Goal: Task Accomplishment & Management: Complete application form

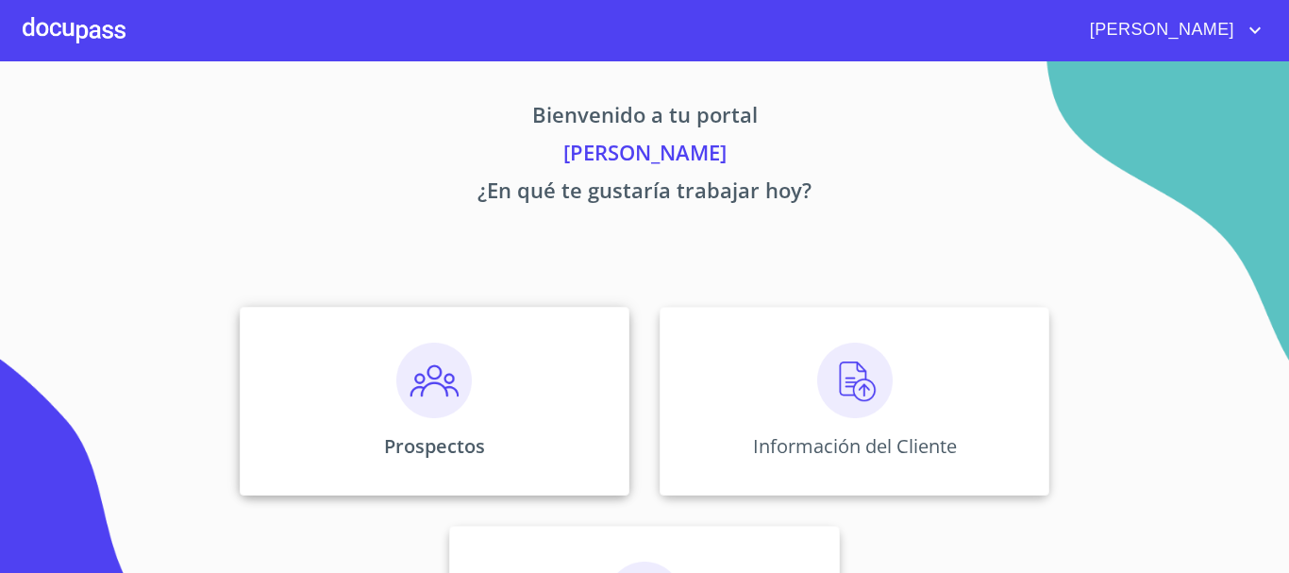
click at [428, 401] on img at bounding box center [433, 380] width 75 height 75
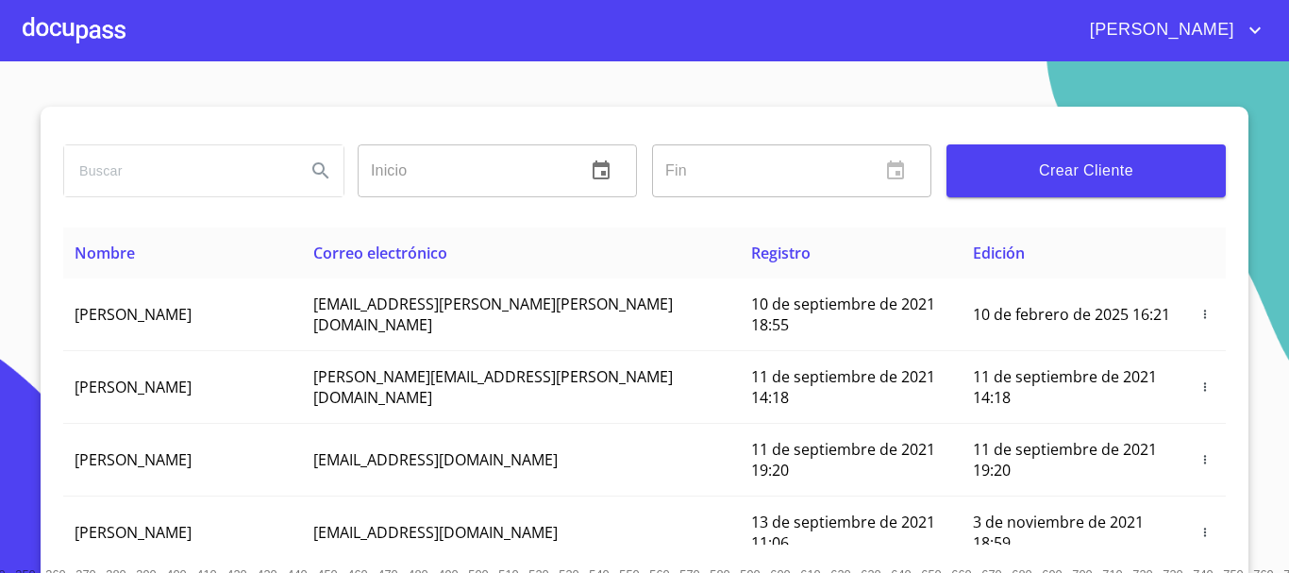
click at [1054, 175] on span "Crear Cliente" at bounding box center [1086, 171] width 249 height 26
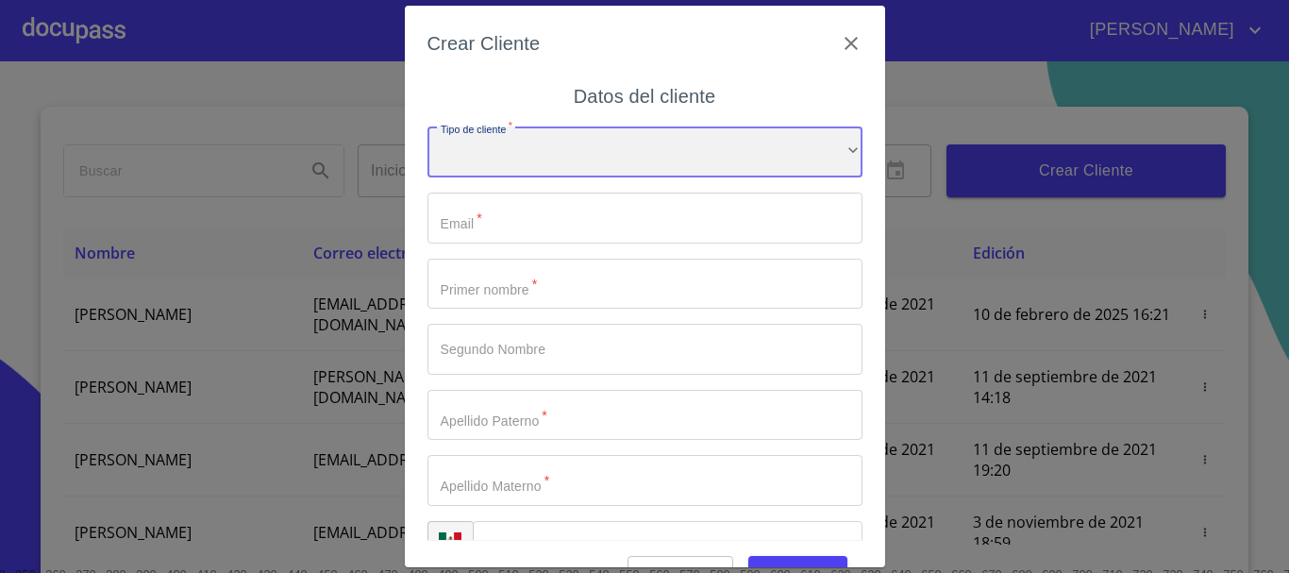
click at [534, 151] on div "​" at bounding box center [645, 151] width 435 height 51
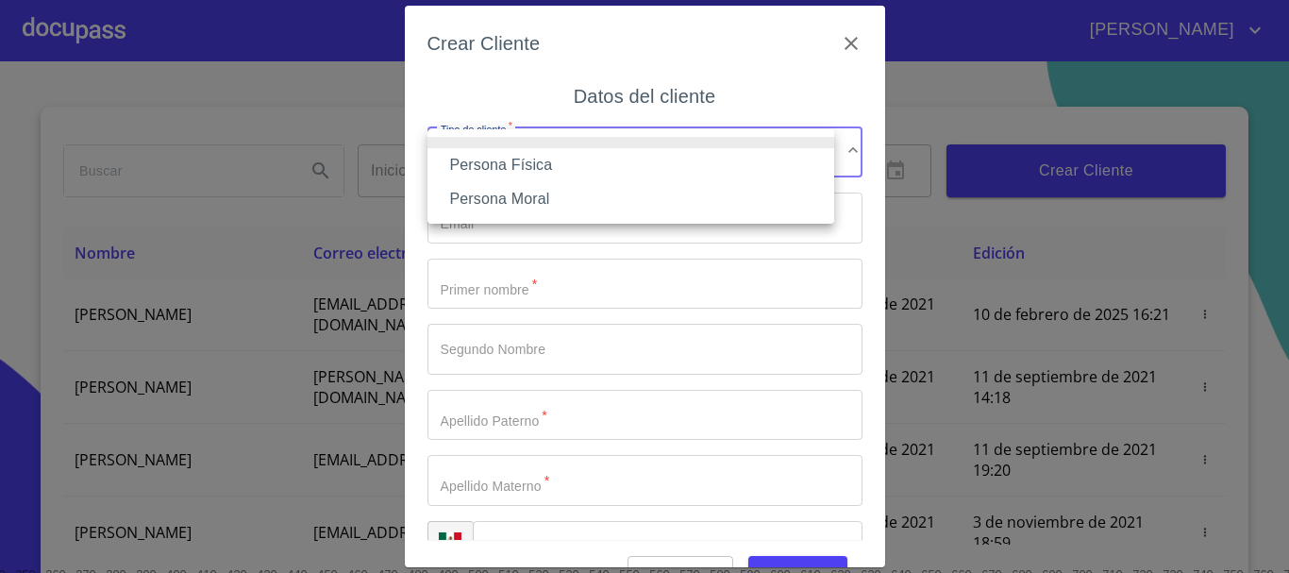
click at [526, 165] on li "Persona Física" at bounding box center [631, 165] width 407 height 34
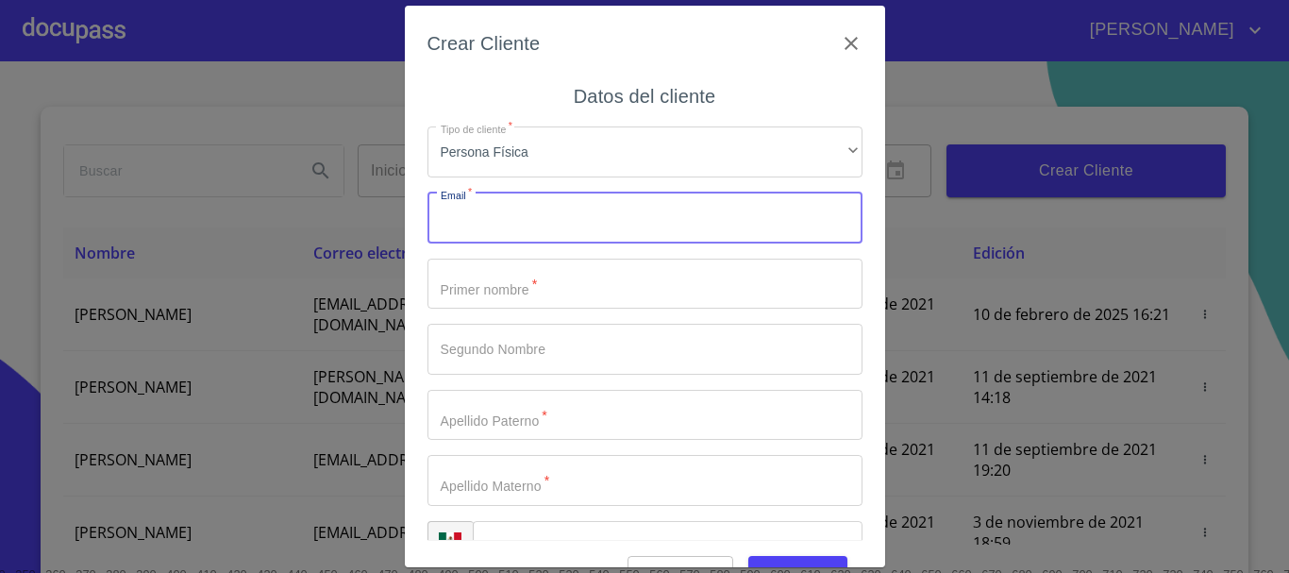
click at [510, 225] on input "Tipo de cliente   *" at bounding box center [645, 218] width 435 height 51
type input "antonino.rivera@hotmail.com"
click at [522, 284] on input "Tipo de cliente   *" at bounding box center [645, 284] width 435 height 51
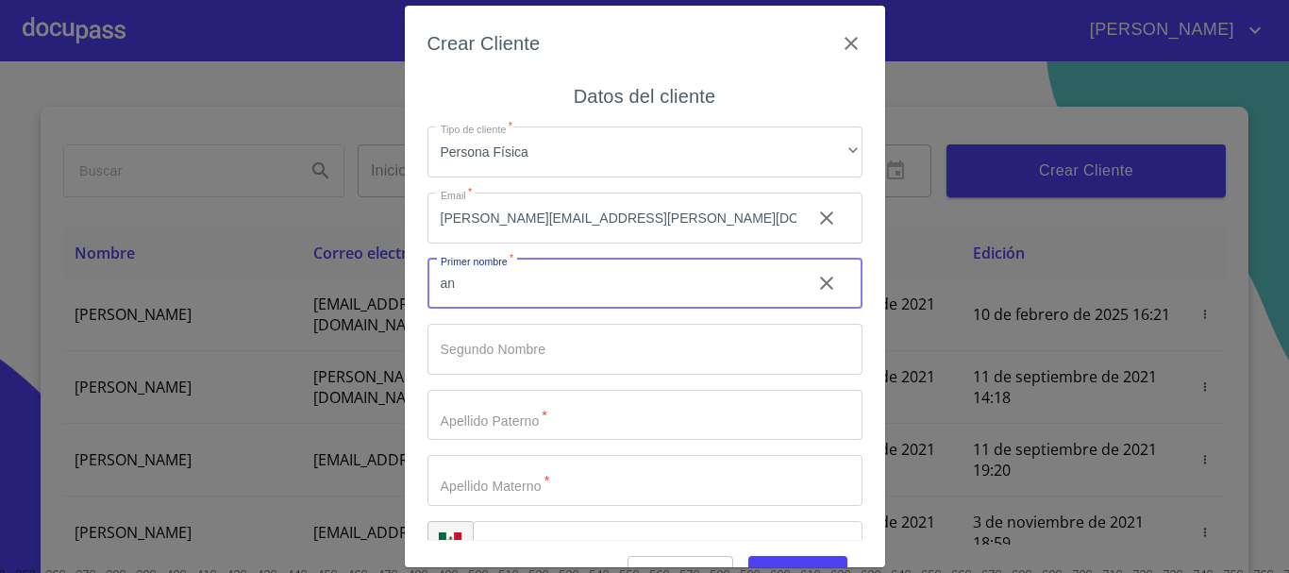
type input "a"
type input "[PERSON_NAME]"
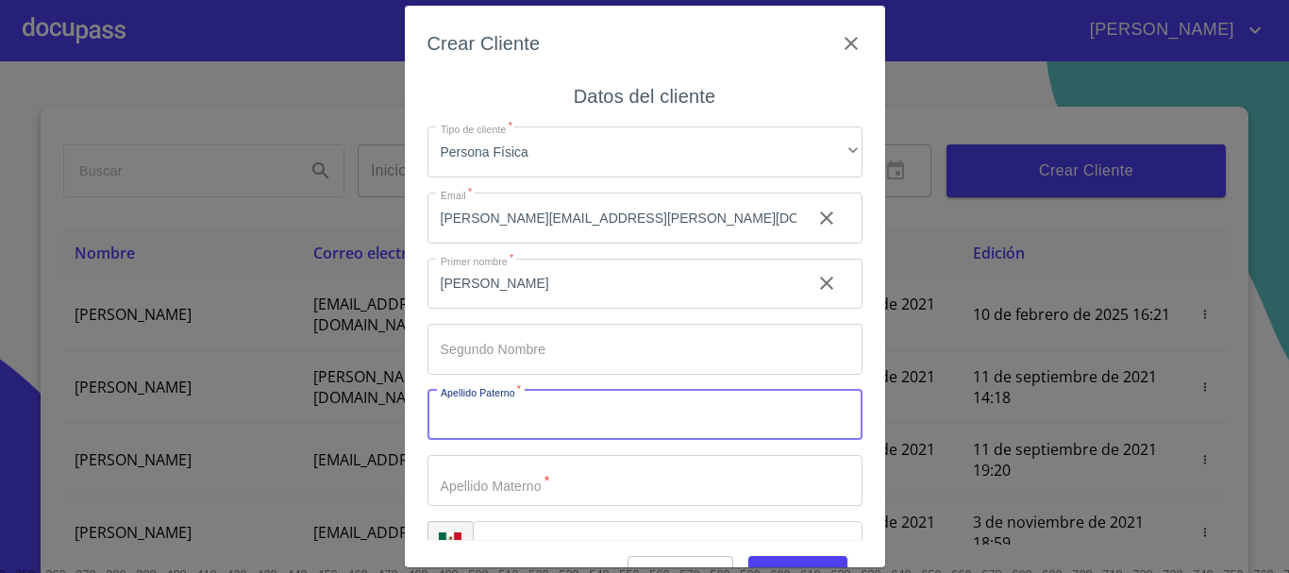
click at [496, 423] on input "Tipo de cliente   *" at bounding box center [645, 415] width 435 height 51
type input "RIVERA"
click at [492, 489] on input "Tipo de cliente   *" at bounding box center [645, 480] width 435 height 51
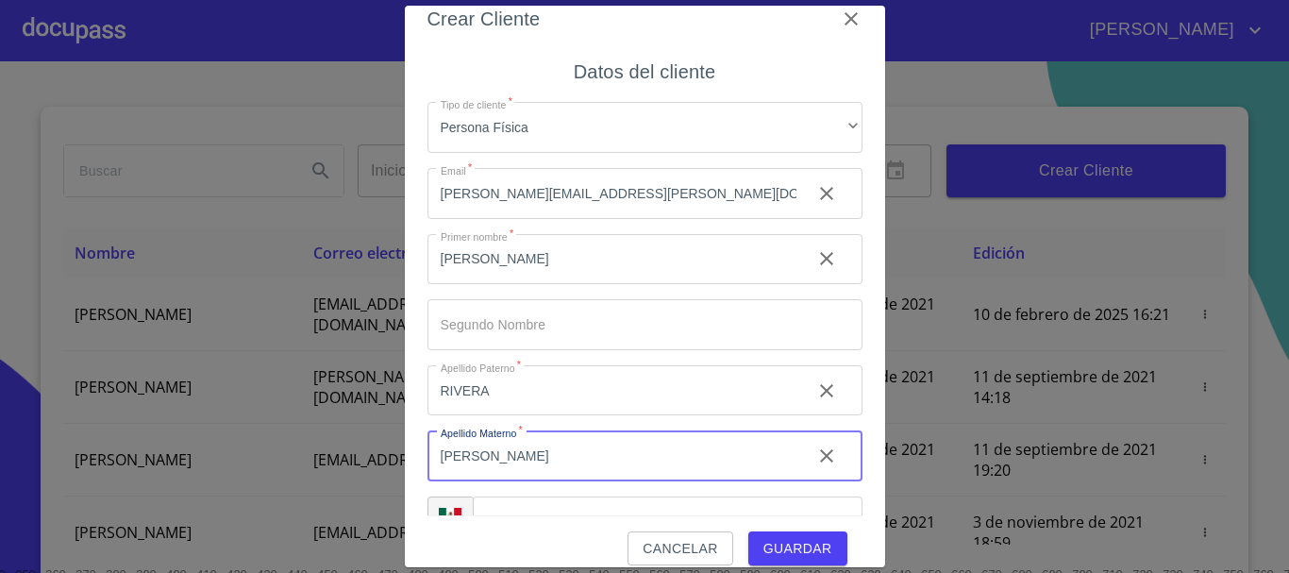
scroll to position [45, 0]
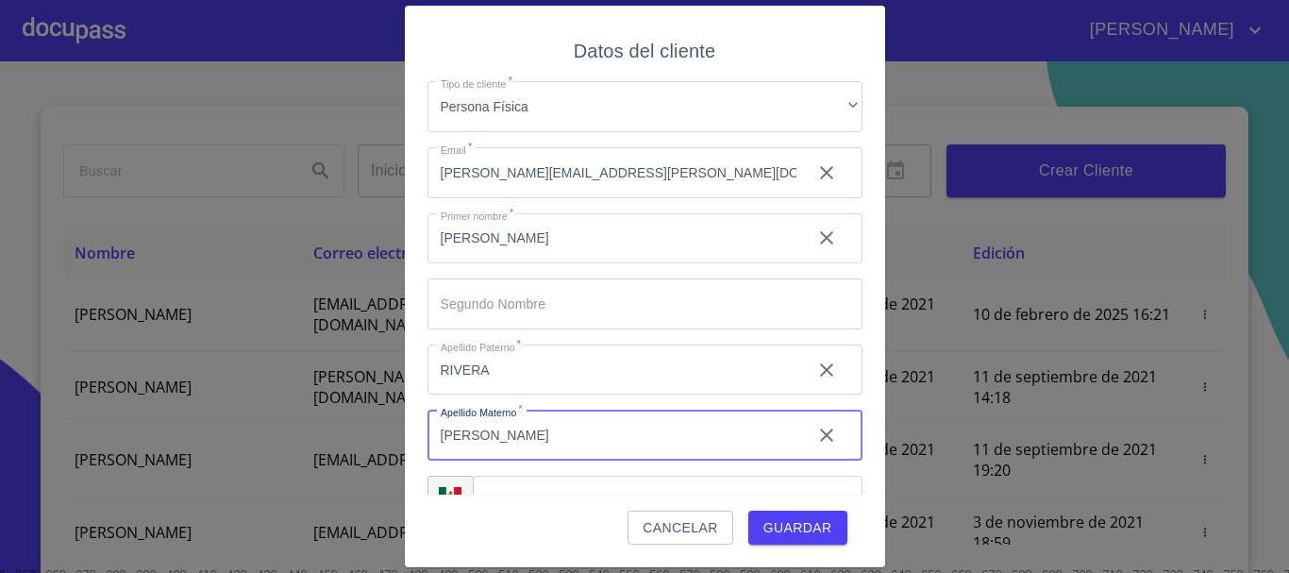
type input "[PERSON_NAME]"
click at [571, 495] on div "Cancelar Guardar" at bounding box center [645, 520] width 435 height 51
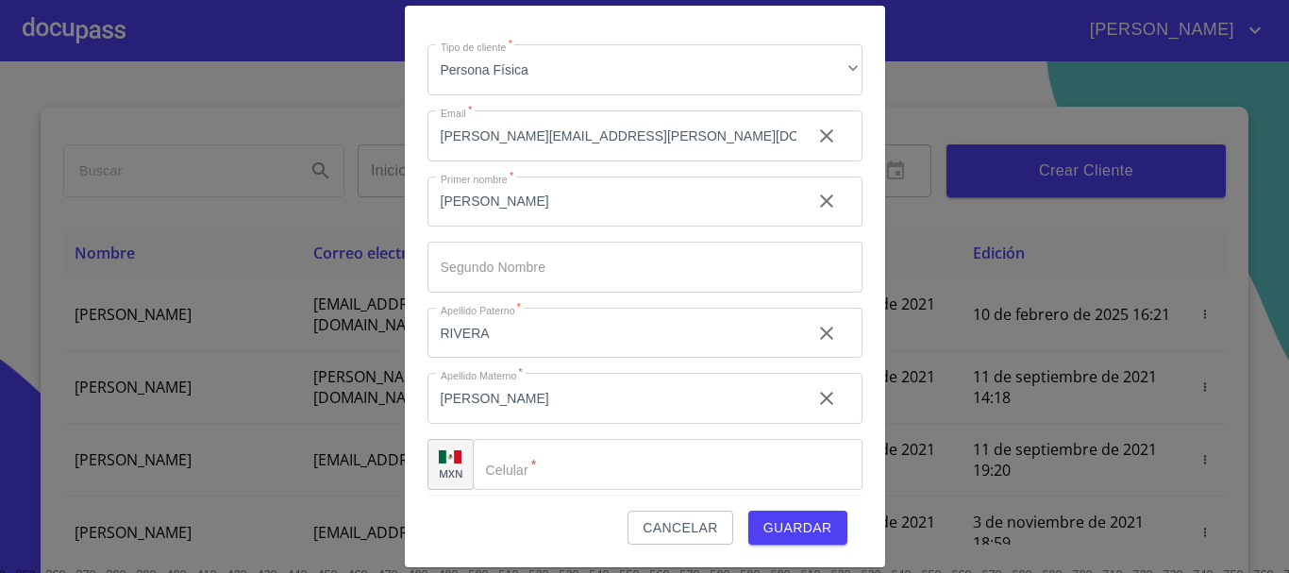
scroll to position [47, 0]
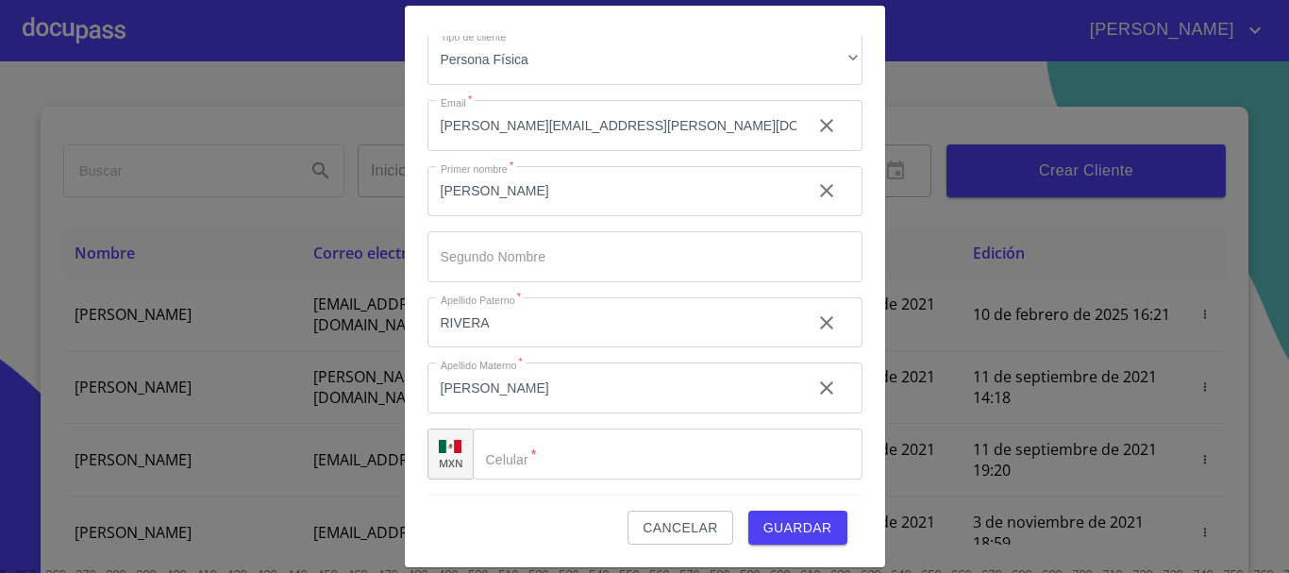
click at [585, 462] on input "Tipo de cliente   *" at bounding box center [668, 453] width 390 height 51
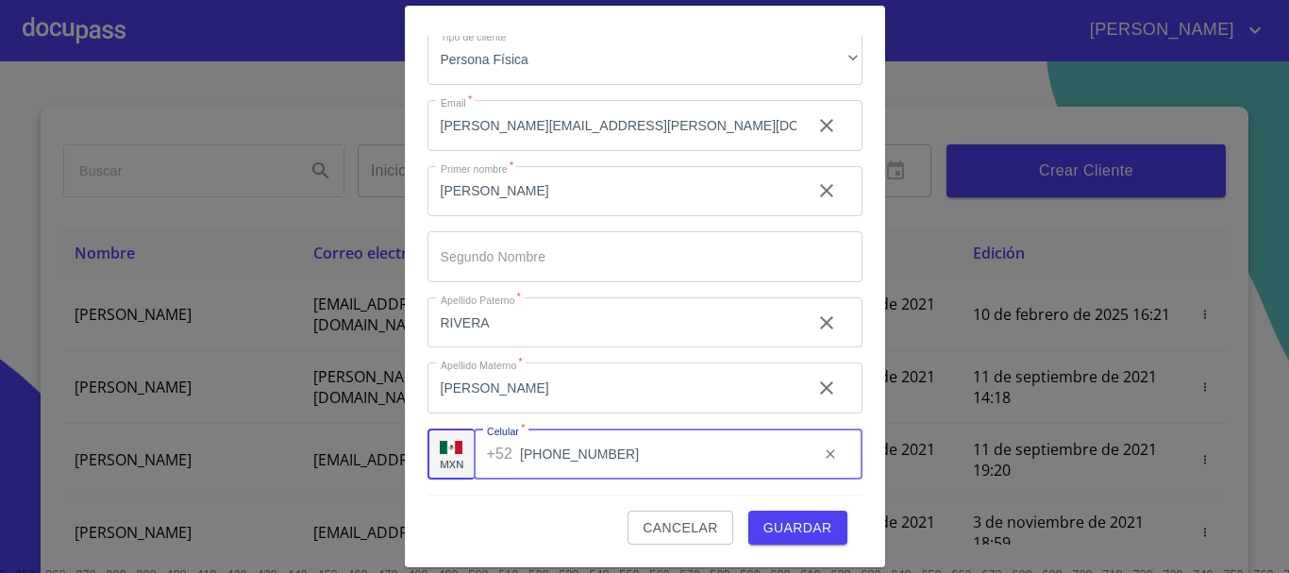
type input "[PHONE_NUMBER]"
click at [797, 532] on span "Guardar" at bounding box center [797, 528] width 69 height 24
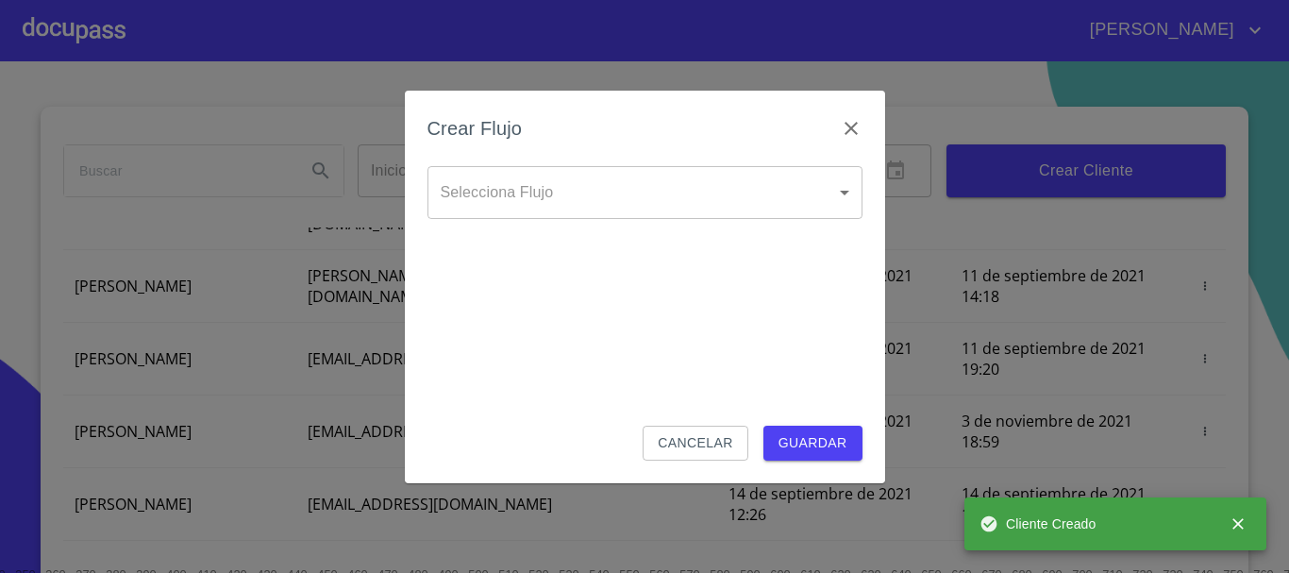
scroll to position [189, 0]
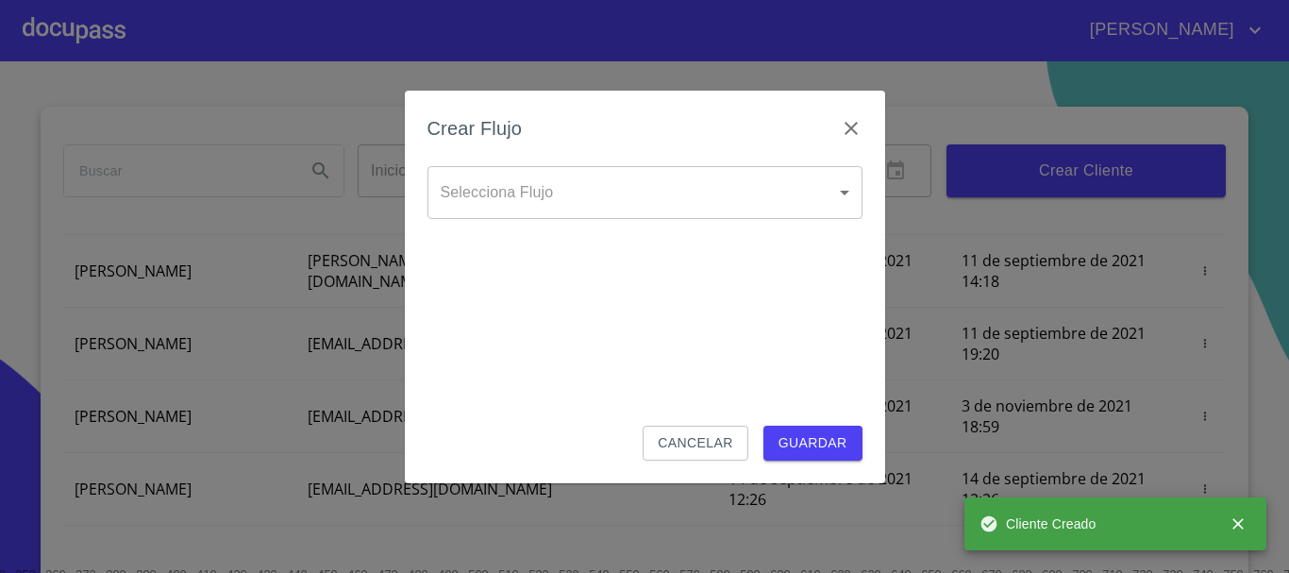
click at [570, 192] on body "ADRIANA Inicio ​ Fin ​ Crear Cliente Nombre Correo electrónico Registro Edición…" at bounding box center [644, 286] width 1289 height 573
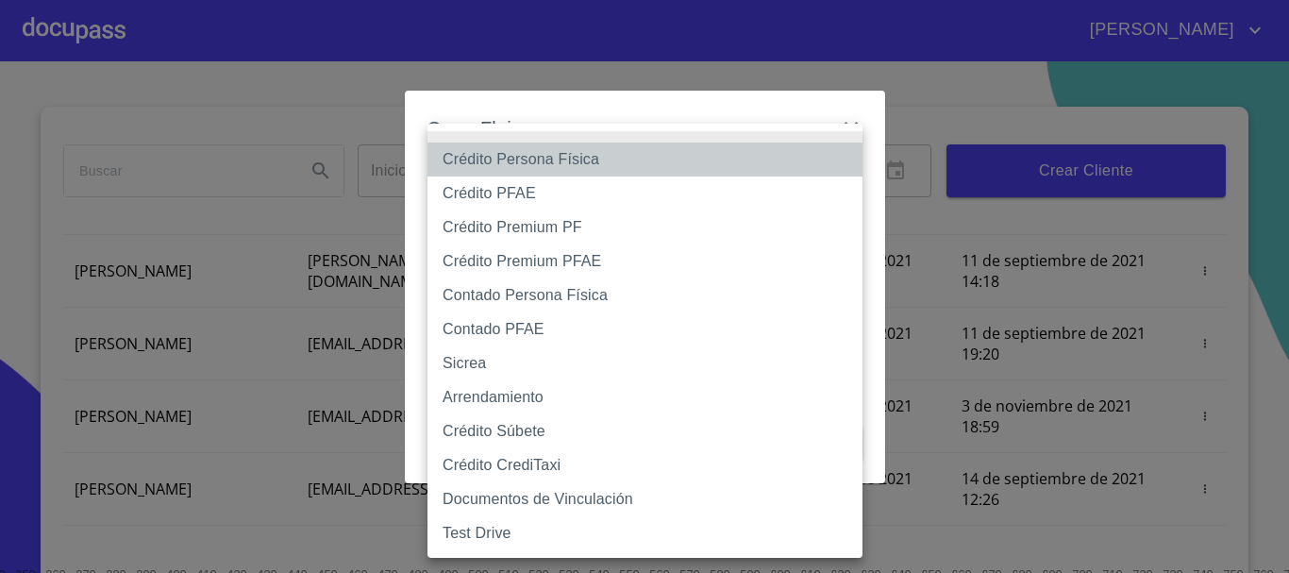
click at [559, 165] on li "Crédito Persona Física" at bounding box center [645, 160] width 435 height 34
type input "6009fb3c7d1714eb8809aa97"
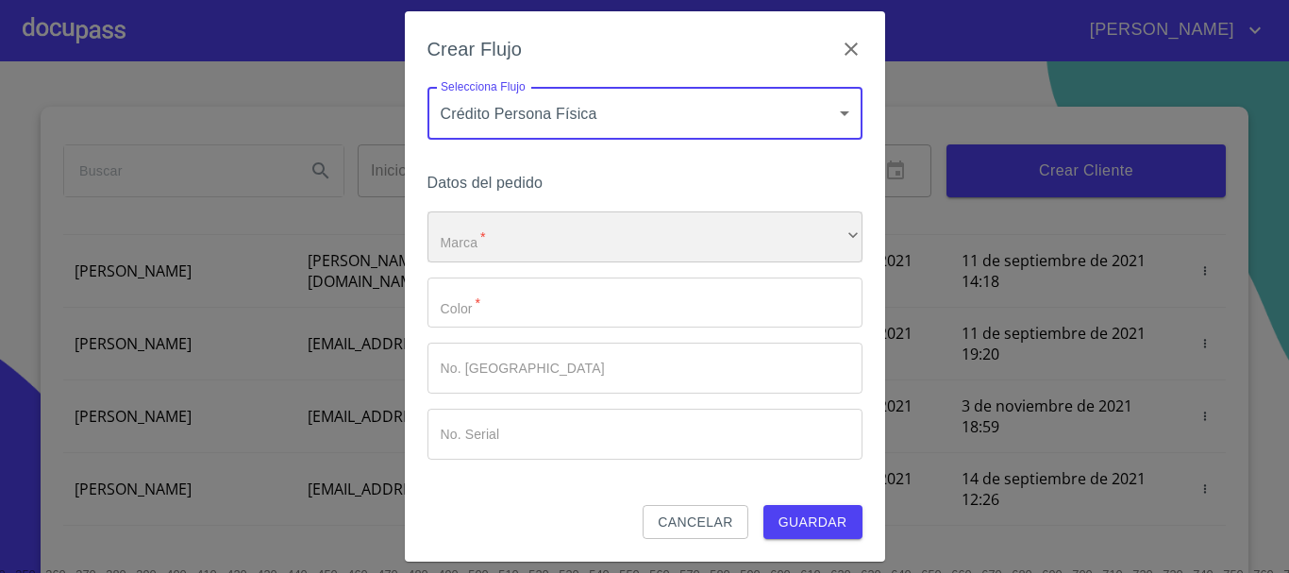
click at [558, 226] on div "​" at bounding box center [645, 236] width 435 height 51
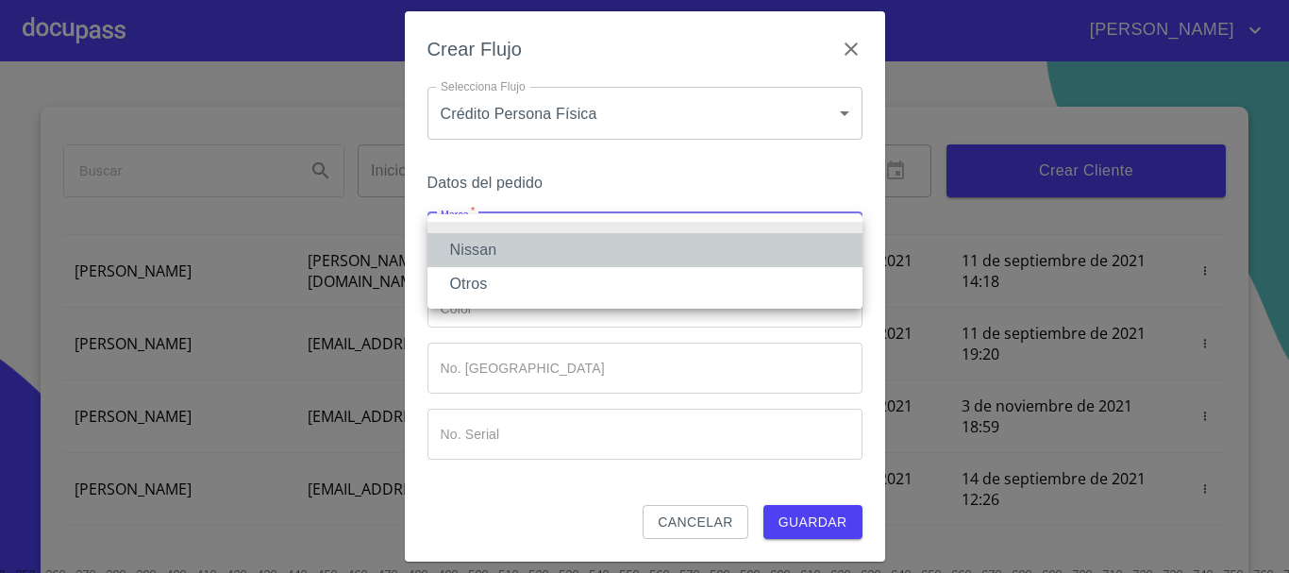
click at [541, 255] on li "Nissan" at bounding box center [645, 250] width 435 height 34
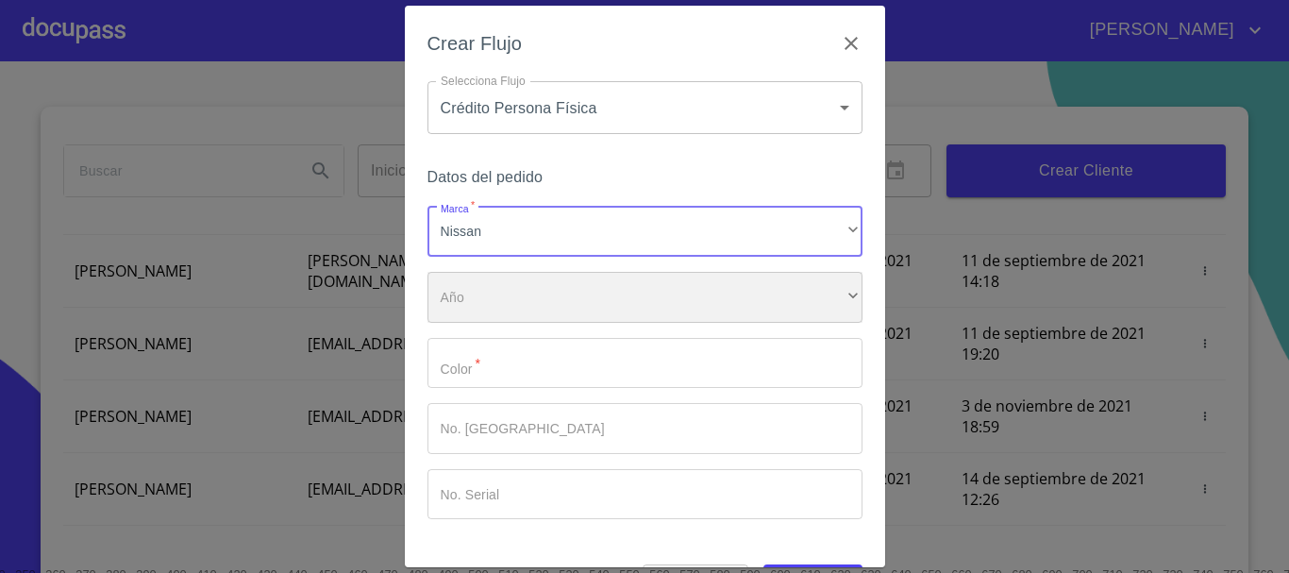
click at [542, 302] on div "​" at bounding box center [645, 297] width 435 height 51
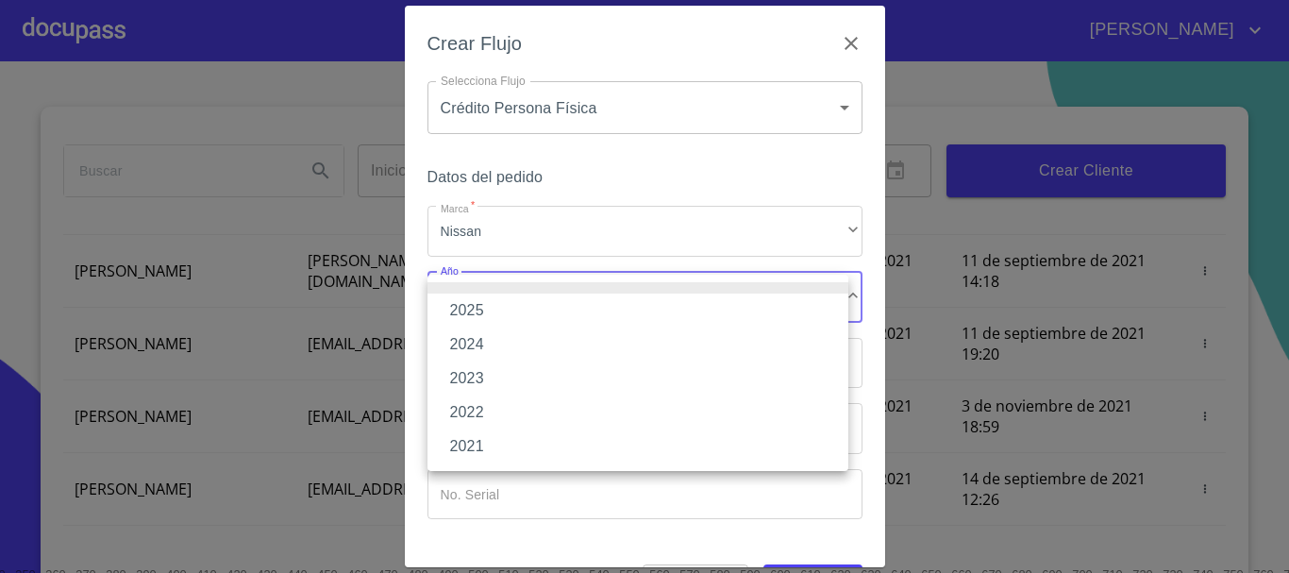
click at [531, 309] on li "2025" at bounding box center [638, 311] width 421 height 34
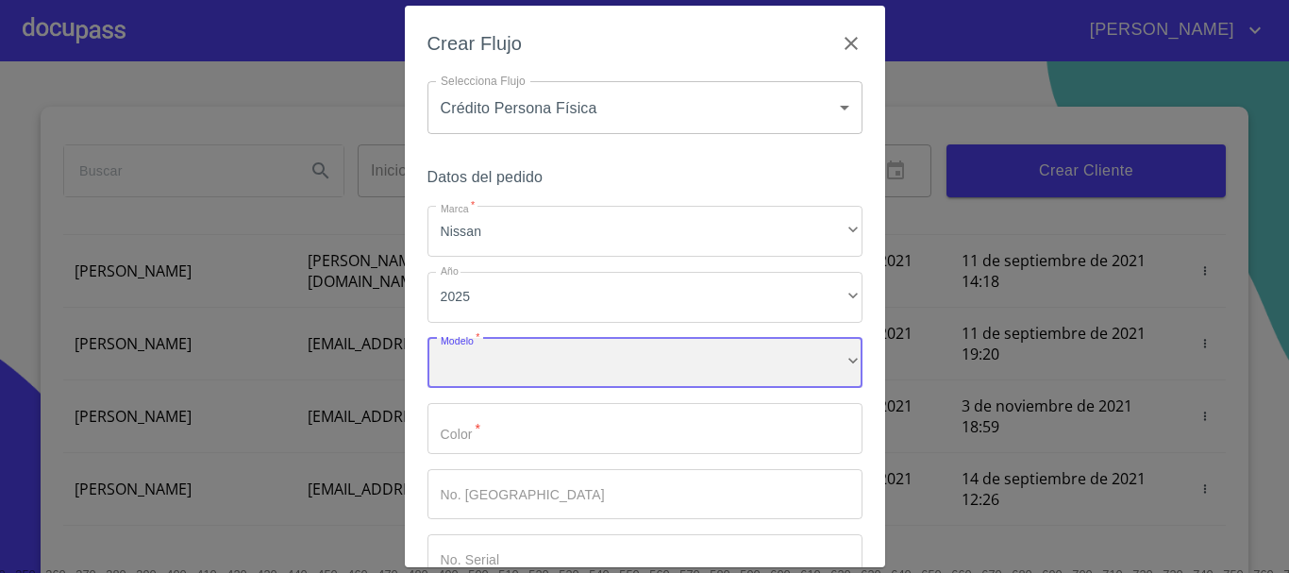
click at [528, 371] on div "​" at bounding box center [645, 363] width 435 height 51
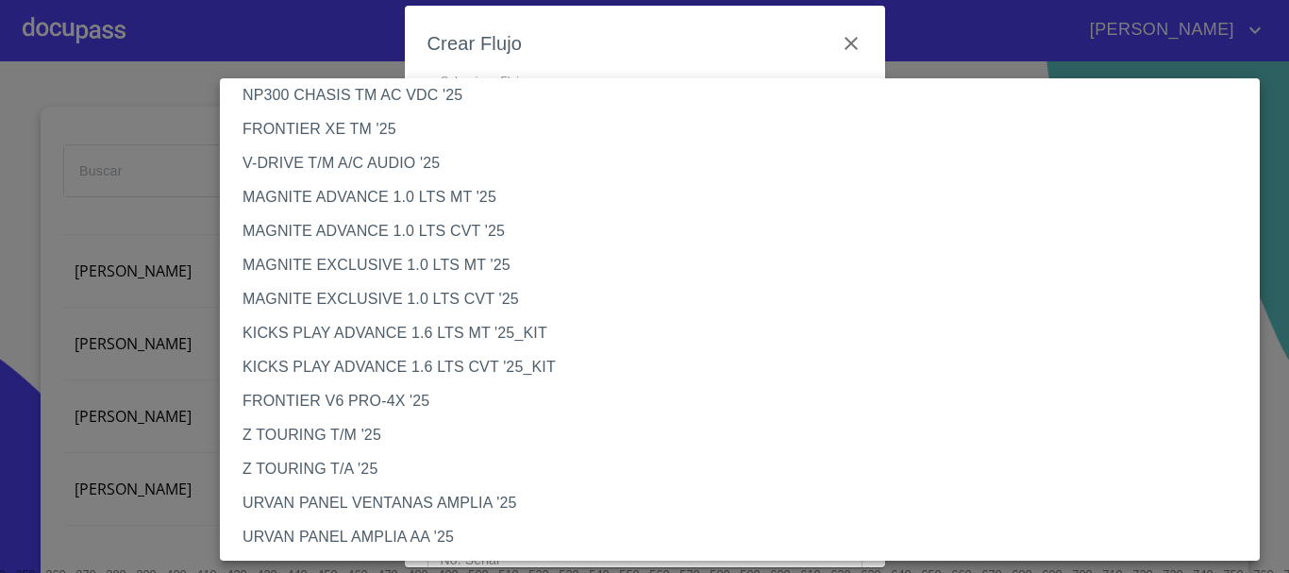
click at [394, 224] on li "MAGNITE ADVANCE 1.0 LTS CVT '25" at bounding box center [747, 231] width 1054 height 34
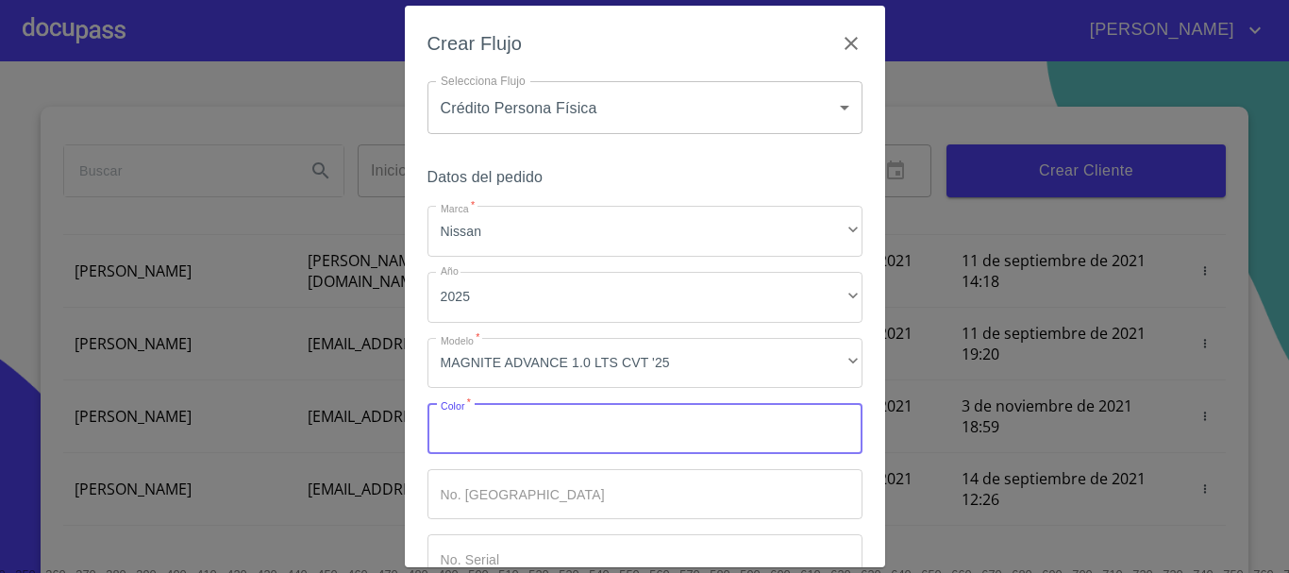
click at [547, 437] on input "Marca   *" at bounding box center [645, 428] width 435 height 51
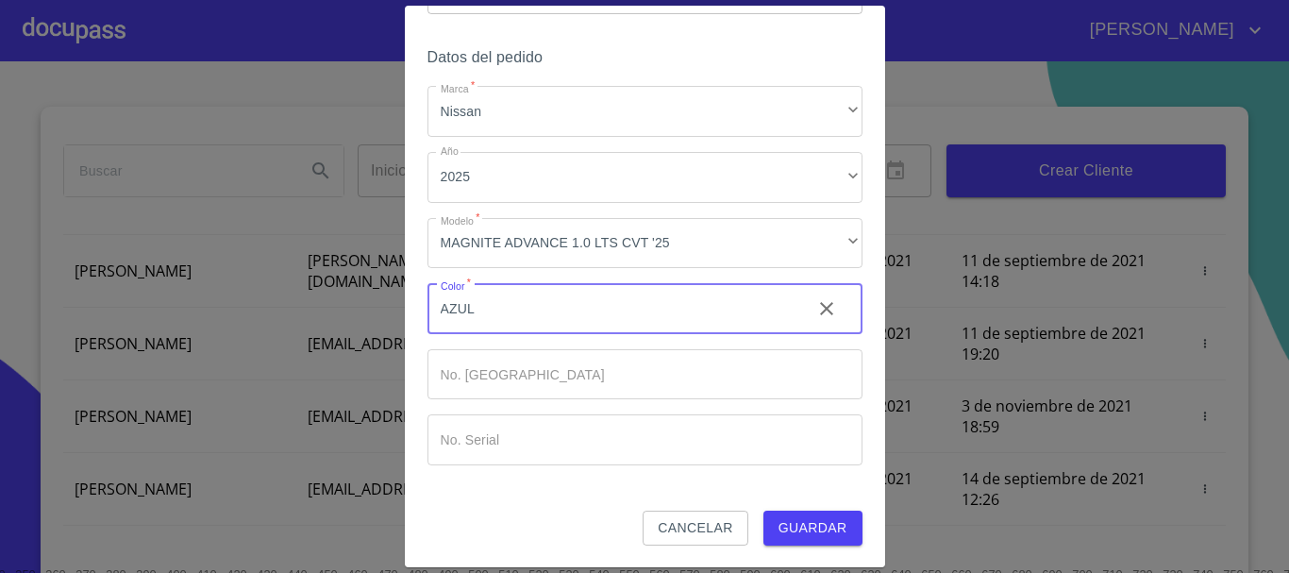
scroll to position [121, 0]
type input "AZUL"
click at [825, 526] on span "Guardar" at bounding box center [813, 527] width 69 height 24
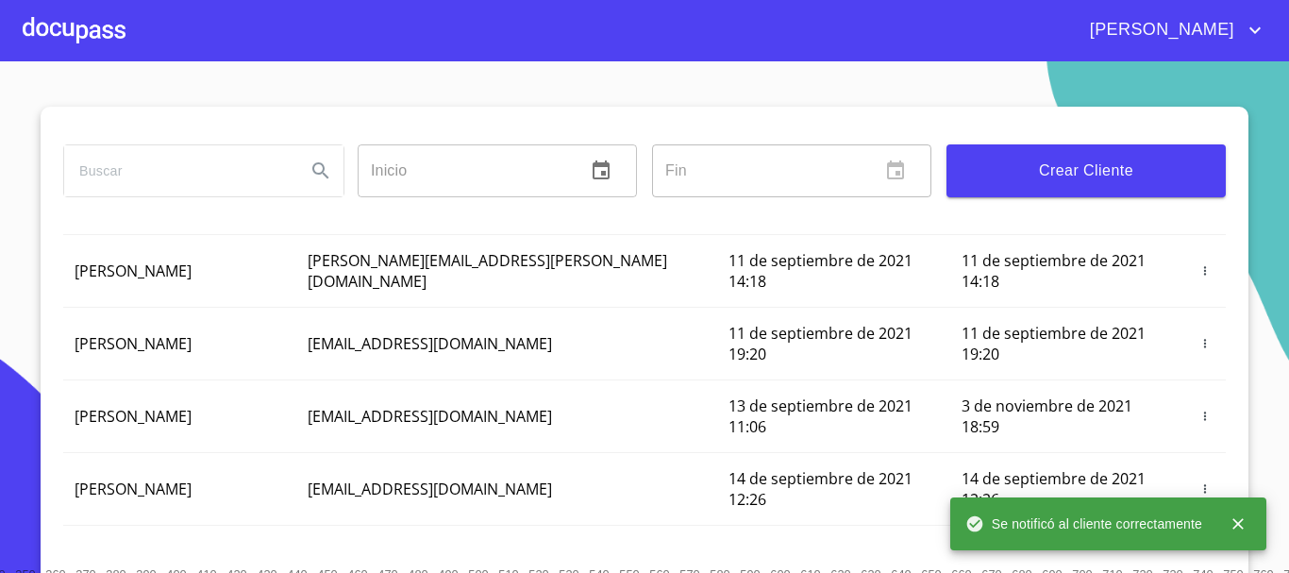
click at [77, 19] on div at bounding box center [74, 30] width 103 height 60
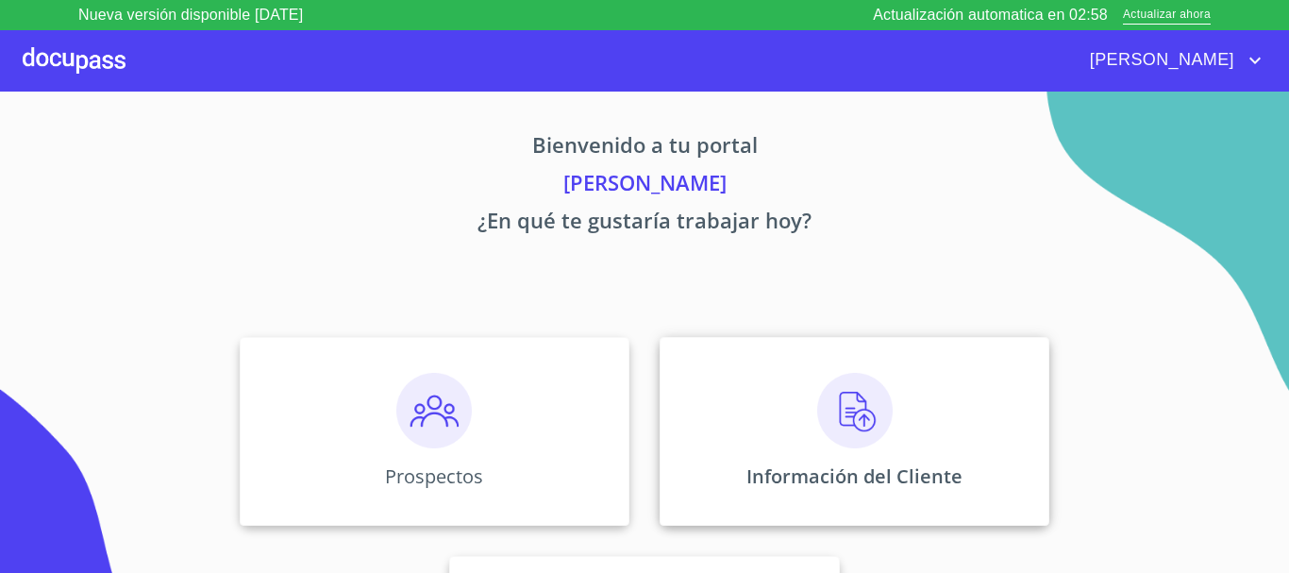
click at [834, 424] on img at bounding box center [854, 410] width 75 height 75
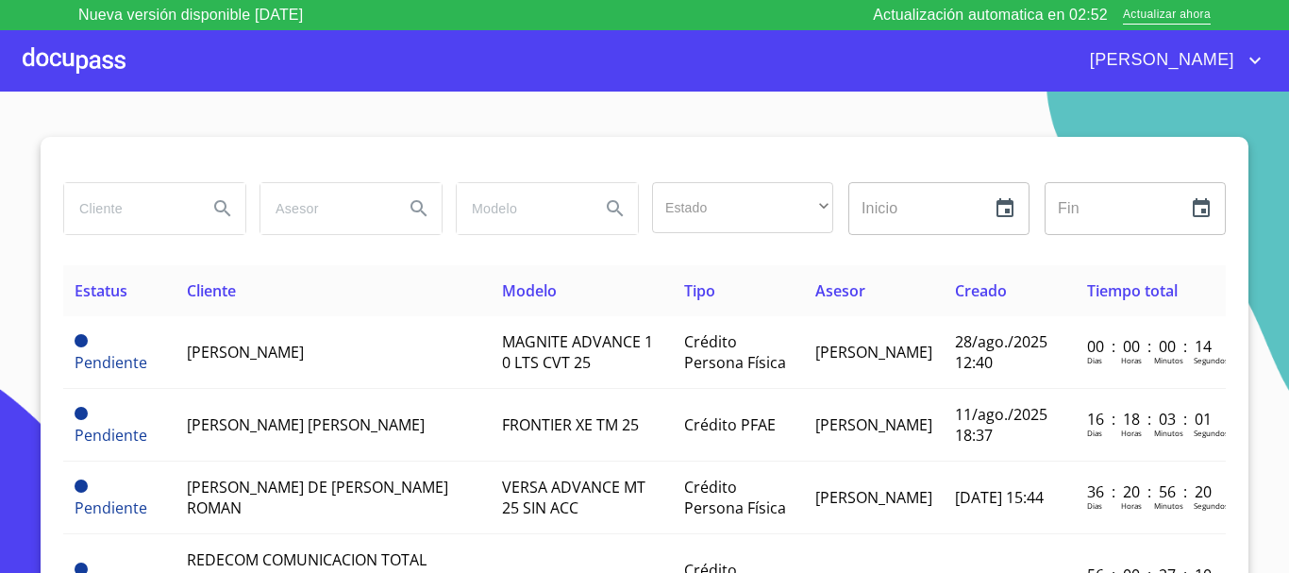
click at [102, 225] on input "search" at bounding box center [128, 208] width 128 height 51
type input "[PERSON_NAME]"
click at [217, 215] on icon "Search" at bounding box center [222, 208] width 23 height 23
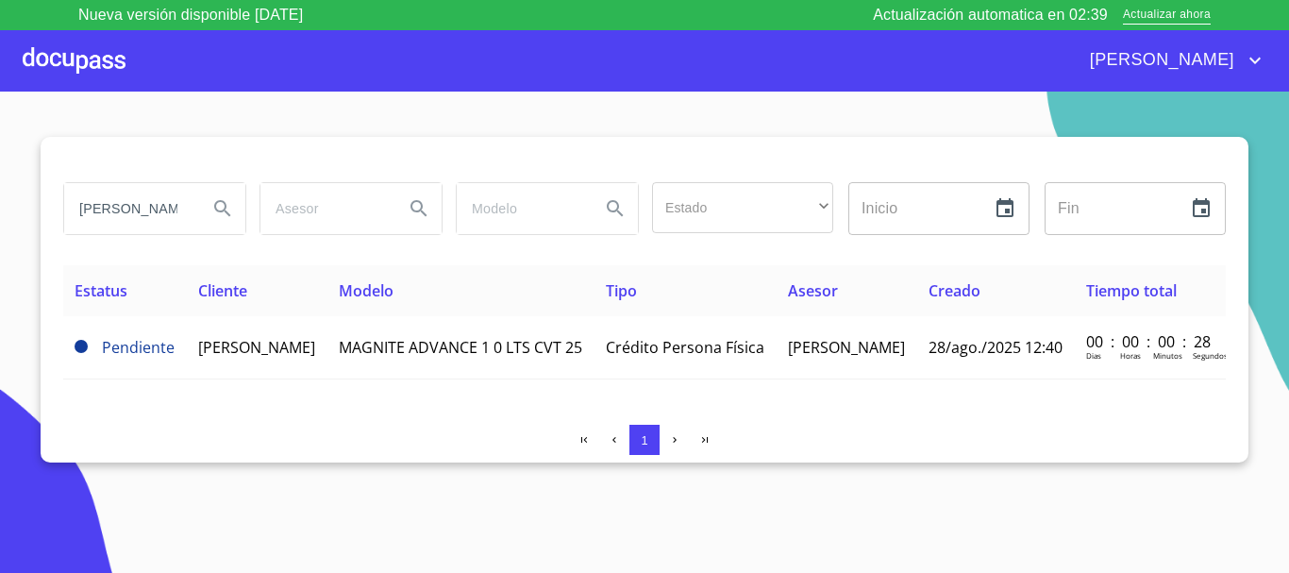
click at [327, 357] on td "[PERSON_NAME]" at bounding box center [257, 347] width 141 height 63
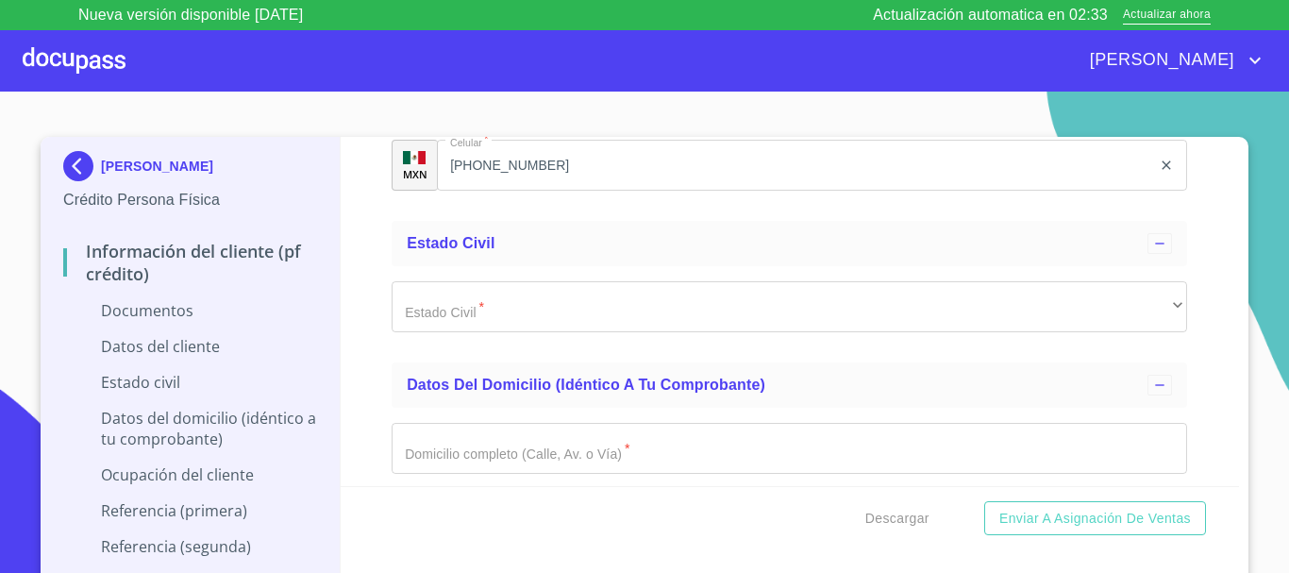
scroll to position [3114, 0]
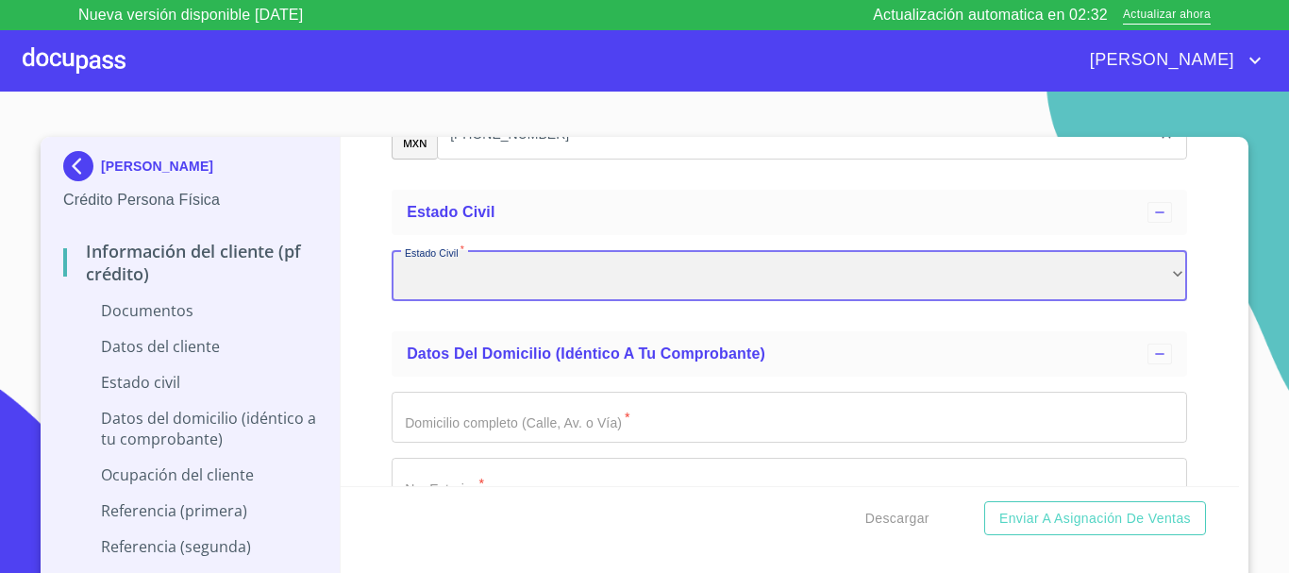
click at [461, 281] on div "​" at bounding box center [790, 275] width 796 height 51
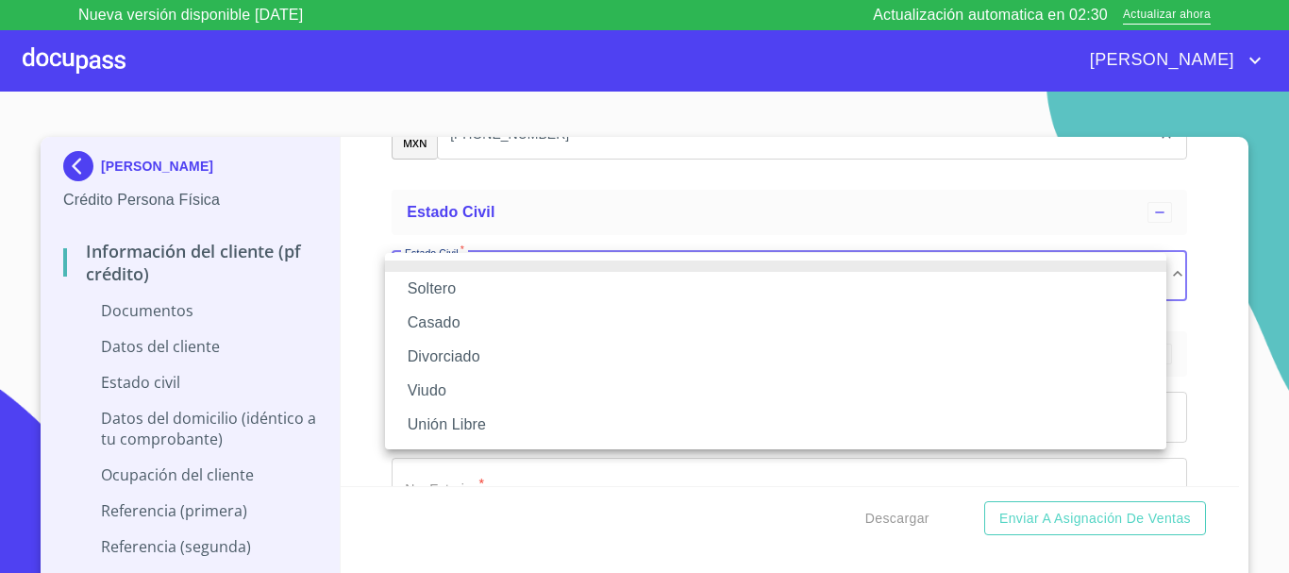
click at [450, 323] on li "Casado" at bounding box center [775, 323] width 781 height 34
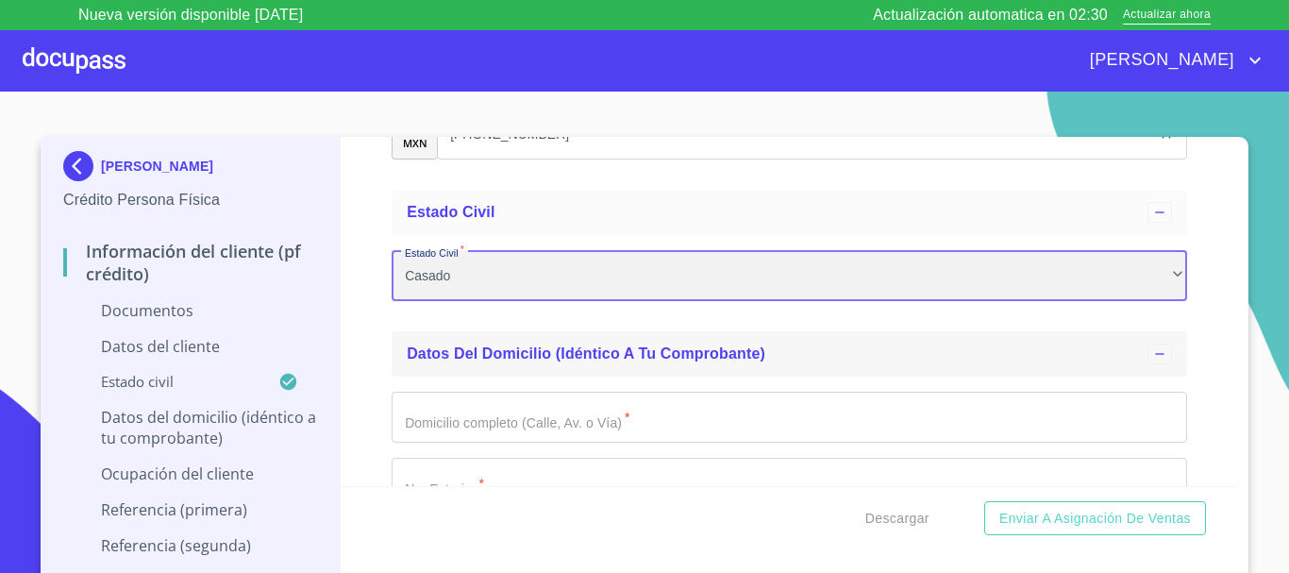
scroll to position [3209, 0]
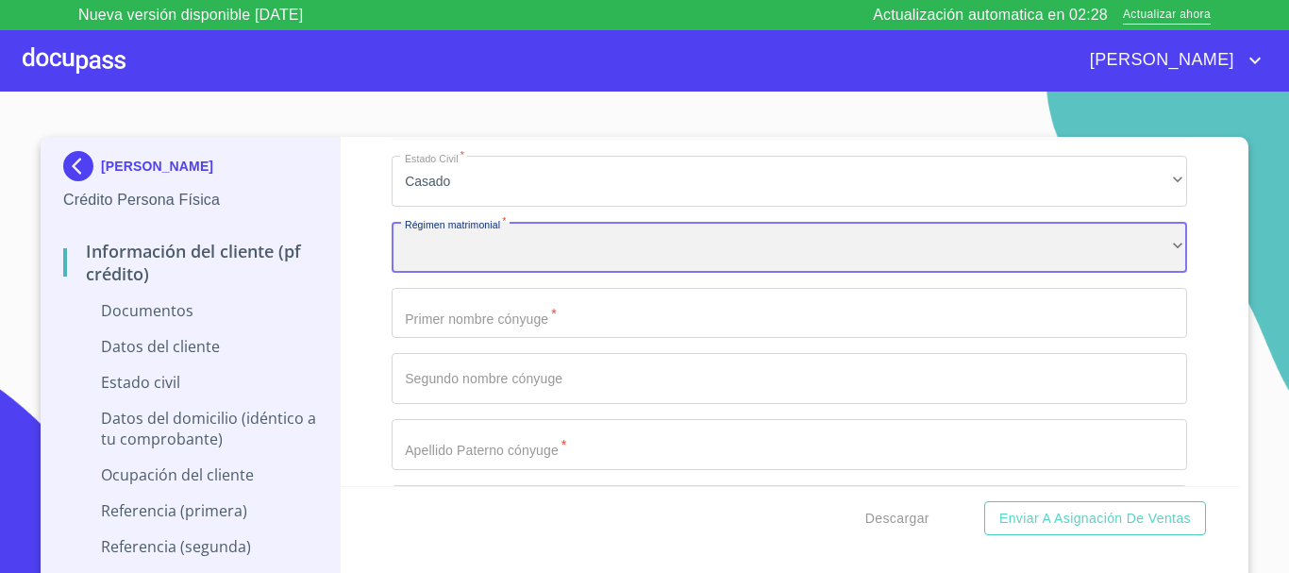
click at [495, 249] on div "​" at bounding box center [790, 247] width 796 height 51
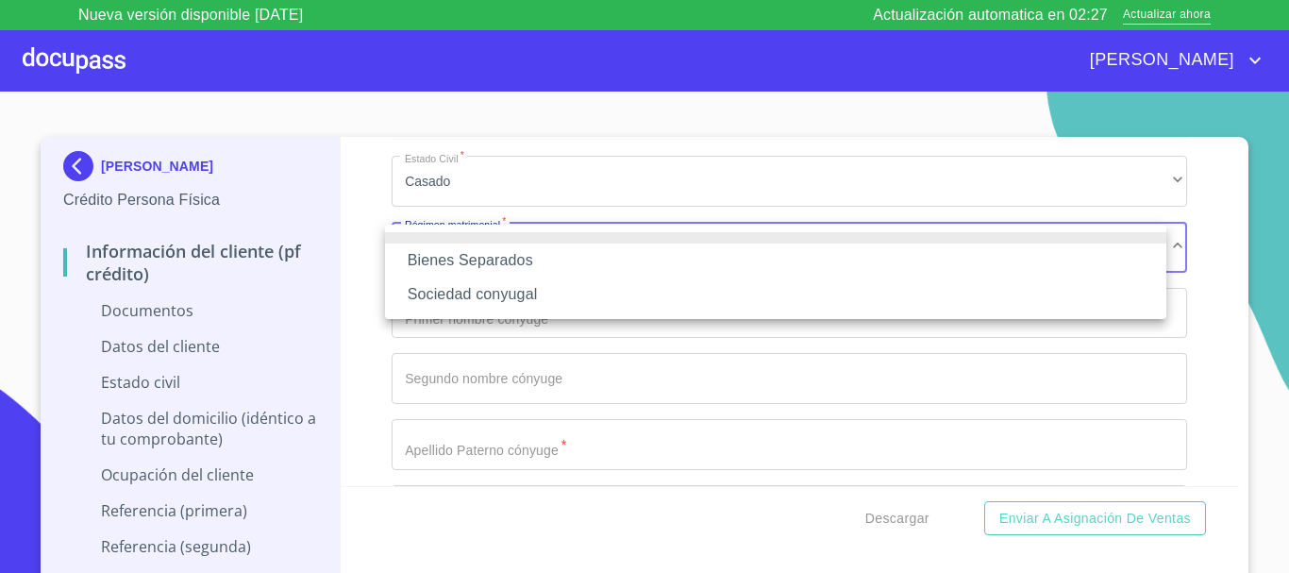
click at [495, 295] on li "Sociedad conyugal" at bounding box center [775, 294] width 781 height 34
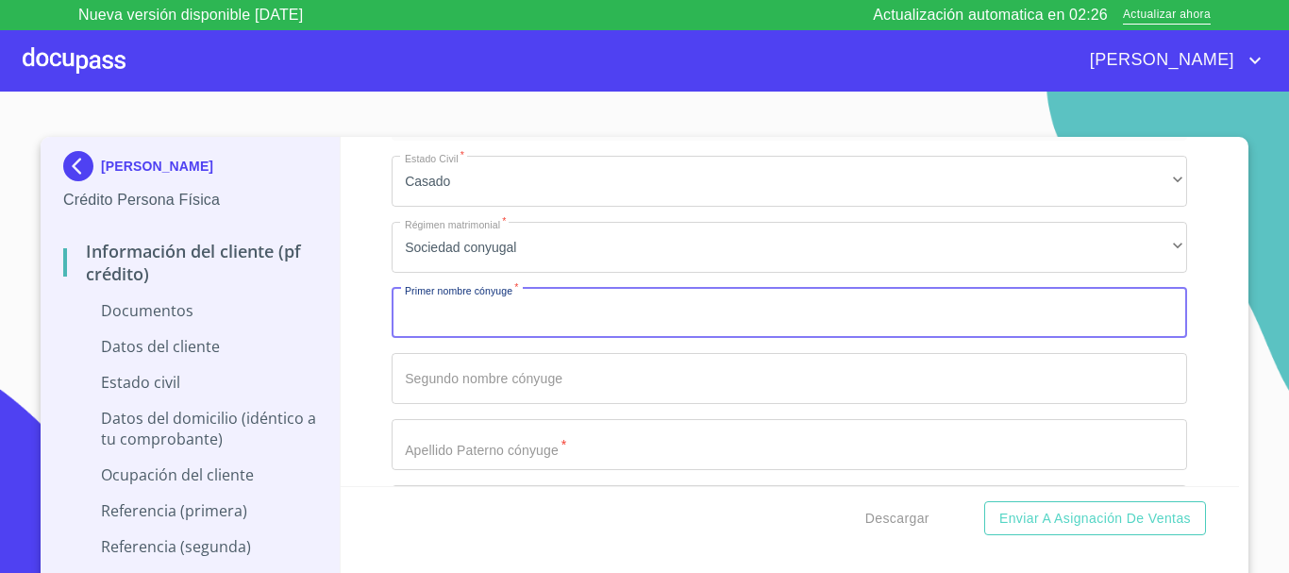
click at [495, 310] on input "Documento de identificación.   *" at bounding box center [790, 313] width 796 height 51
type input "[PERSON_NAME]"
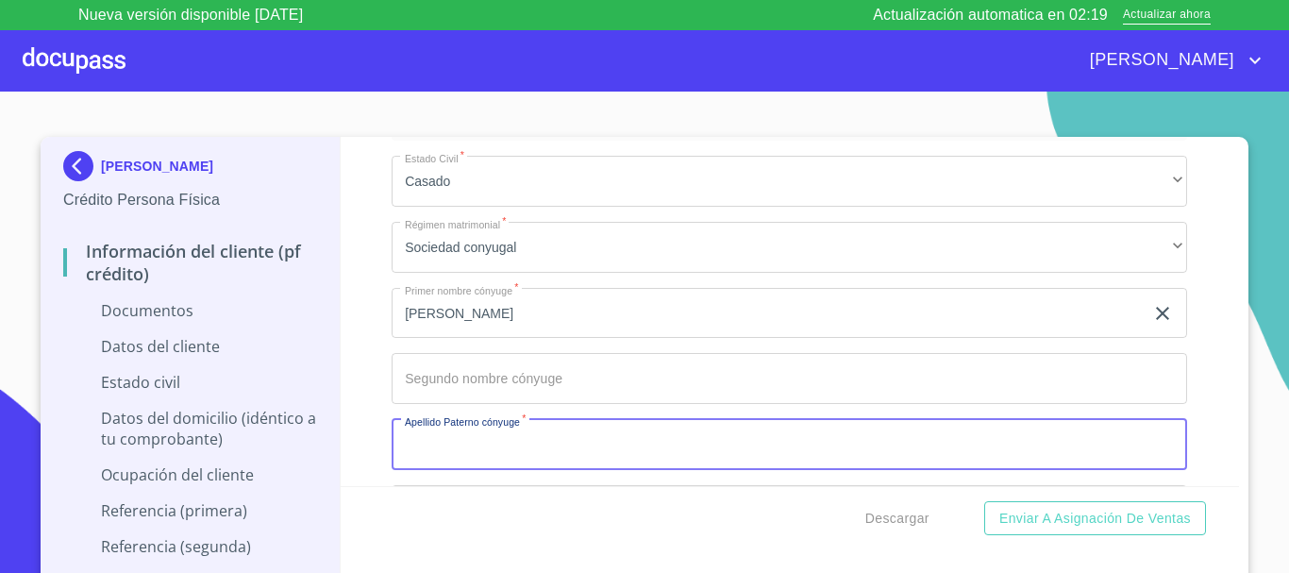
click at [508, 456] on input "Documento de identificación.   *" at bounding box center [790, 444] width 796 height 51
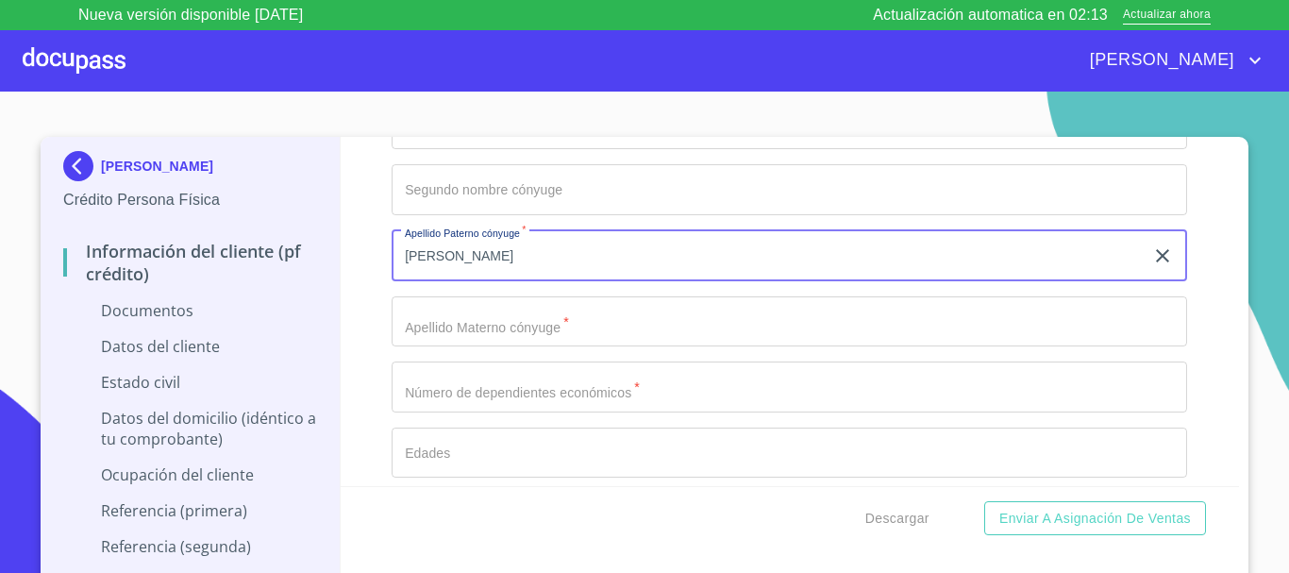
type input "[PERSON_NAME]"
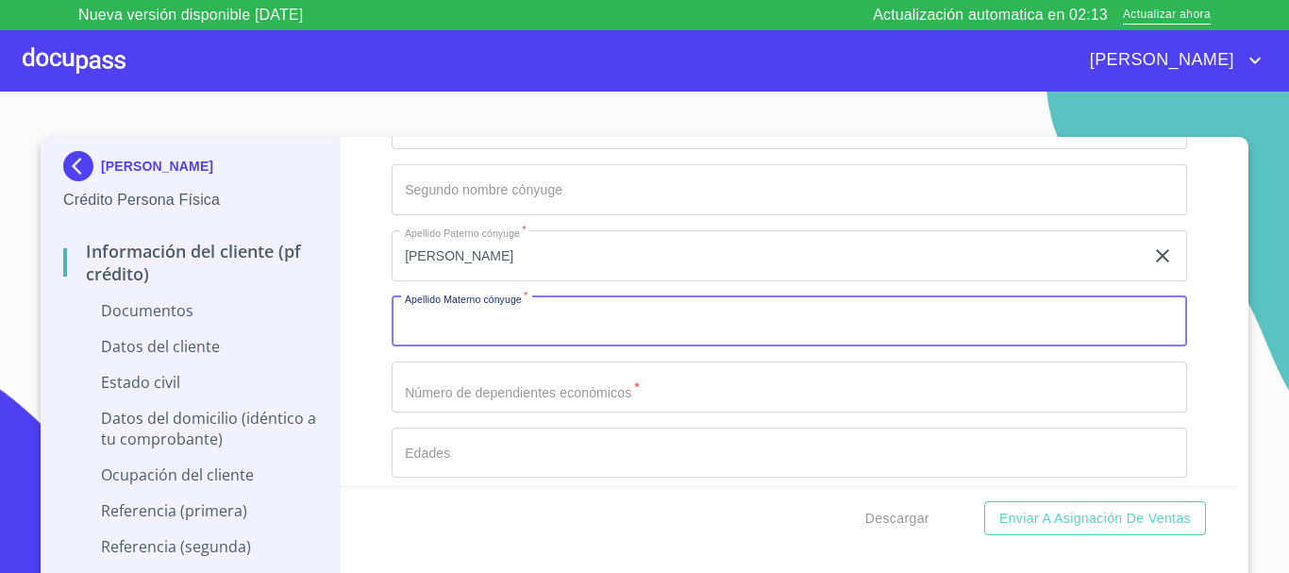
click at [473, 337] on input "Documento de identificación.   *" at bounding box center [790, 321] width 796 height 51
type input "[PERSON_NAME]"
click at [474, 404] on input "Documento de identificación.   *" at bounding box center [790, 386] width 796 height 51
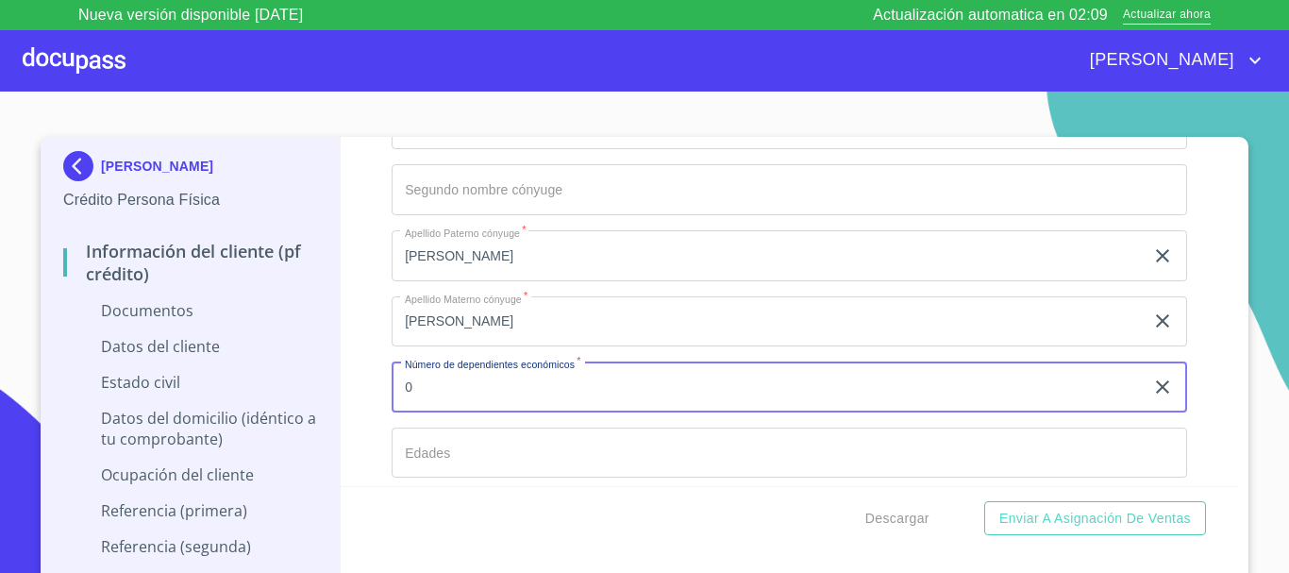
scroll to position [3586, 0]
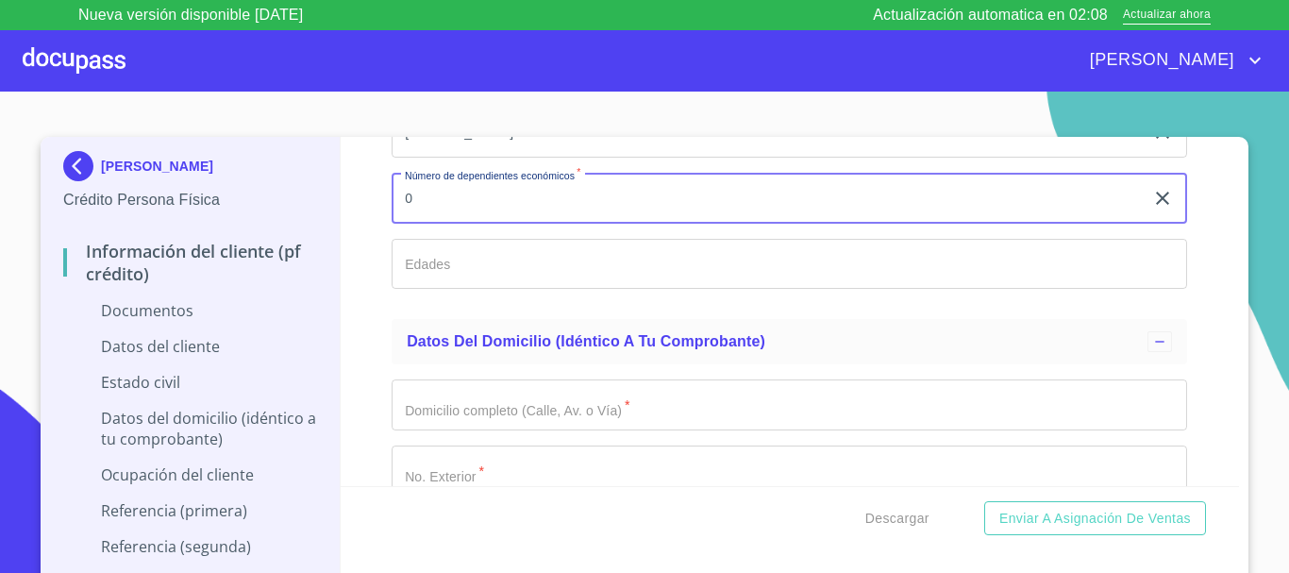
type input "0"
click at [473, 410] on input "Documento de identificación.   *" at bounding box center [790, 404] width 796 height 51
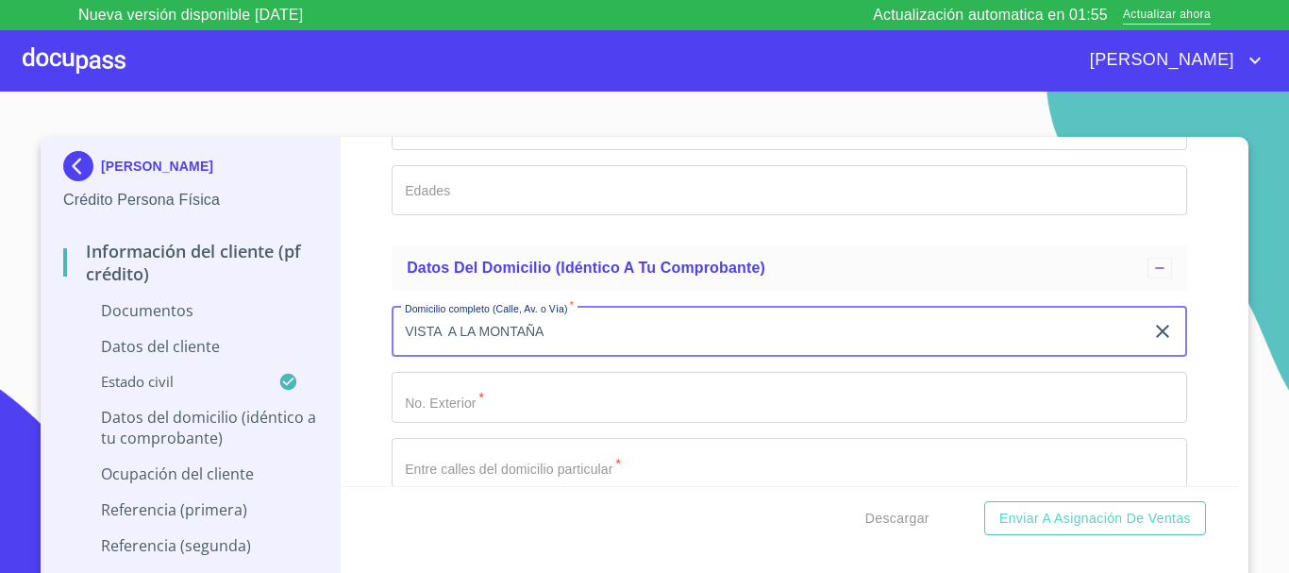
scroll to position [3681, 0]
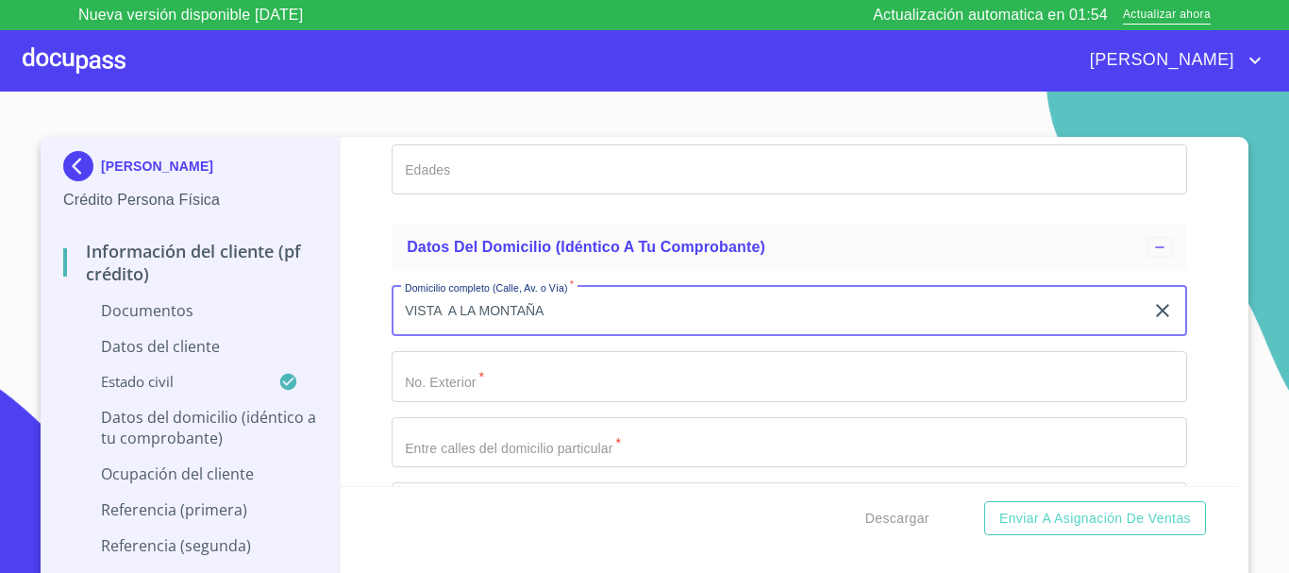
type input "VISTA A LA MONTAÑA"
click at [446, 376] on input "Documento de identificación.   *" at bounding box center [790, 376] width 796 height 51
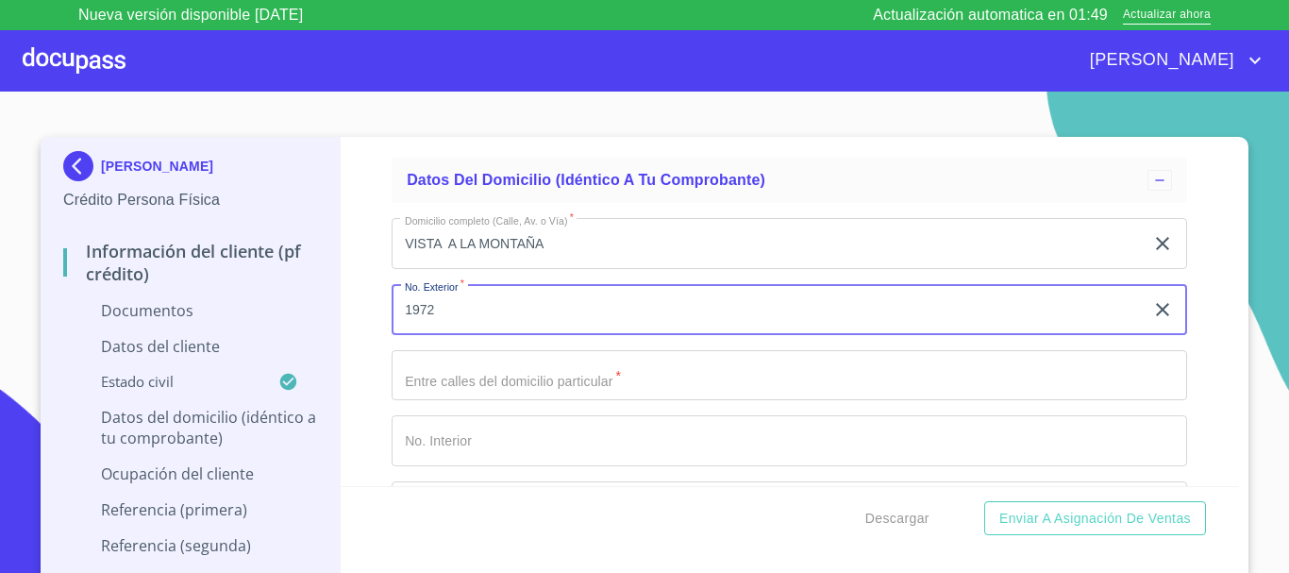
scroll to position [3775, 0]
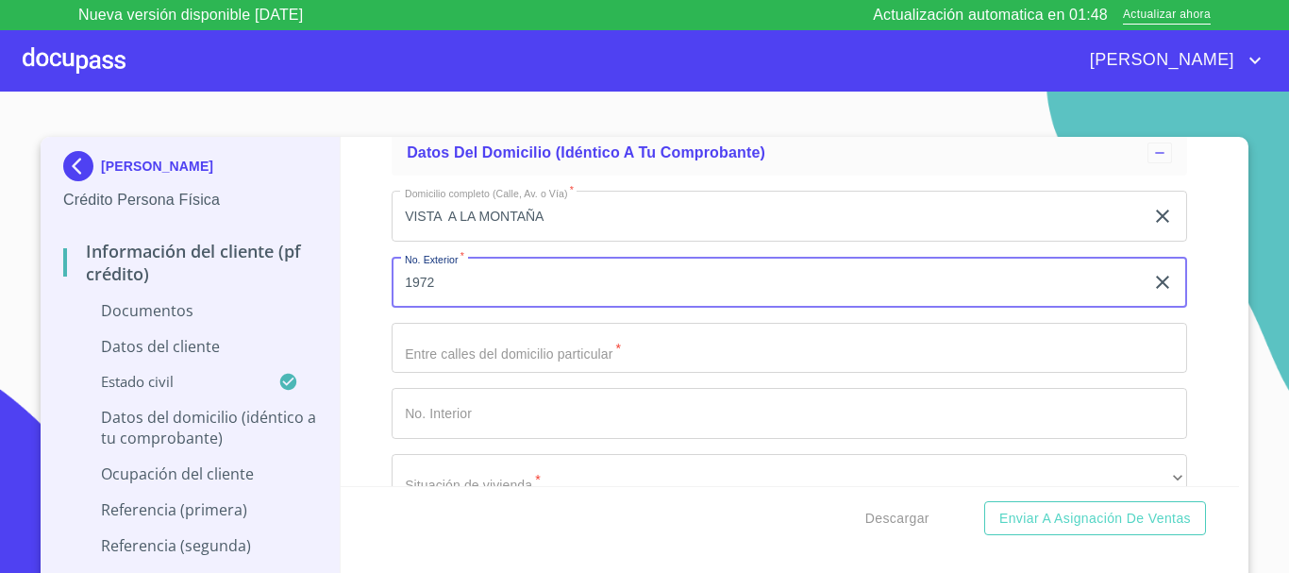
type input "1972"
click at [475, 410] on input "Documento de identificación.   *" at bounding box center [790, 413] width 796 height 51
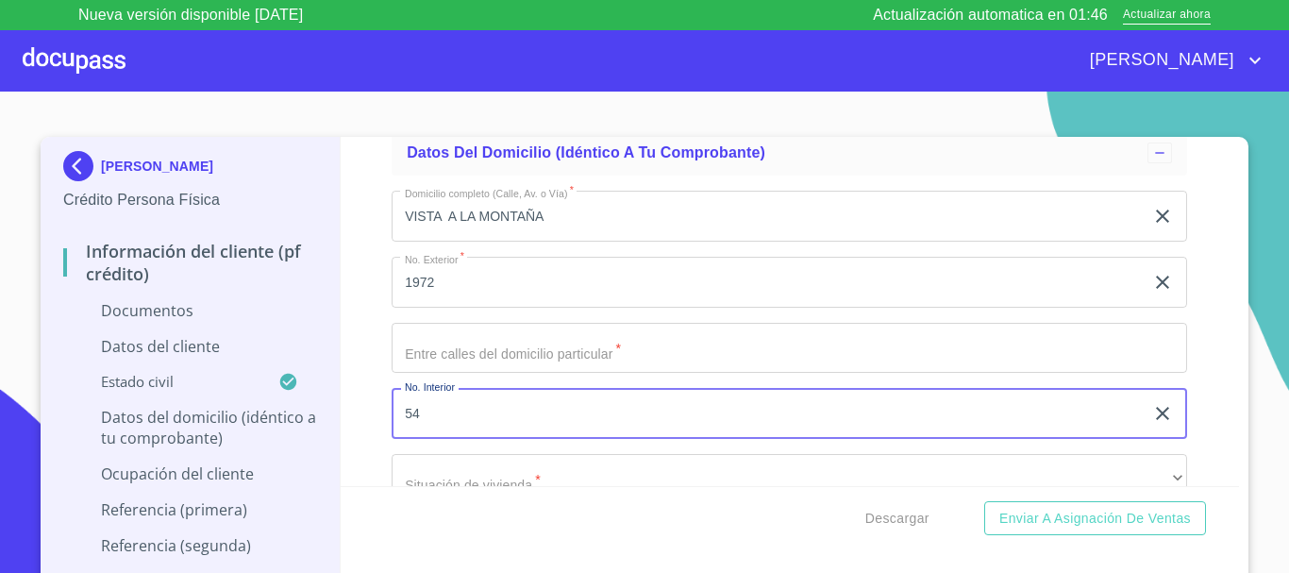
type input "54"
click at [476, 363] on input "Documento de identificación.   *" at bounding box center [790, 348] width 796 height 51
type input "V"
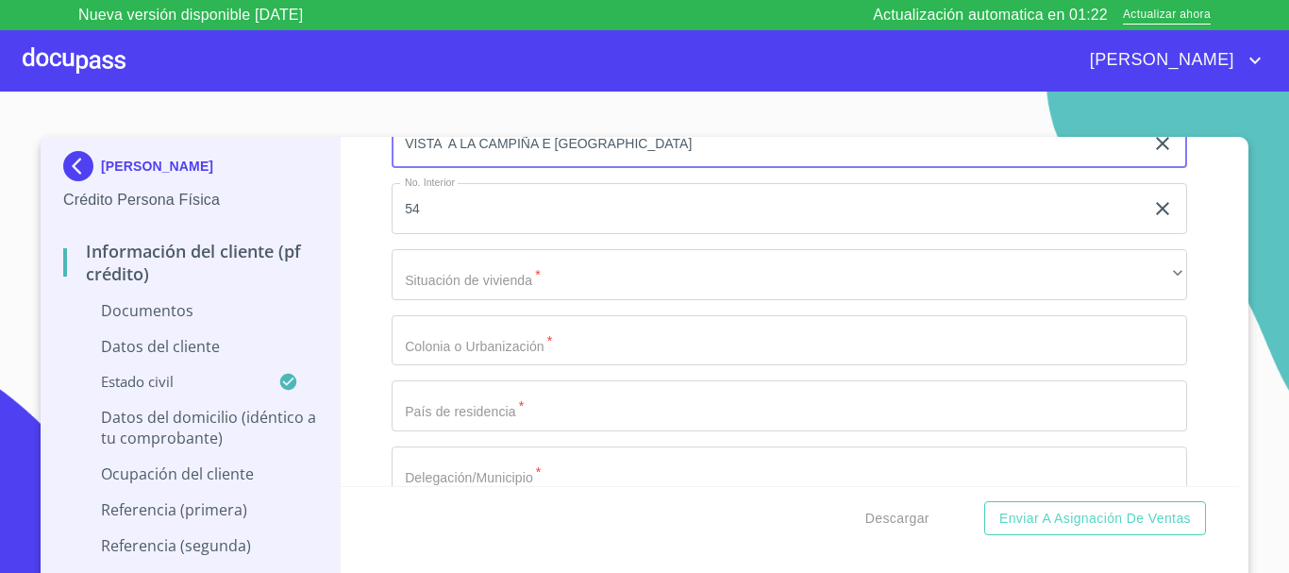
scroll to position [4058, 0]
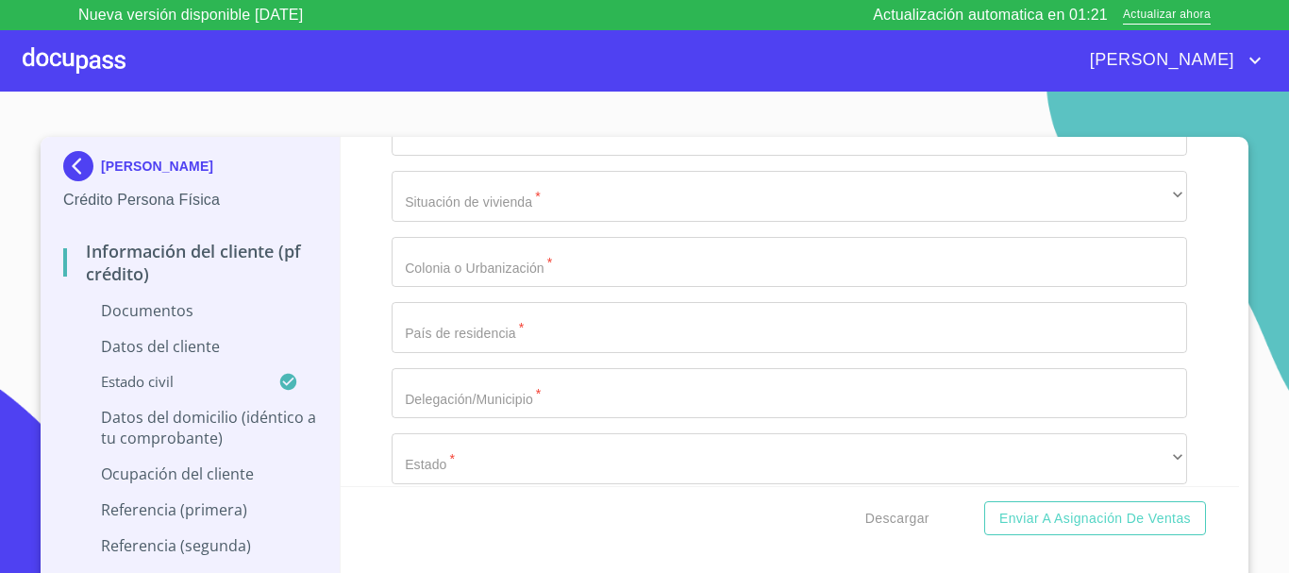
type input "VISTA A LA CAMPIÑA E [GEOGRAPHIC_DATA]"
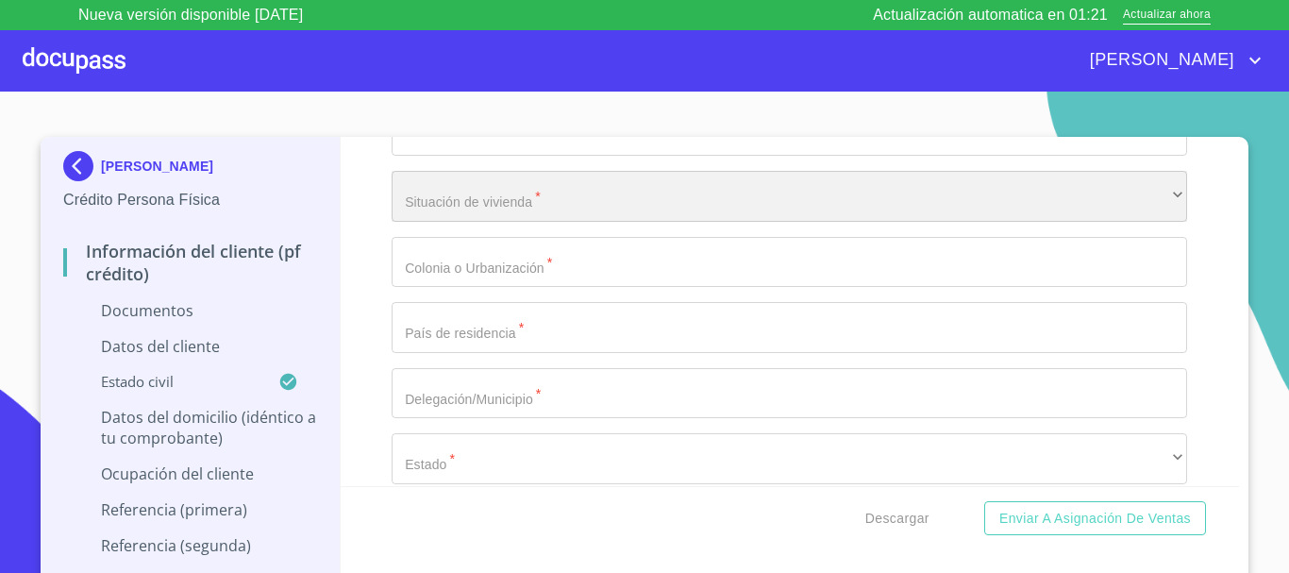
click at [504, 197] on div "​" at bounding box center [790, 196] width 796 height 51
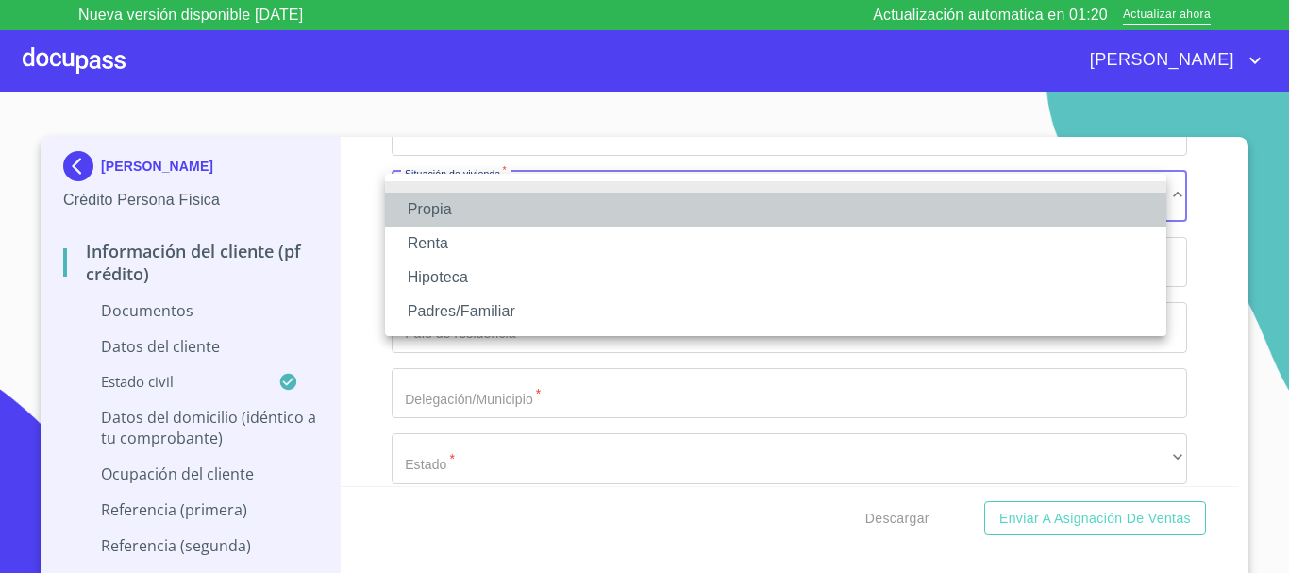
click at [485, 204] on li "Propia" at bounding box center [775, 210] width 781 height 34
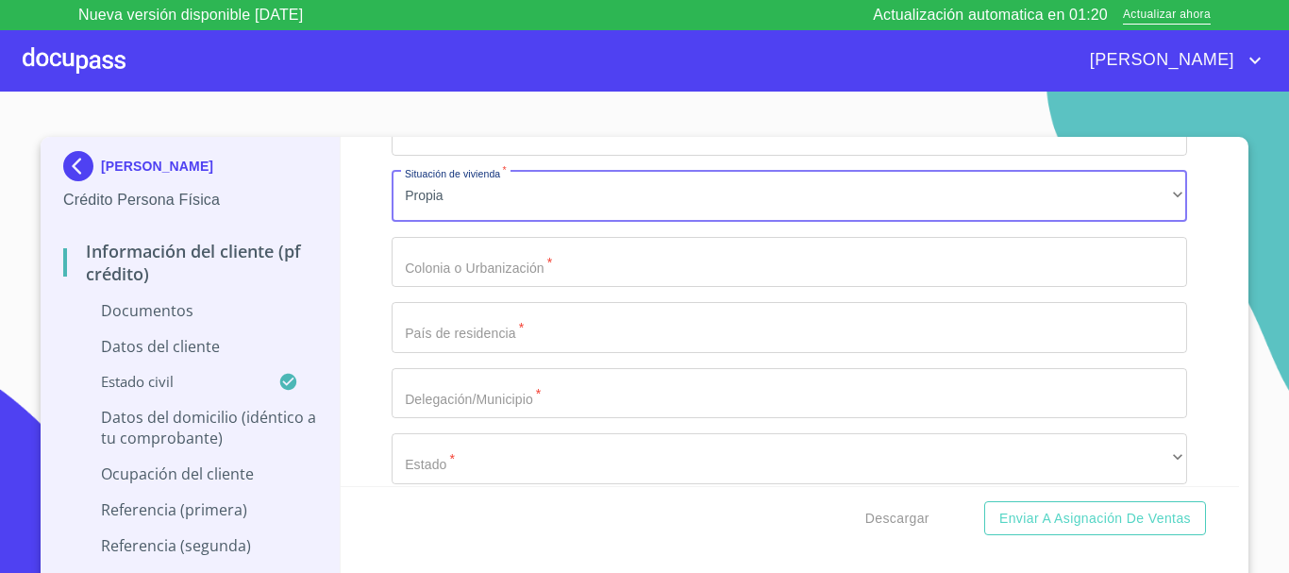
click at [495, 267] on div "Domicilio completo (Calle, Av. o Vía)   * VISTA A LA MONTAÑA ​ No. Exterior   …" at bounding box center [790, 261] width 796 height 738
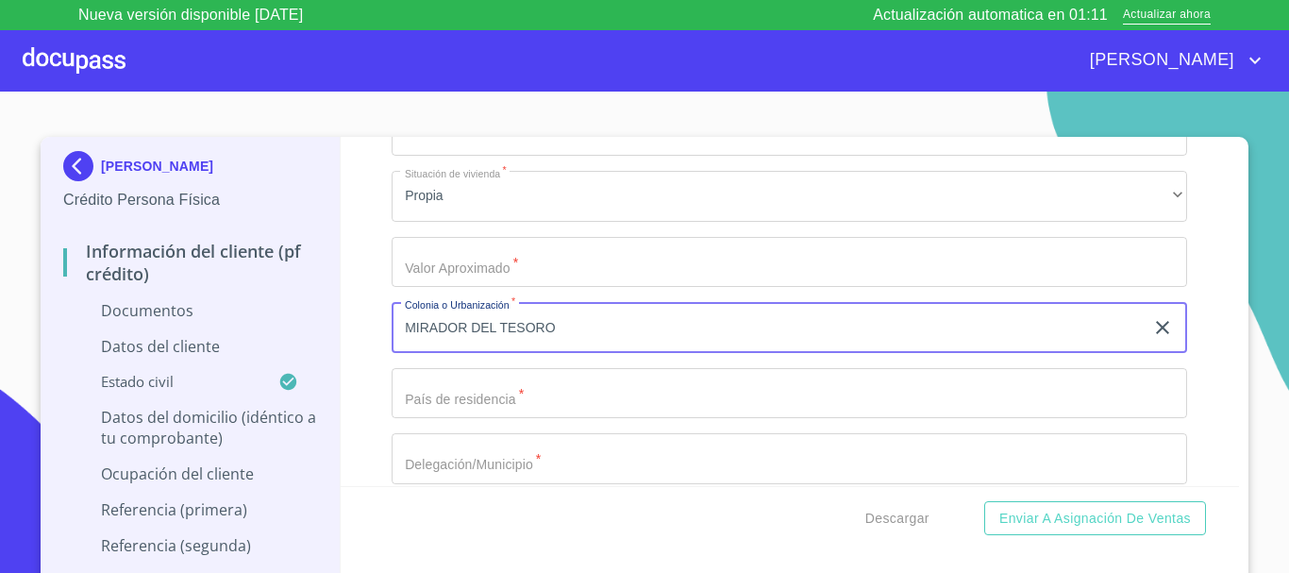
type input "MIRADOR DEL TESORO"
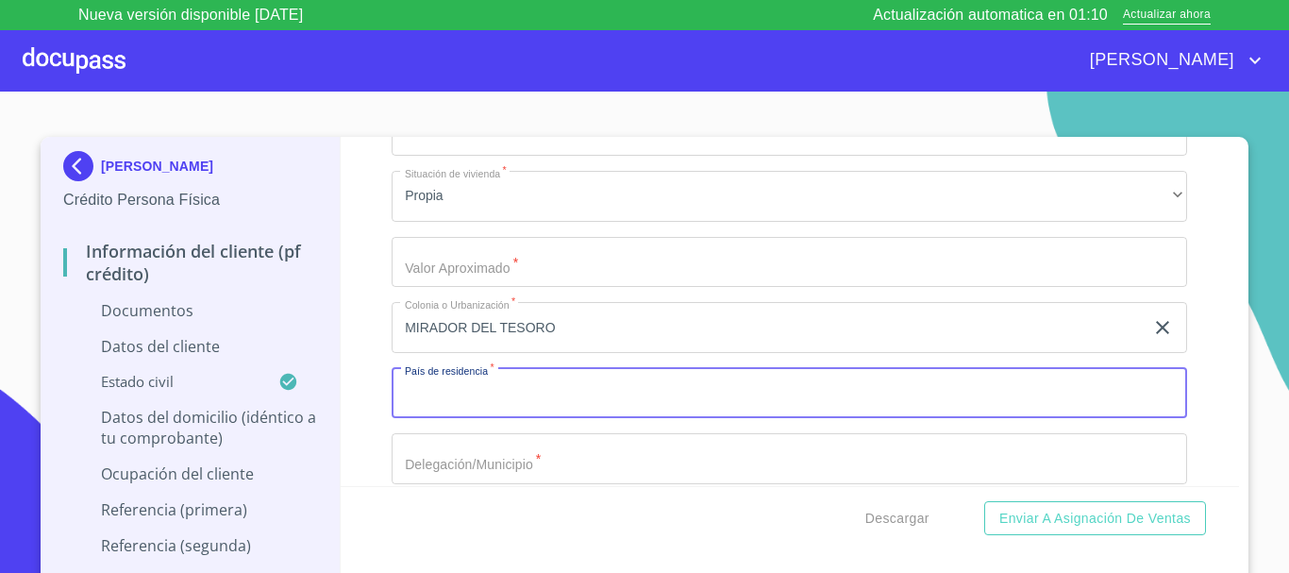
click at [429, 389] on input "Documento de identificación.   *" at bounding box center [790, 393] width 796 height 51
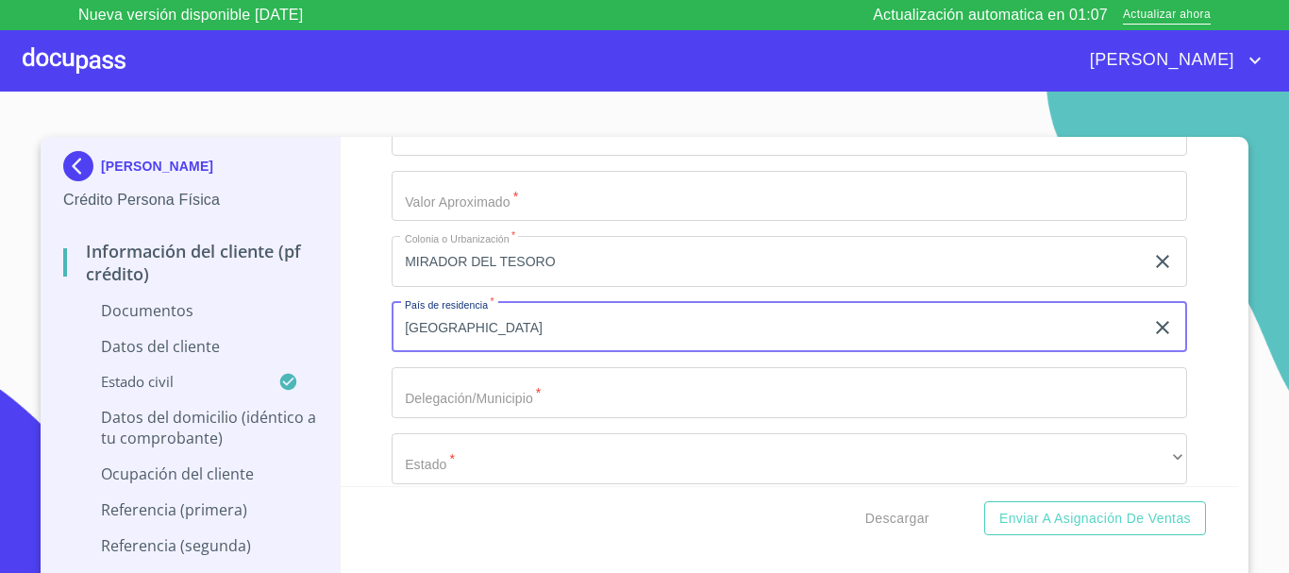
scroll to position [4152, 0]
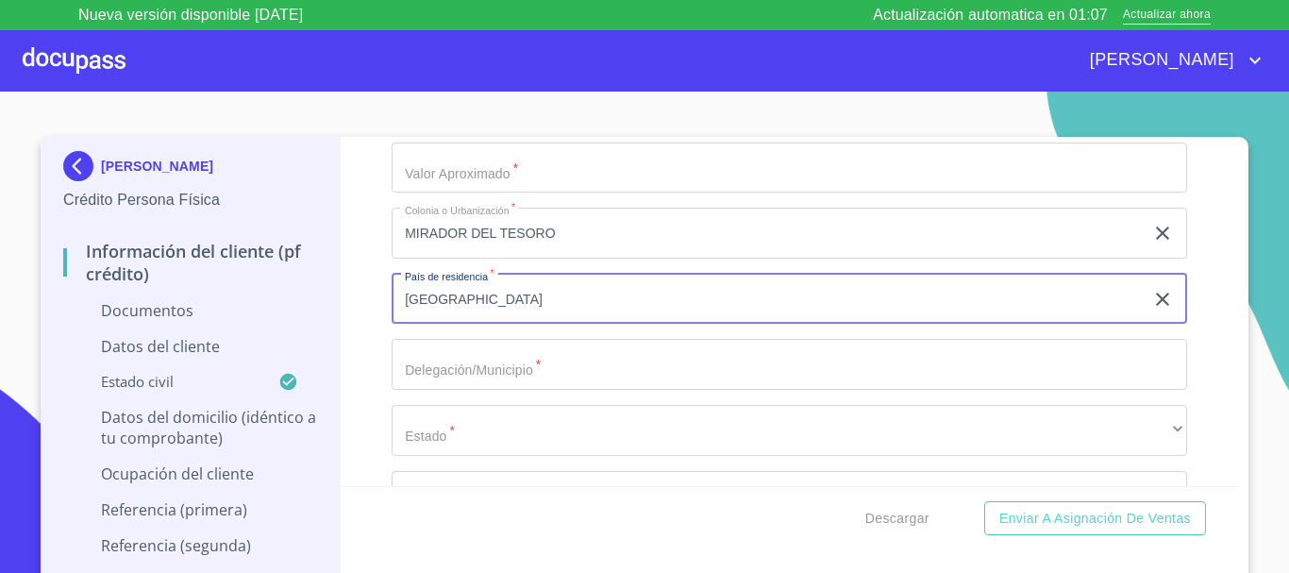
type input "[GEOGRAPHIC_DATA]"
click at [416, 376] on input "Documento de identificación.   *" at bounding box center [790, 364] width 796 height 51
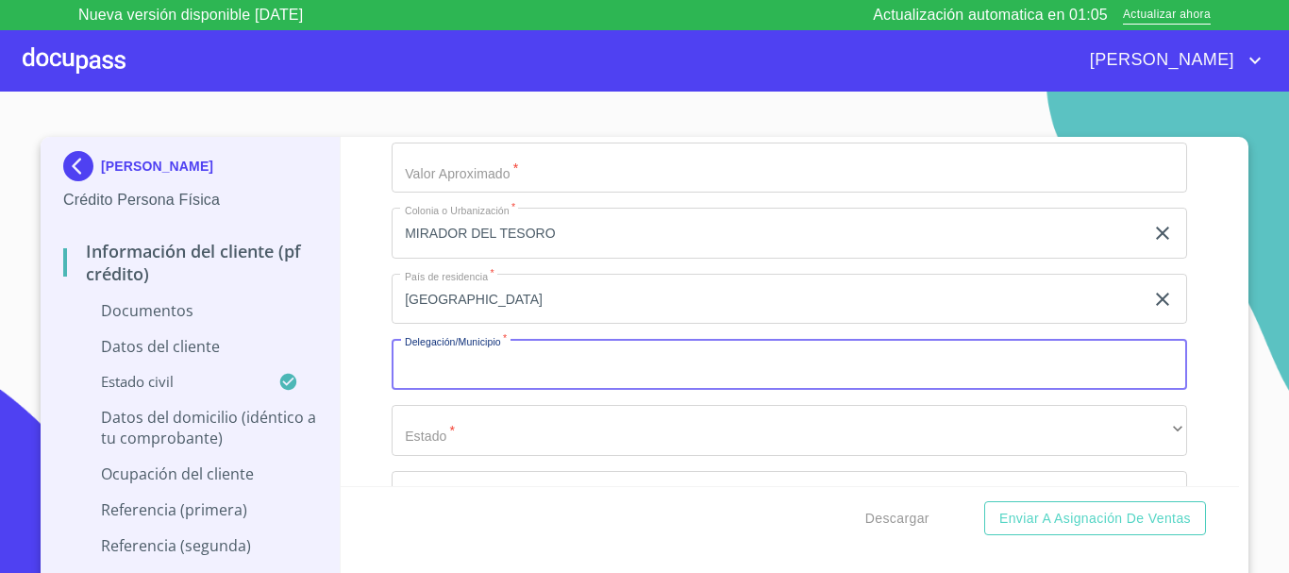
type input "T"
type input "SAN [PERSON_NAME] TLAQUEPAQUE"
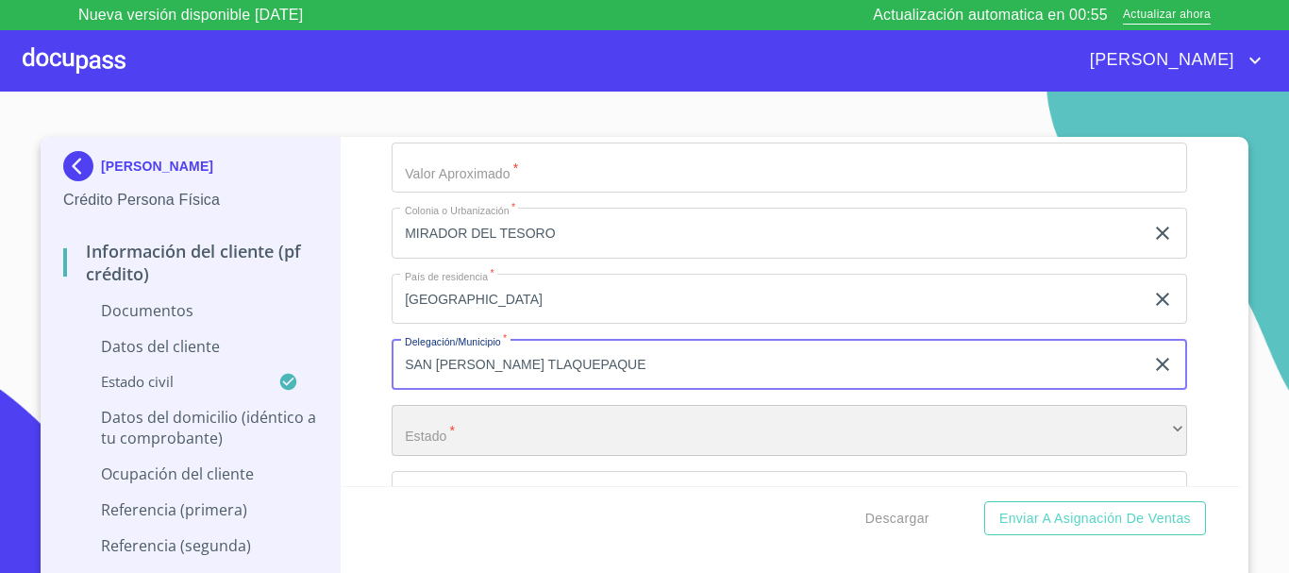
click at [461, 424] on div "​" at bounding box center [790, 430] width 796 height 51
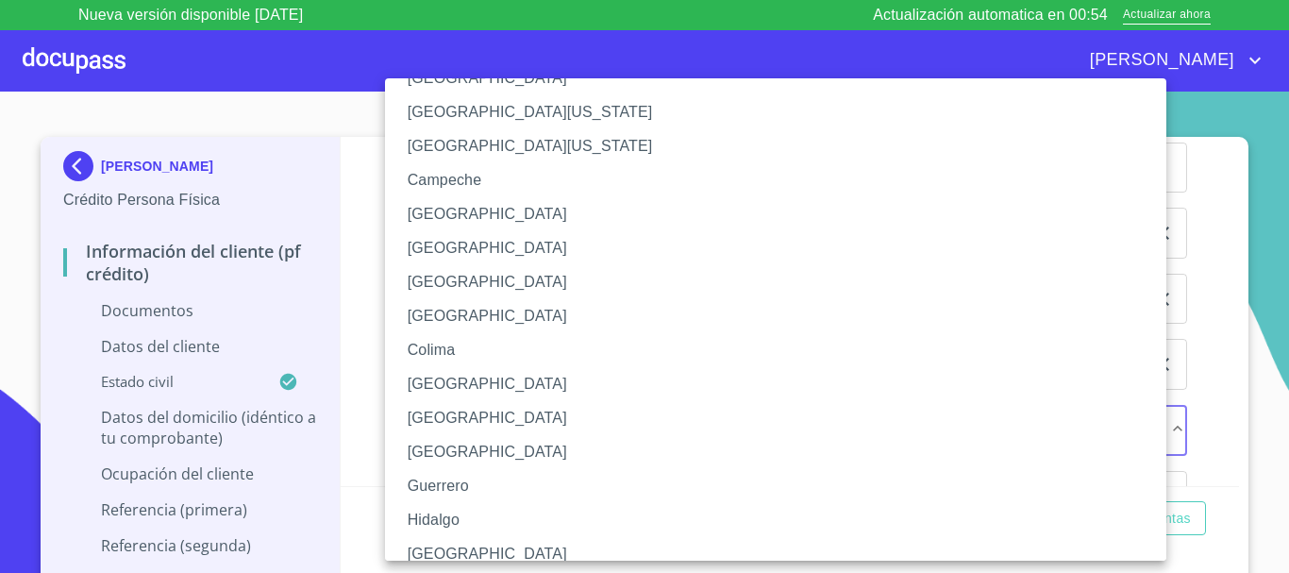
scroll to position [94, 0]
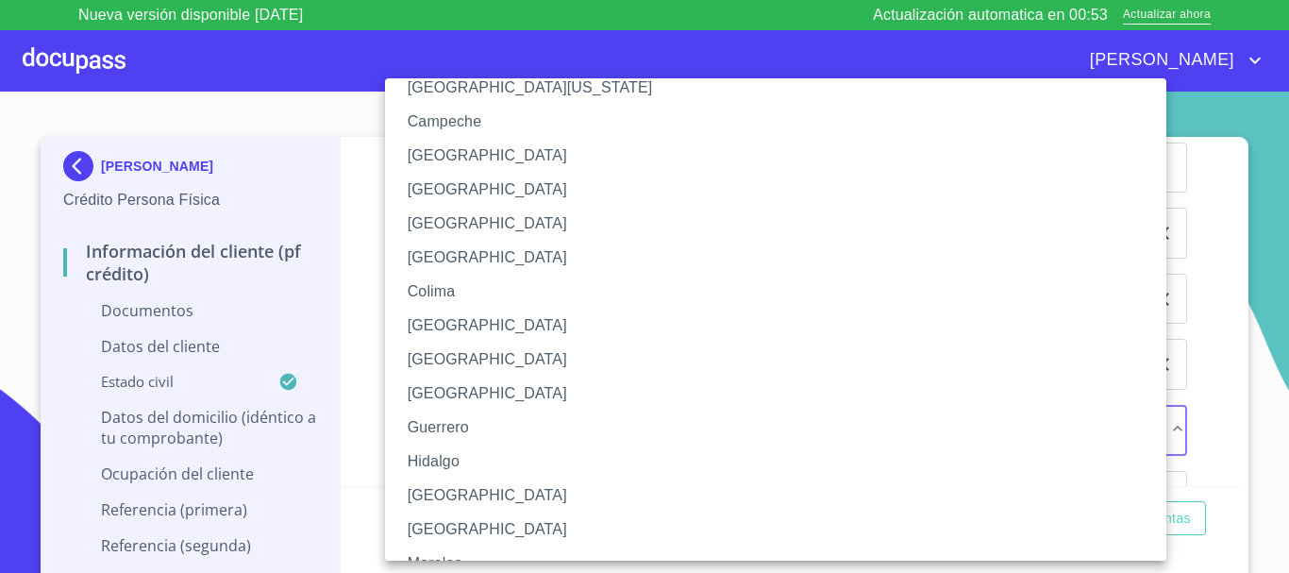
click at [463, 487] on li "[GEOGRAPHIC_DATA]" at bounding box center [783, 495] width 796 height 34
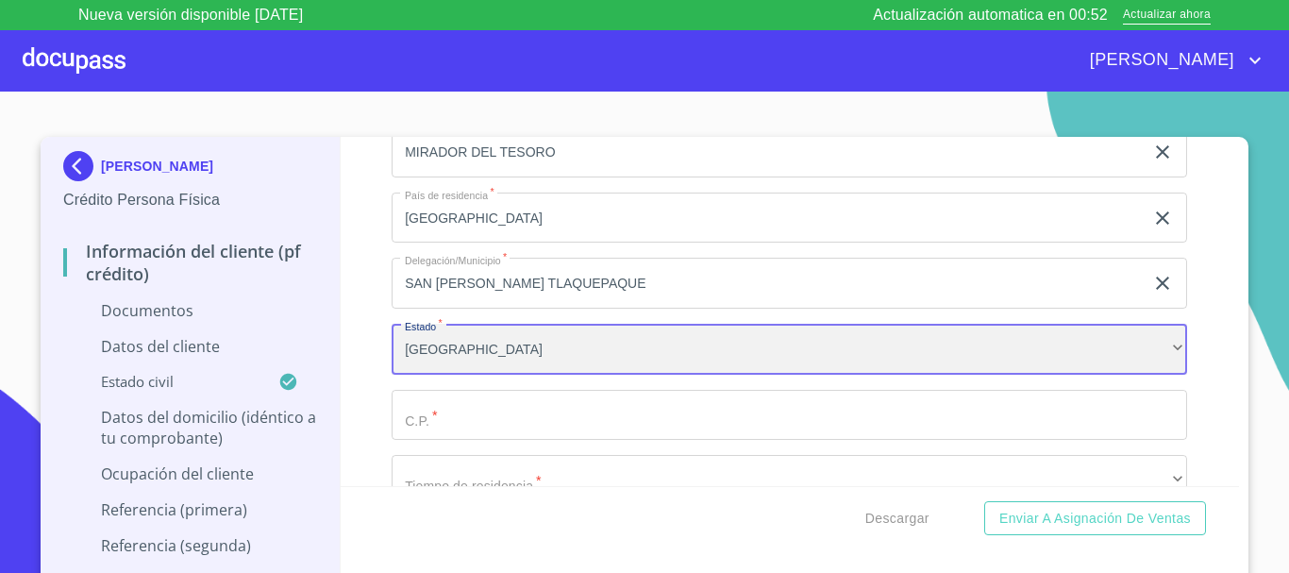
scroll to position [4341, 0]
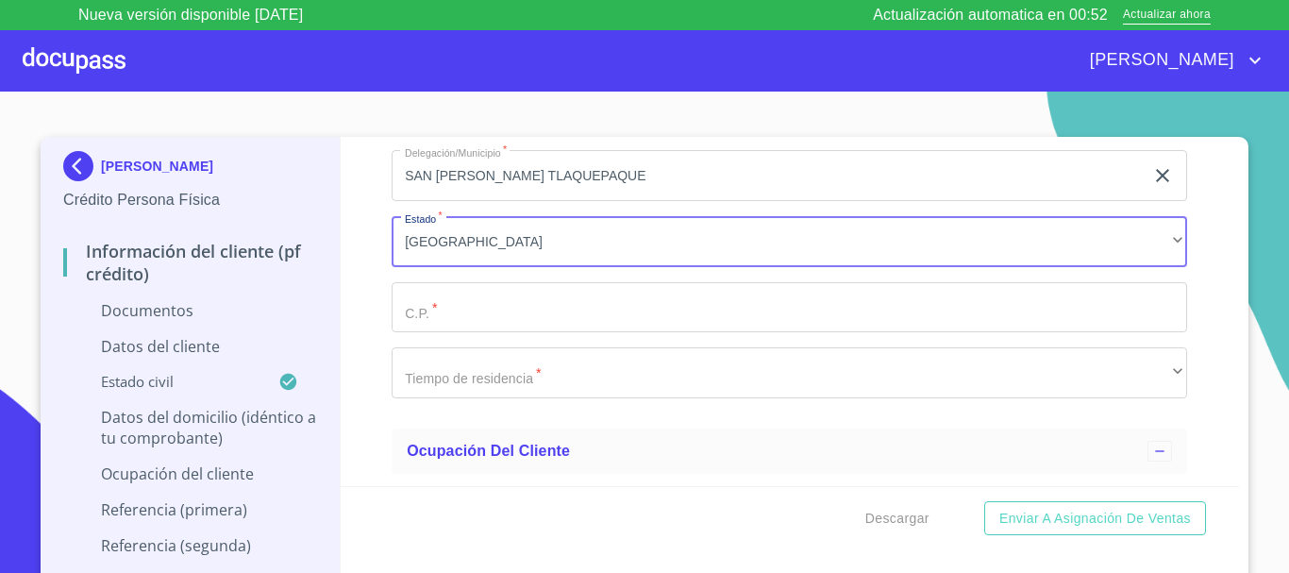
click at [461, 298] on input "Documento de identificación.   *" at bounding box center [790, 307] width 796 height 51
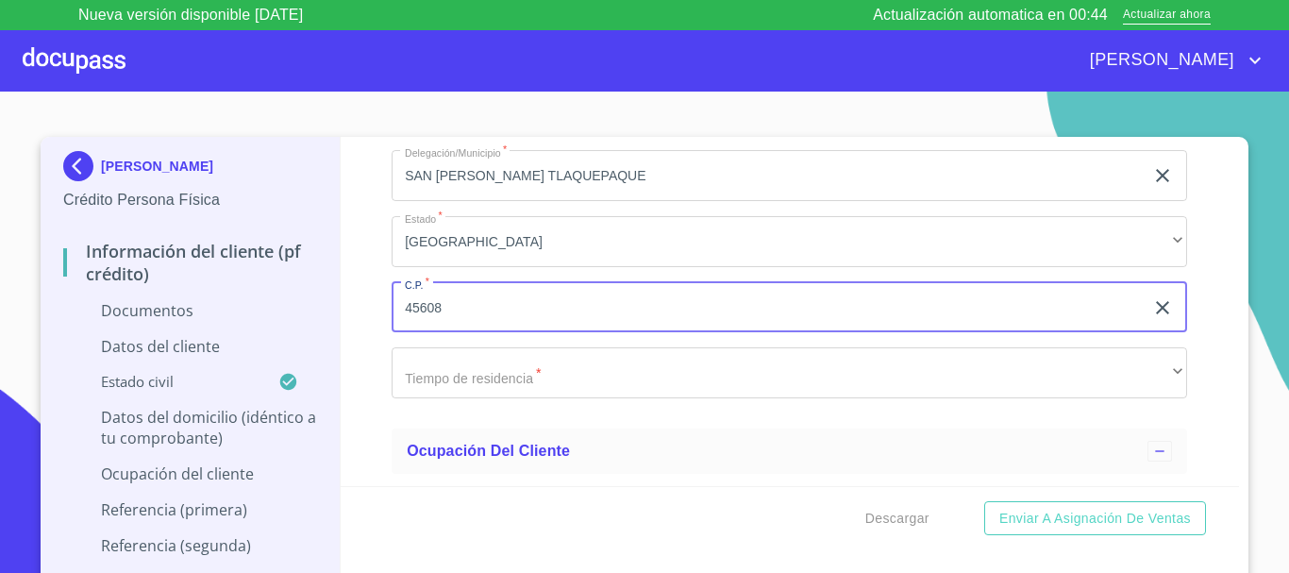
type input "45608"
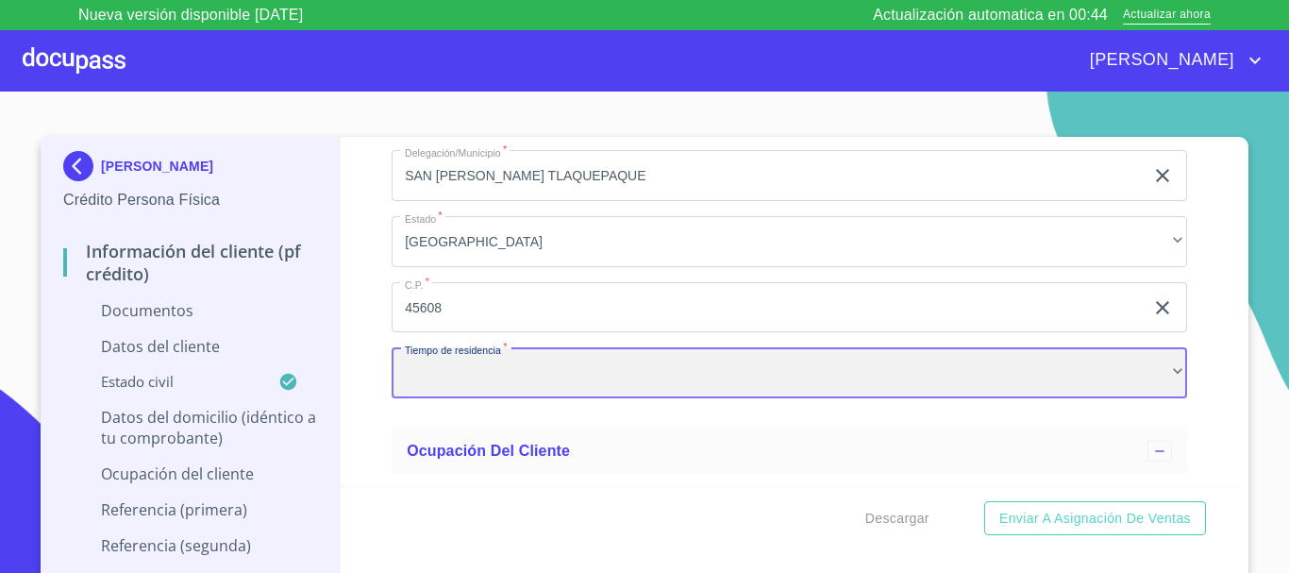
click at [475, 394] on div "​" at bounding box center [790, 372] width 796 height 51
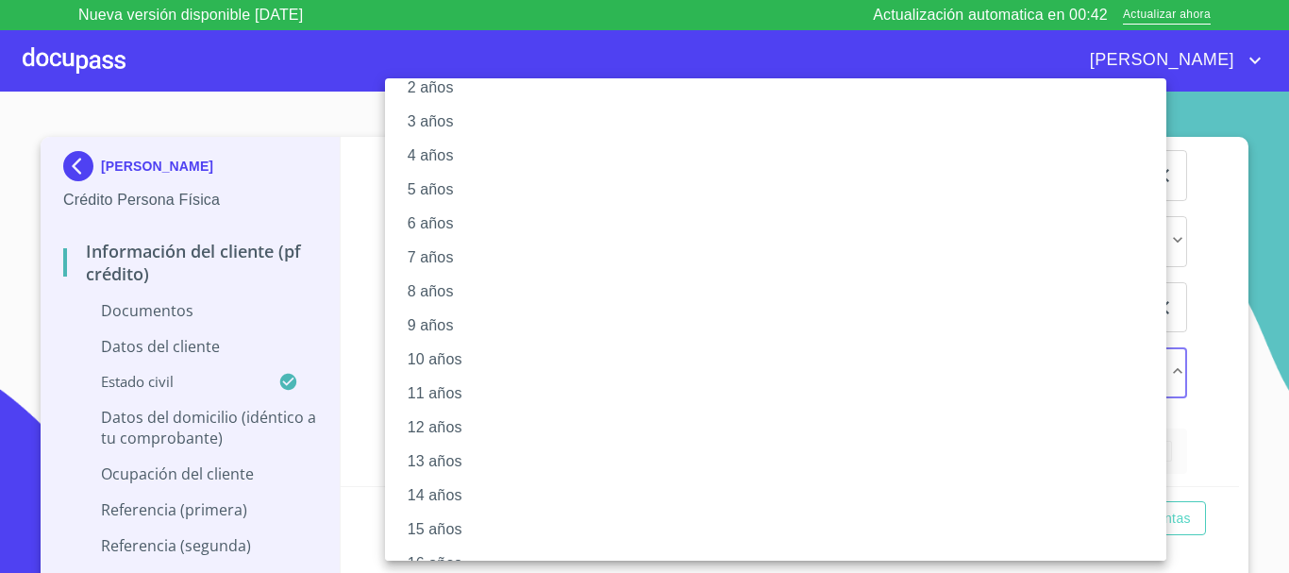
scroll to position [189, 0]
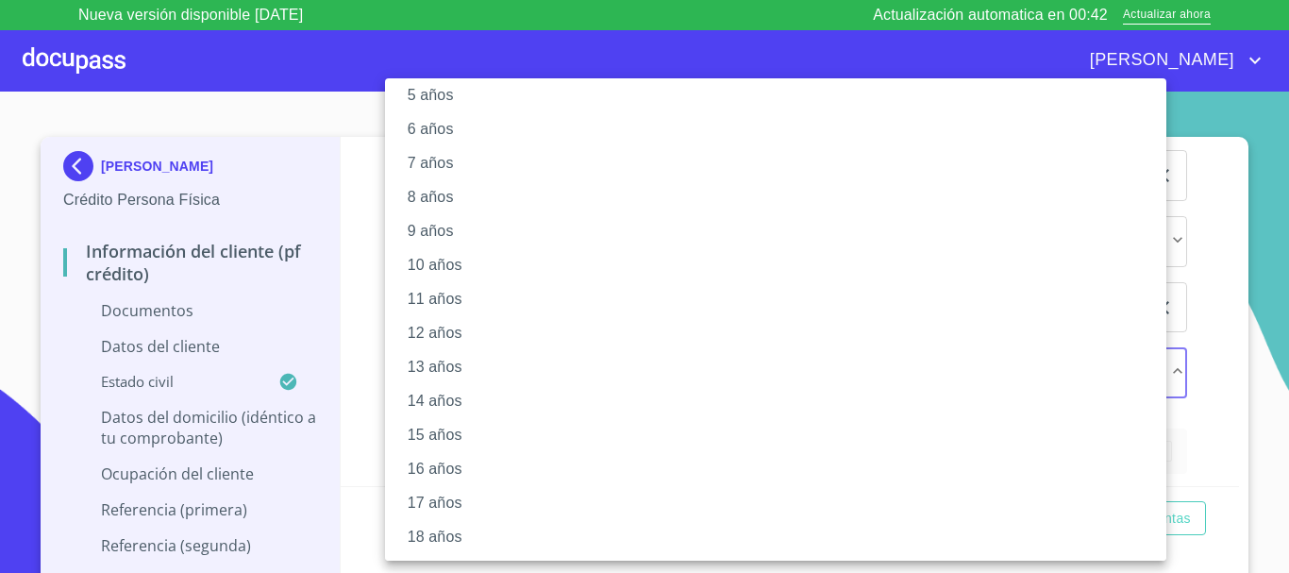
click at [428, 505] on li "17 años" at bounding box center [783, 503] width 796 height 34
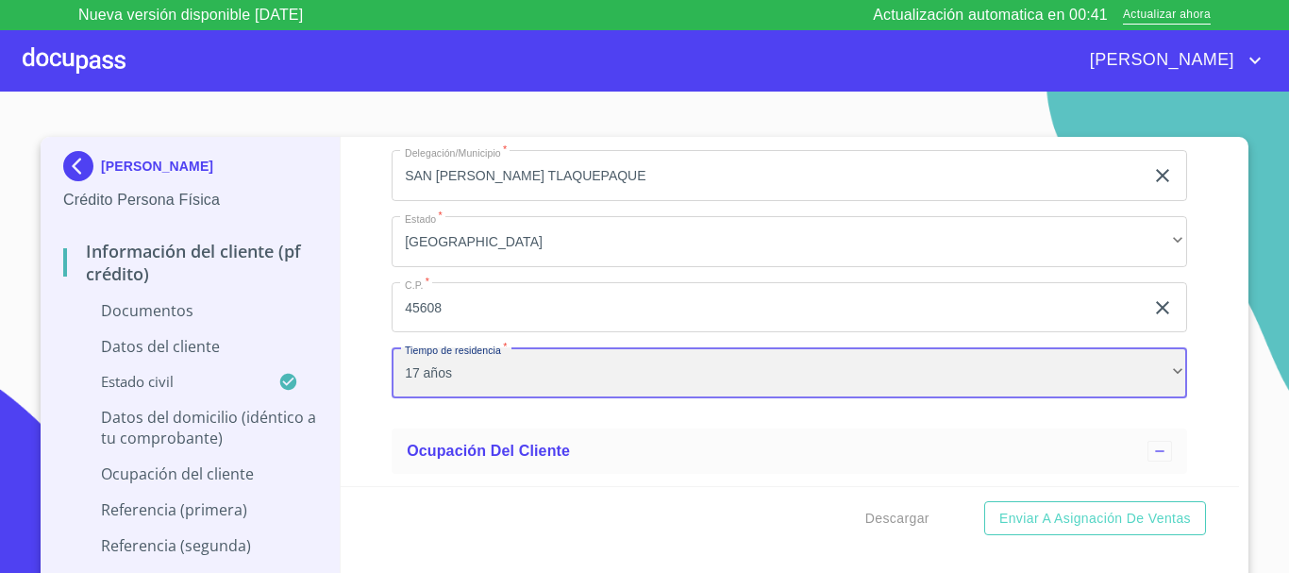
scroll to position [4624, 0]
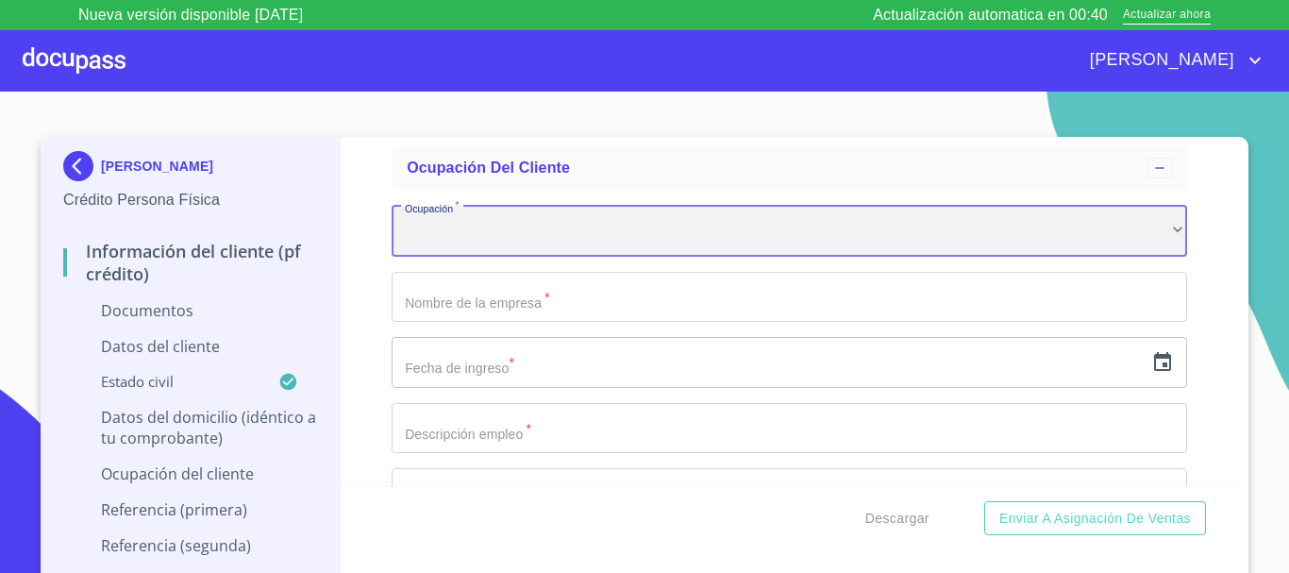
click at [524, 235] on div "​" at bounding box center [790, 231] width 796 height 51
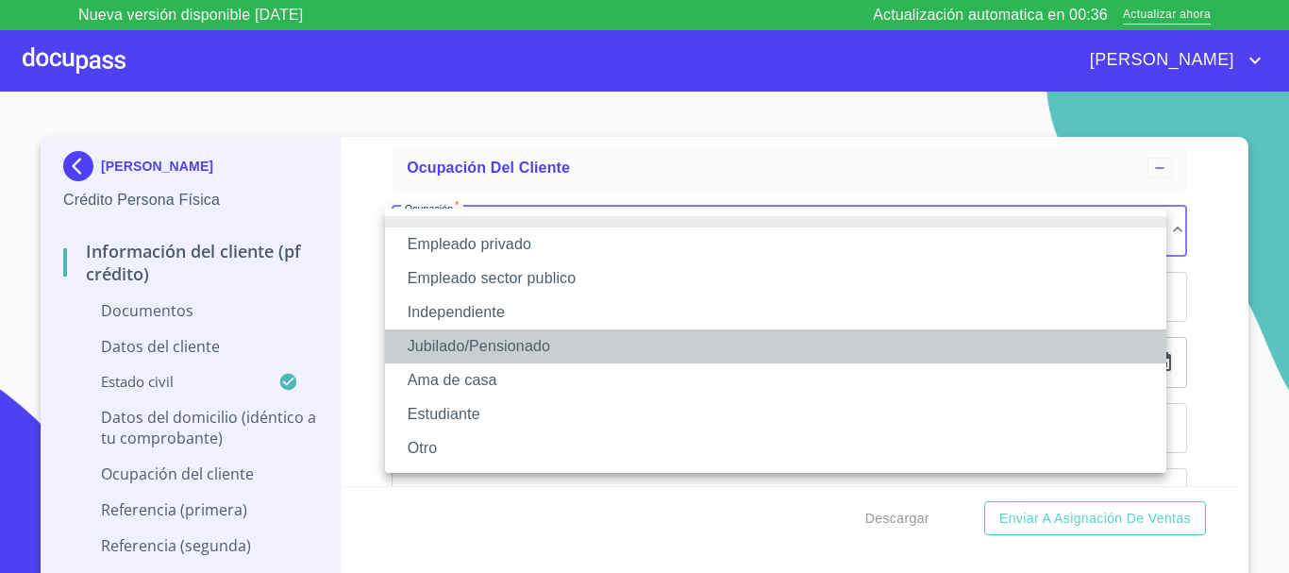
click at [509, 345] on li "Jubilado/Pensionado" at bounding box center [775, 346] width 781 height 34
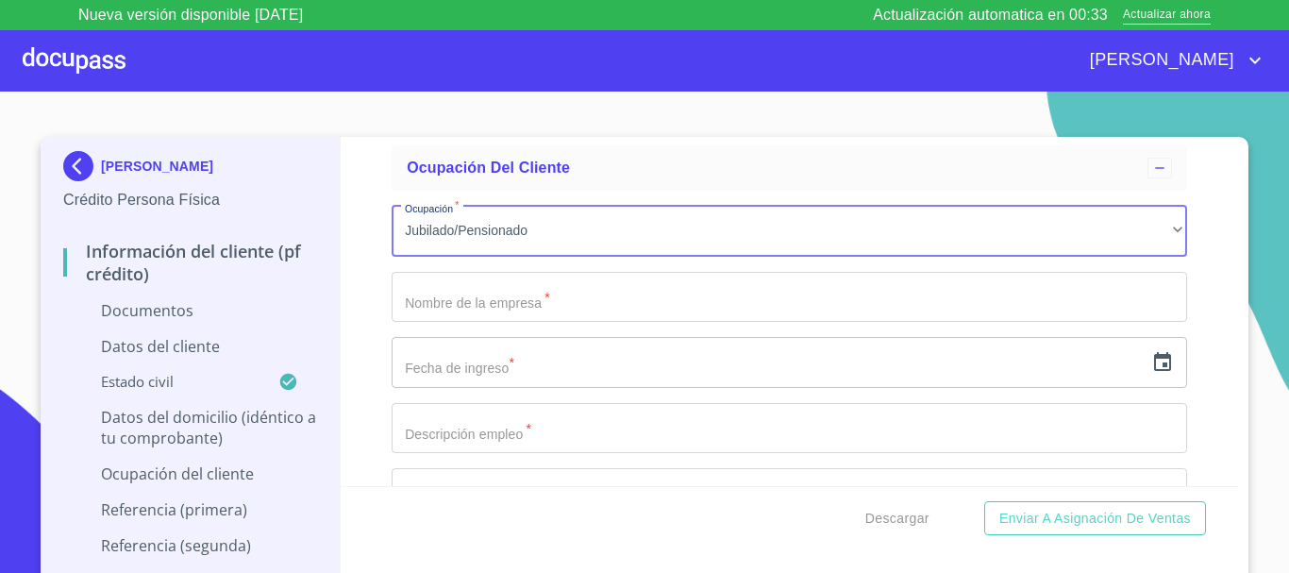
click at [533, 303] on input "Documento de identificación.   *" at bounding box center [790, 297] width 796 height 51
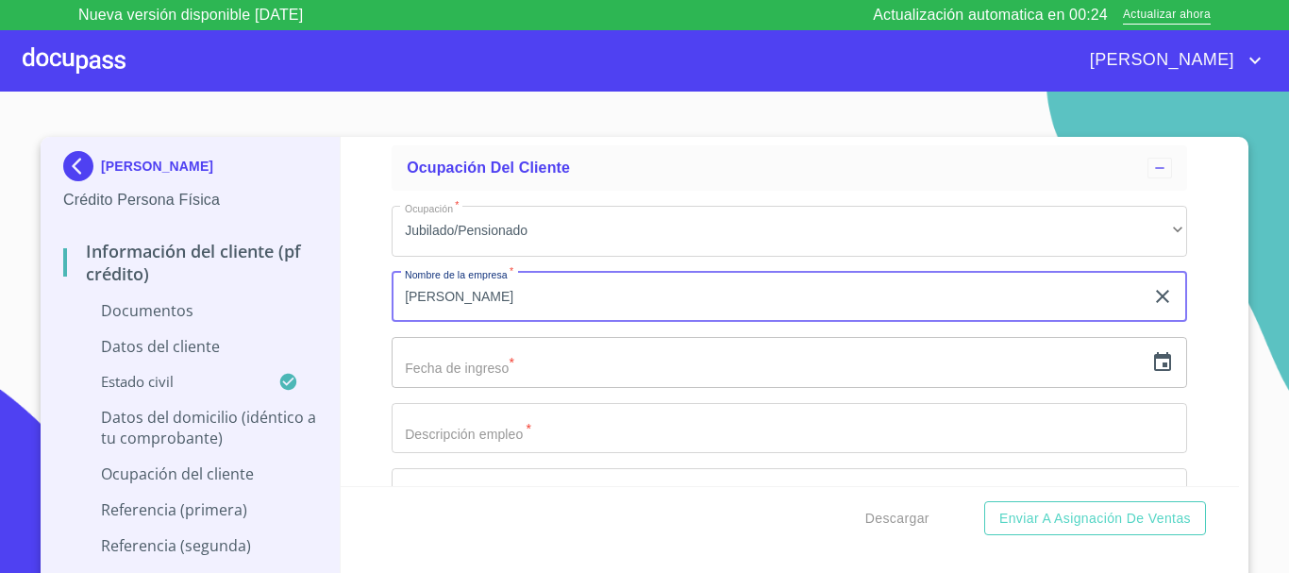
type input "[PERSON_NAME]"
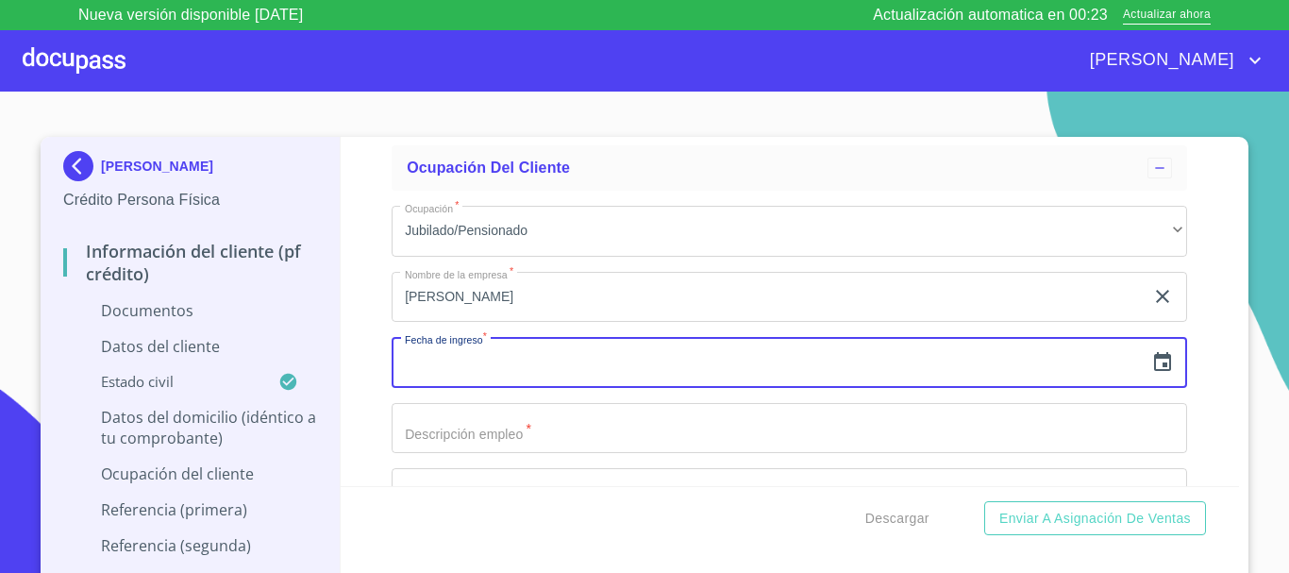
click at [554, 369] on input "text" at bounding box center [768, 362] width 752 height 51
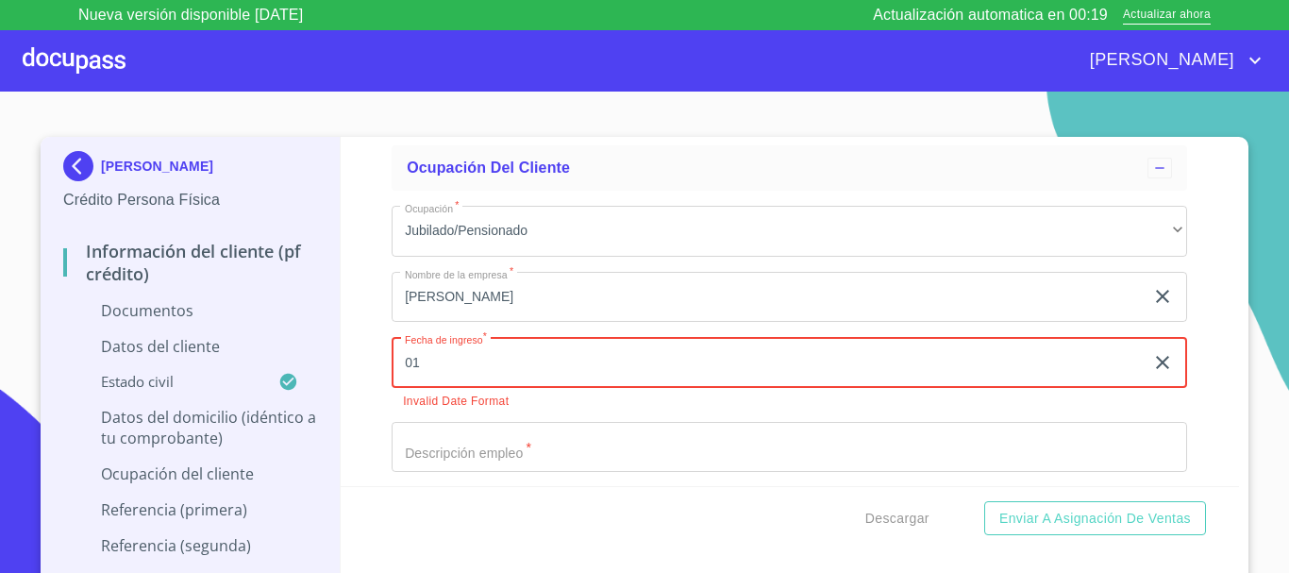
type input "0_"
click at [1154, 357] on icon "button" at bounding box center [1162, 361] width 17 height 19
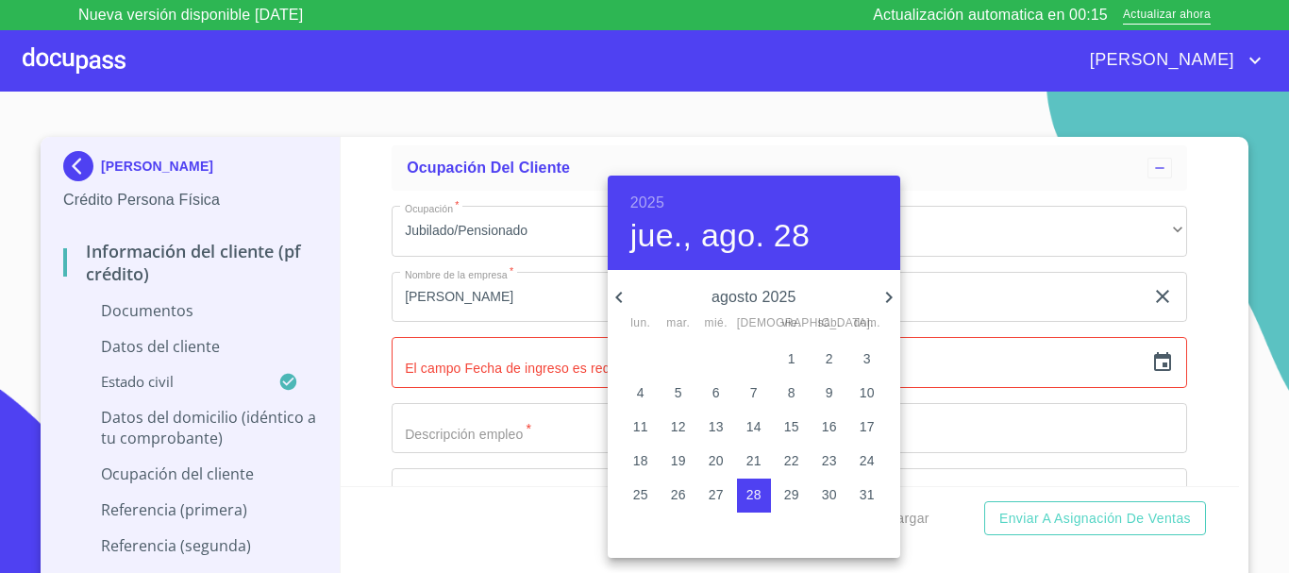
click at [633, 199] on h6 "2025" at bounding box center [647, 203] width 34 height 26
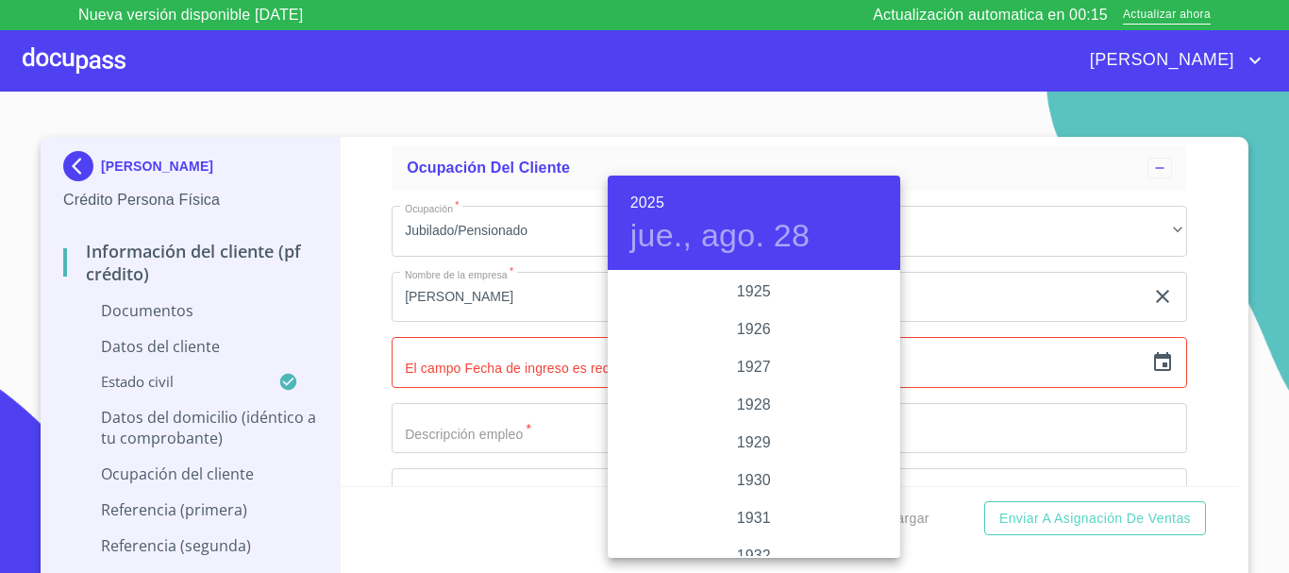
scroll to position [3662, 0]
click at [760, 416] on div "2025" at bounding box center [754, 414] width 293 height 38
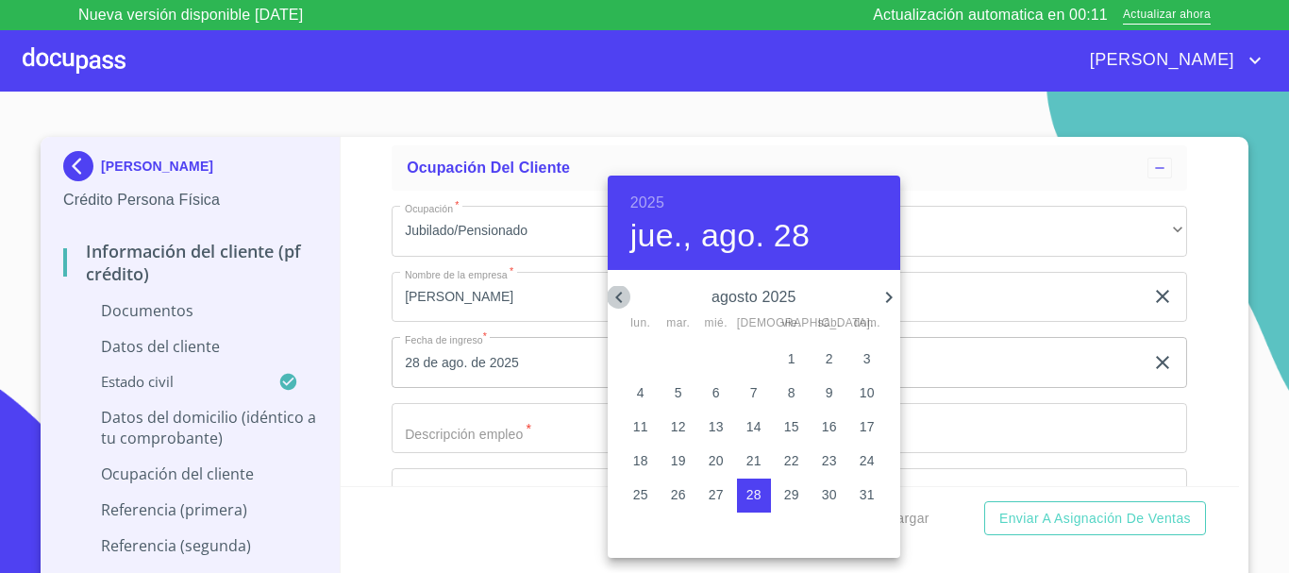
click at [614, 298] on icon "button" at bounding box center [619, 297] width 23 height 23
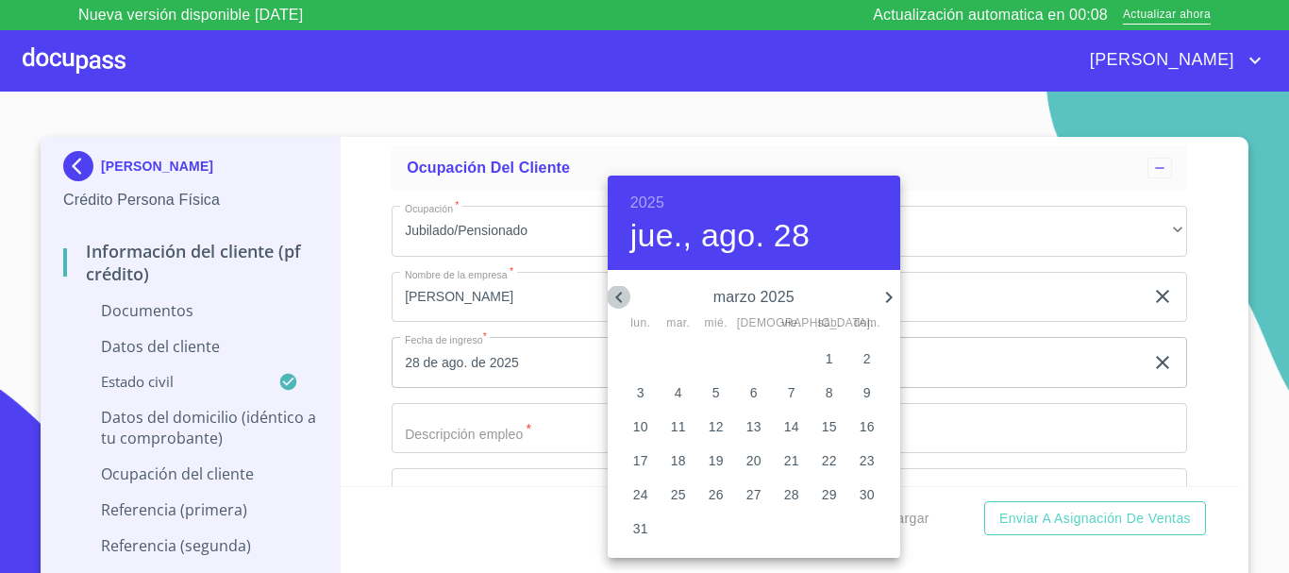
click at [614, 298] on icon "button" at bounding box center [619, 297] width 23 height 23
click at [830, 354] on p "1" at bounding box center [830, 358] width 8 height 19
type input "1 de feb. de 2025"
click at [971, 373] on div at bounding box center [644, 286] width 1289 height 573
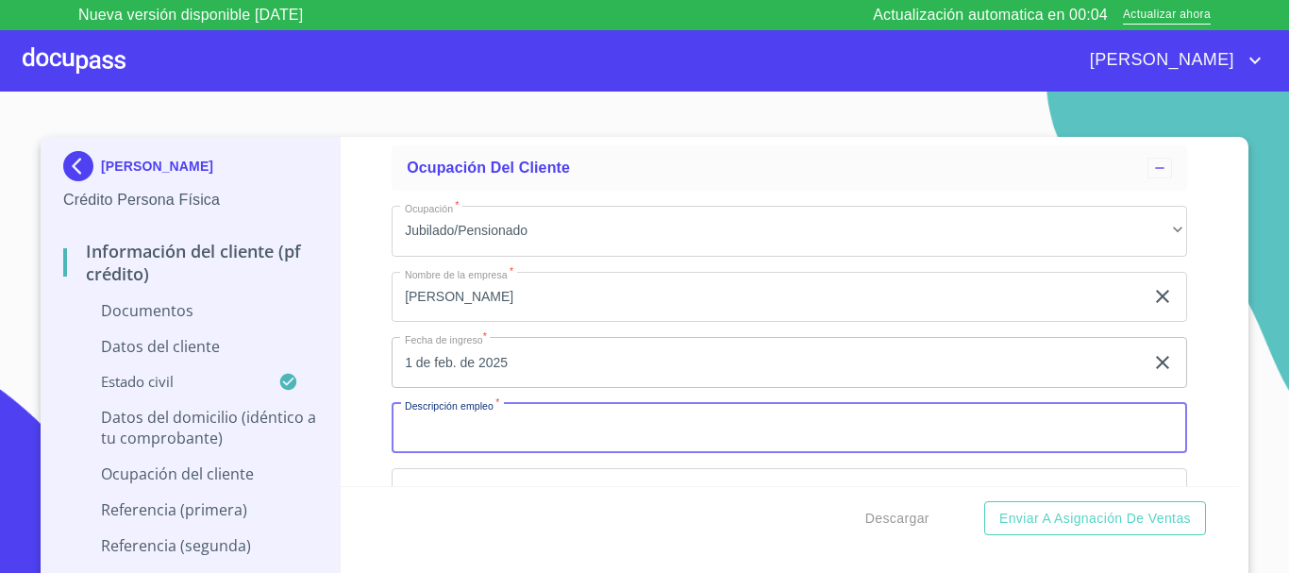
click at [577, 413] on input "Documento de identificación.   *" at bounding box center [790, 428] width 796 height 51
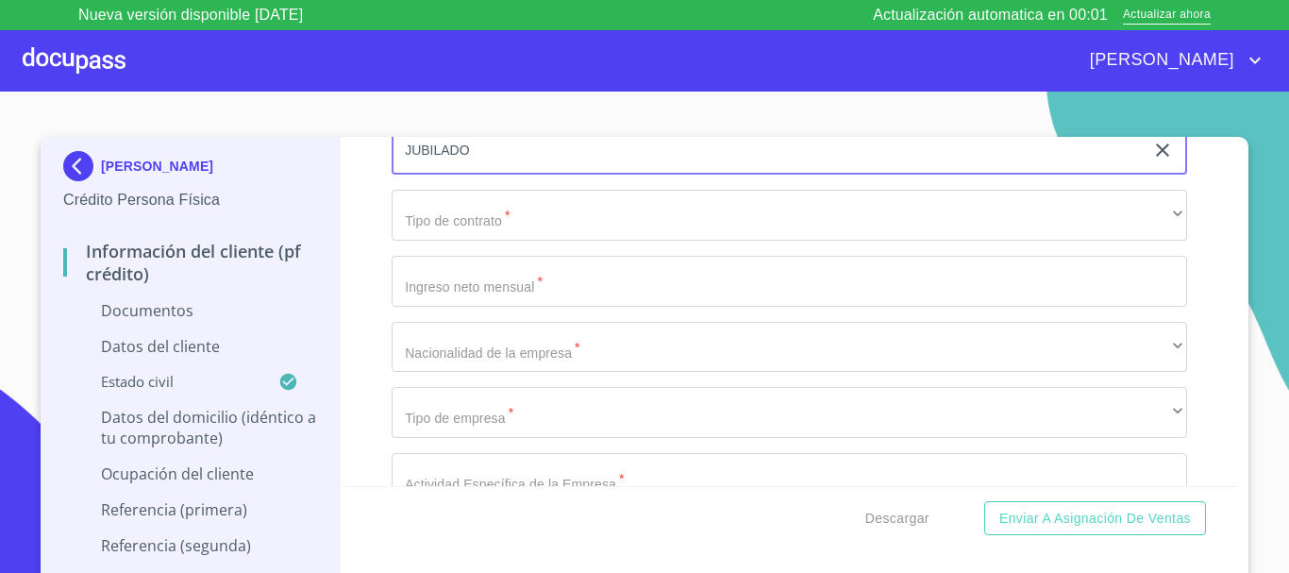
scroll to position [4907, 0]
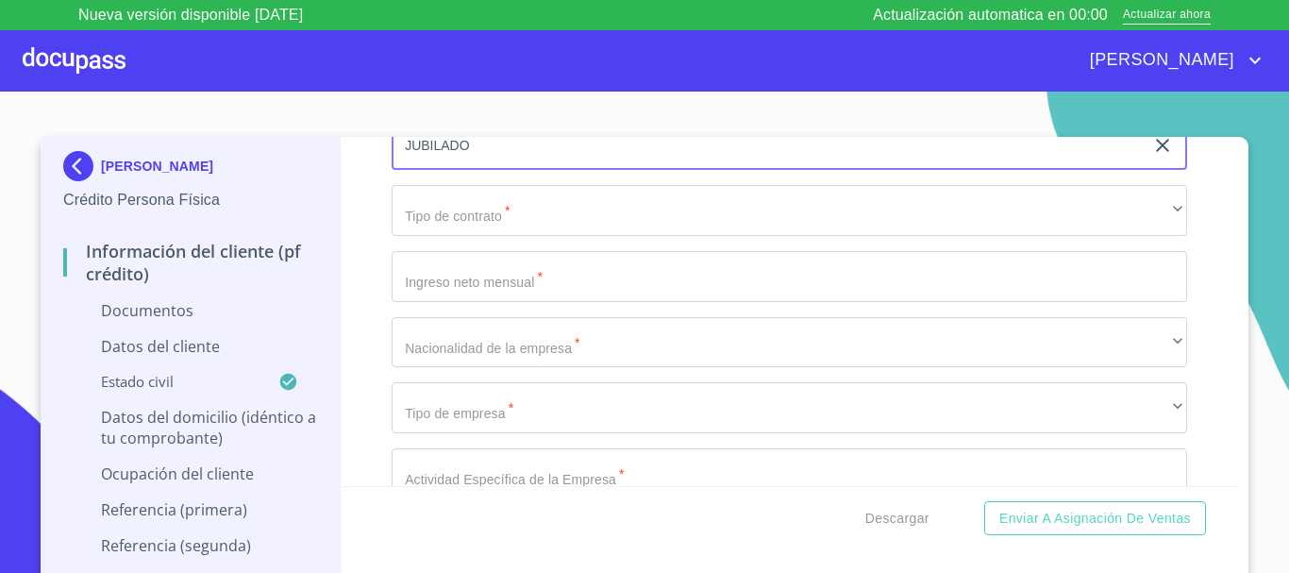
type input "JUBILADO"
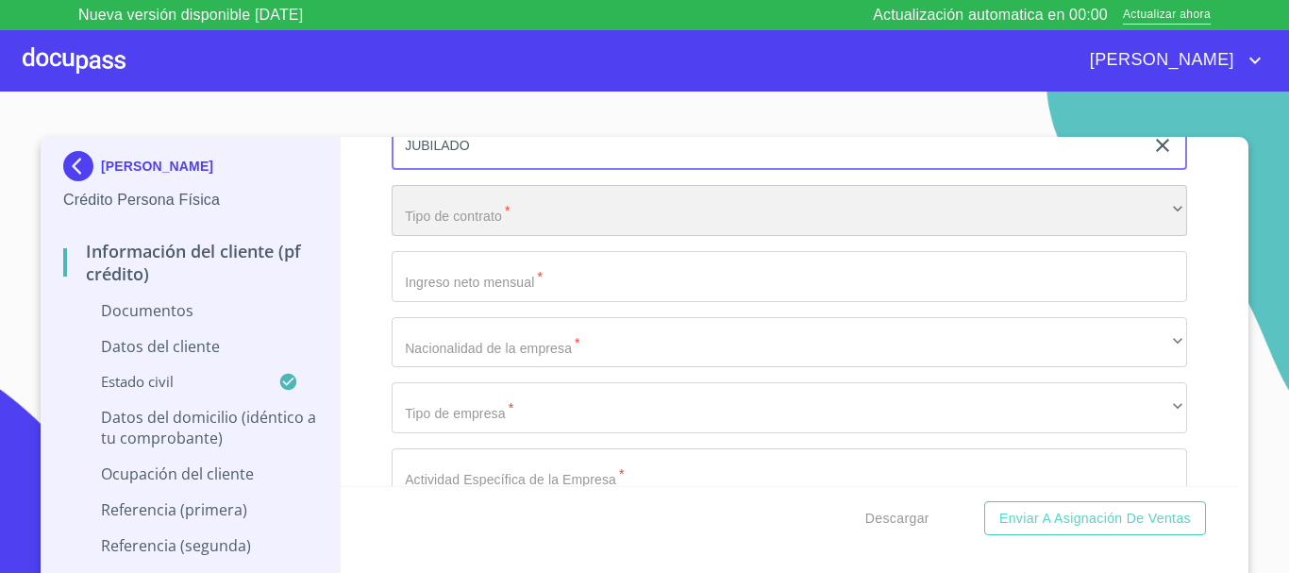
click at [476, 233] on div "​" at bounding box center [790, 210] width 796 height 51
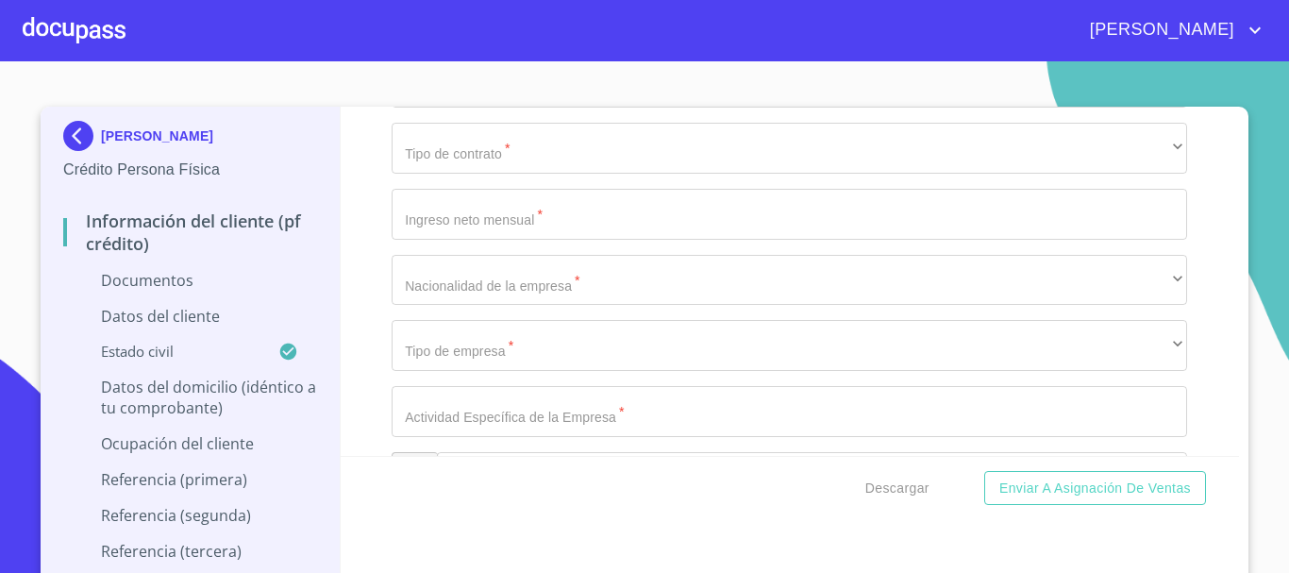
scroll to position [4907, 0]
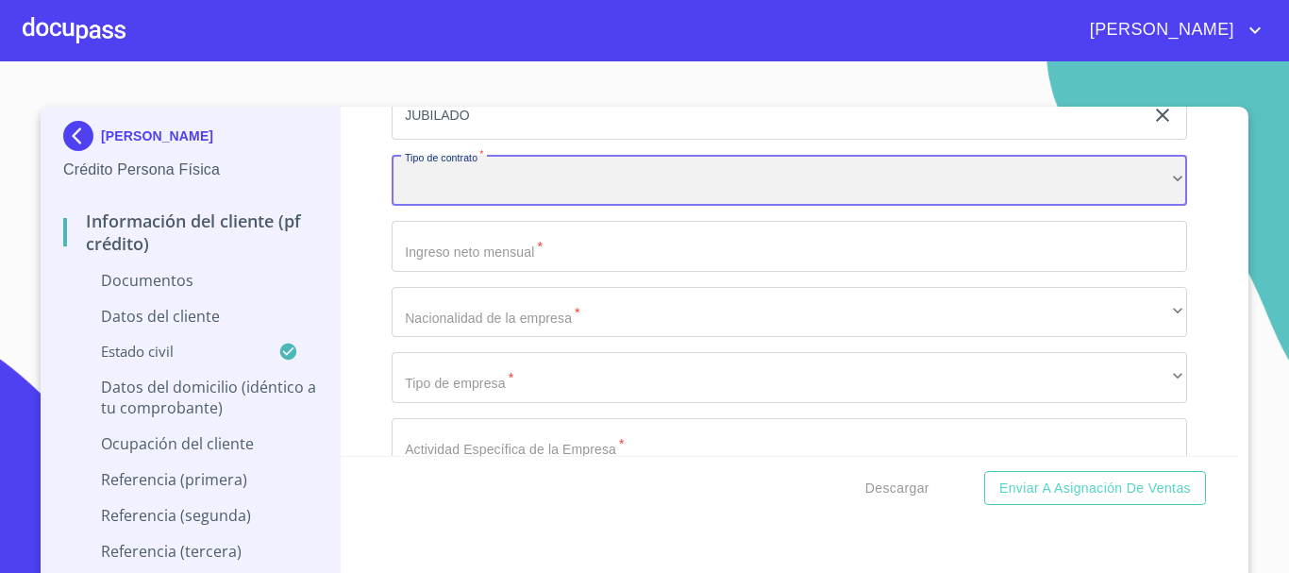
click at [482, 193] on div "​" at bounding box center [790, 180] width 796 height 51
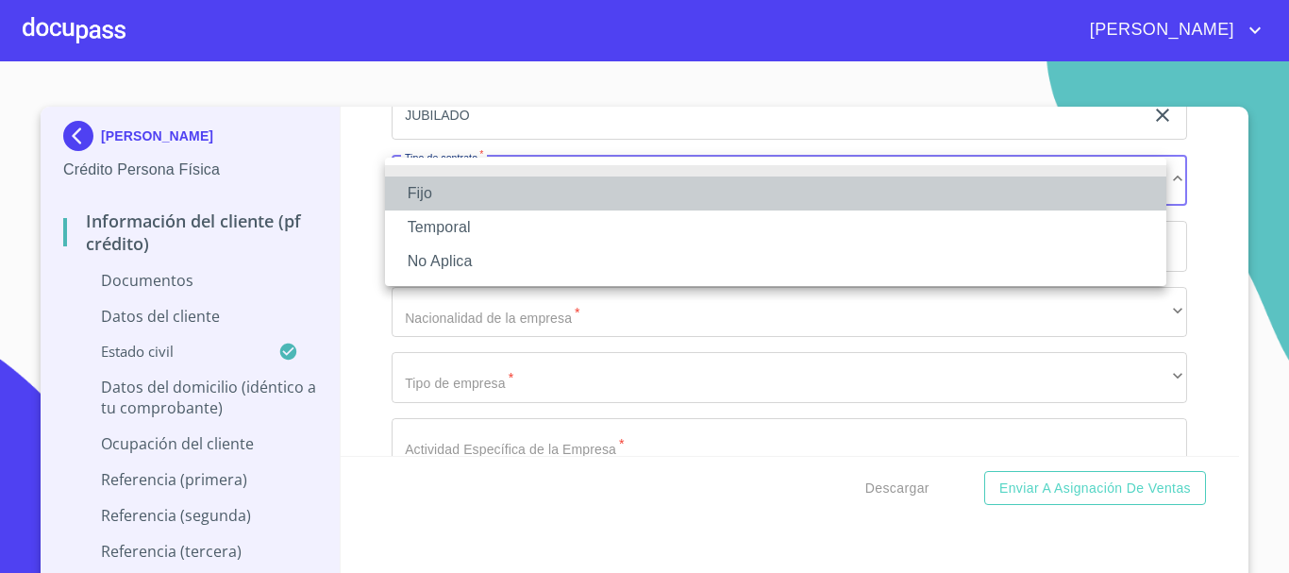
click at [477, 201] on li "Fijo" at bounding box center [775, 193] width 781 height 34
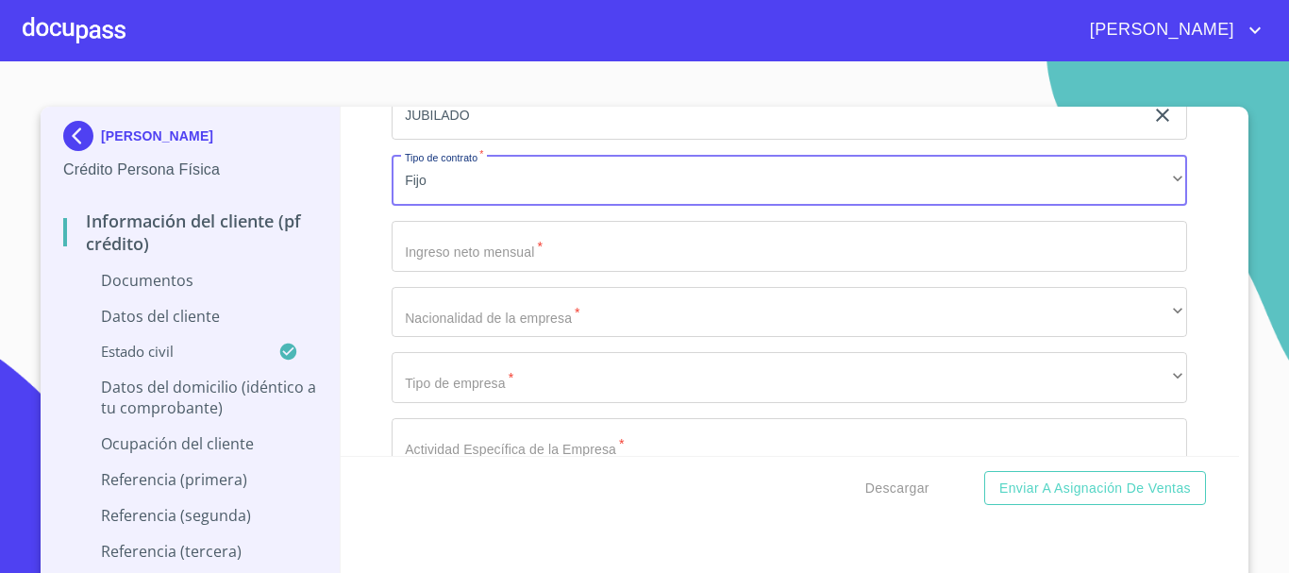
click at [478, 255] on input "Documento de identificación.   *" at bounding box center [790, 246] width 796 height 51
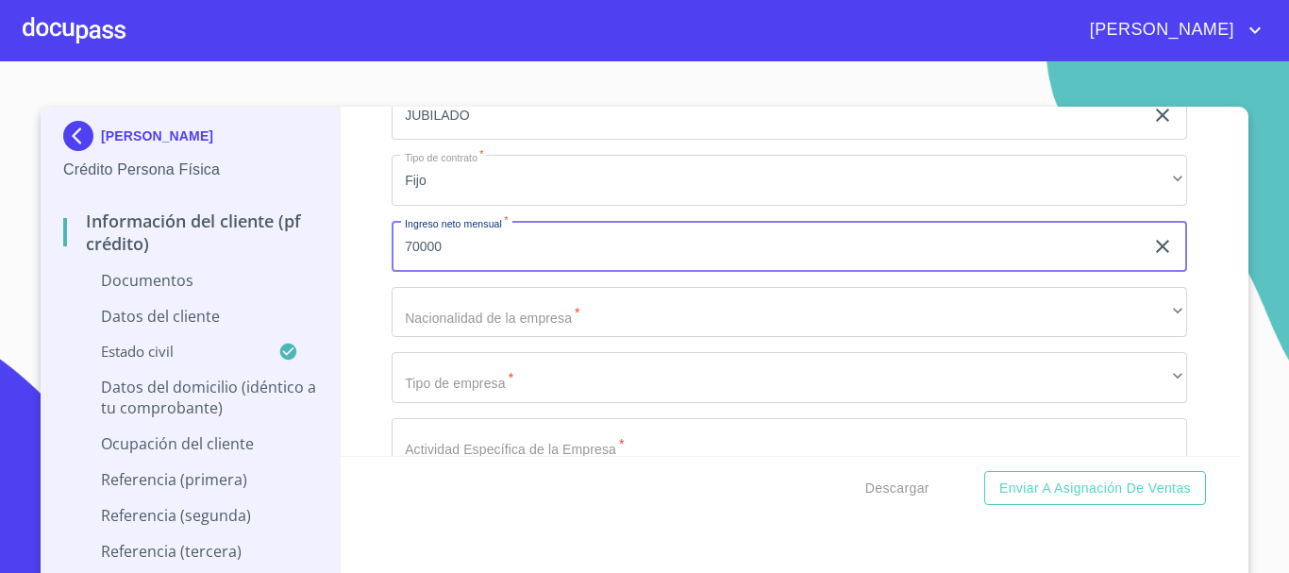
type input "70000"
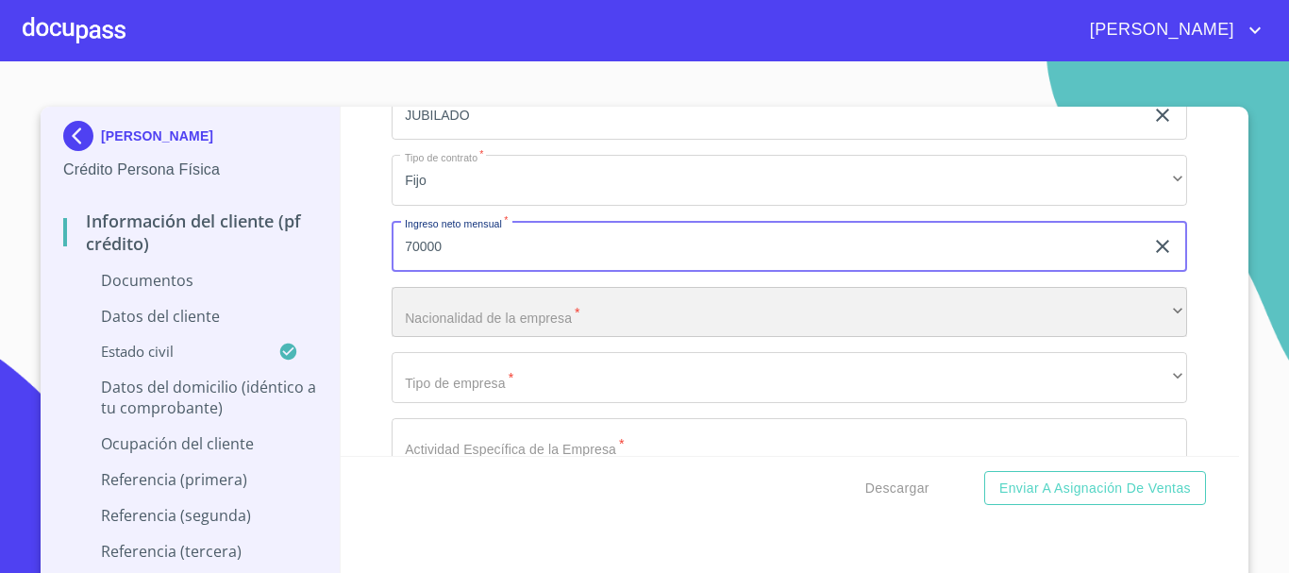
click at [517, 310] on div "​" at bounding box center [790, 312] width 796 height 51
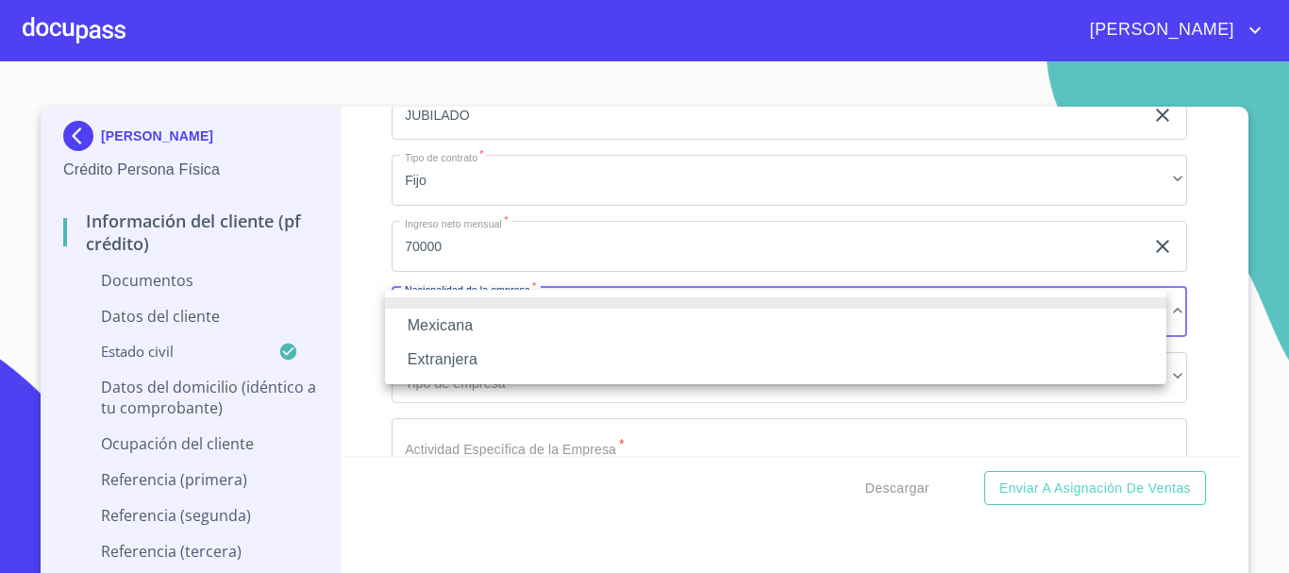
click at [482, 330] on li "Mexicana" at bounding box center [775, 326] width 781 height 34
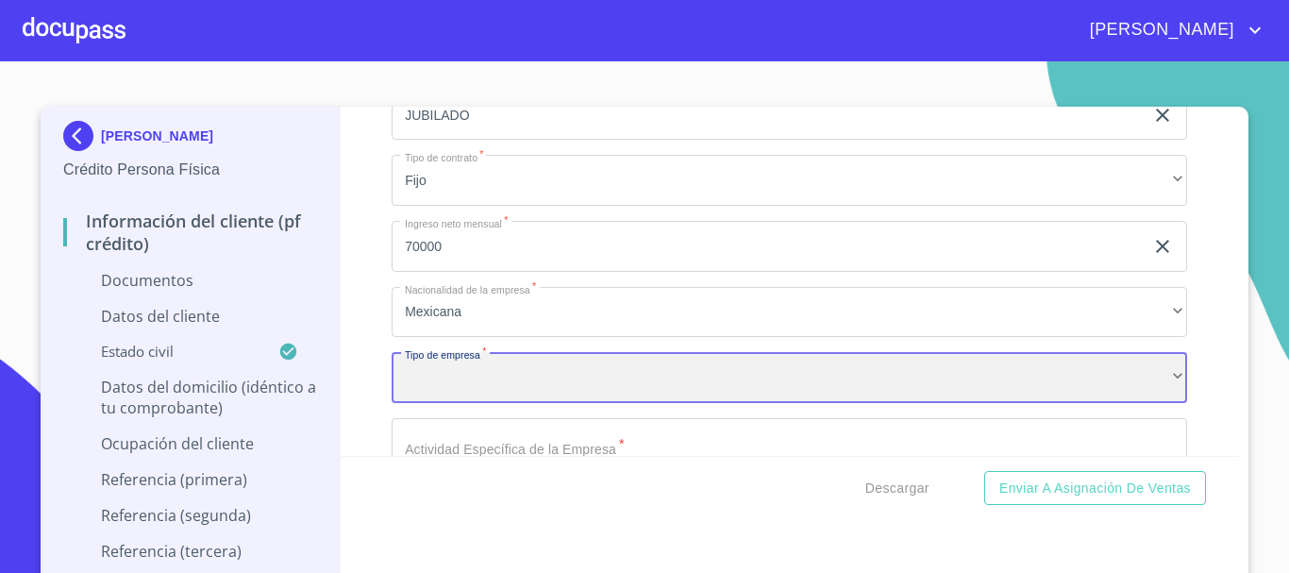
click at [494, 388] on div "​" at bounding box center [790, 377] width 796 height 51
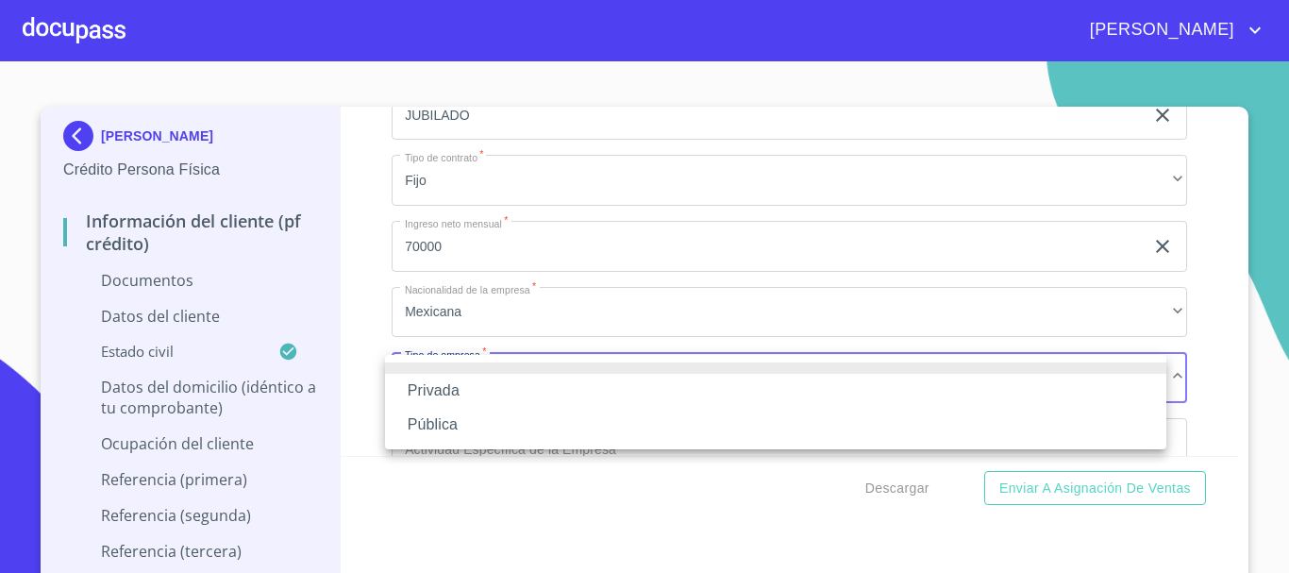
drag, startPoint x: 493, startPoint y: 388, endPoint x: 486, endPoint y: 416, distance: 29.1
click at [486, 416] on ul "Privada Pública" at bounding box center [775, 402] width 781 height 94
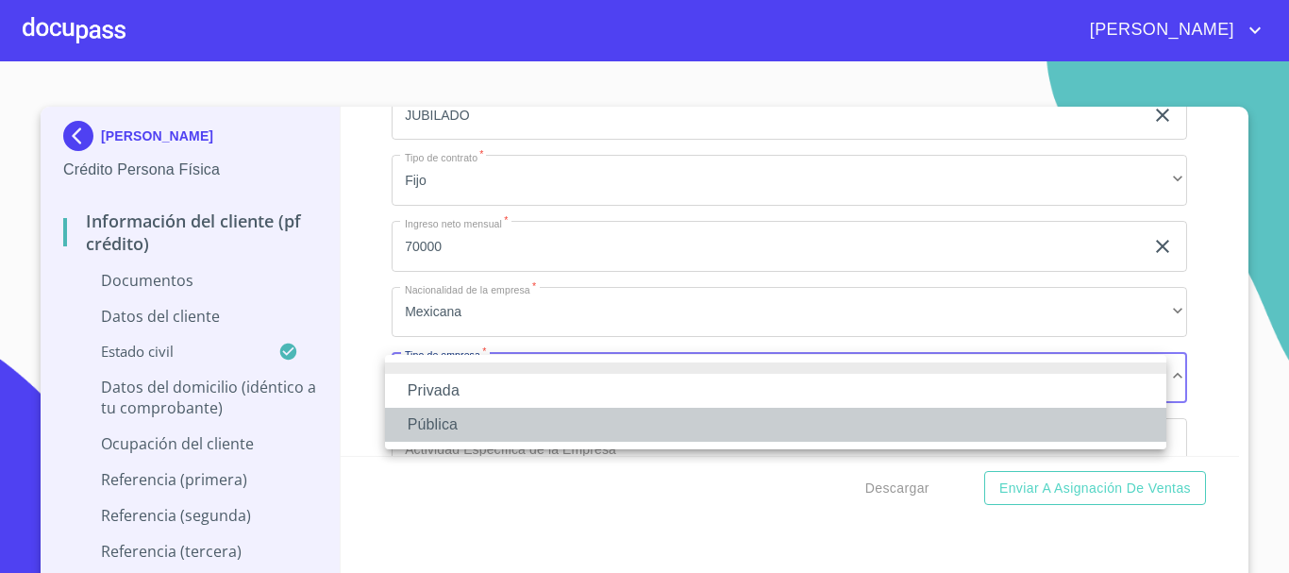
click at [486, 416] on li "Pública" at bounding box center [775, 425] width 781 height 34
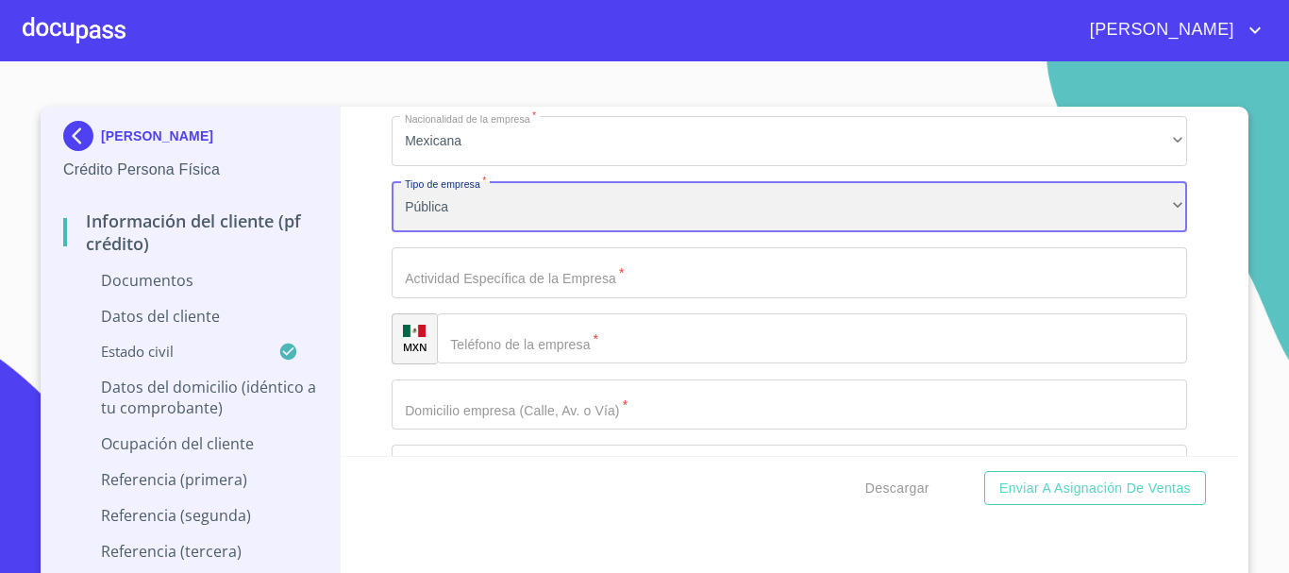
scroll to position [5096, 0]
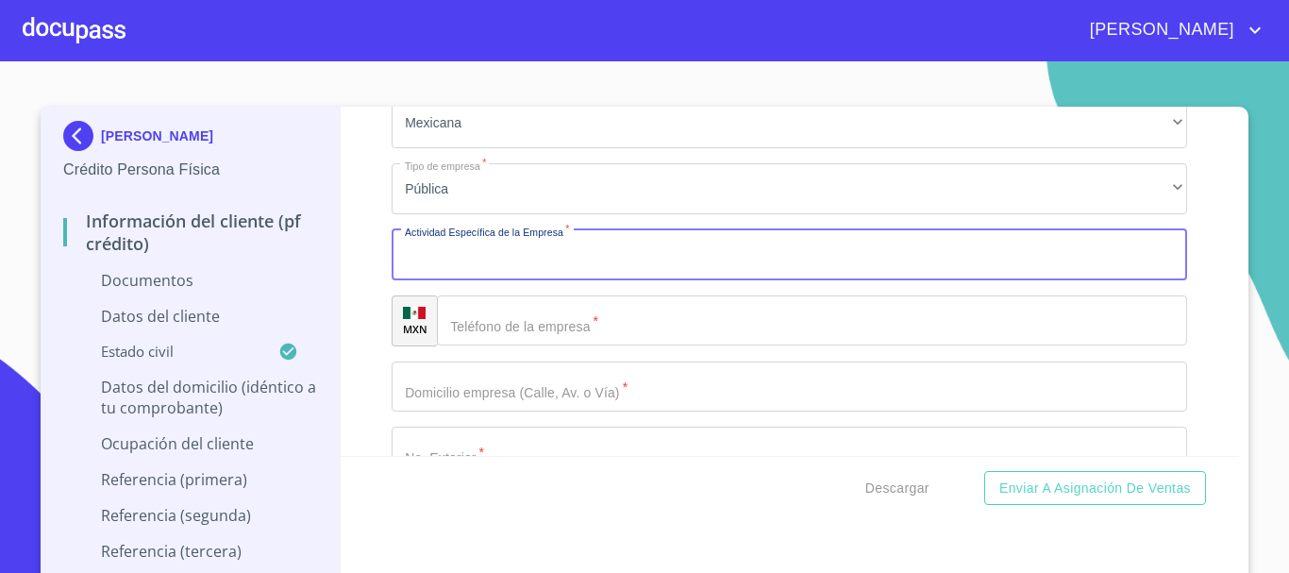
click at [500, 257] on input "Documento de identificación.   *" at bounding box center [790, 254] width 796 height 51
type input "JUBILADO"
click at [497, 323] on input "Documento de identificación.   *" at bounding box center [812, 320] width 750 height 51
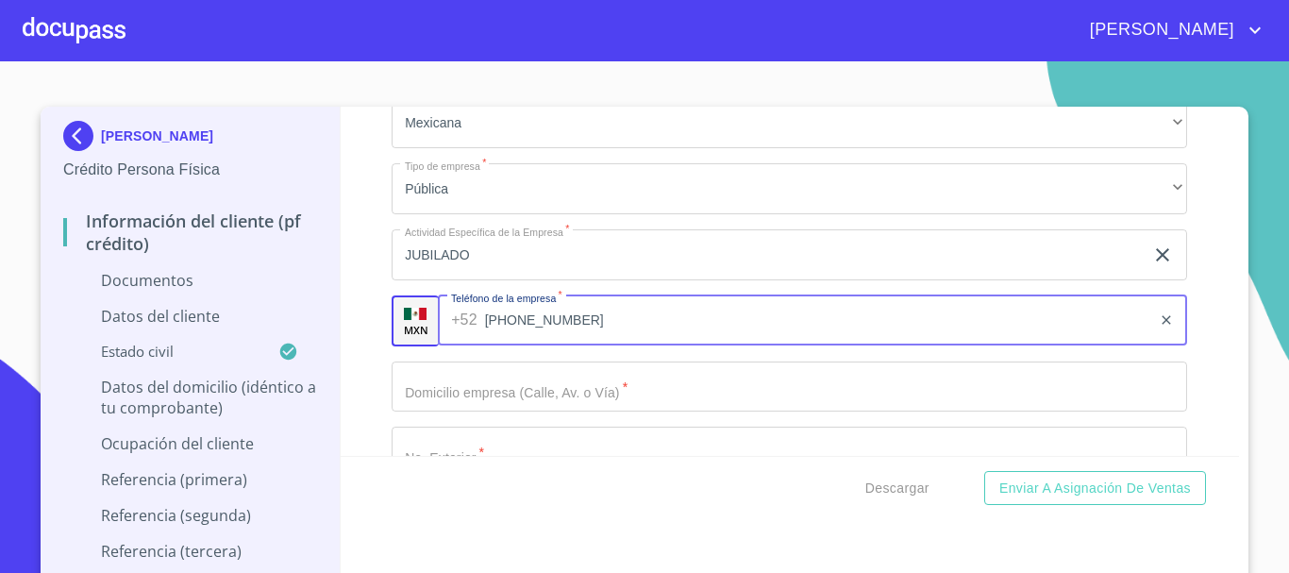
type input "[PHONE_NUMBER]"
click at [495, 387] on input "Documento de identificación.   *" at bounding box center [790, 386] width 796 height 51
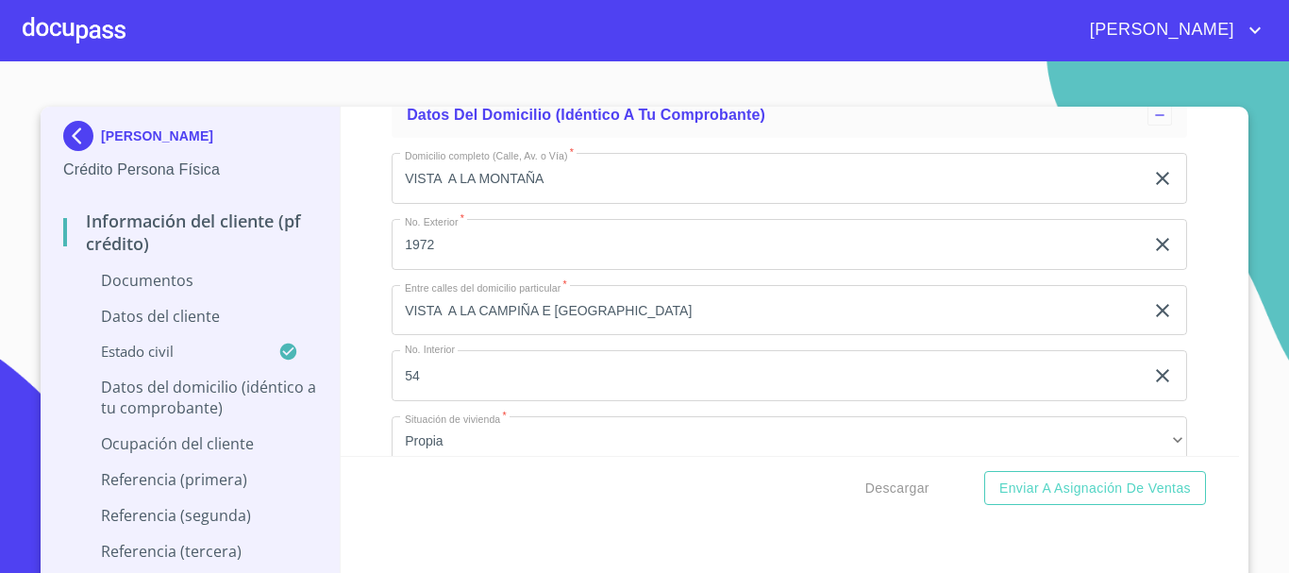
scroll to position [3775, 0]
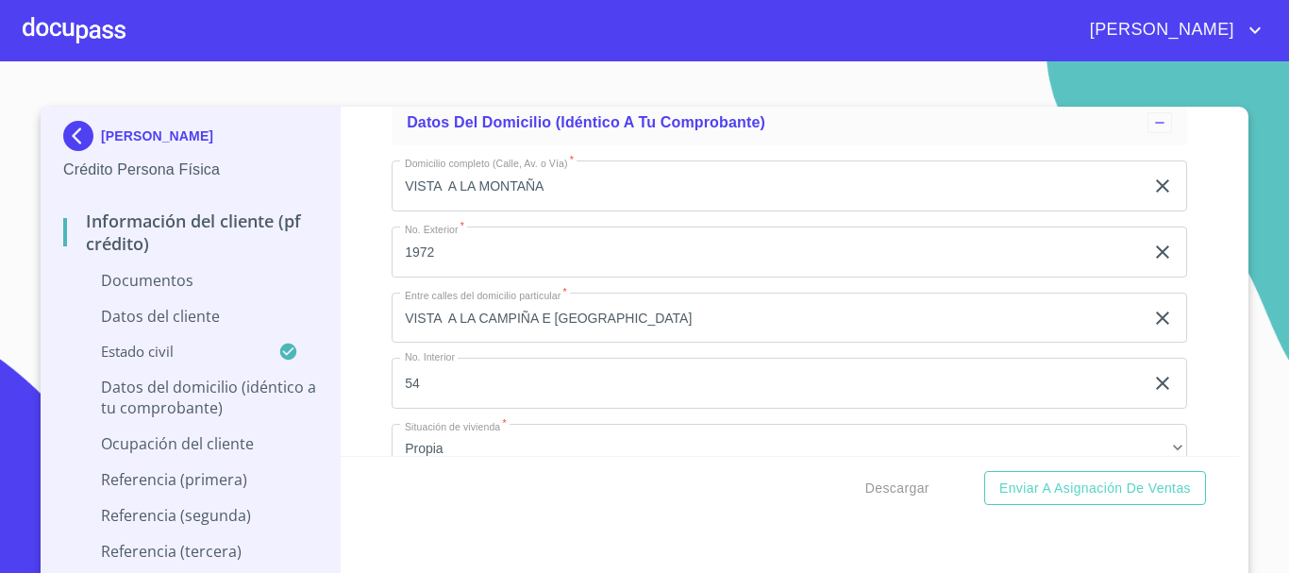
type input "VISTA A LA ATARDECER"
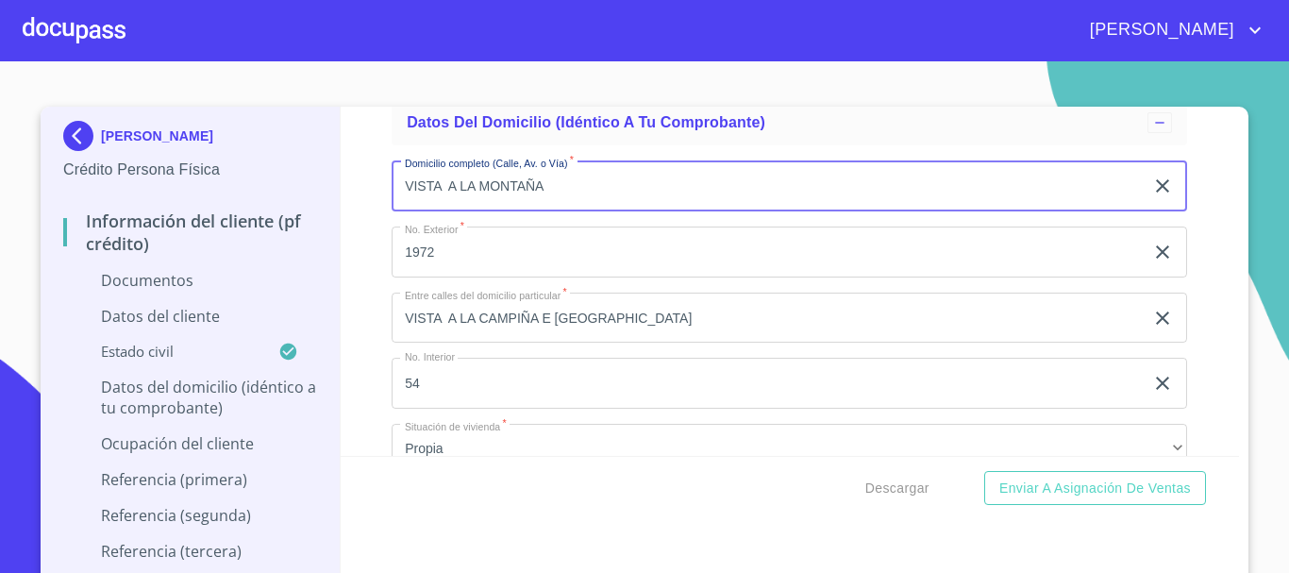
click at [549, 180] on input "VISTA A LA MONTAÑA" at bounding box center [768, 185] width 752 height 51
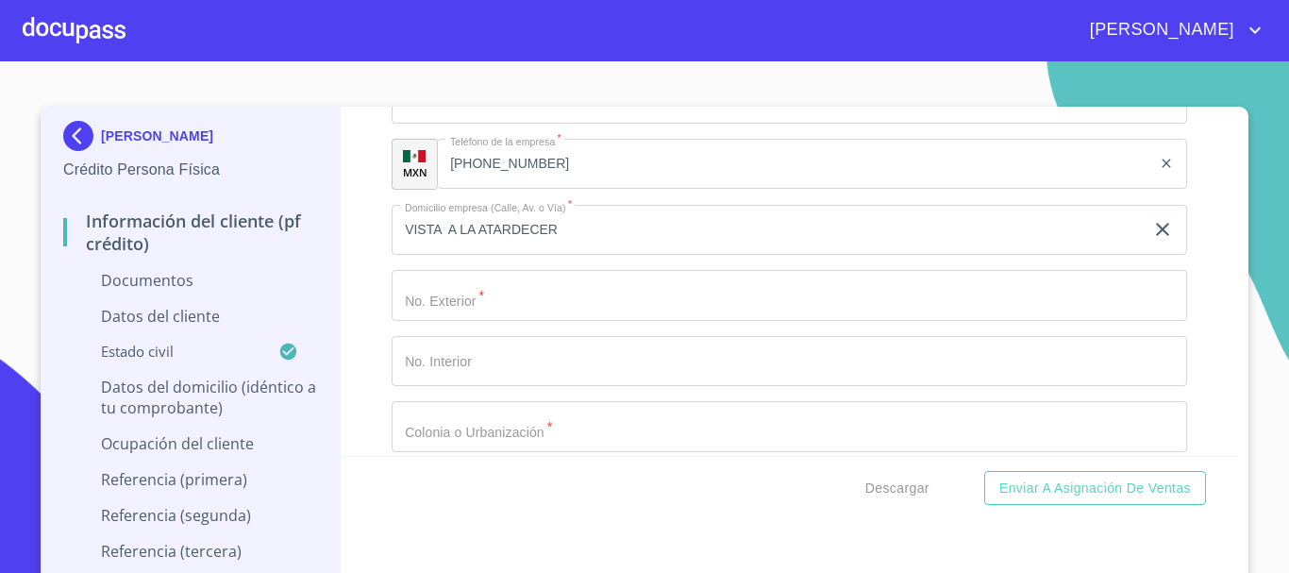
scroll to position [5285, 0]
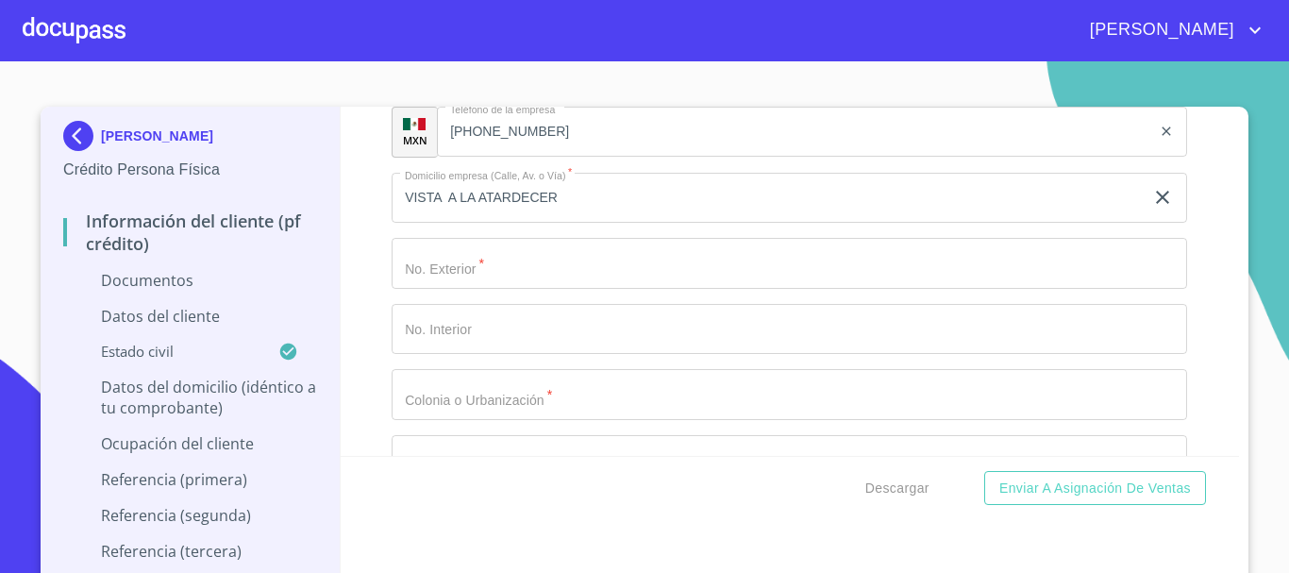
type input "VISTA A LA ATARDECER"
click at [541, 277] on input "Documento de identificación.   *" at bounding box center [790, 263] width 796 height 51
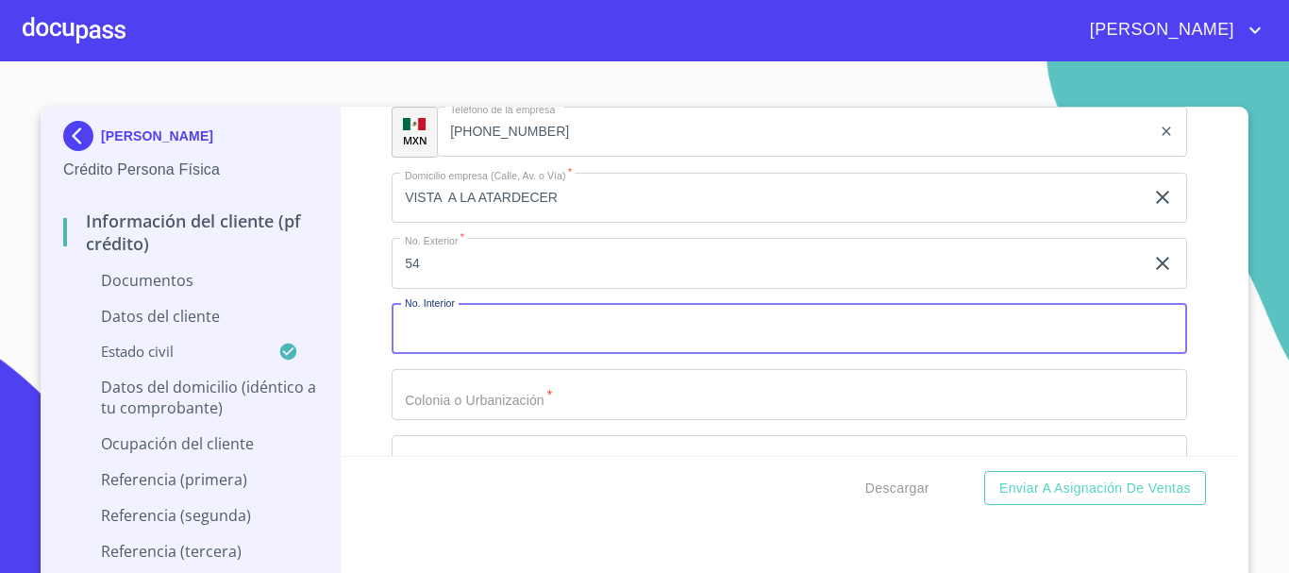
click at [530, 330] on input "Documento de identificación.   *" at bounding box center [790, 329] width 796 height 51
click at [473, 264] on input "54" at bounding box center [768, 263] width 752 height 51
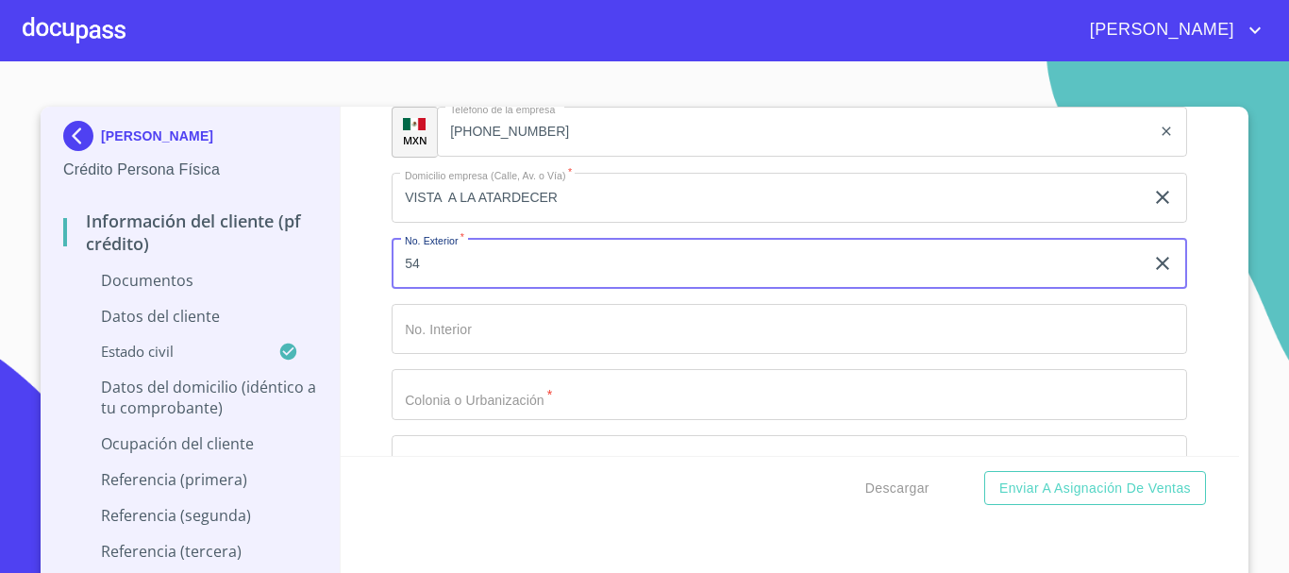
type input "5"
type input "1972"
click at [466, 316] on input "Documento de identificación.   *" at bounding box center [790, 329] width 796 height 51
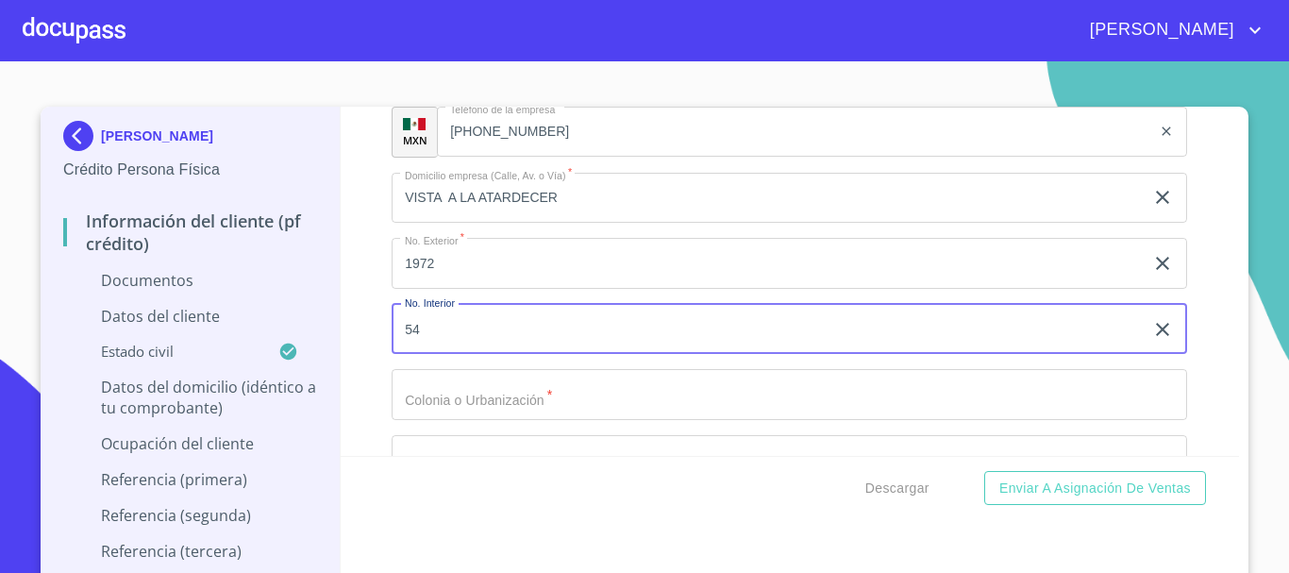
type input "54"
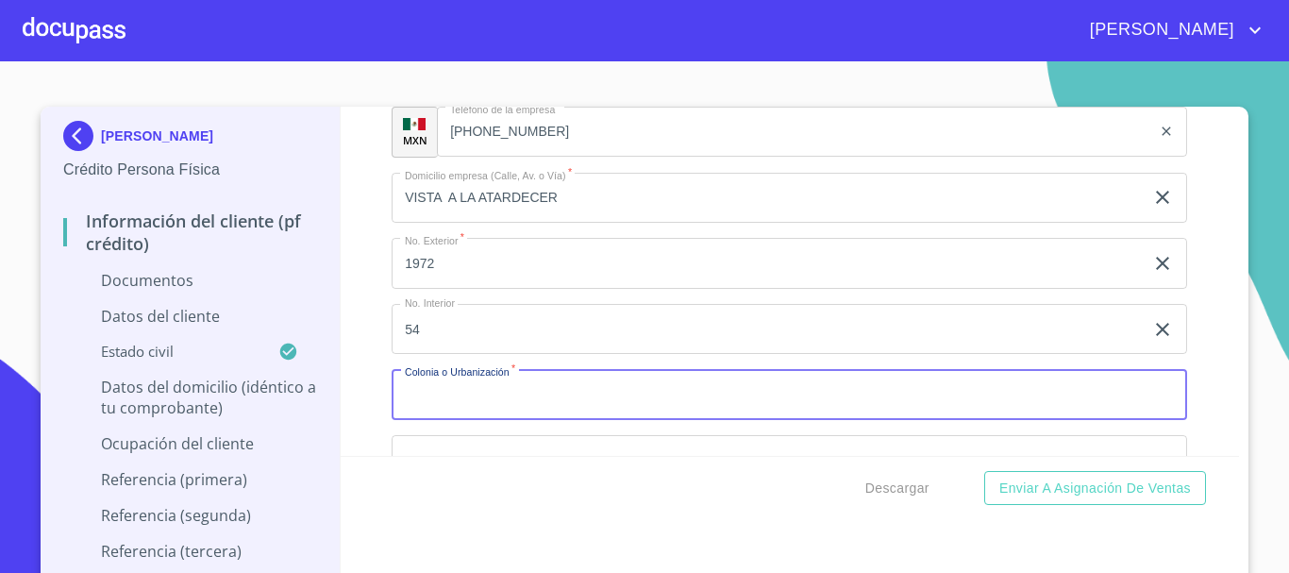
click at [453, 398] on input "Documento de identificación.   *" at bounding box center [790, 394] width 796 height 51
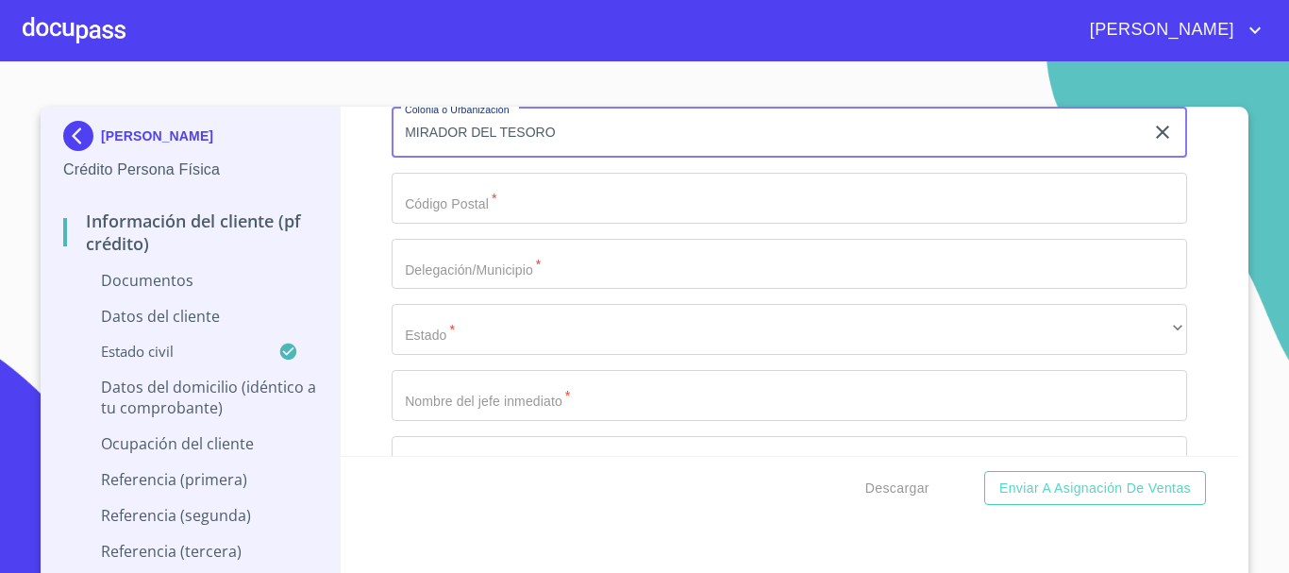
scroll to position [5568, 0]
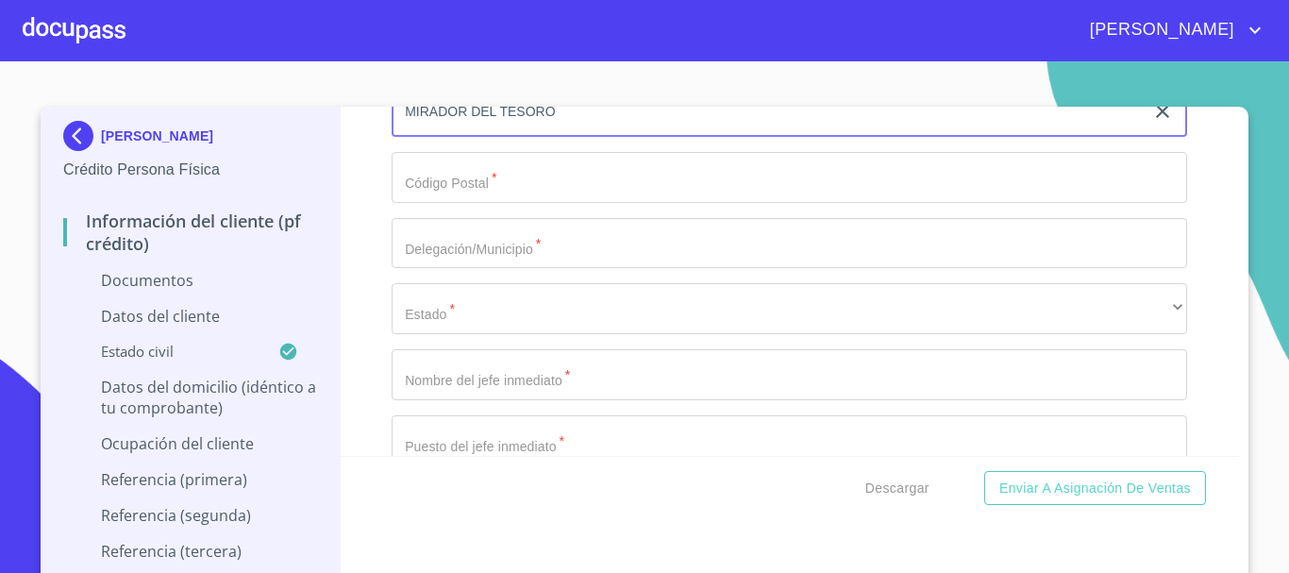
type input "MIRADOR DEL TESORO"
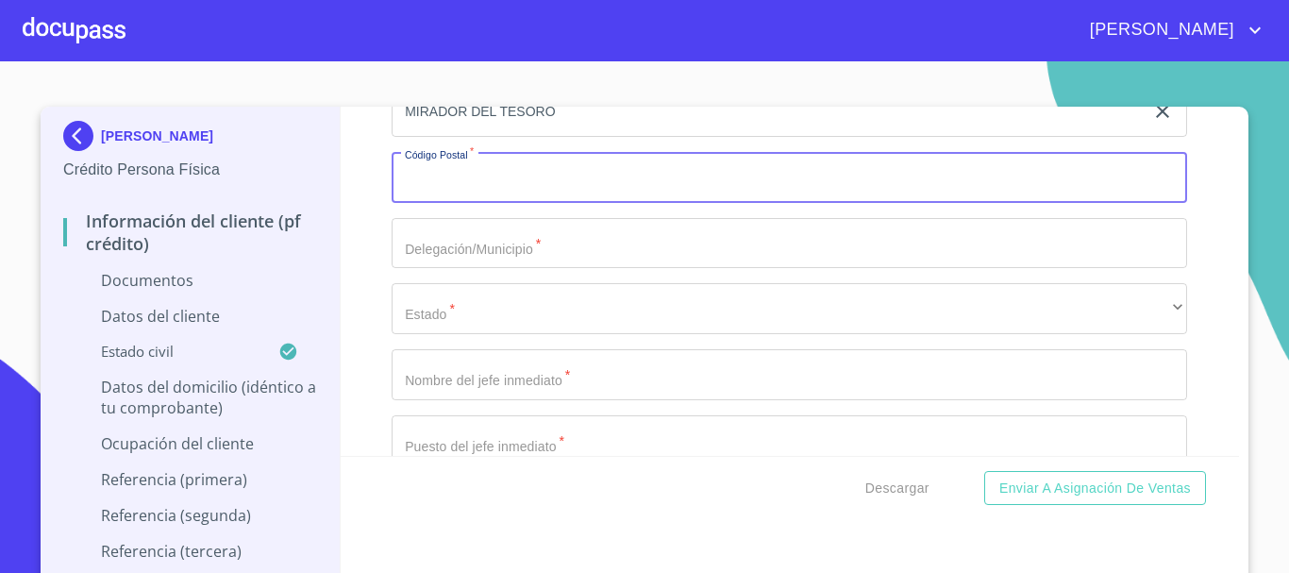
click at [438, 195] on input "Documento de identificación.   *" at bounding box center [790, 177] width 796 height 51
type input "45608"
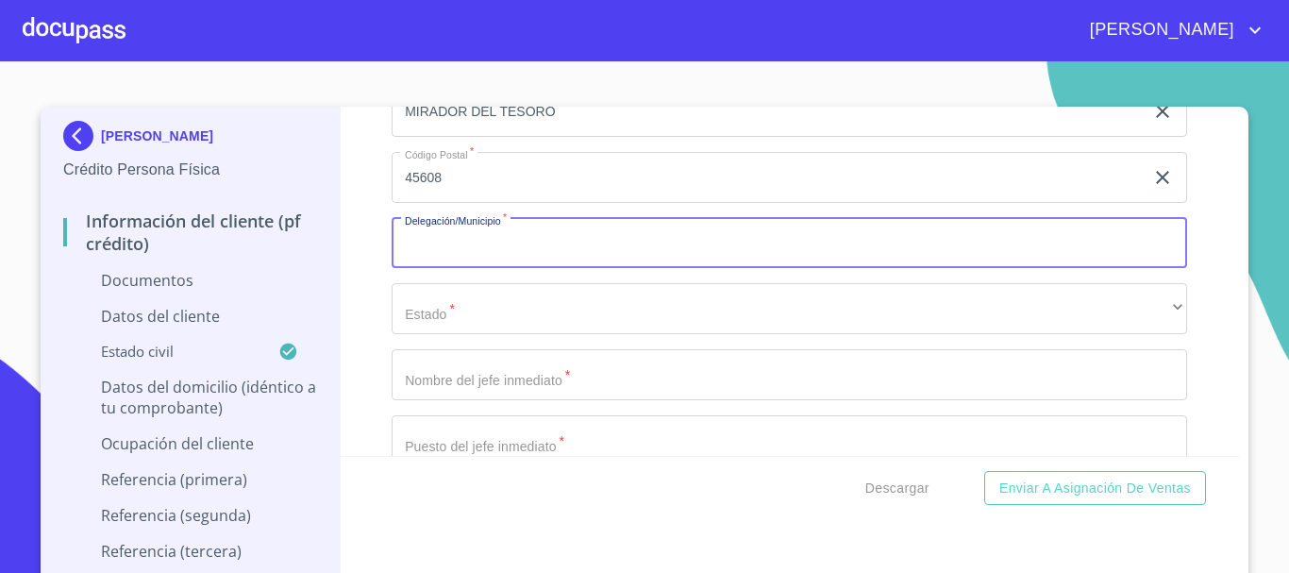
click at [625, 264] on input "Documento de identificación.   *" at bounding box center [790, 243] width 796 height 51
type input "J"
type input "SAN [PERSON_NAME] TLAQUEPAQUE"
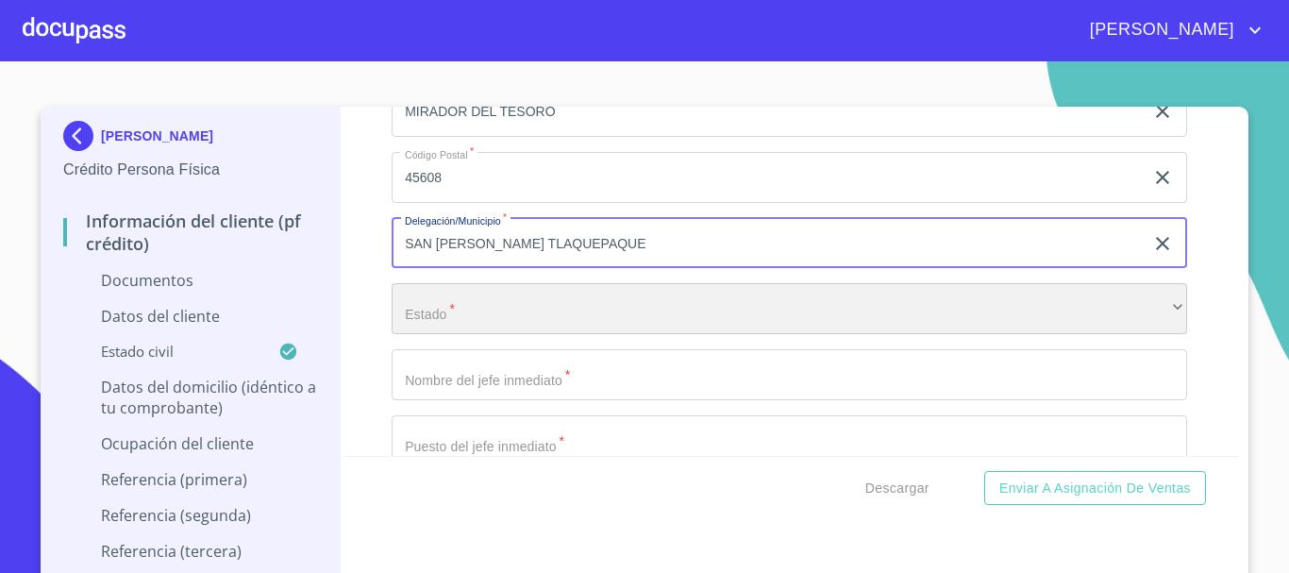
click at [516, 314] on div "​" at bounding box center [790, 308] width 796 height 51
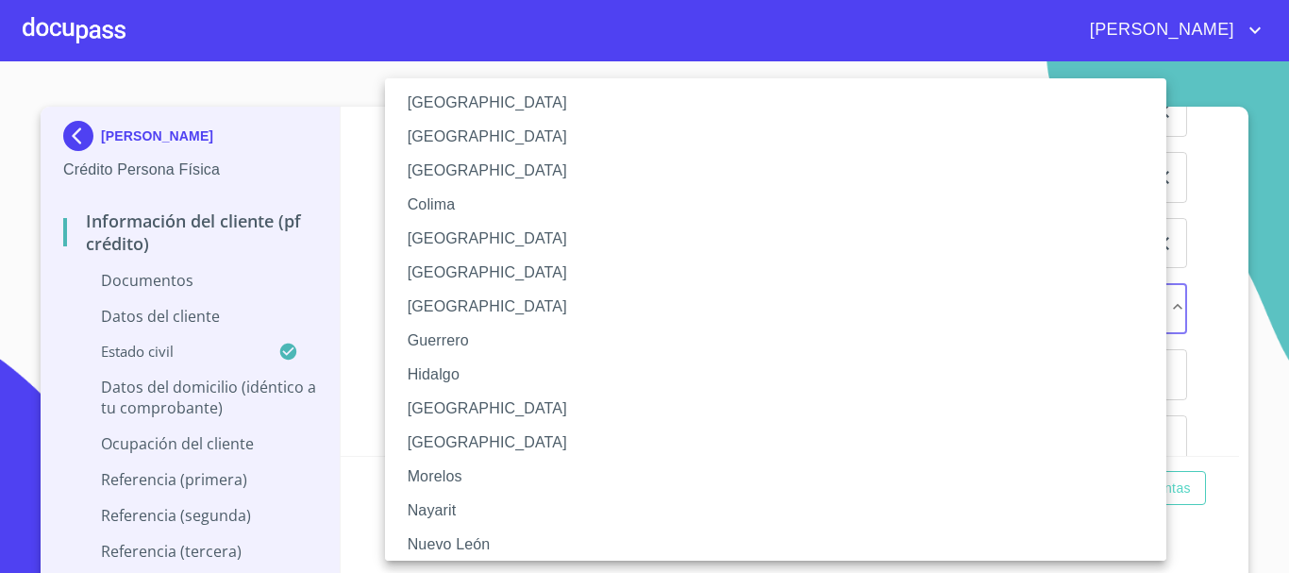
scroll to position [189, 0]
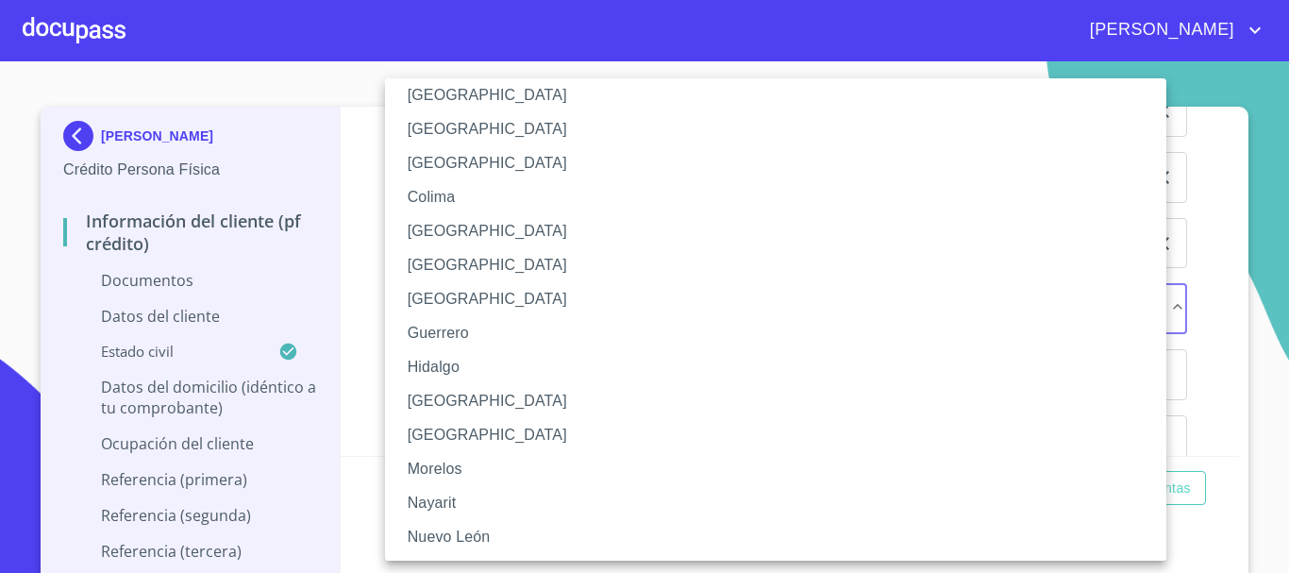
click at [483, 408] on li "[GEOGRAPHIC_DATA]" at bounding box center [783, 401] width 796 height 34
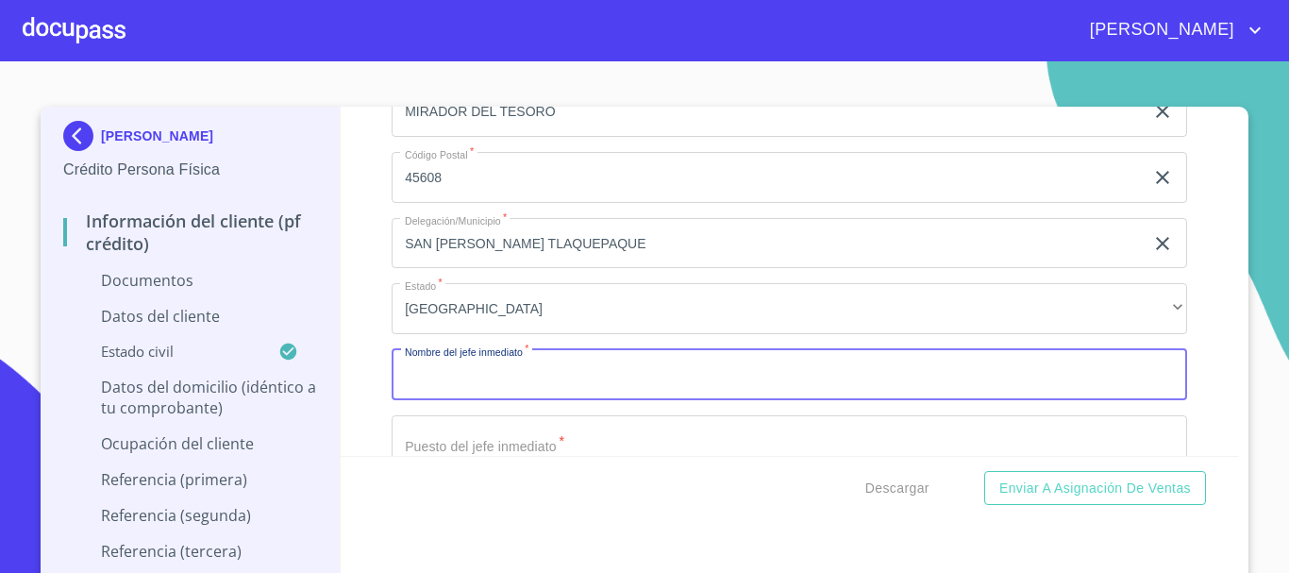
click at [485, 361] on input "Documento de identificación.   *" at bounding box center [790, 374] width 796 height 51
type input "[PERSON_NAME]"
click at [476, 456] on div "Descargar Enviar a Asignación de Ventas" at bounding box center [790, 488] width 899 height 64
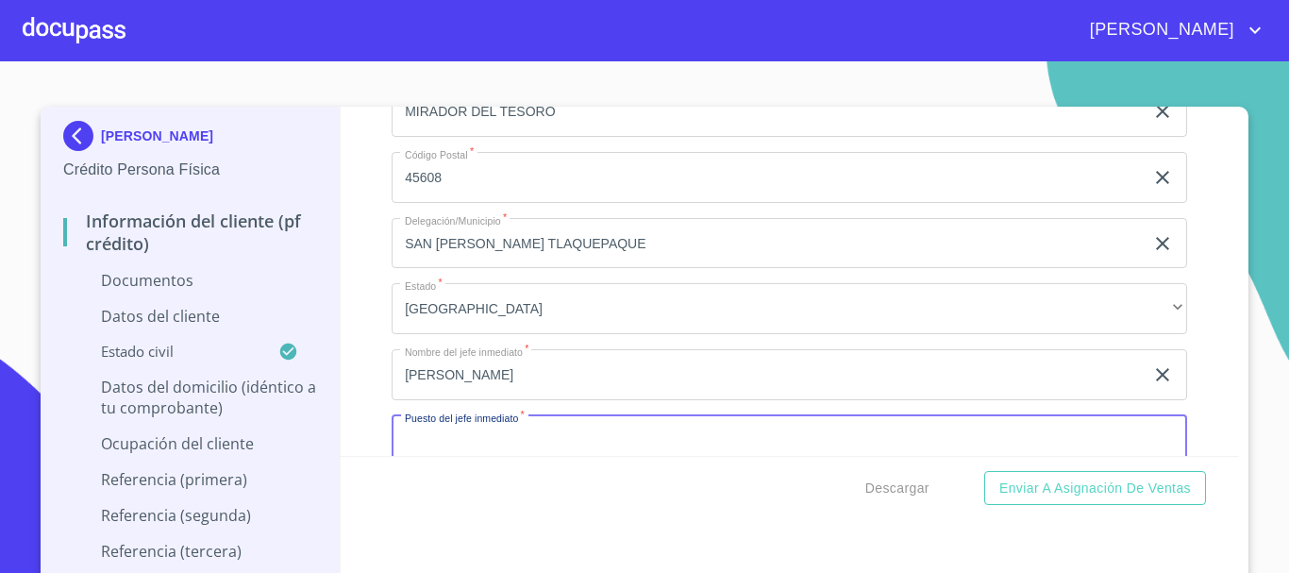
click at [479, 442] on input "Documento de identificación.   *" at bounding box center [790, 440] width 796 height 51
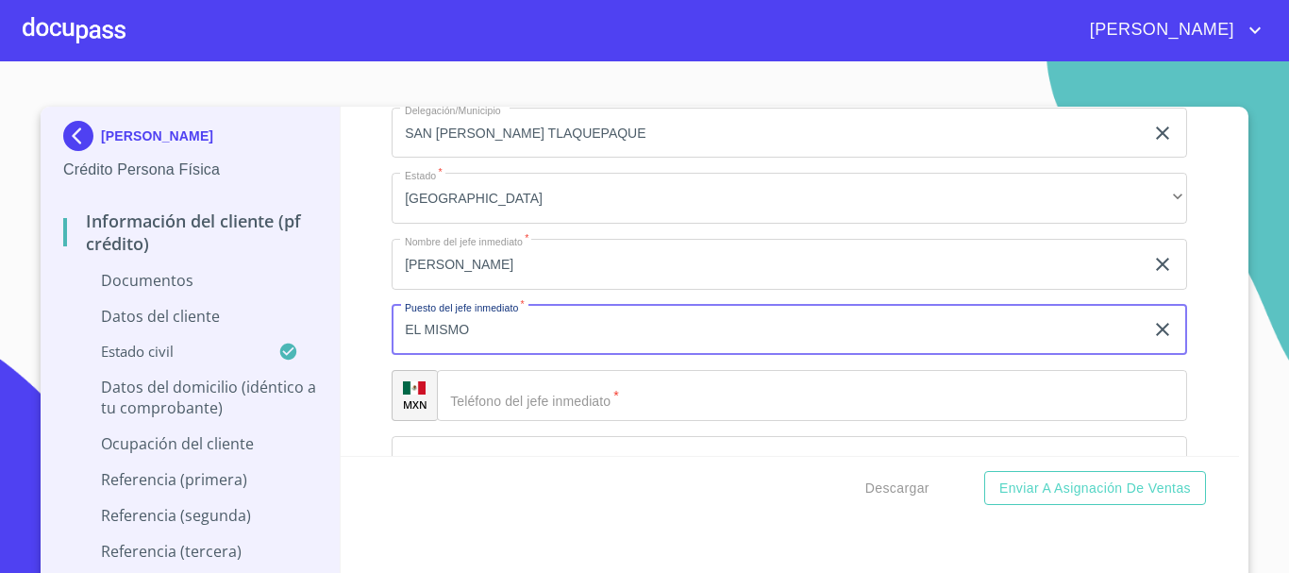
scroll to position [5851, 0]
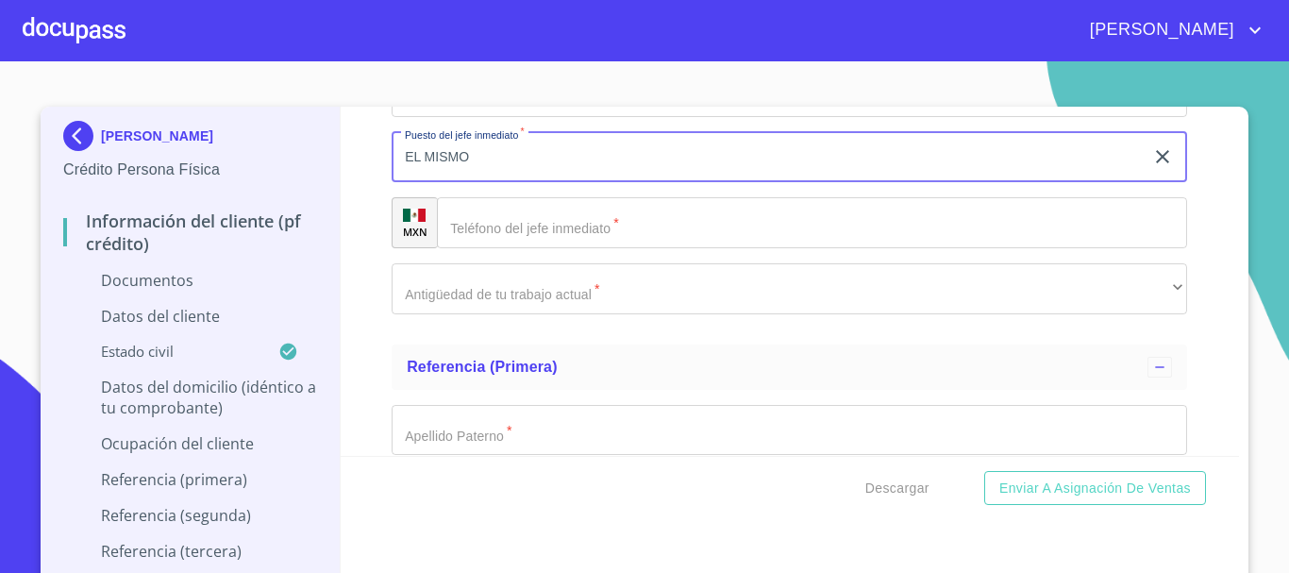
type input "EL MISMO"
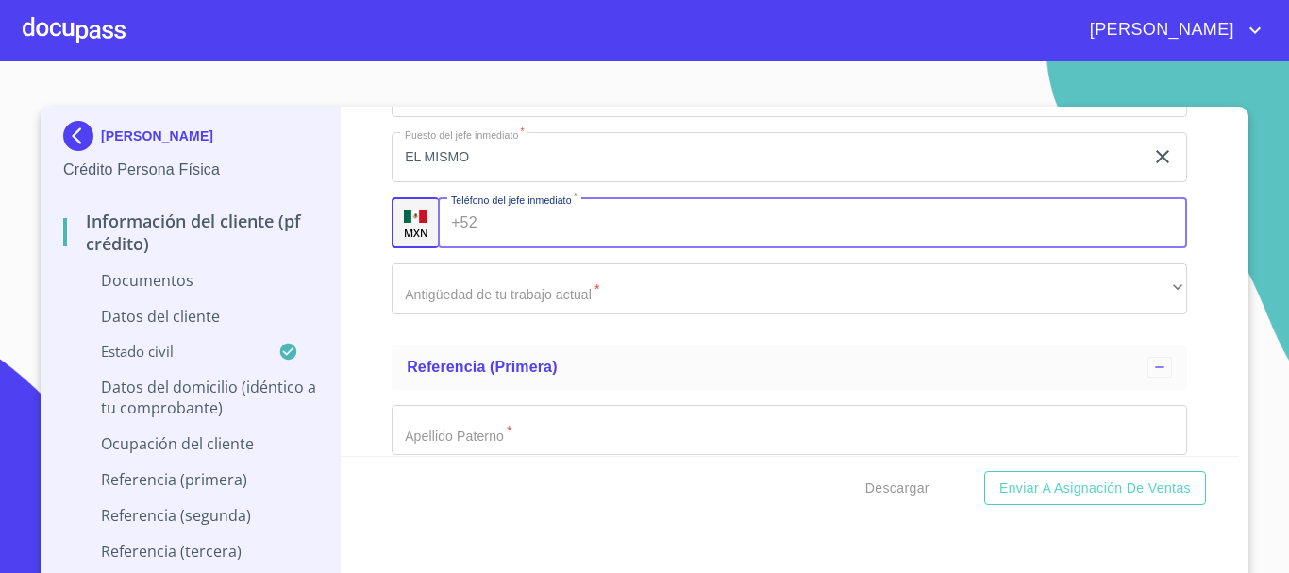
click at [467, 228] on div "+52 ​" at bounding box center [812, 222] width 749 height 51
type input "[PHONE_NUMBER]"
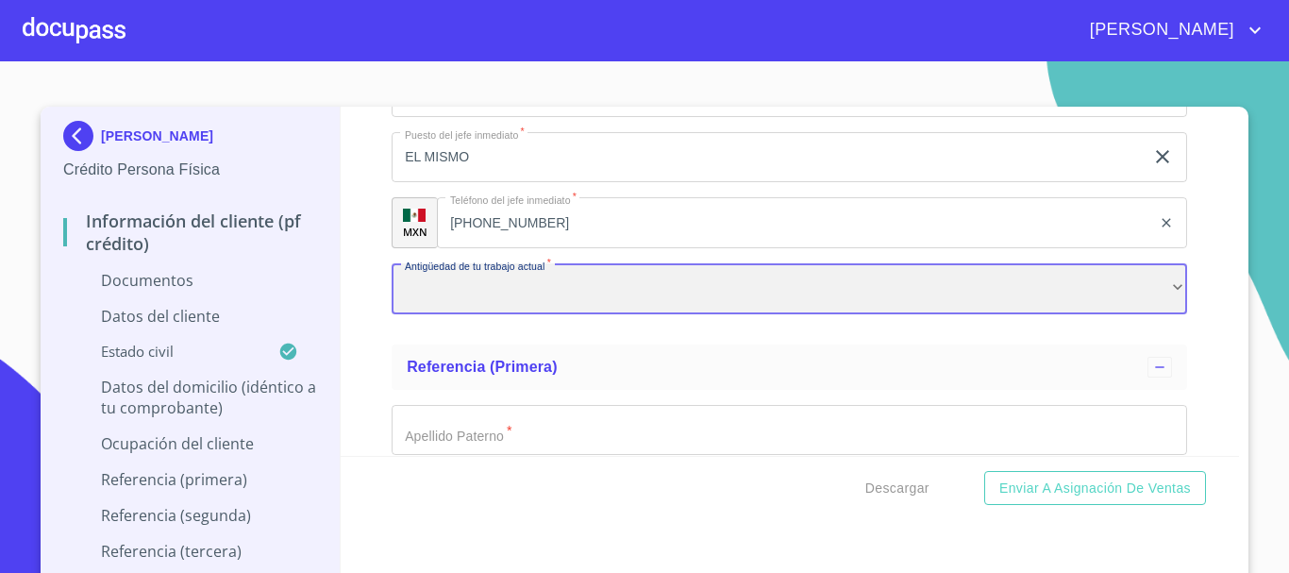
click at [490, 281] on div "​" at bounding box center [790, 288] width 796 height 51
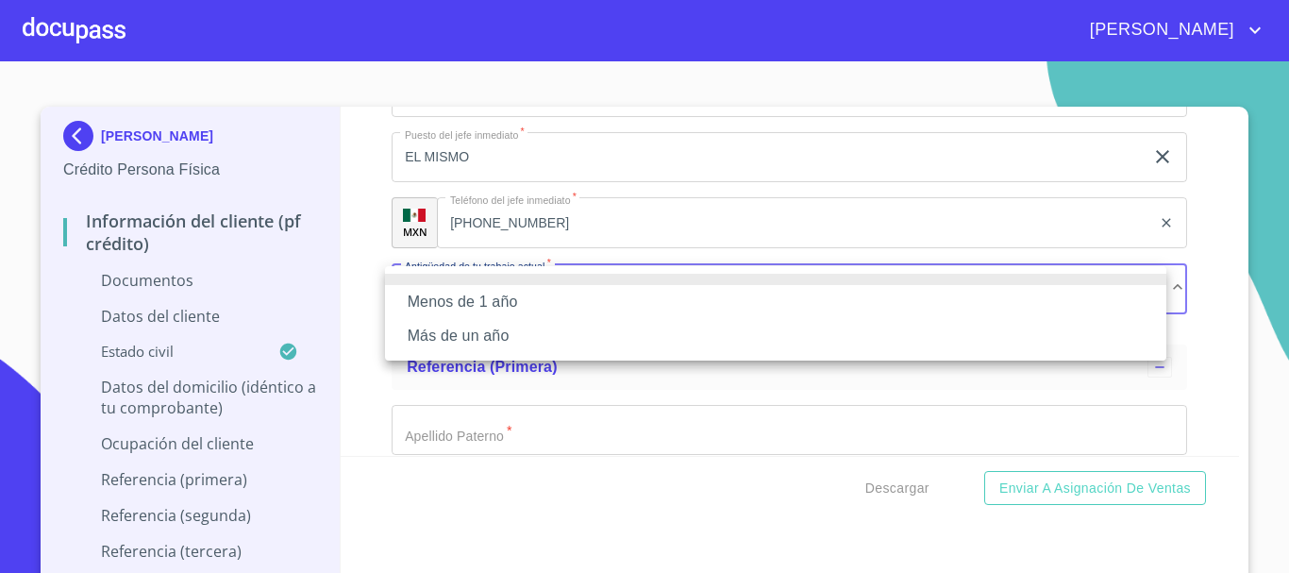
click at [495, 340] on li "Más de un año" at bounding box center [775, 336] width 781 height 34
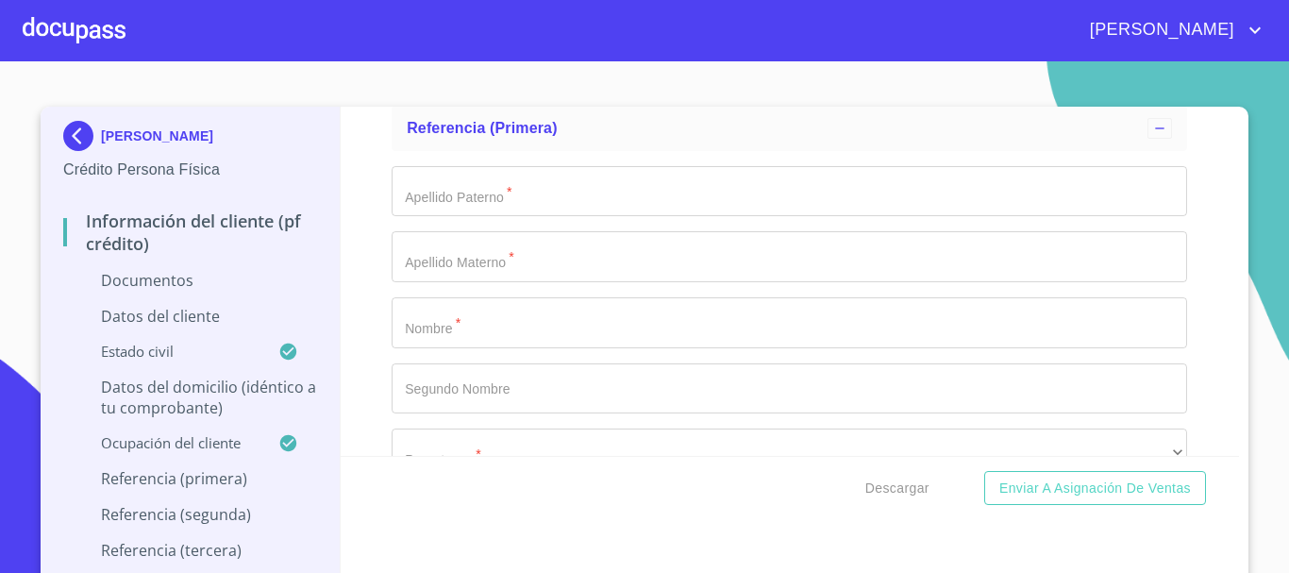
scroll to position [6134, 0]
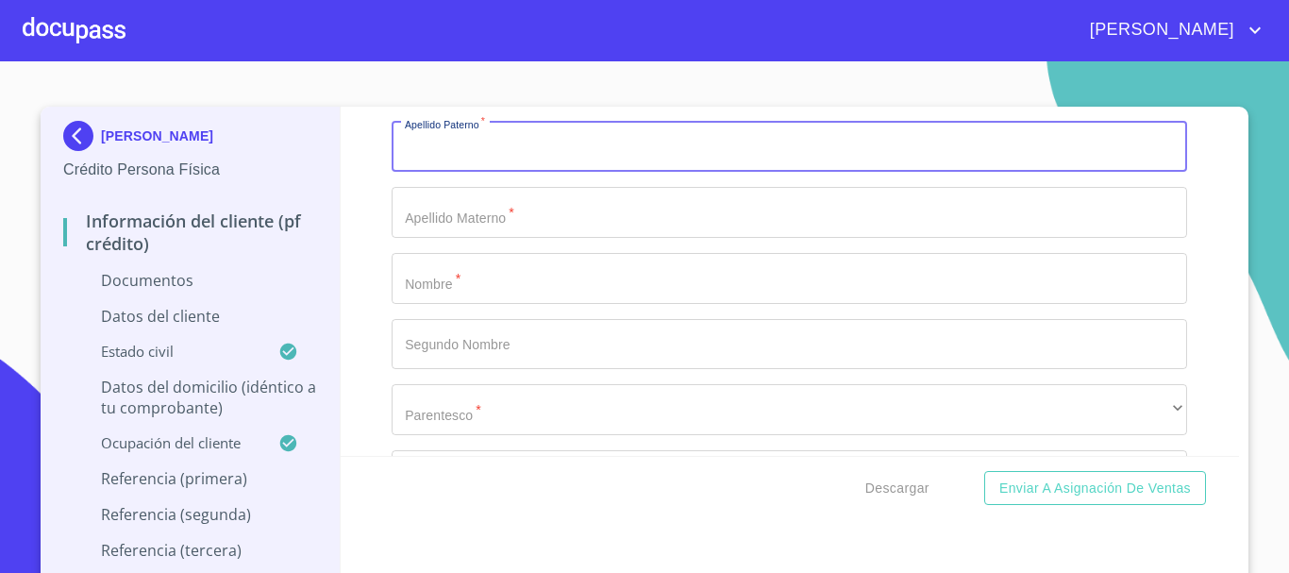
click at [499, 159] on input "Documento de identificación.   *" at bounding box center [790, 147] width 796 height 51
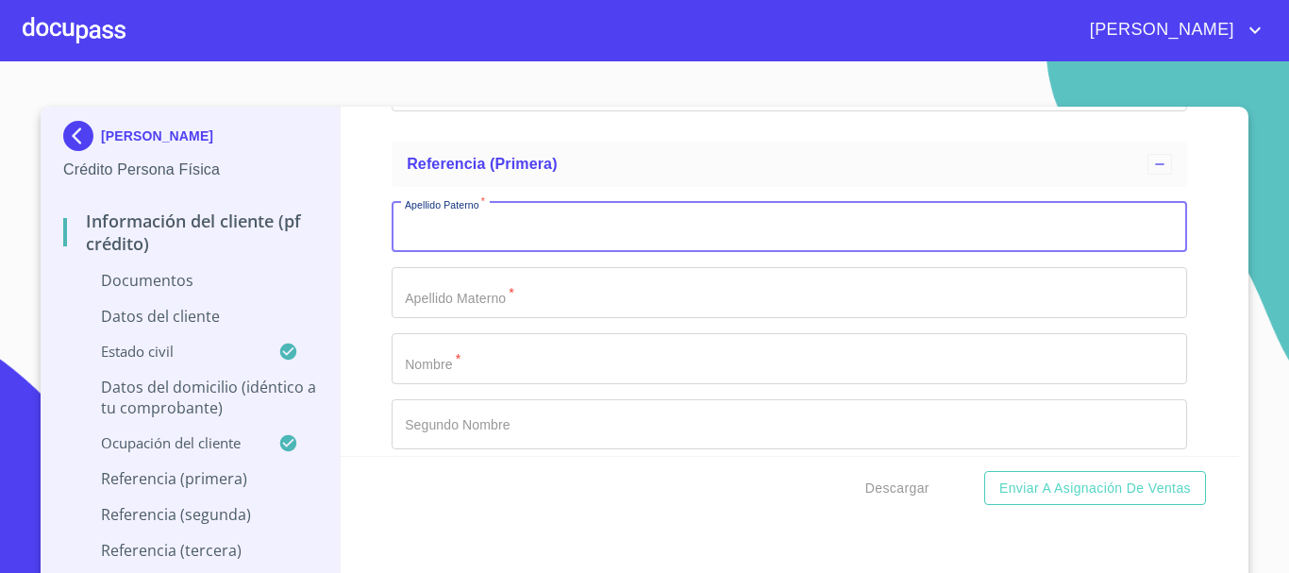
scroll to position [5946, 0]
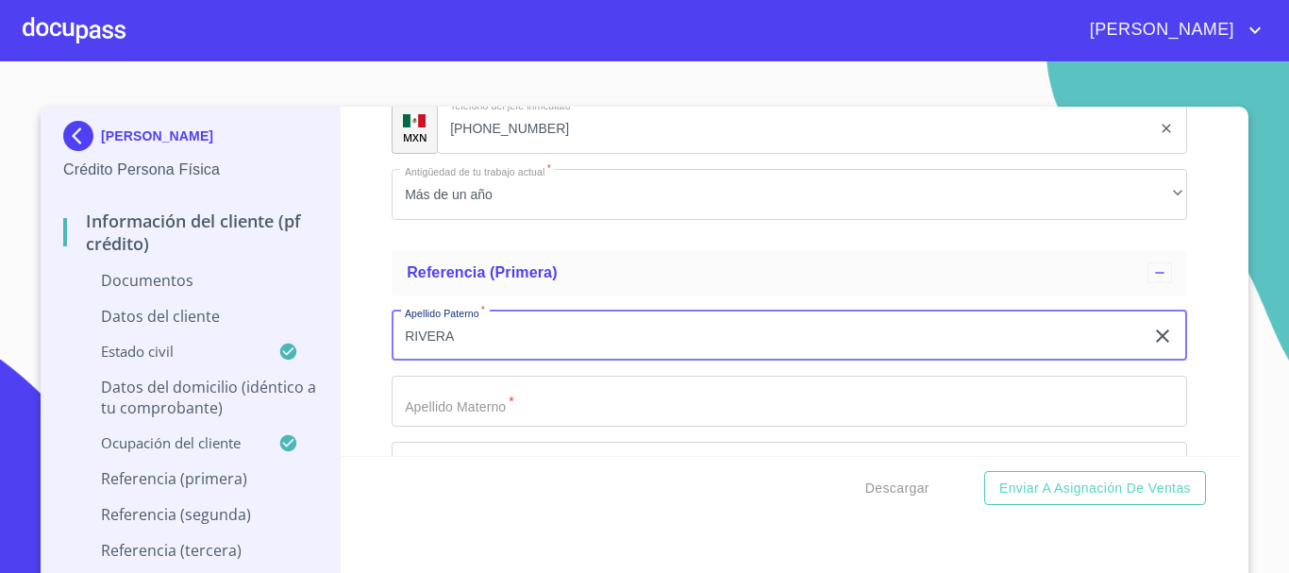
type input "RIVERA"
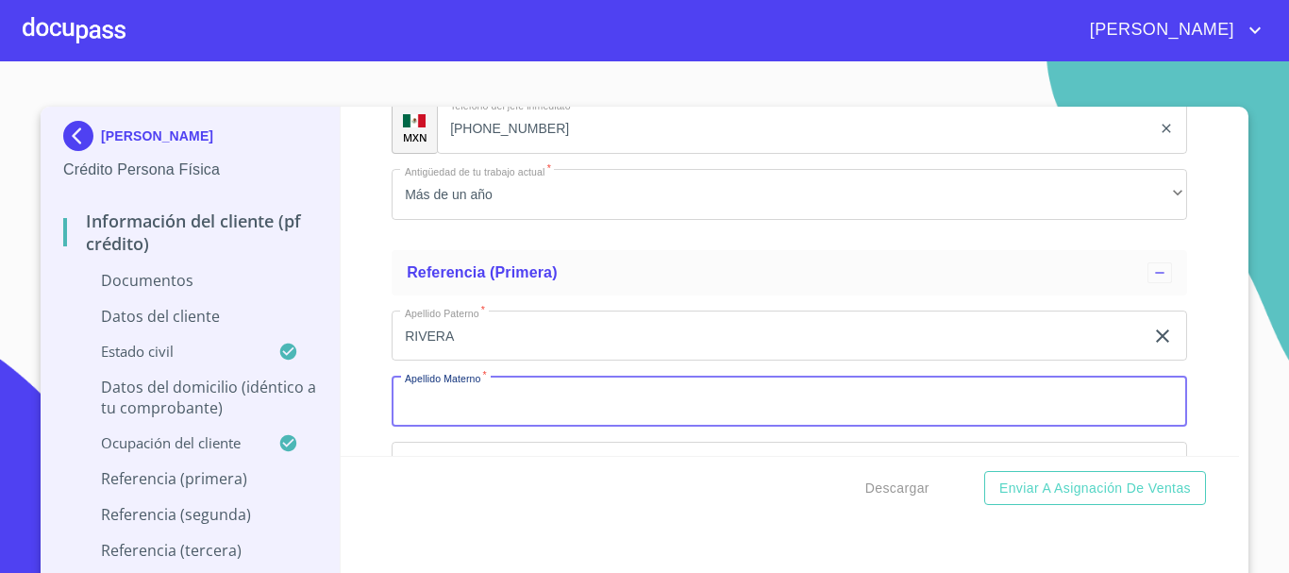
click at [523, 411] on input "Documento de identificación.   *" at bounding box center [790, 401] width 796 height 51
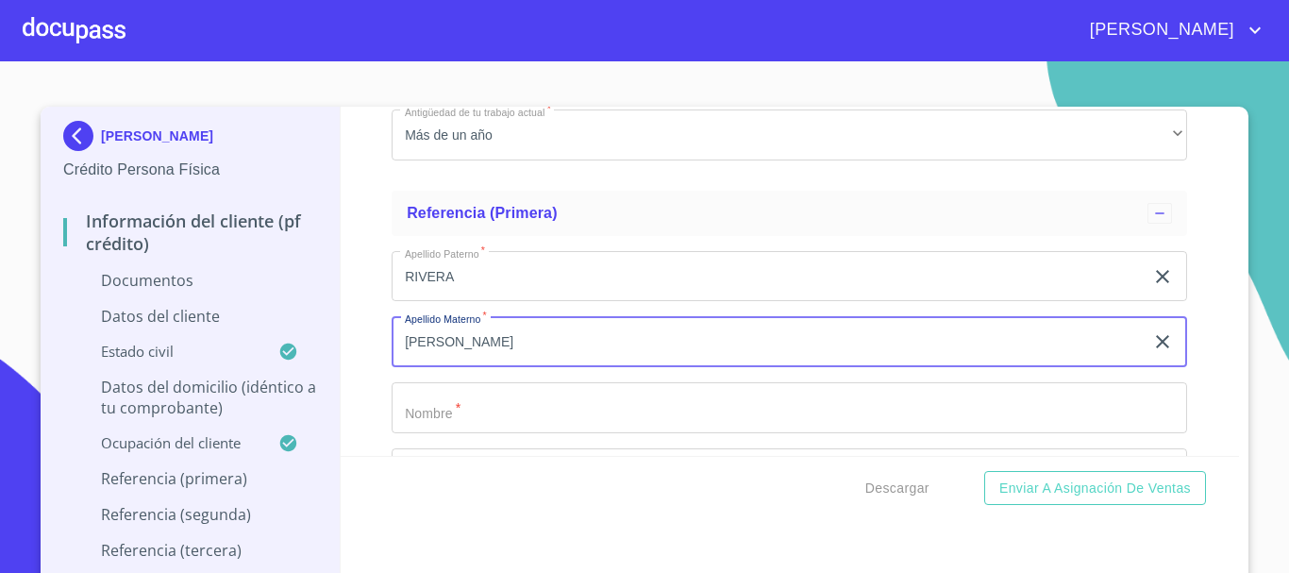
scroll to position [6134, 0]
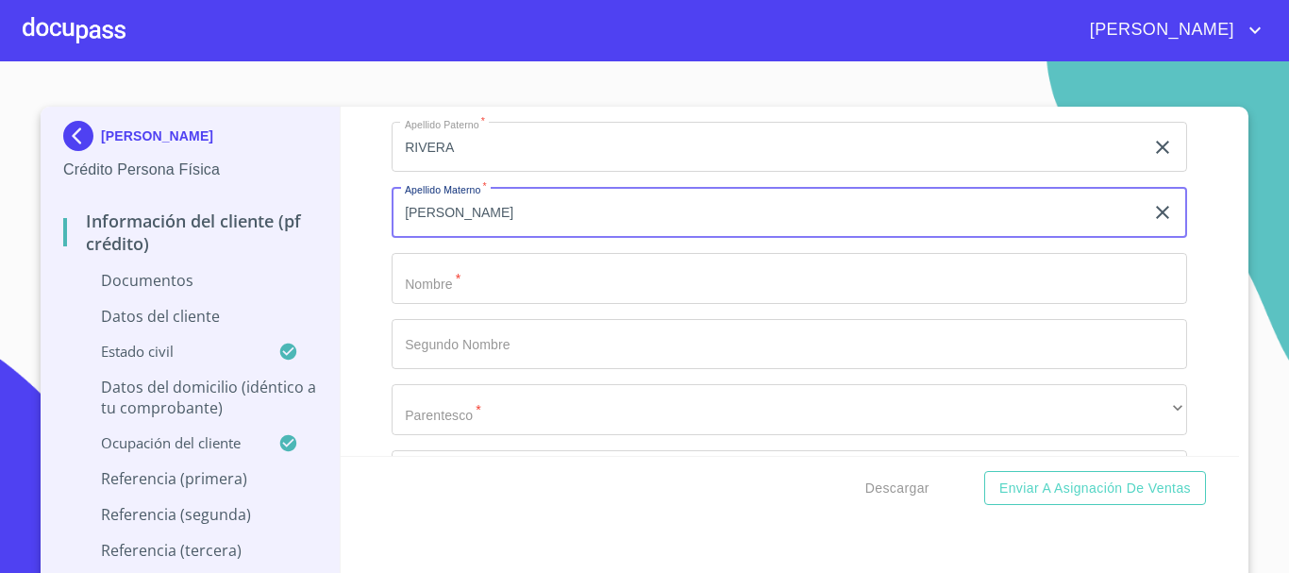
type input "[PERSON_NAME]"
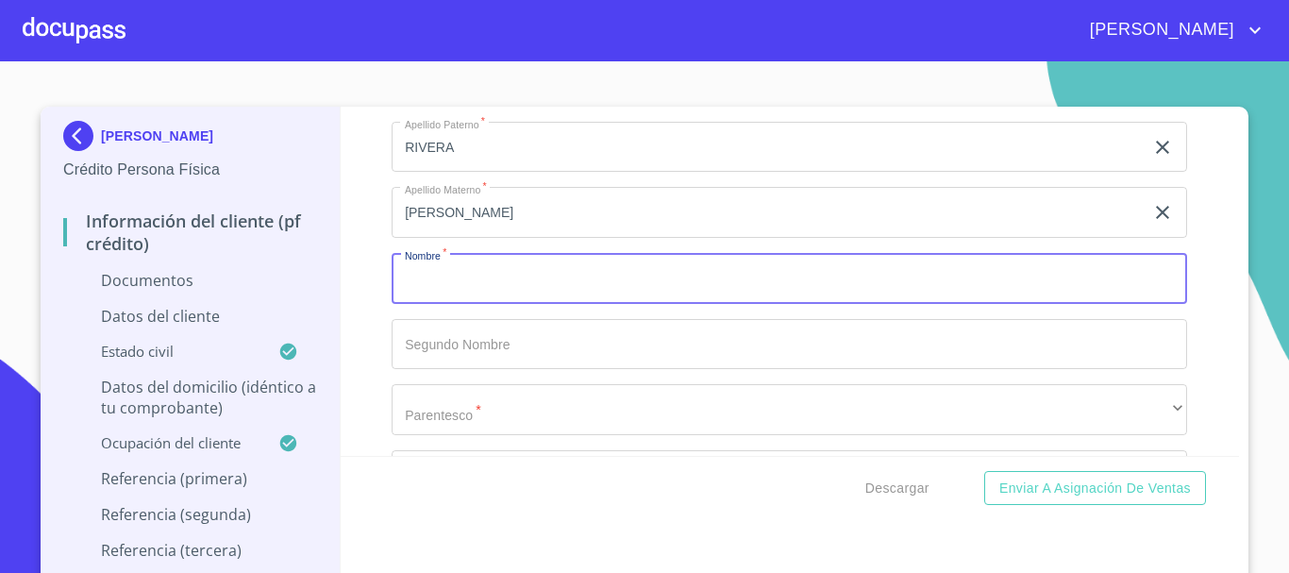
click at [502, 287] on input "Documento de identificación.   *" at bounding box center [790, 278] width 796 height 51
type input "[PERSON_NAME]"
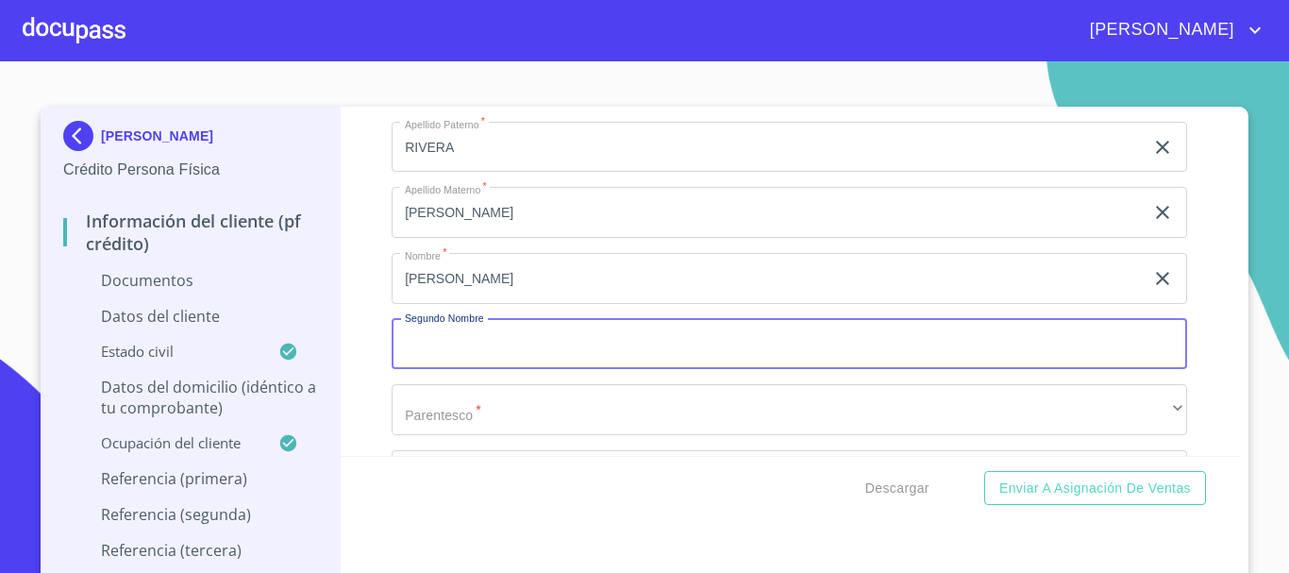
click at [531, 335] on input "Documento de identificación.   *" at bounding box center [790, 344] width 796 height 51
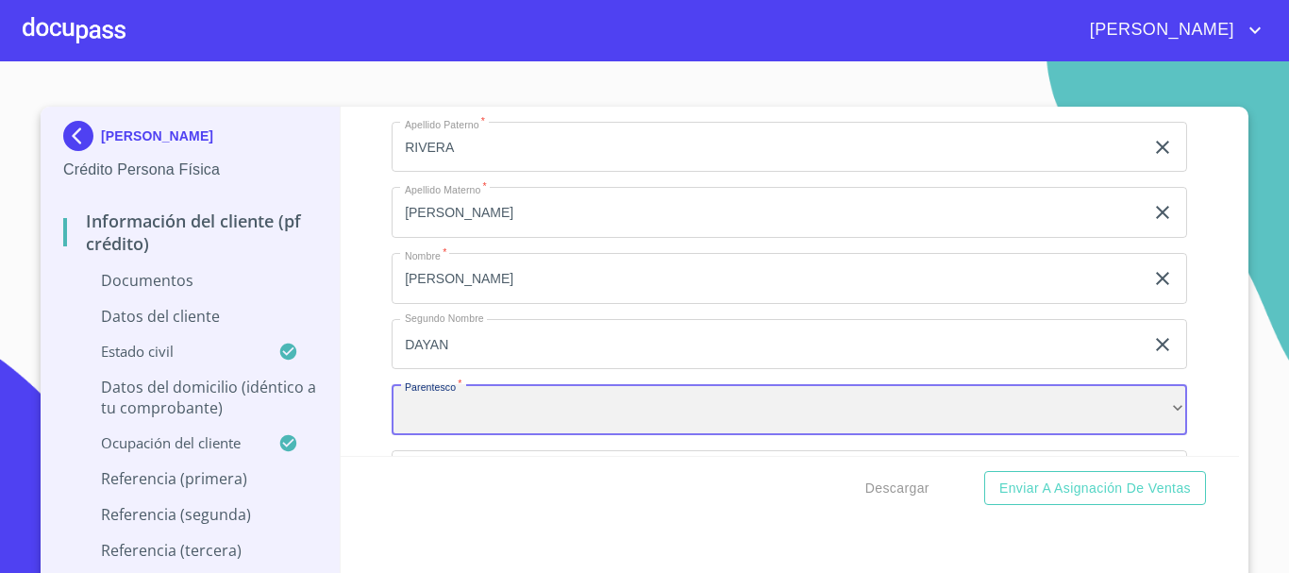
click at [497, 425] on div "​" at bounding box center [790, 409] width 796 height 51
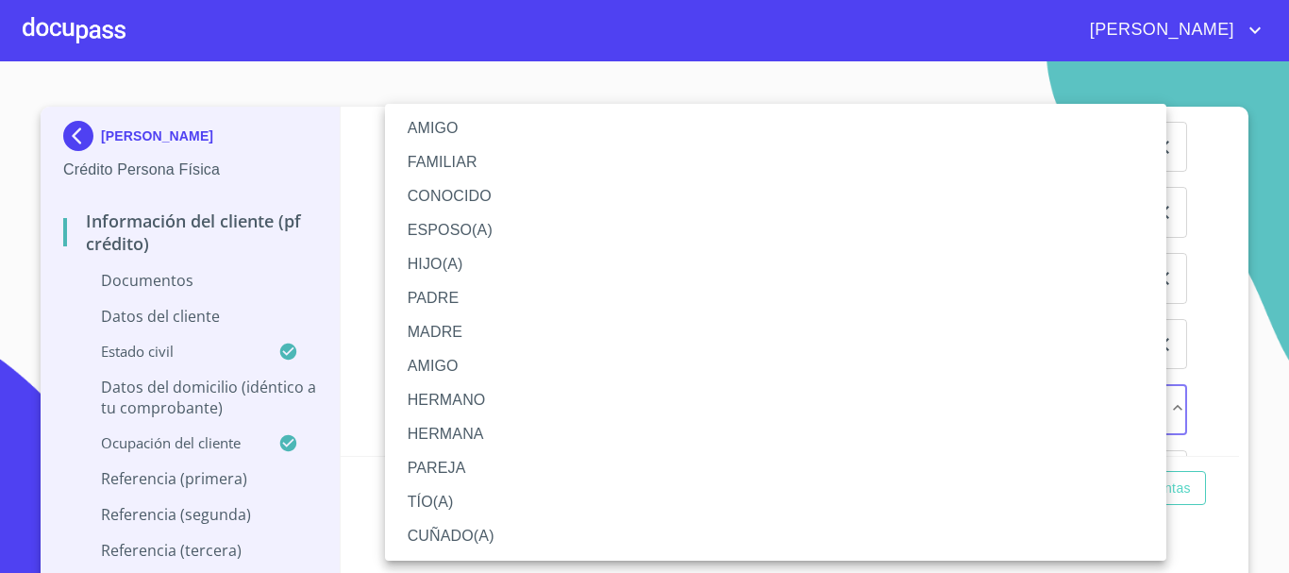
click at [467, 268] on li "HIJO(A)" at bounding box center [775, 264] width 781 height 34
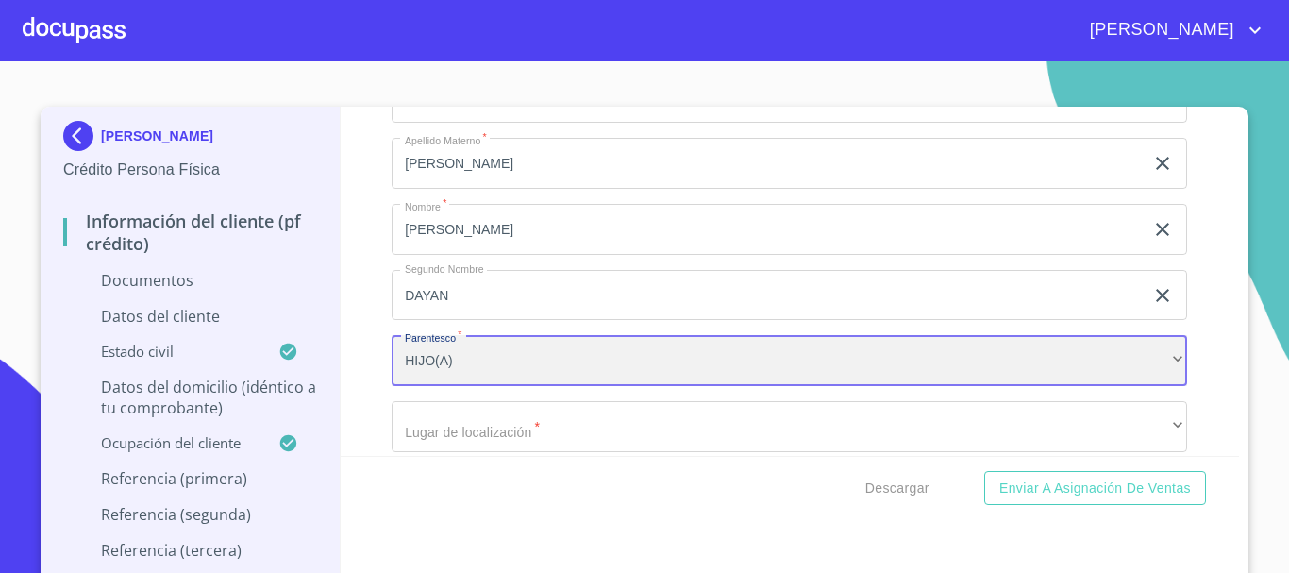
scroll to position [6323, 0]
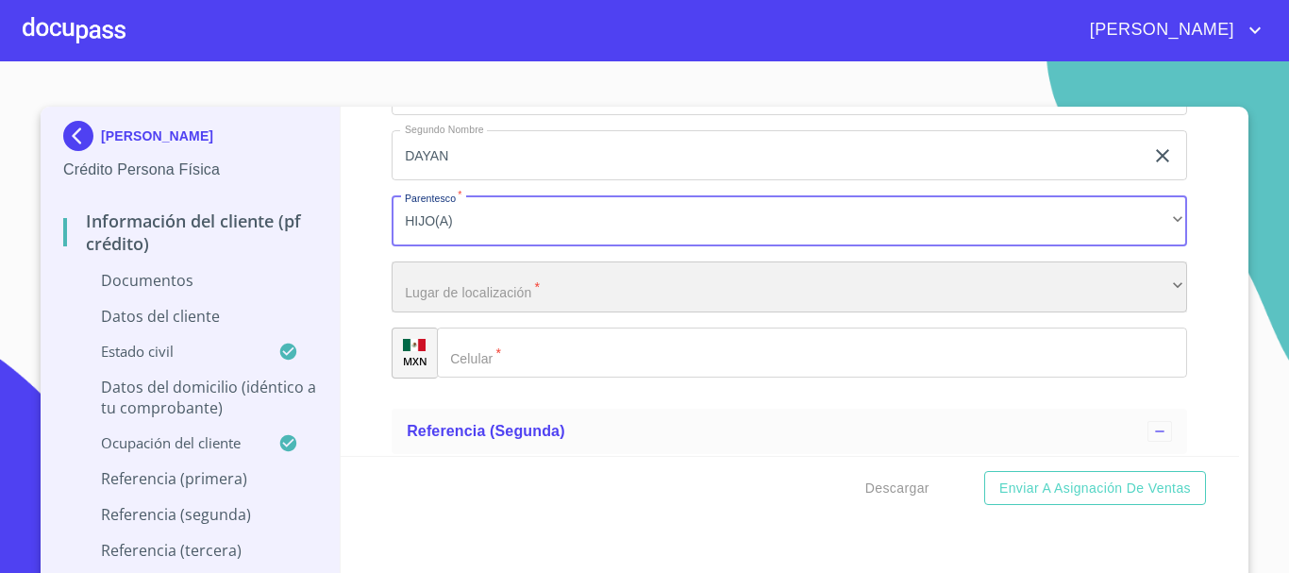
click at [466, 292] on div "​" at bounding box center [790, 286] width 796 height 51
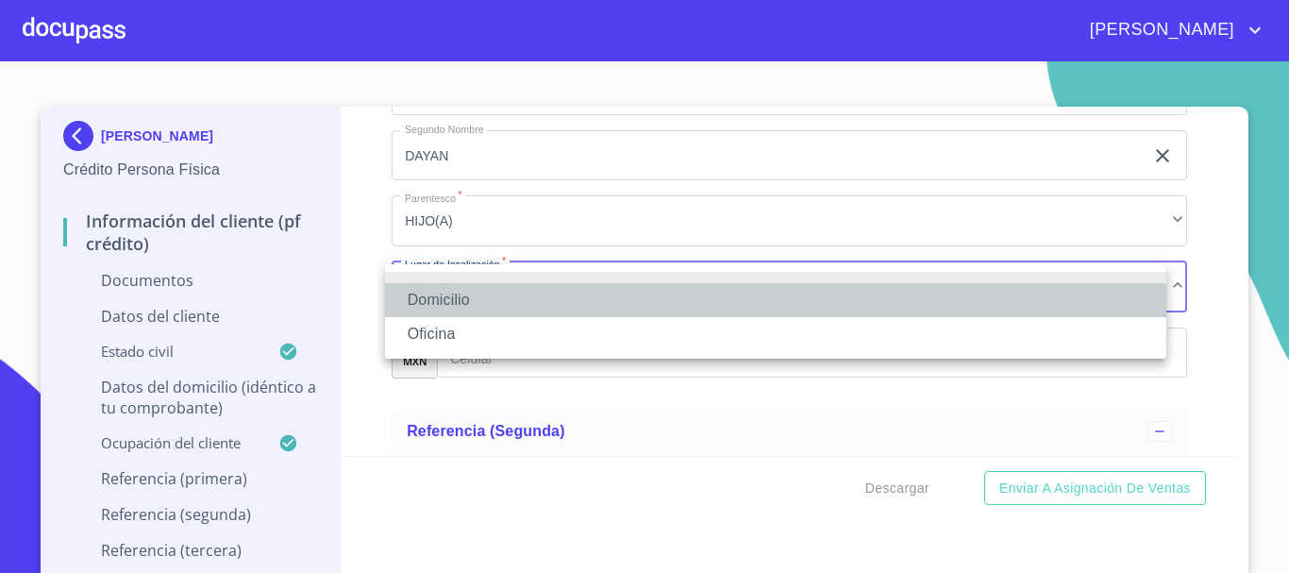
click at [462, 309] on li "Domicilio" at bounding box center [775, 300] width 781 height 34
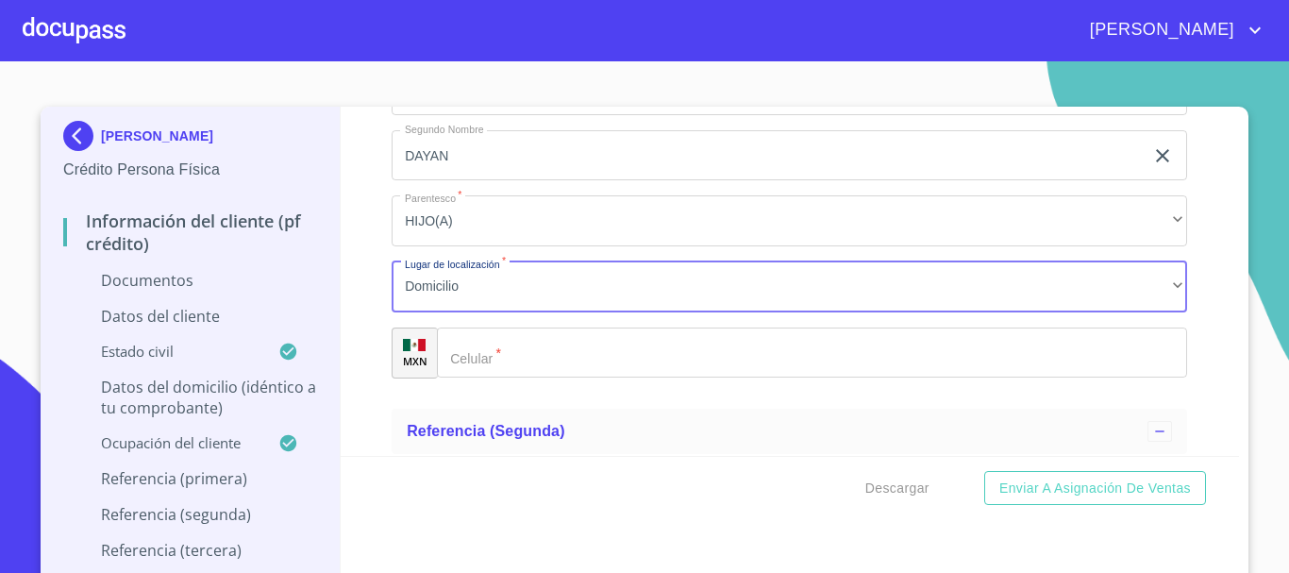
click at [480, 361] on input "Documento de identificación.   *" at bounding box center [812, 352] width 750 height 51
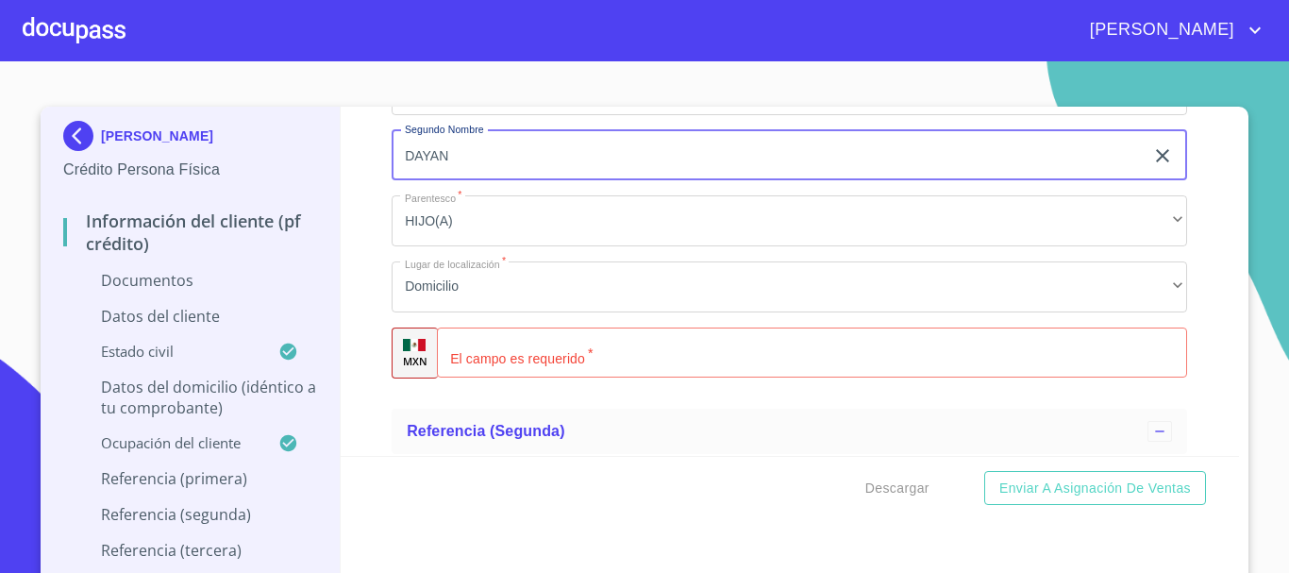
click at [469, 159] on input "DAYAN" at bounding box center [768, 155] width 752 height 51
type input "DH"
click at [479, 344] on input "Documento de identificación.   *" at bounding box center [812, 352] width 750 height 51
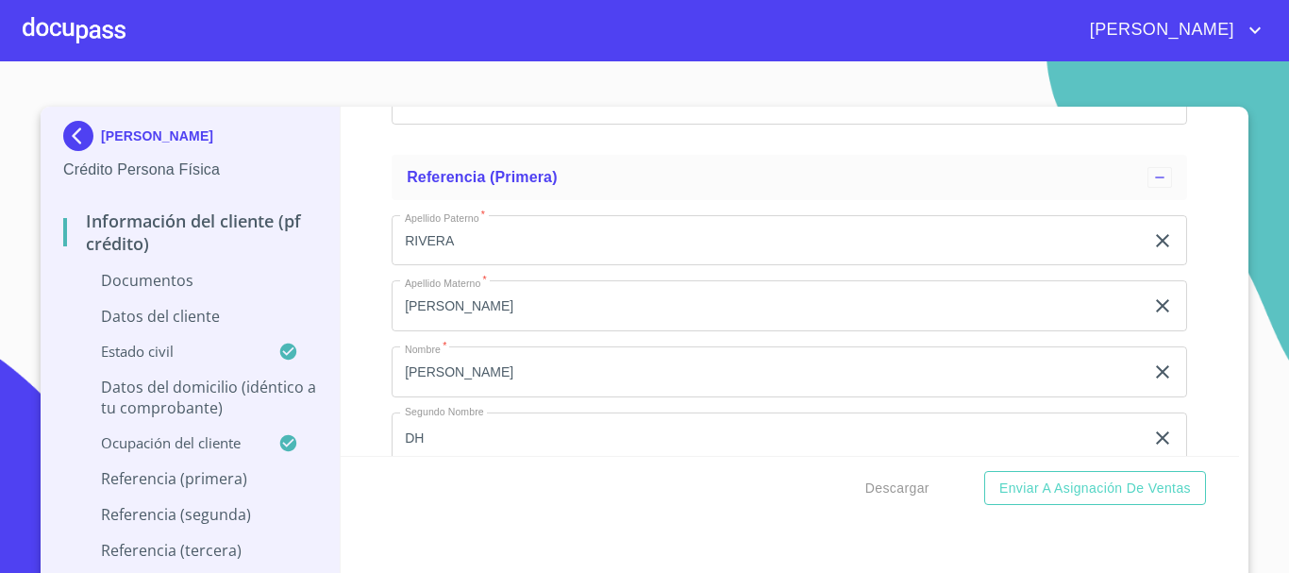
scroll to position [6040, 0]
type input "[PHONE_NUMBER]"
click at [428, 444] on input "DH" at bounding box center [768, 438] width 752 height 51
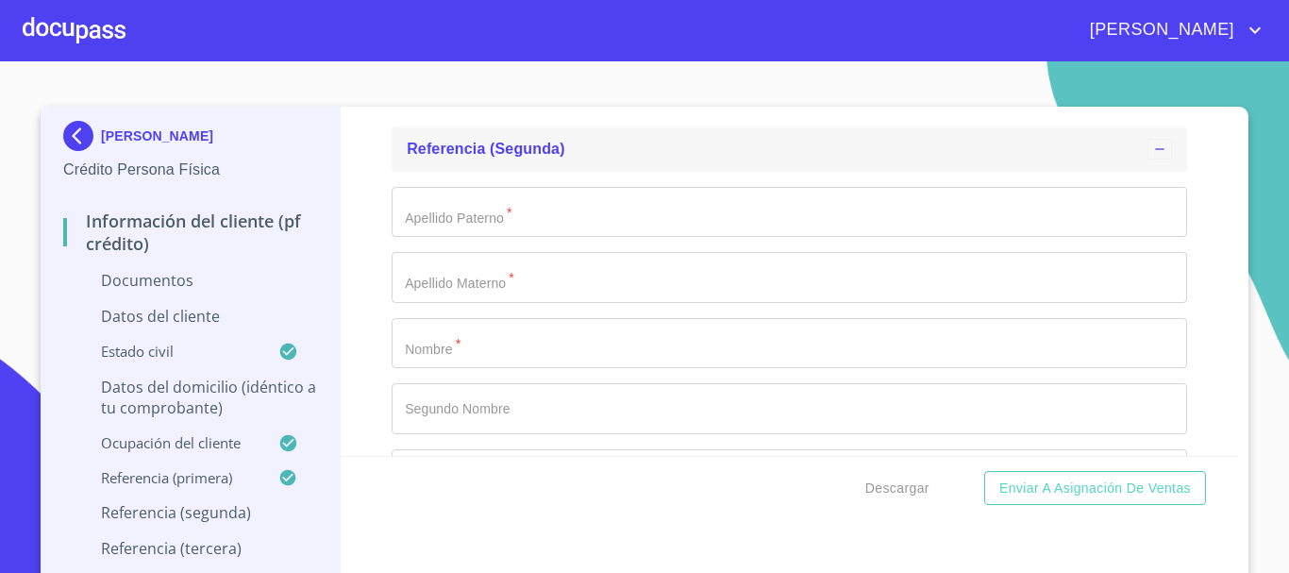
scroll to position [6606, 0]
type input "DHAYANT"
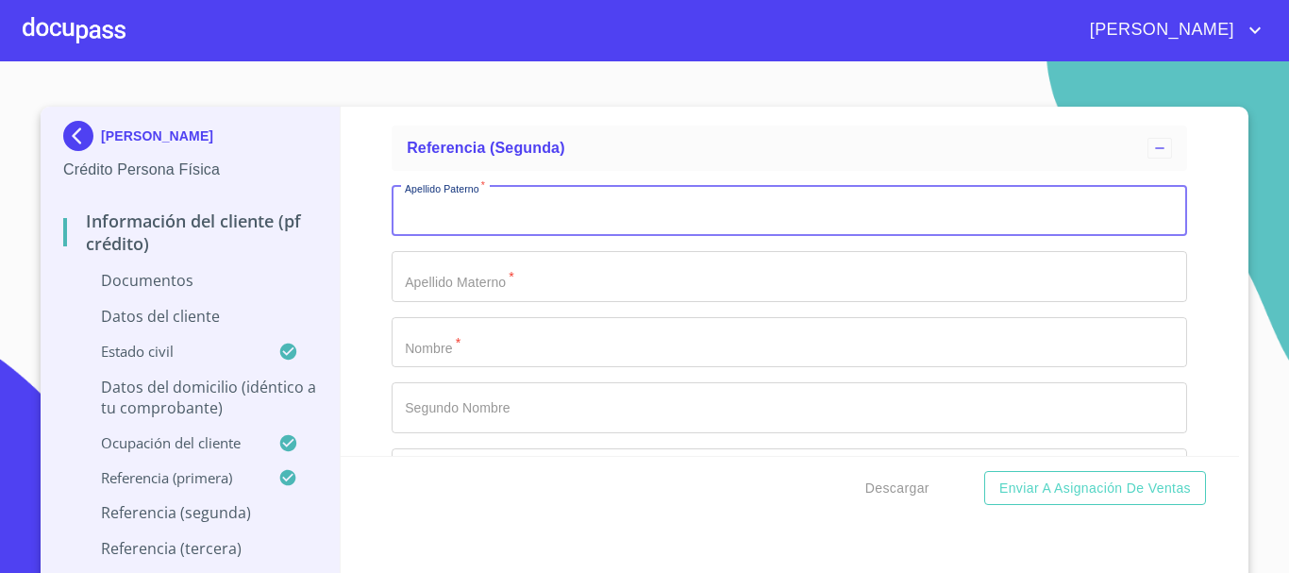
click at [524, 216] on input "Documento de identificación.   *" at bounding box center [790, 211] width 796 height 51
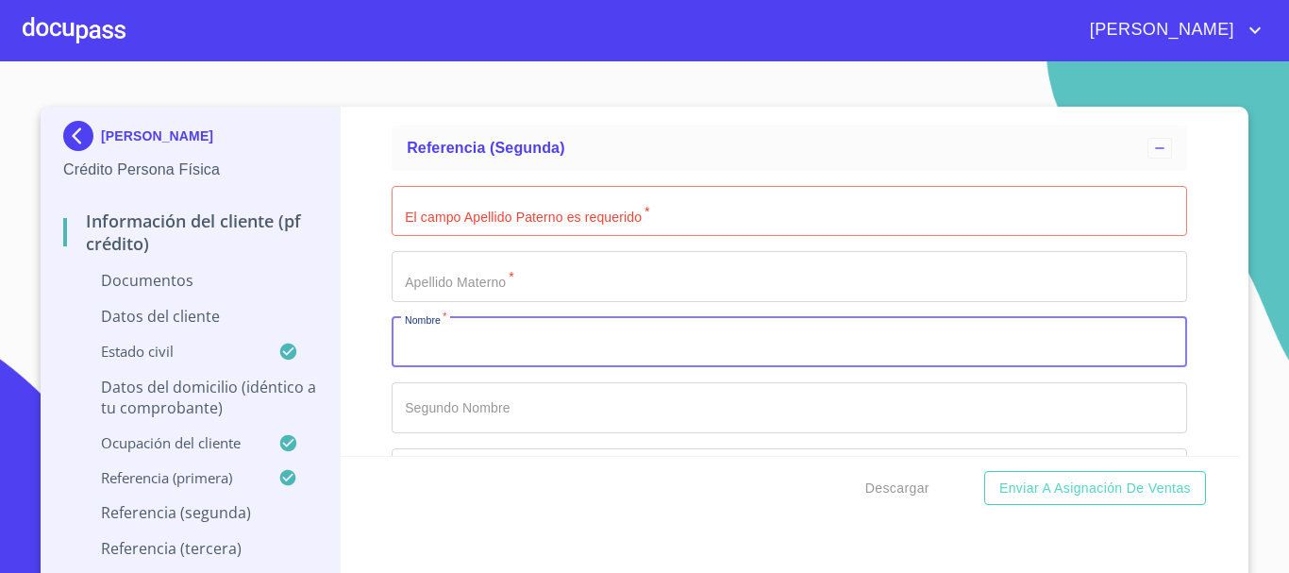
click at [424, 342] on input "Documento de identificación.   *" at bounding box center [790, 342] width 796 height 51
type input "ALEJANDRA"
click at [537, 416] on input "Documento de identificación.   *" at bounding box center [790, 407] width 796 height 51
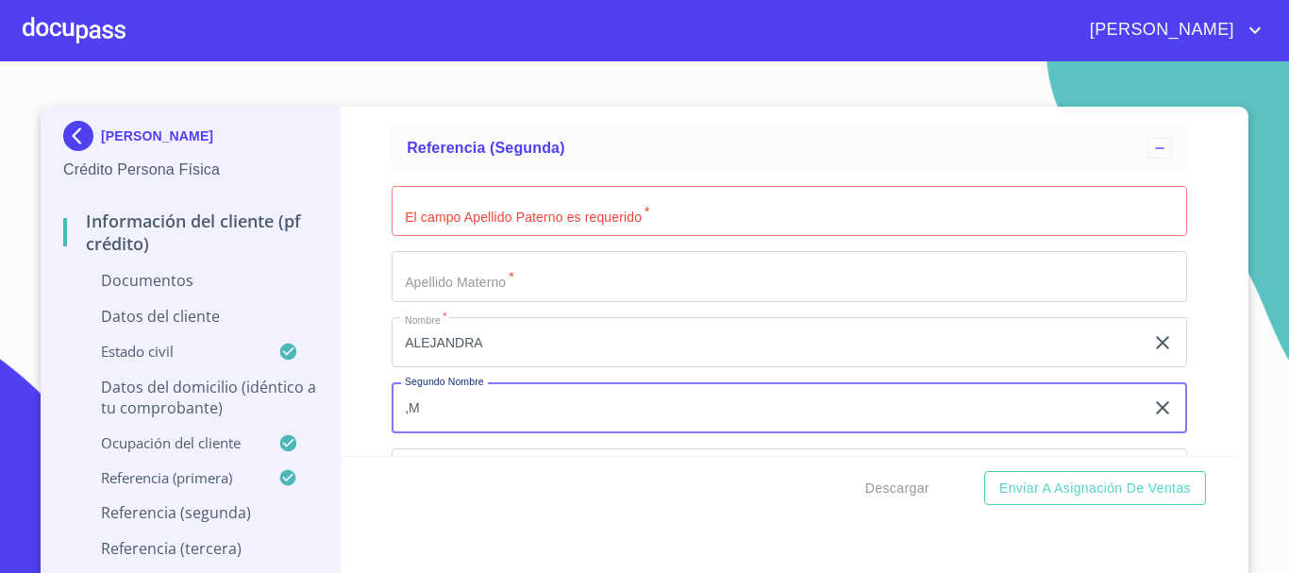
type input ","
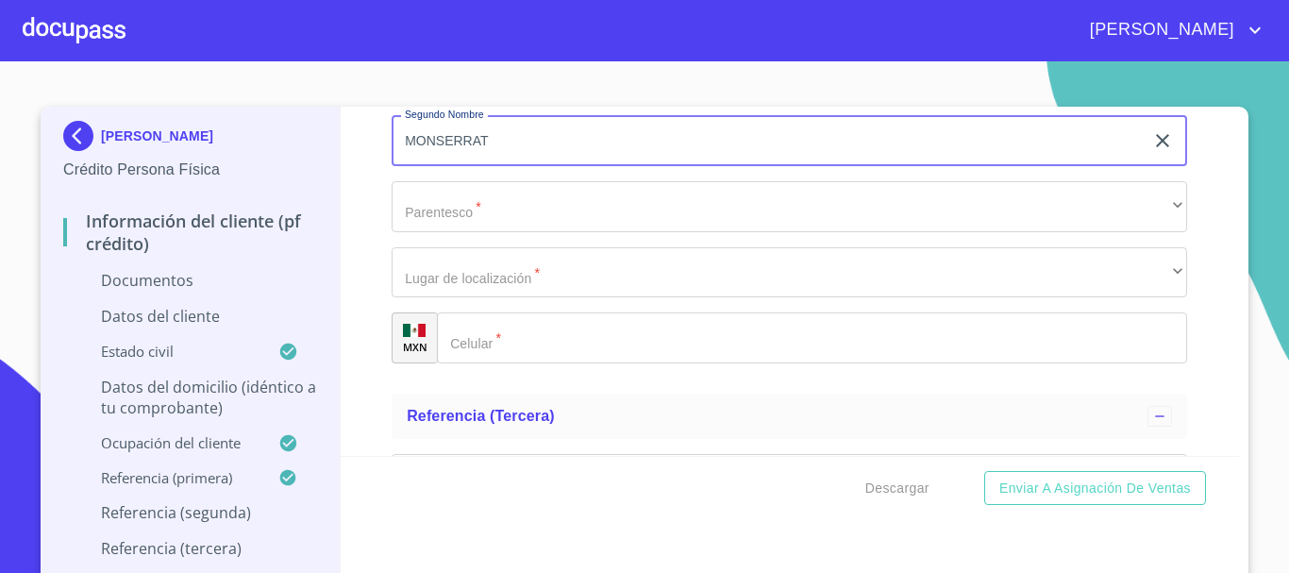
scroll to position [6889, 0]
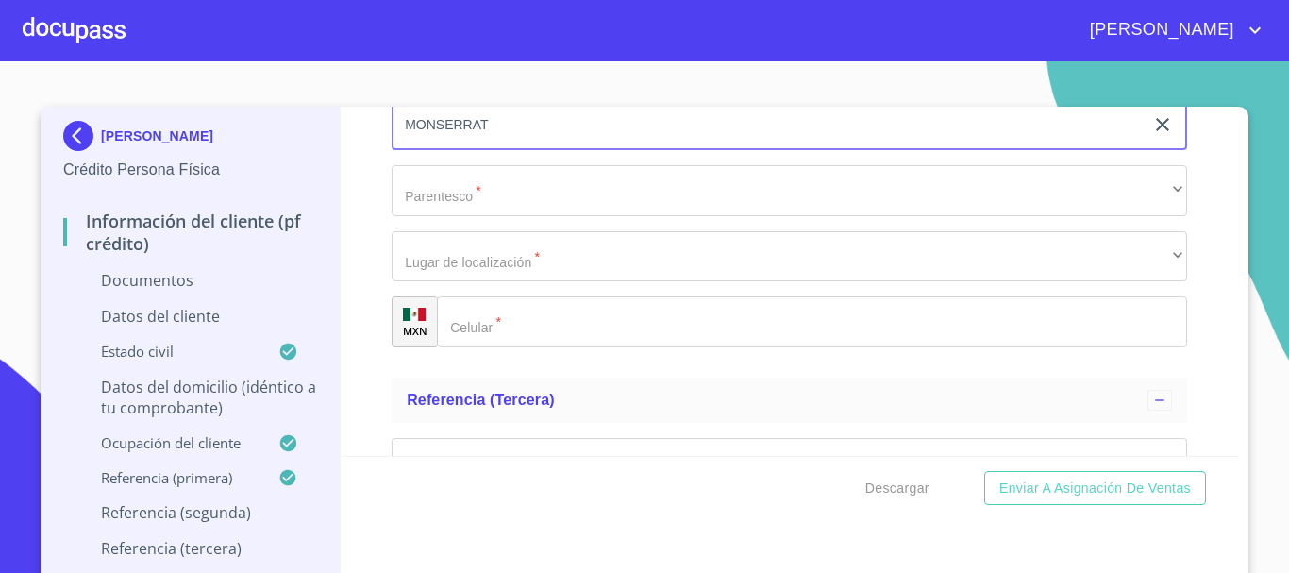
type input "MONSERRAT"
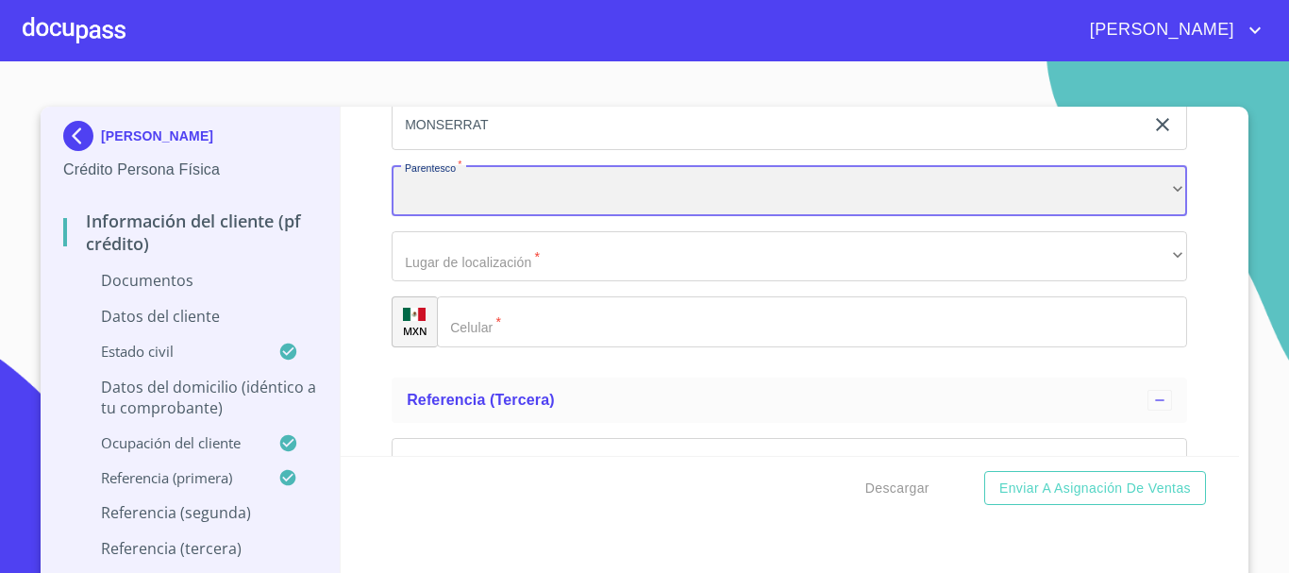
click at [472, 208] on div "​" at bounding box center [790, 190] width 796 height 51
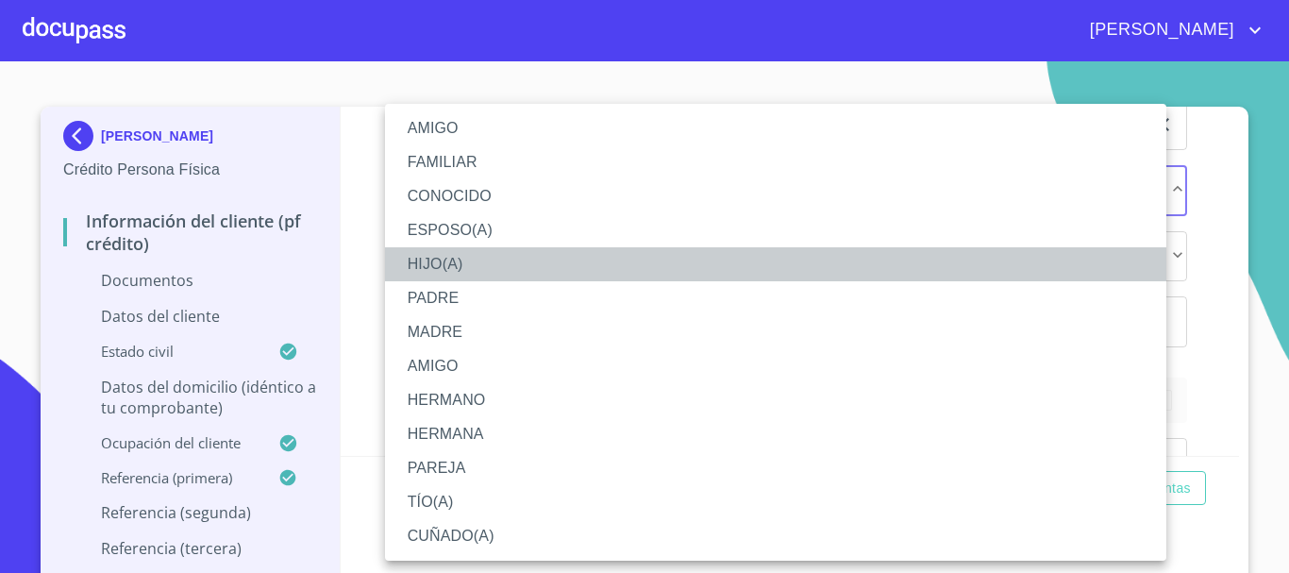
click at [431, 253] on li "HIJO(A)" at bounding box center [775, 264] width 781 height 34
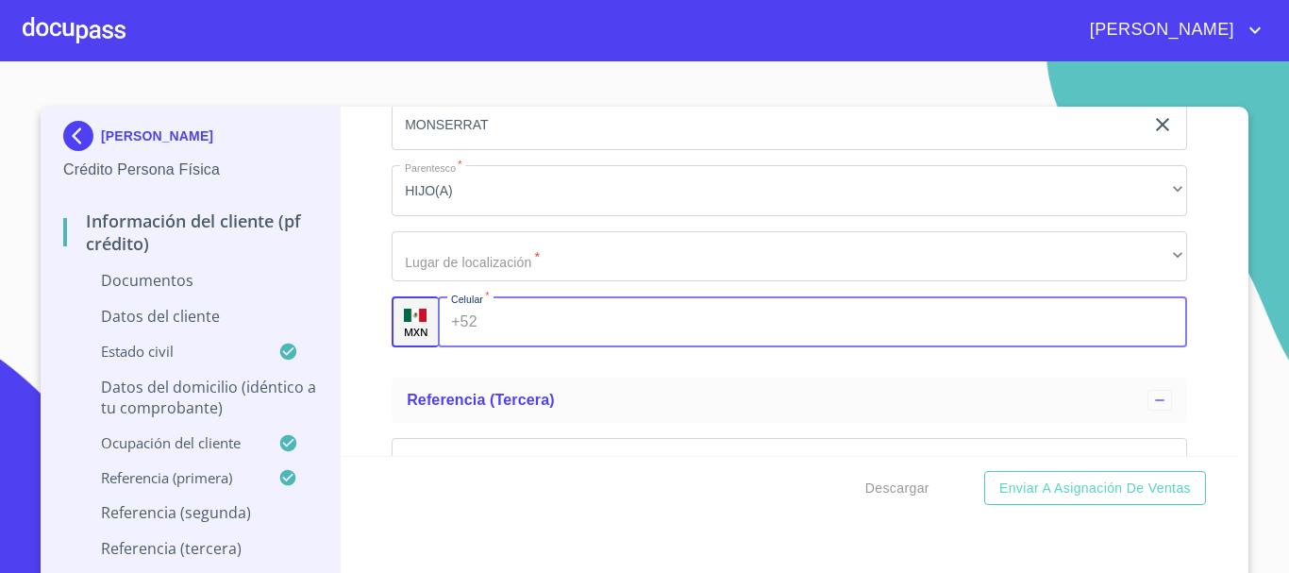
click at [485, 329] on input "Documento de identificación.   *" at bounding box center [836, 321] width 703 height 51
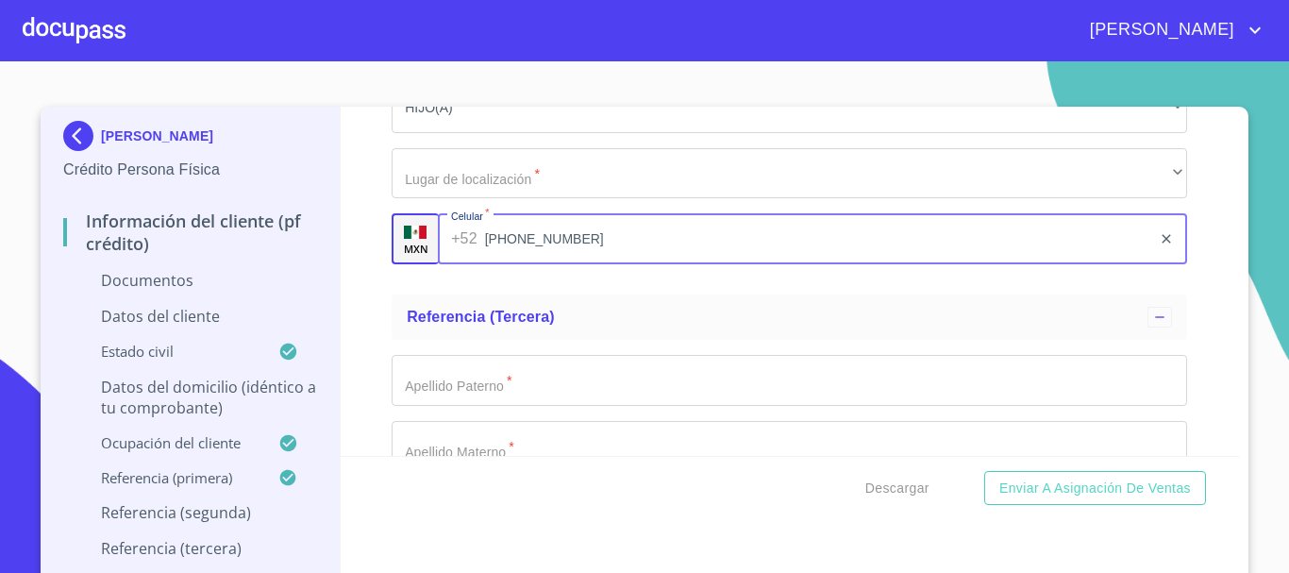
scroll to position [7078, 0]
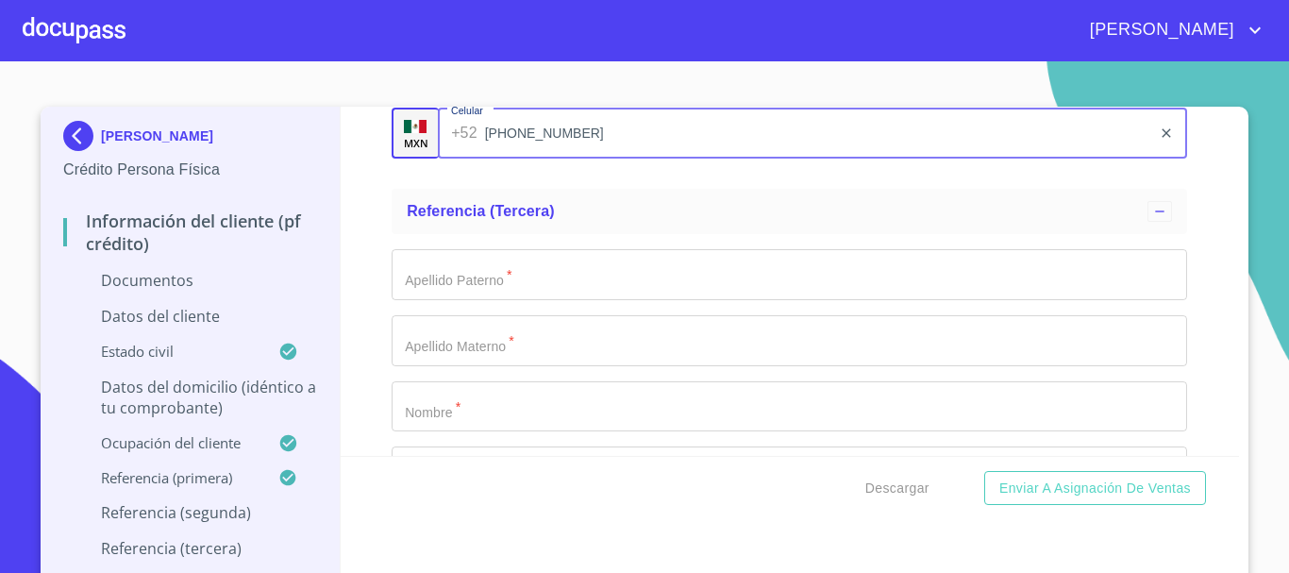
type input "[PHONE_NUMBER]"
click at [503, 286] on input "Documento de identificación.   *" at bounding box center [790, 274] width 796 height 51
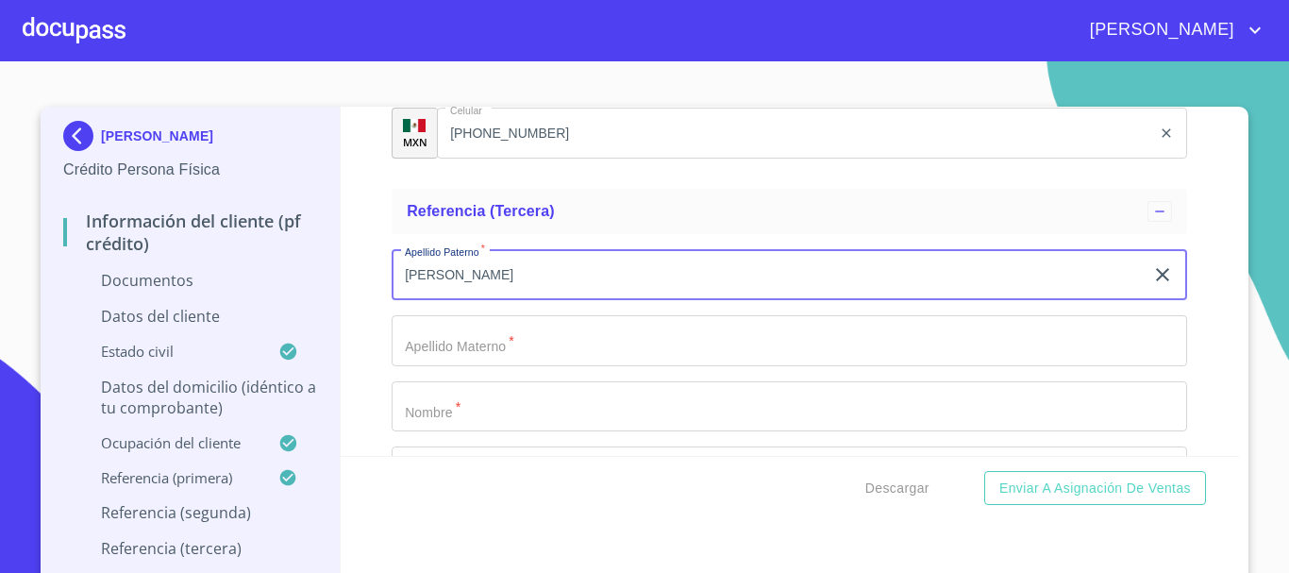
type input "[PERSON_NAME]"
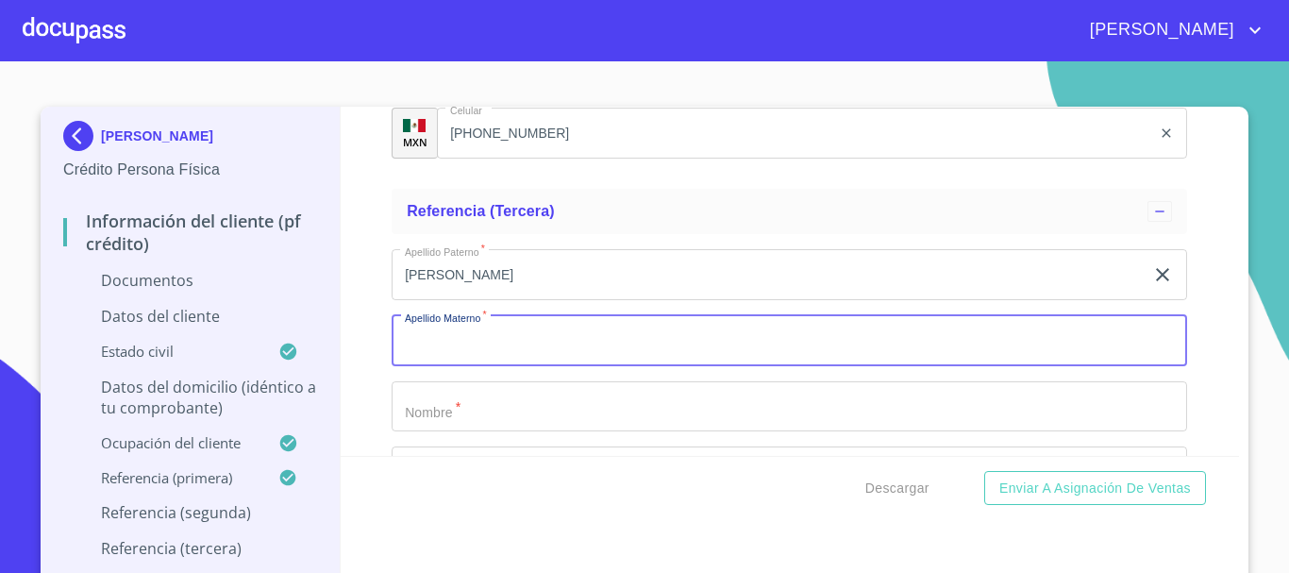
click at [438, 347] on input "Documento de identificación.   *" at bounding box center [790, 340] width 796 height 51
type input "[PERSON_NAME]"
click at [495, 419] on input "Documento de identificación.   *" at bounding box center [790, 406] width 796 height 51
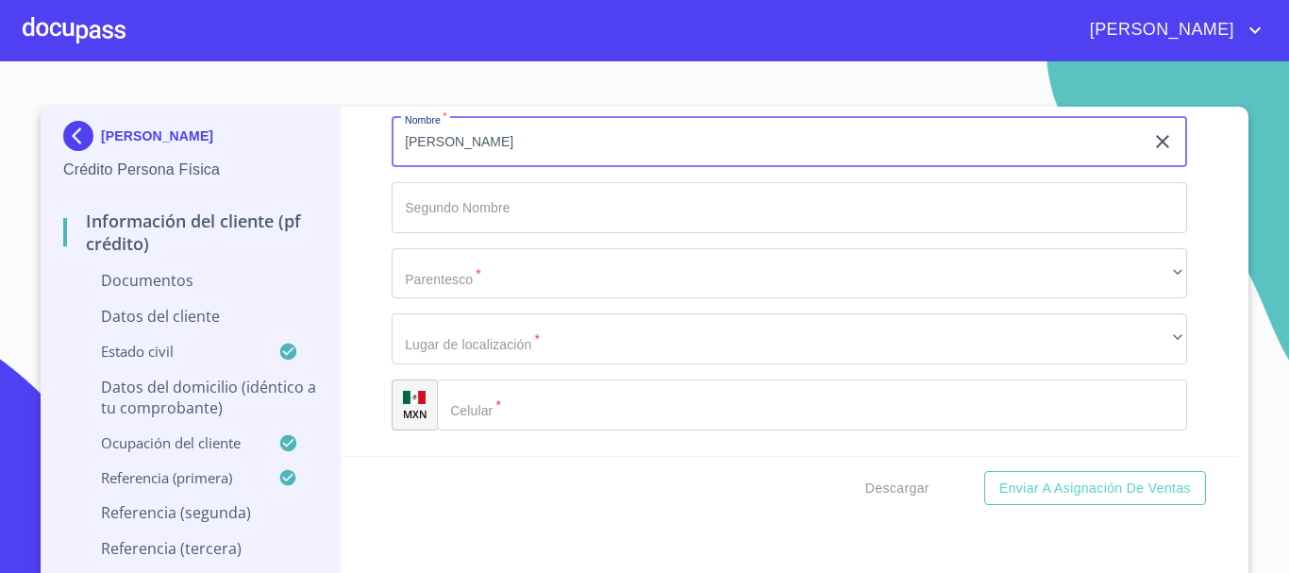
scroll to position [7361, 0]
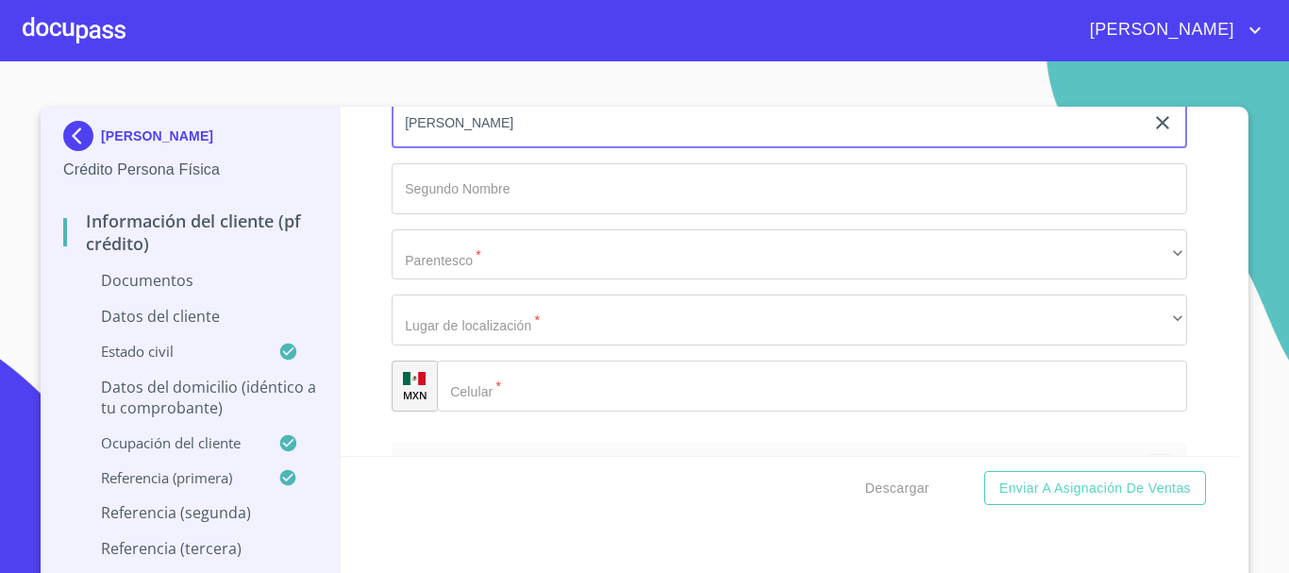
type input "[PERSON_NAME]"
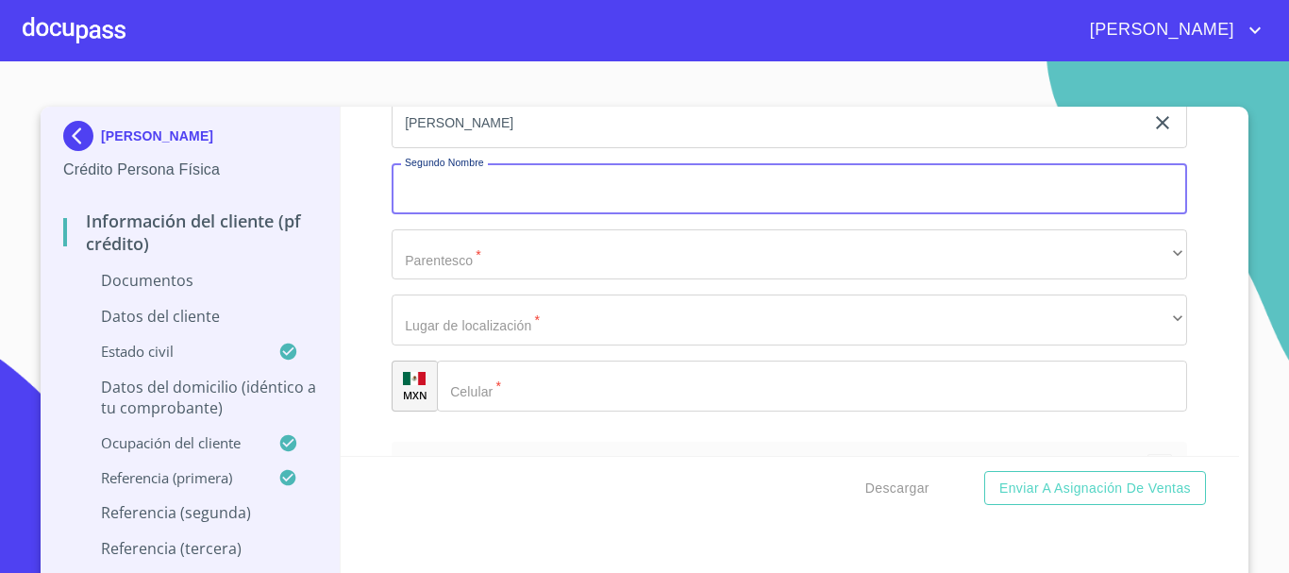
click at [461, 195] on input "Documento de identificación.   *" at bounding box center [790, 188] width 796 height 51
type input "[PERSON_NAME]"
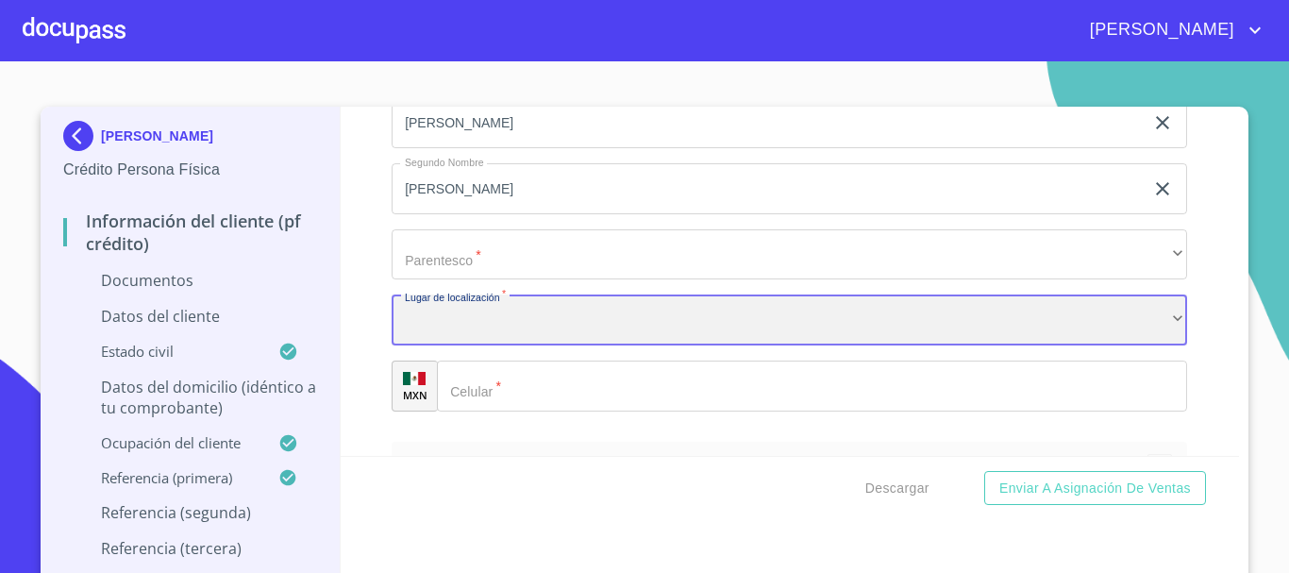
click at [531, 337] on div "​" at bounding box center [790, 319] width 796 height 51
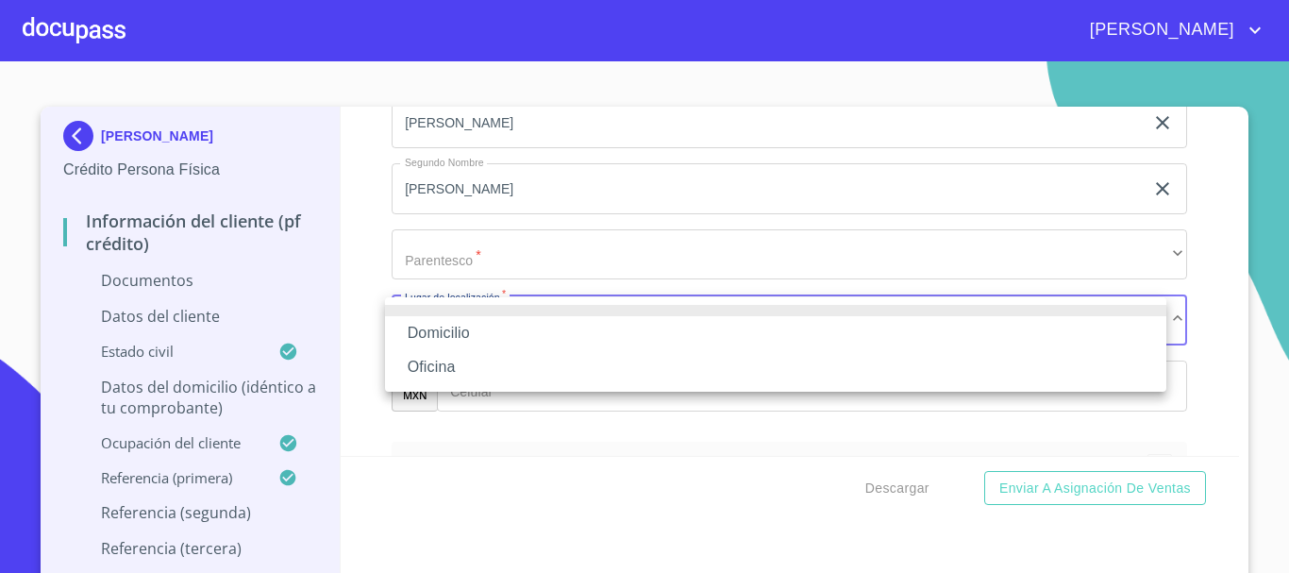
click at [493, 331] on li "Domicilio" at bounding box center [775, 333] width 781 height 34
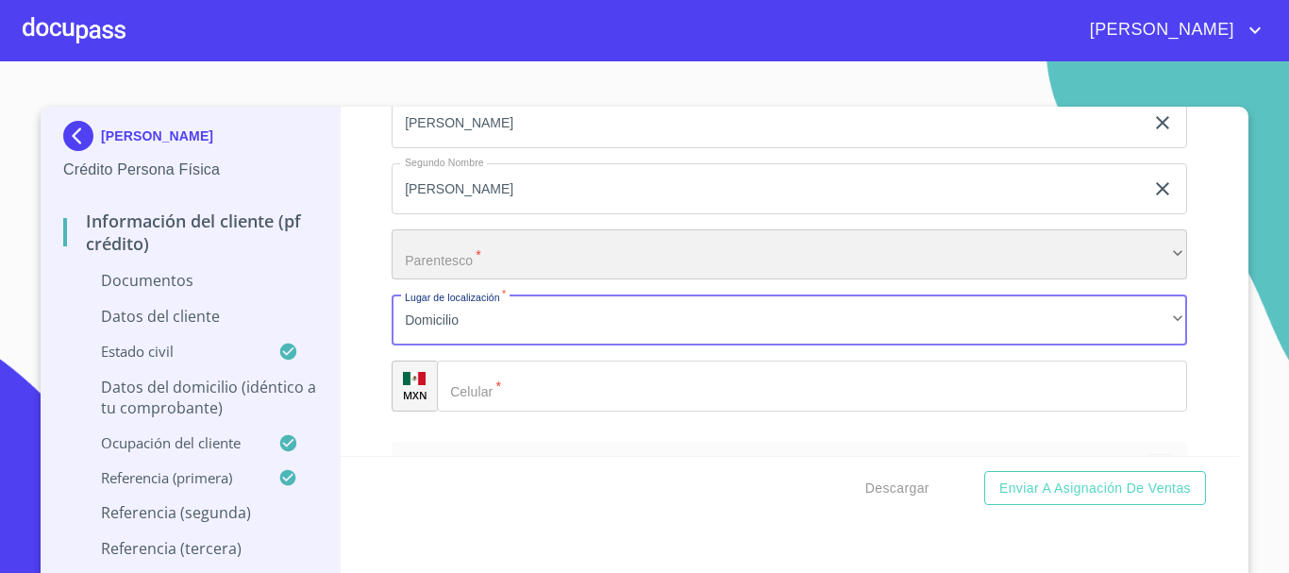
click at [466, 251] on div "​" at bounding box center [790, 254] width 796 height 51
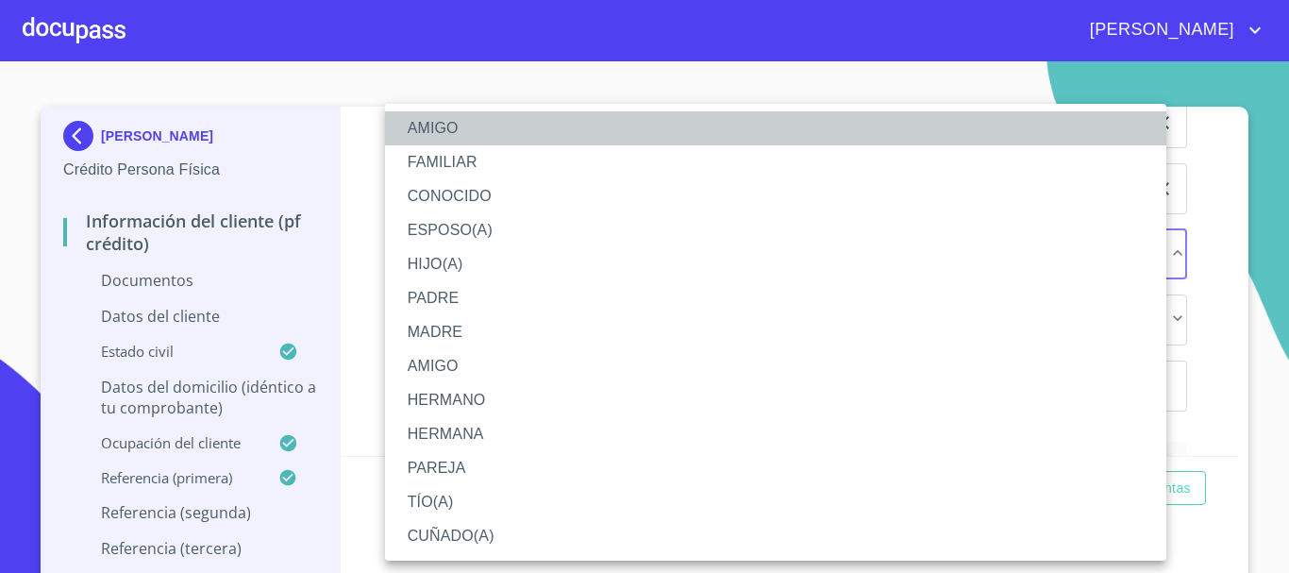
click at [435, 128] on li "AMIGO" at bounding box center [775, 128] width 781 height 34
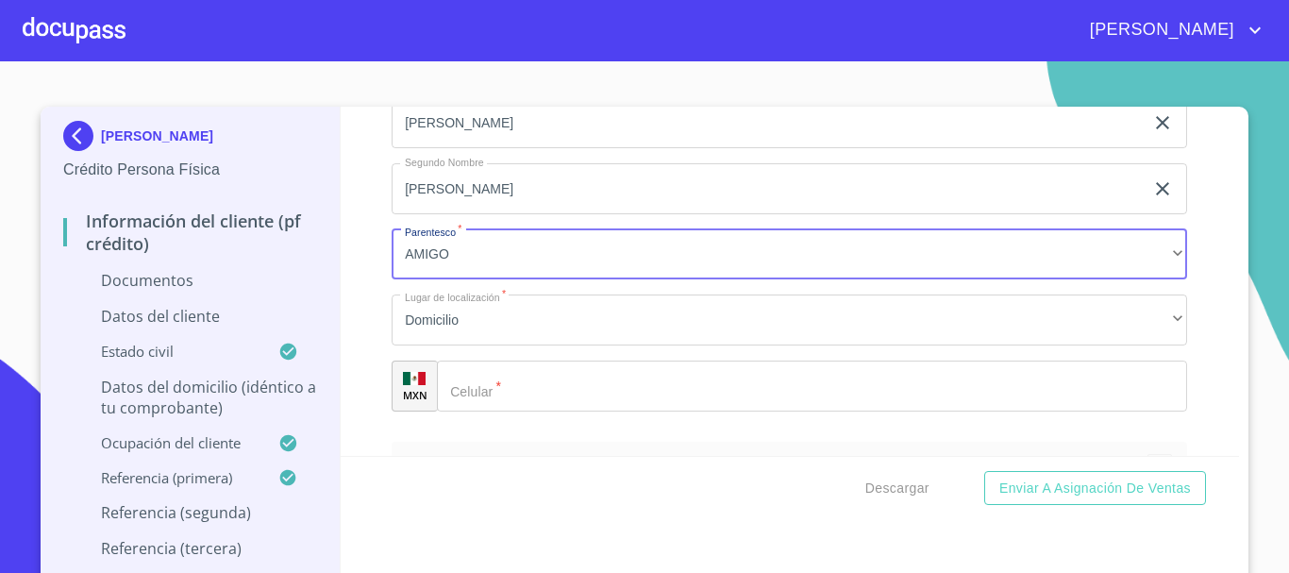
click at [479, 394] on input "Documento de identificación.   *" at bounding box center [812, 386] width 750 height 51
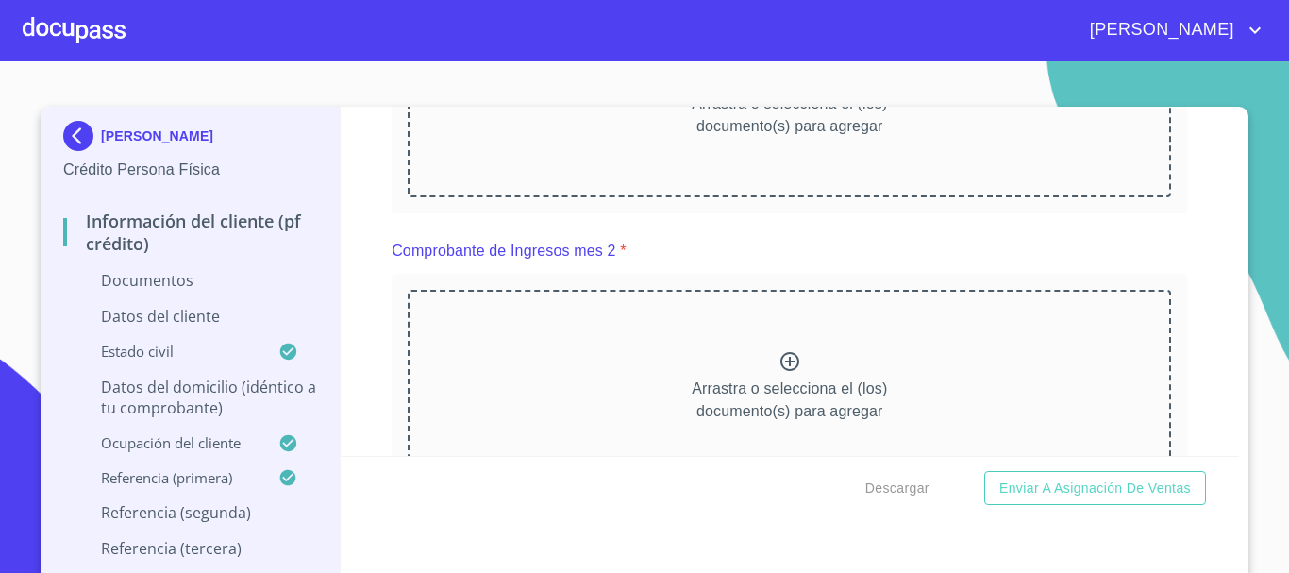
scroll to position [849, 0]
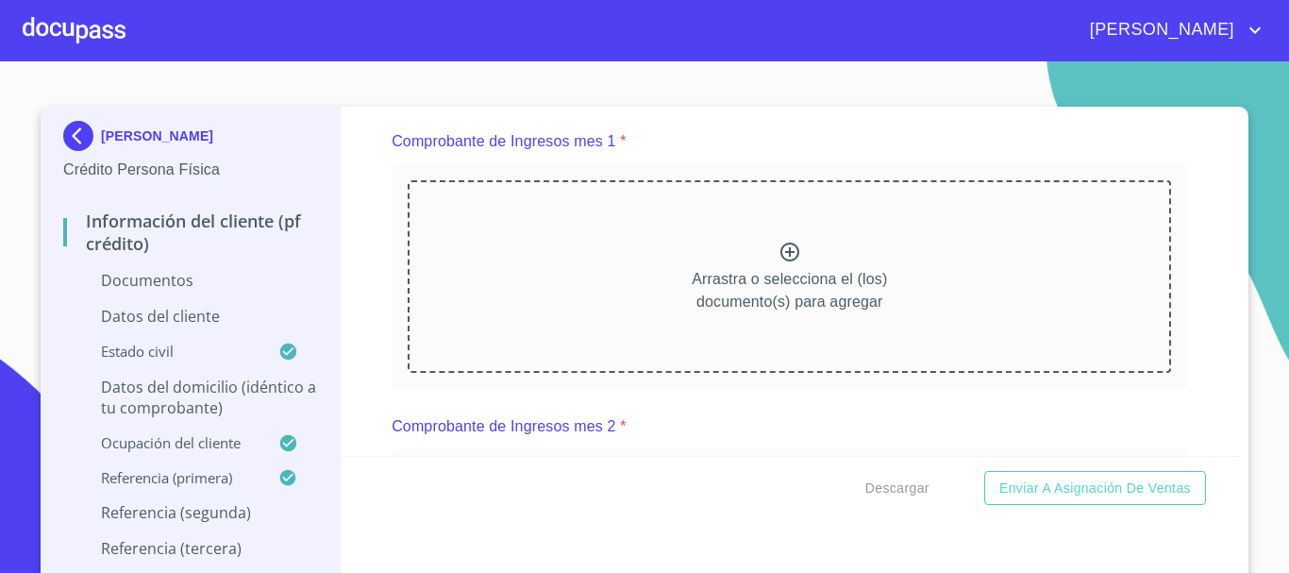
type input "[PHONE_NUMBER]"
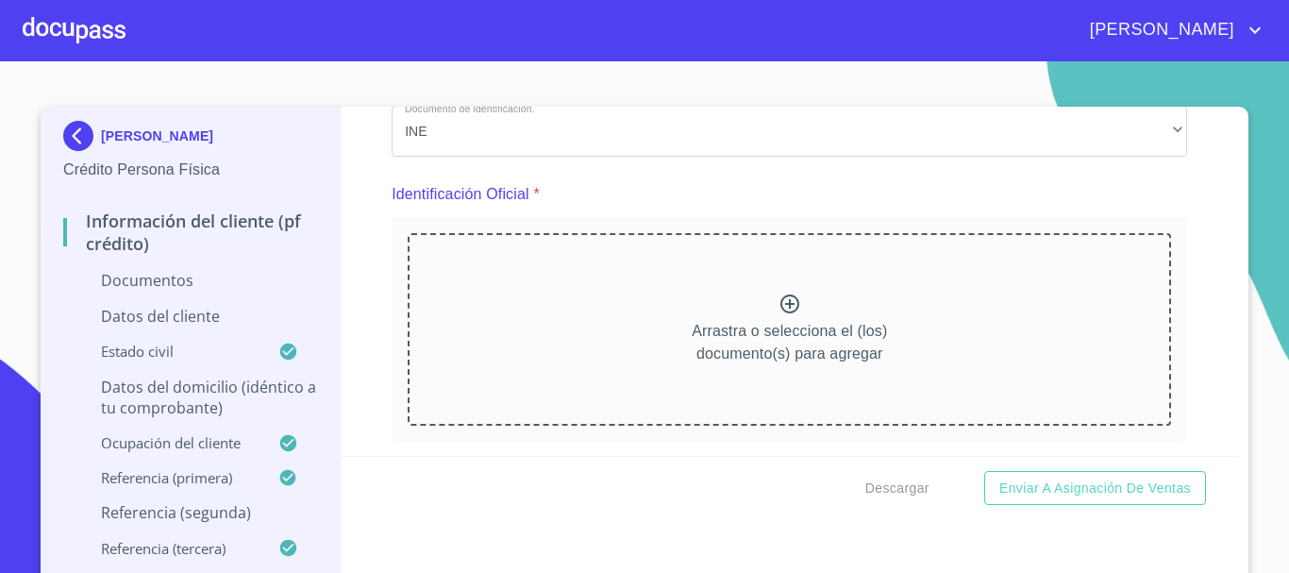
scroll to position [189, 0]
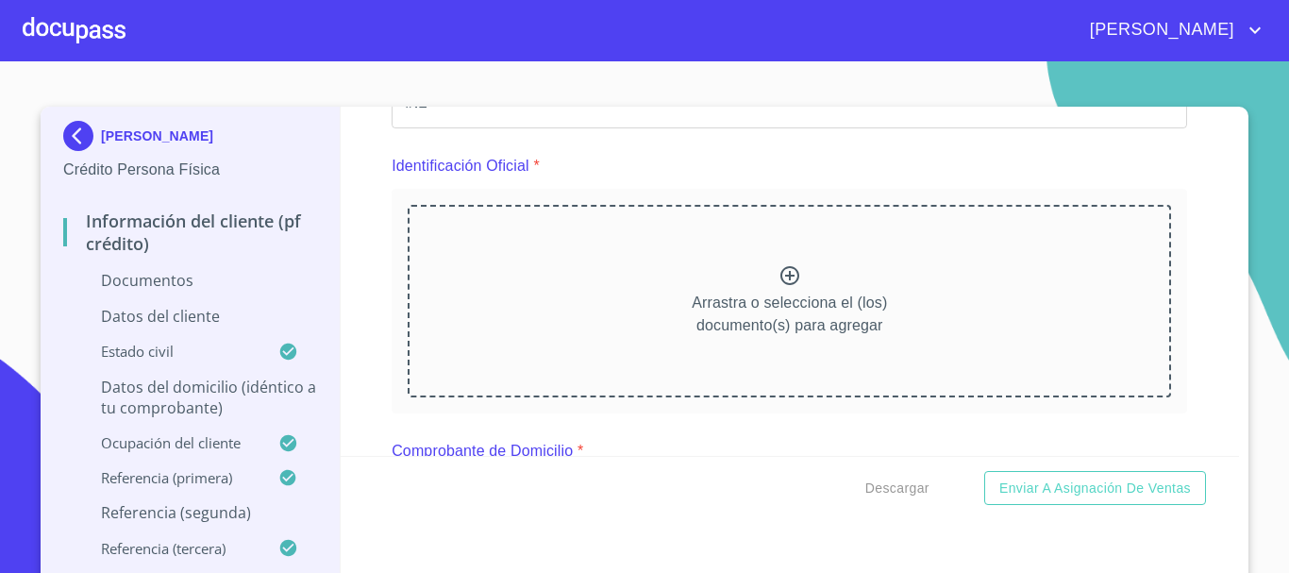
click at [780, 277] on icon at bounding box center [789, 275] width 19 height 19
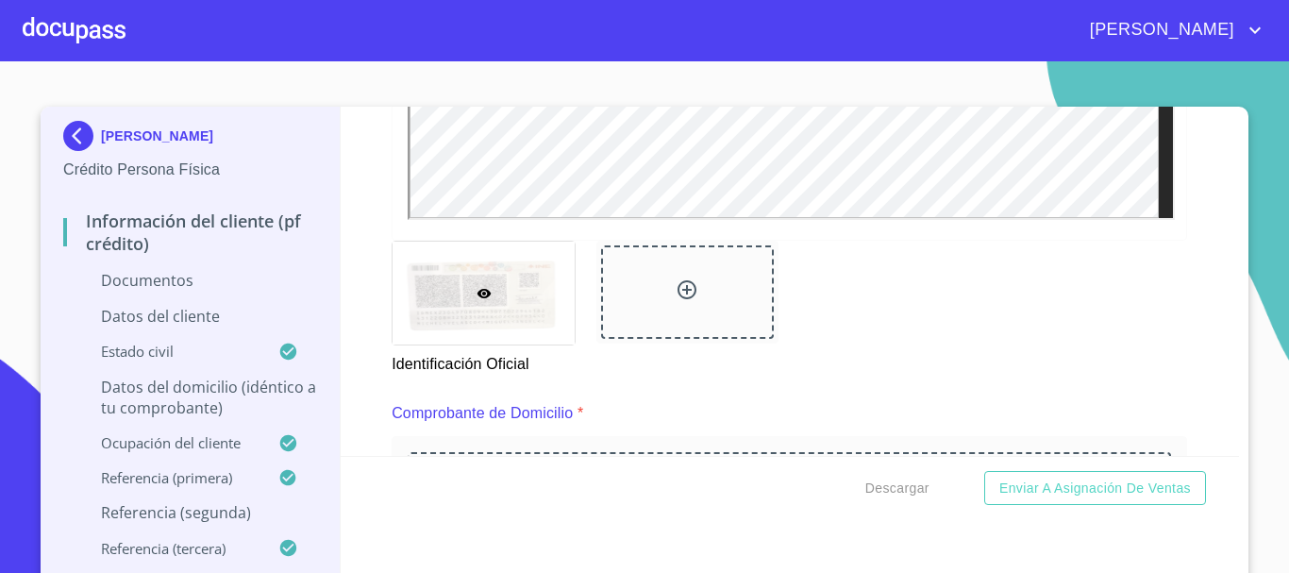
scroll to position [832, 0]
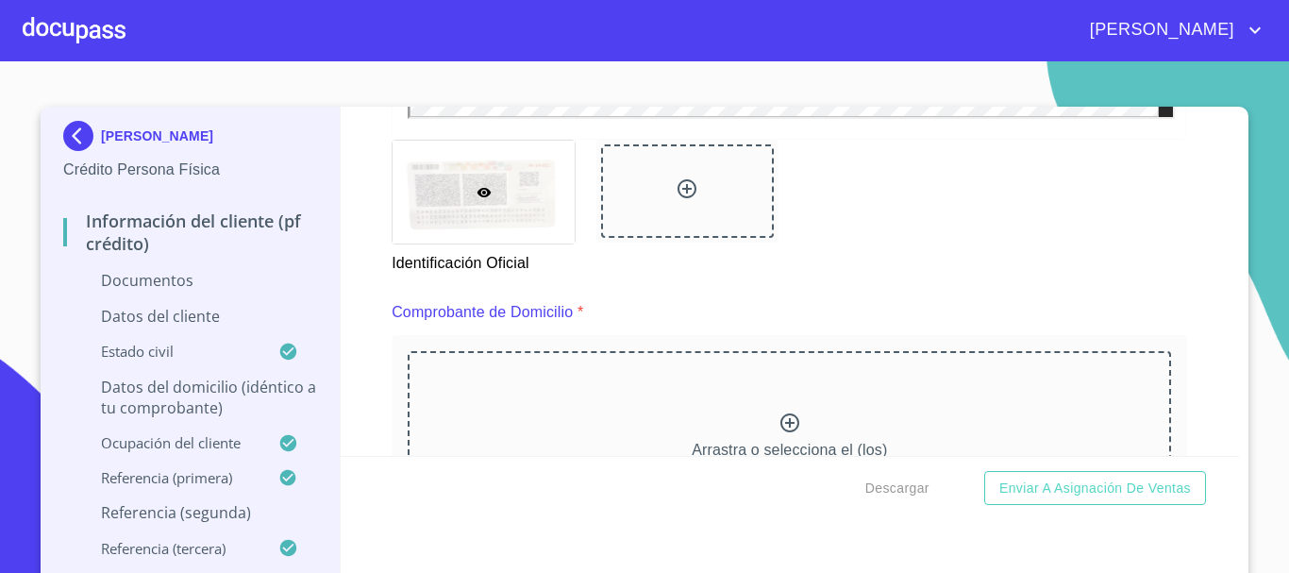
click at [680, 192] on icon at bounding box center [687, 188] width 23 height 23
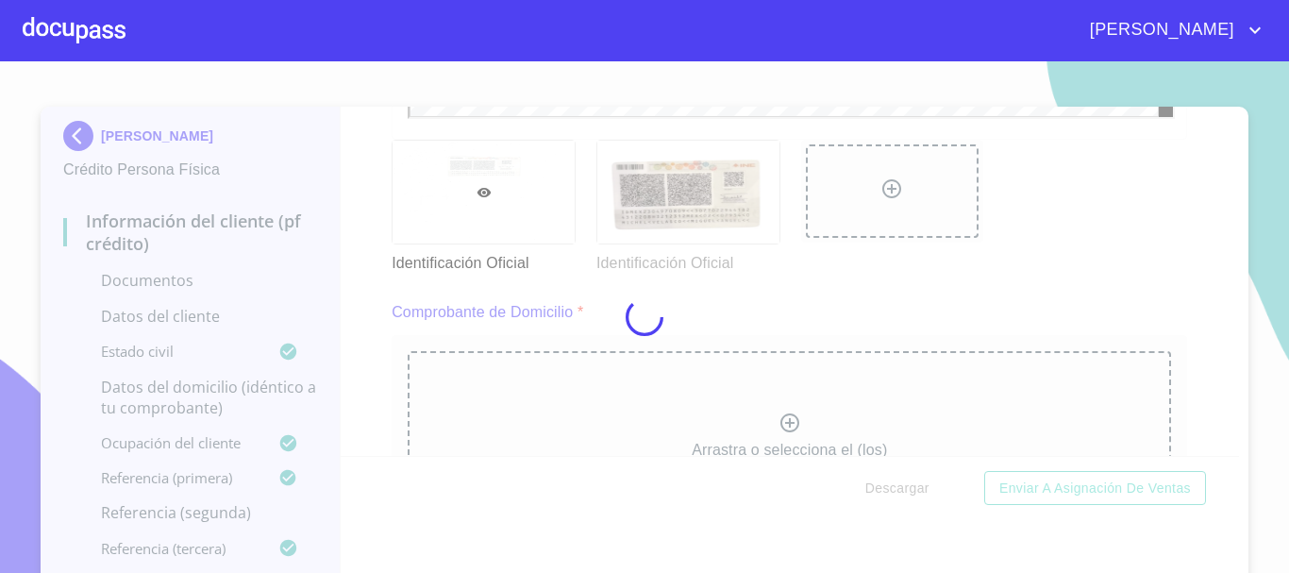
scroll to position [0, 0]
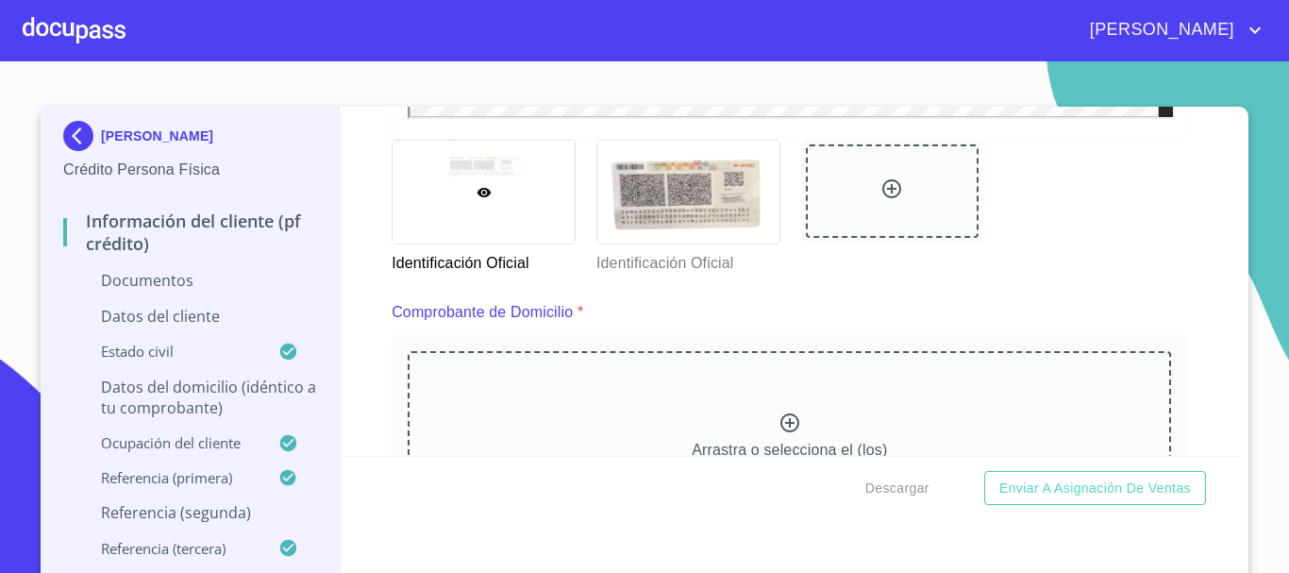
click at [477, 185] on icon at bounding box center [484, 192] width 15 height 15
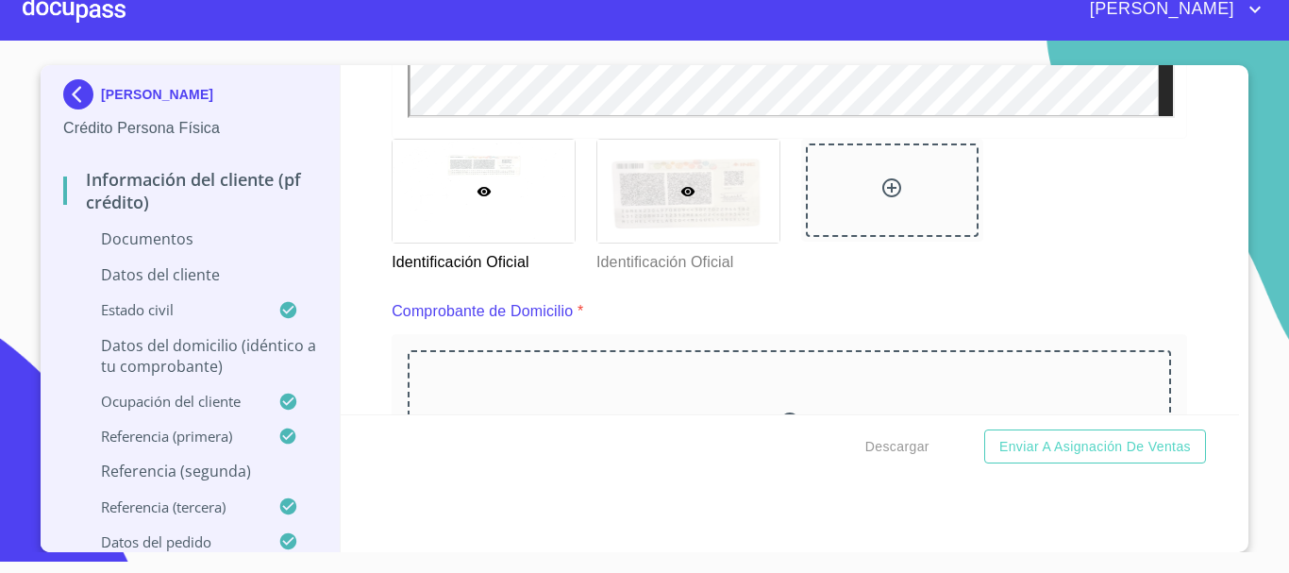
click at [680, 198] on icon at bounding box center [687, 191] width 15 height 15
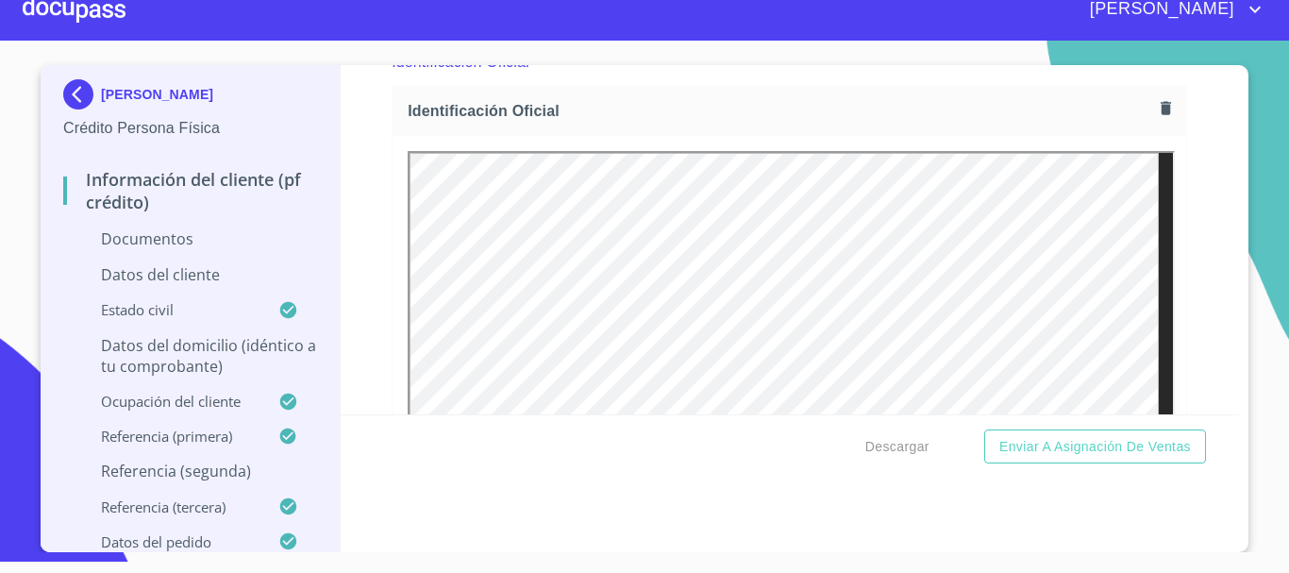
scroll to position [226, 0]
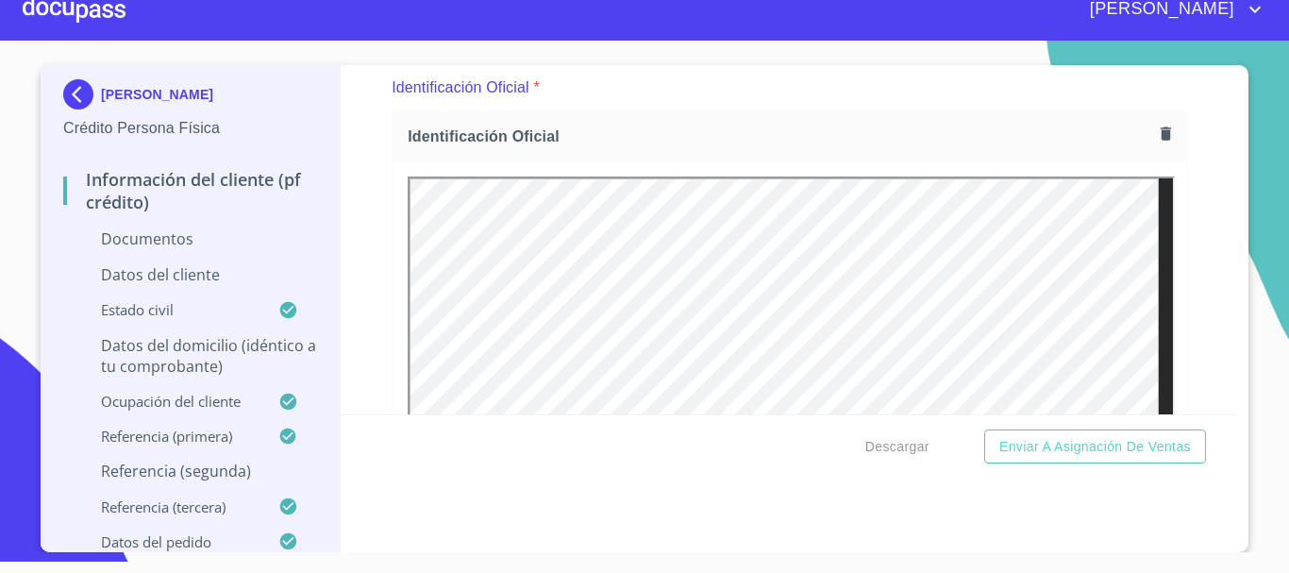
click at [1161, 138] on icon "button" at bounding box center [1166, 132] width 10 height 13
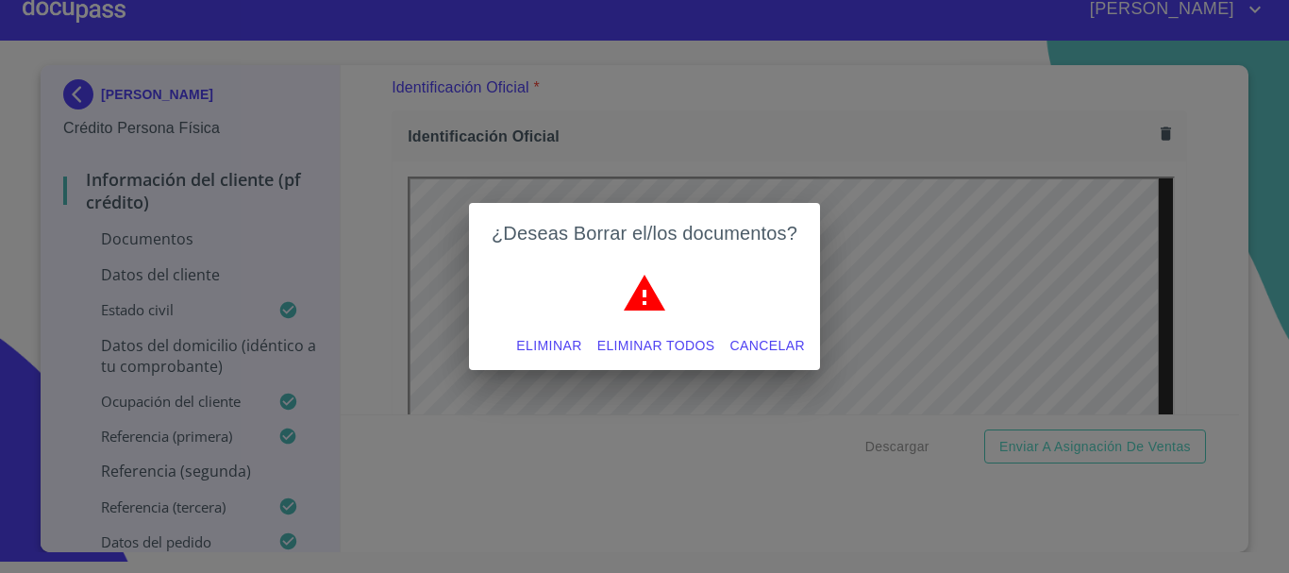
click at [652, 339] on span "Eliminar todos" at bounding box center [656, 346] width 118 height 24
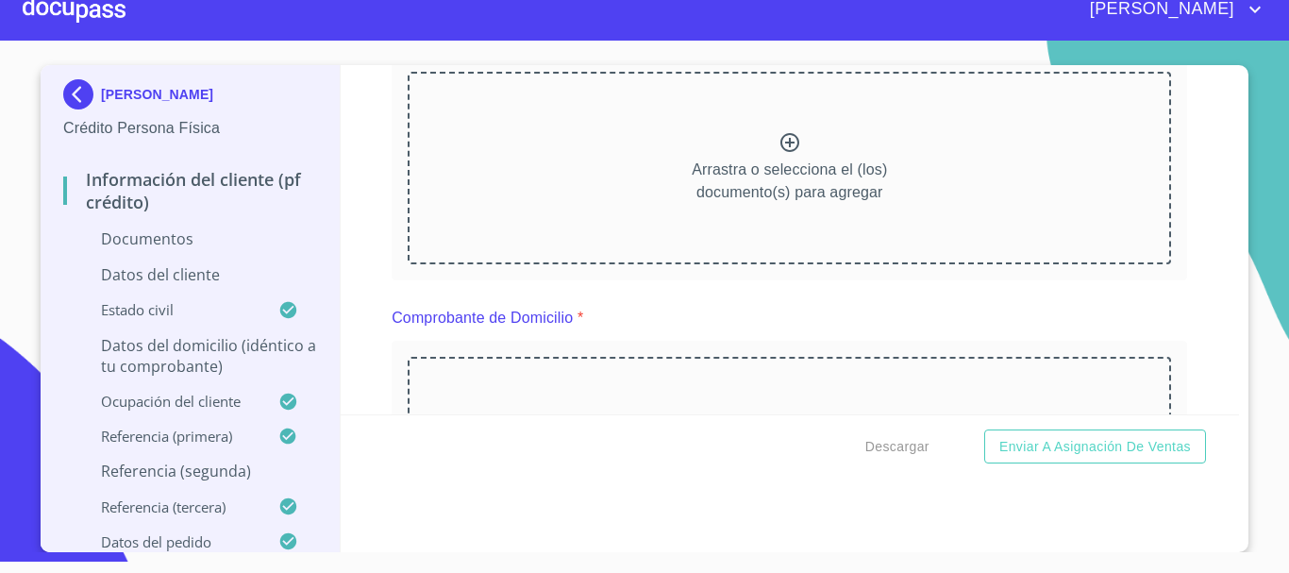
scroll to position [283, 0]
click at [780, 140] on icon at bounding box center [789, 139] width 19 height 19
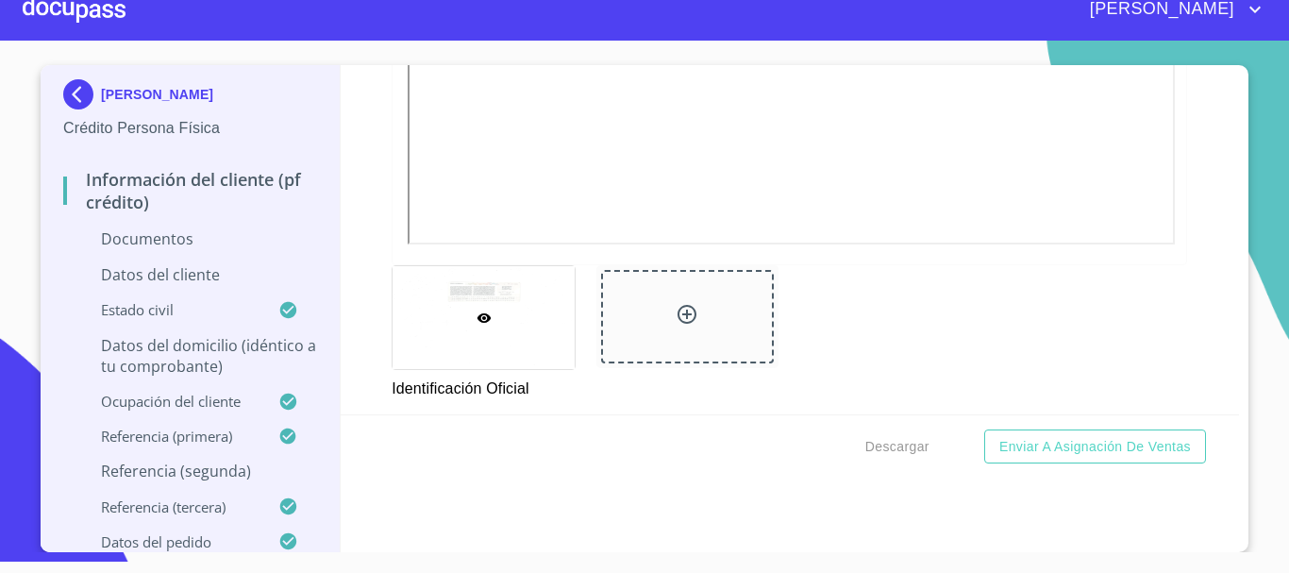
scroll to position [755, 0]
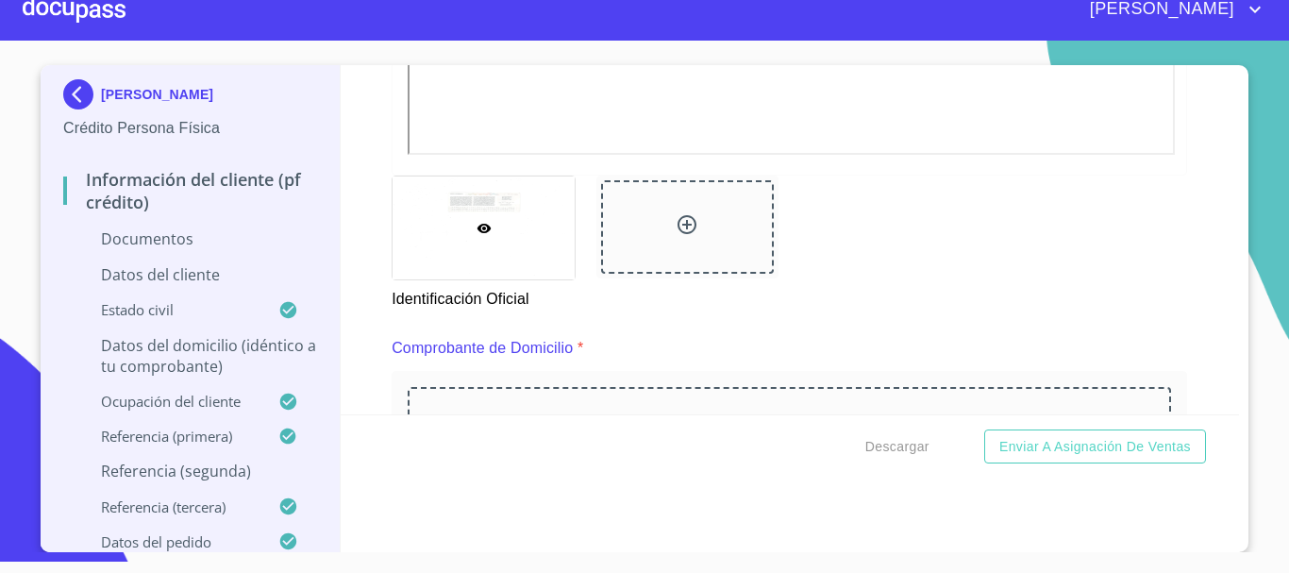
click at [683, 228] on icon at bounding box center [687, 224] width 23 height 23
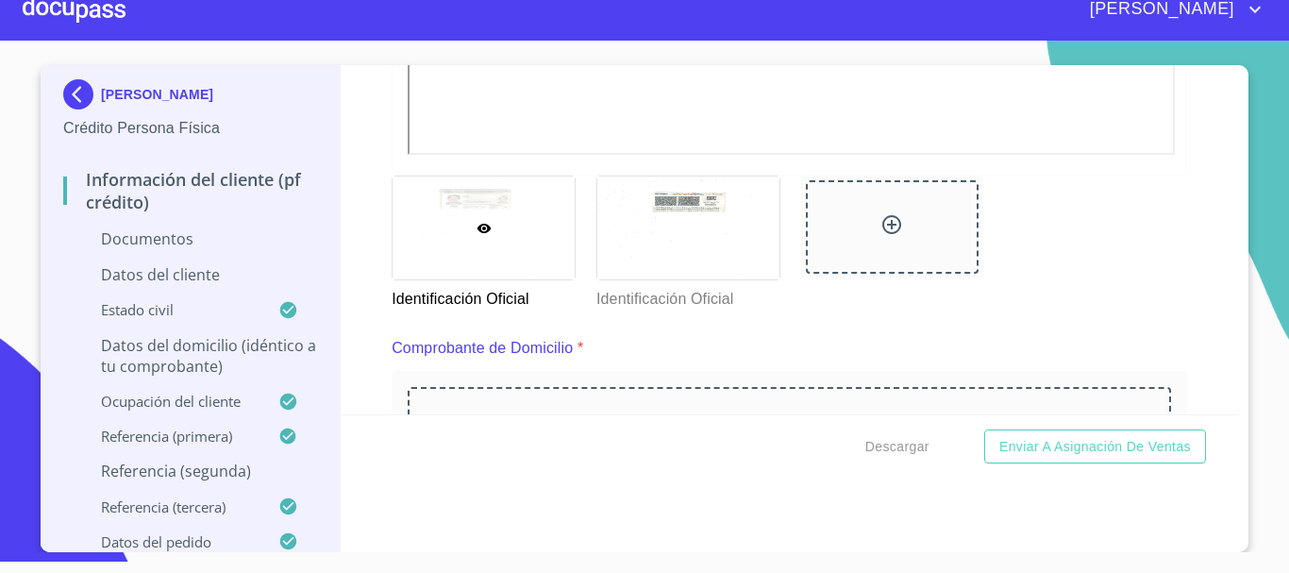
scroll to position [1038, 0]
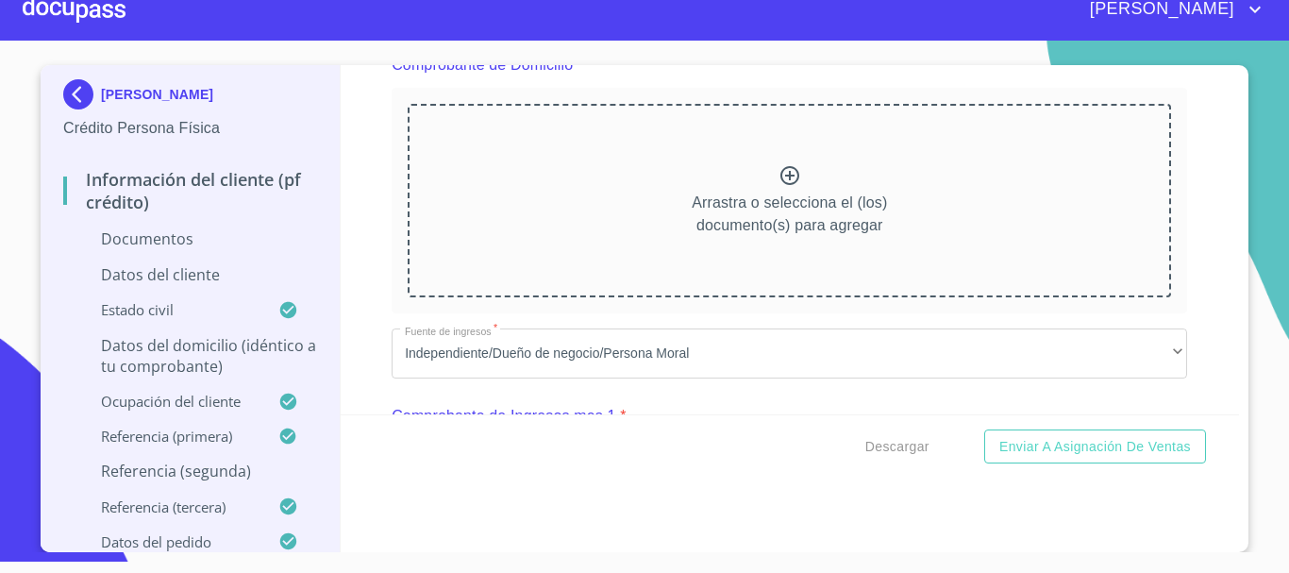
click at [779, 181] on icon at bounding box center [790, 175] width 23 height 23
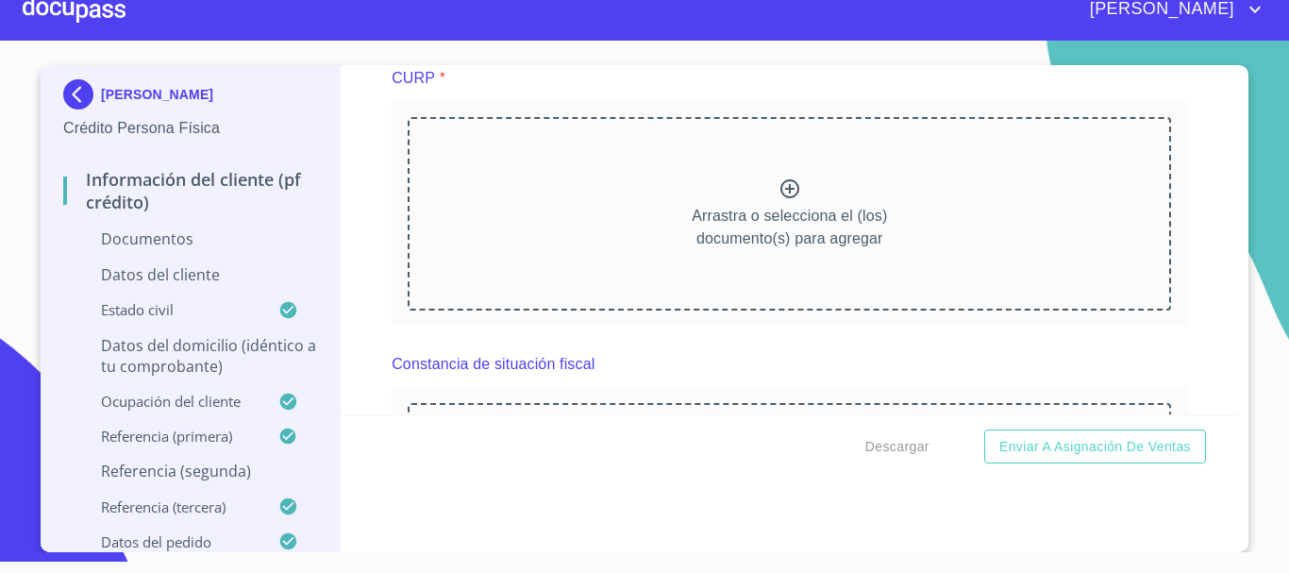
scroll to position [2926, 0]
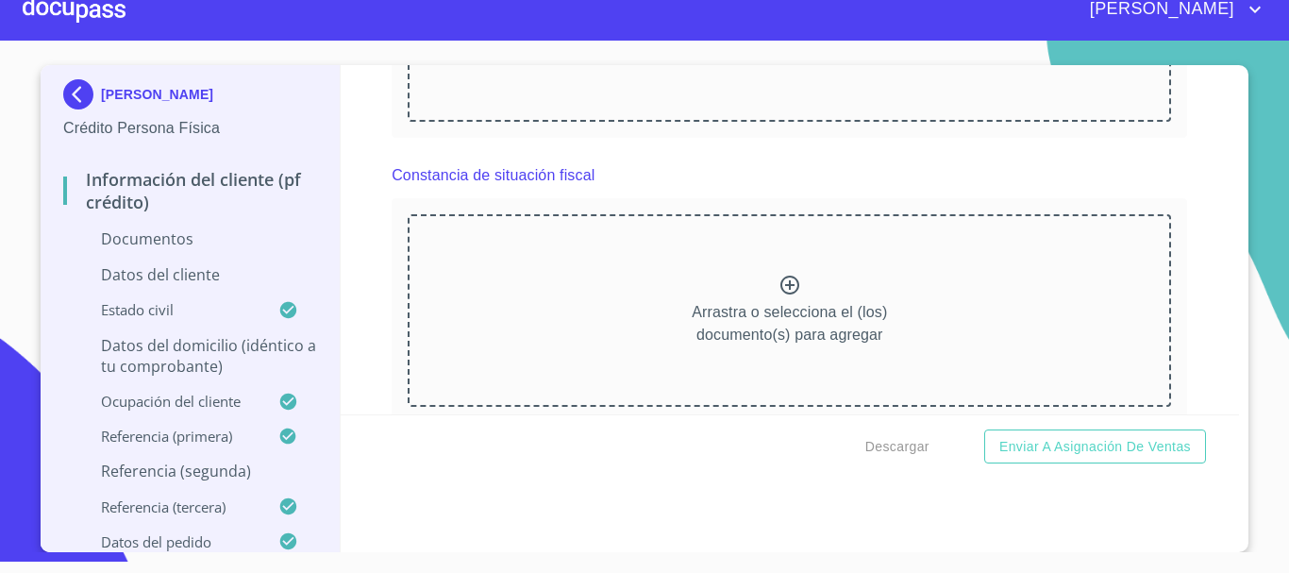
click at [780, 296] on icon at bounding box center [790, 285] width 23 height 23
click at [779, 296] on icon at bounding box center [790, 285] width 23 height 23
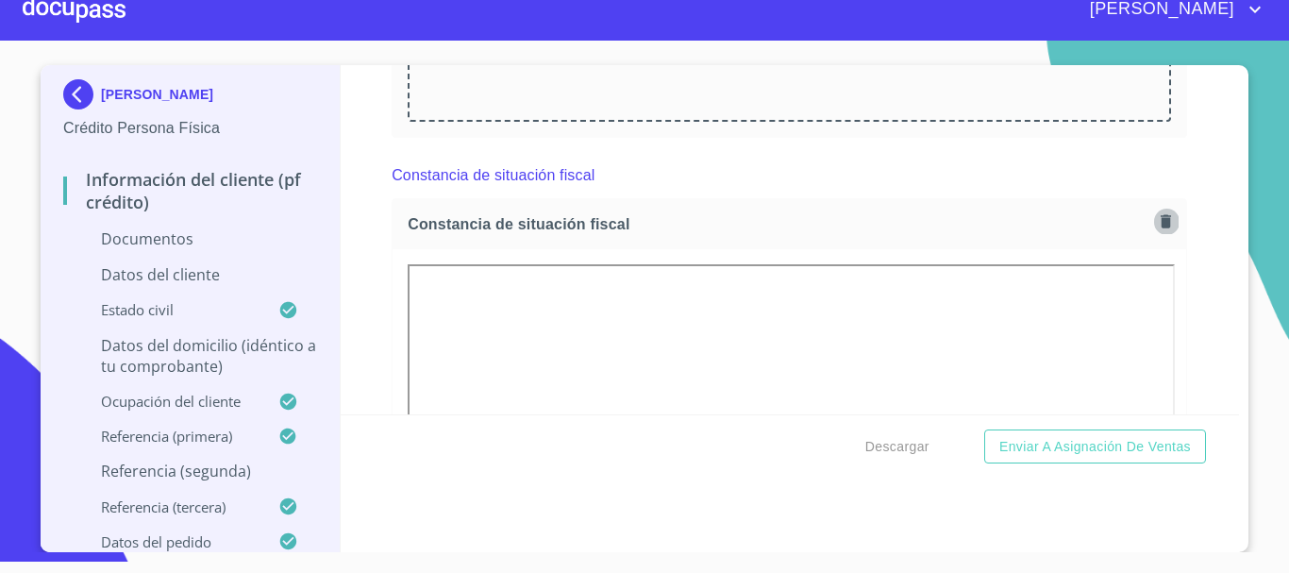
click at [1157, 230] on icon "button" at bounding box center [1166, 221] width 18 height 18
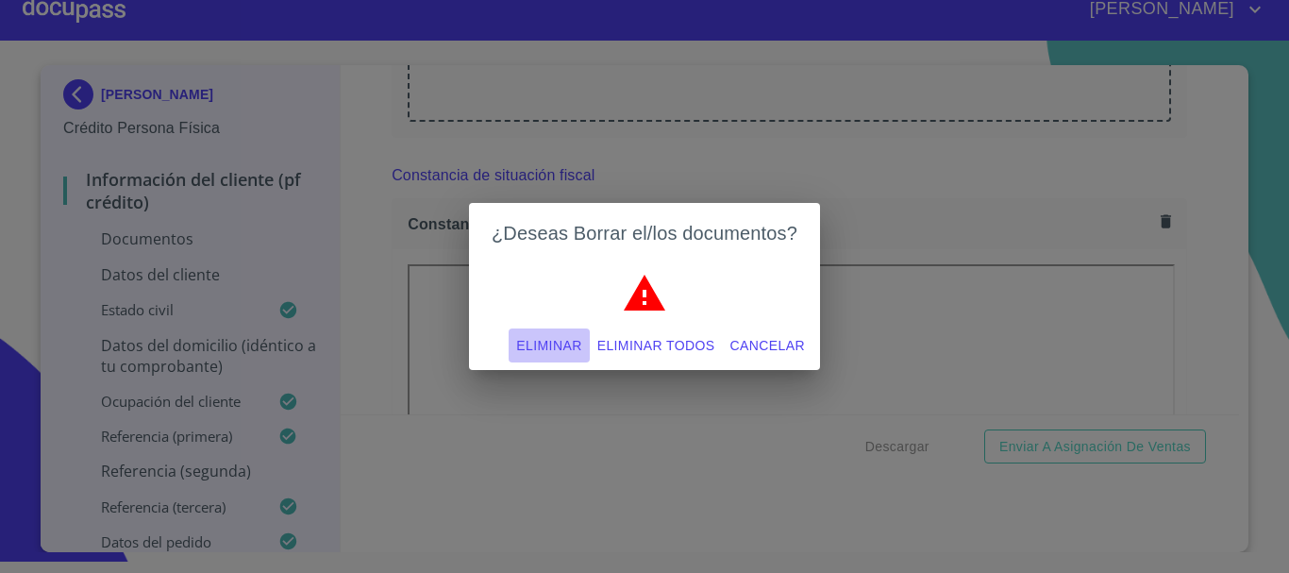
click at [565, 338] on span "Eliminar" at bounding box center [548, 346] width 65 height 24
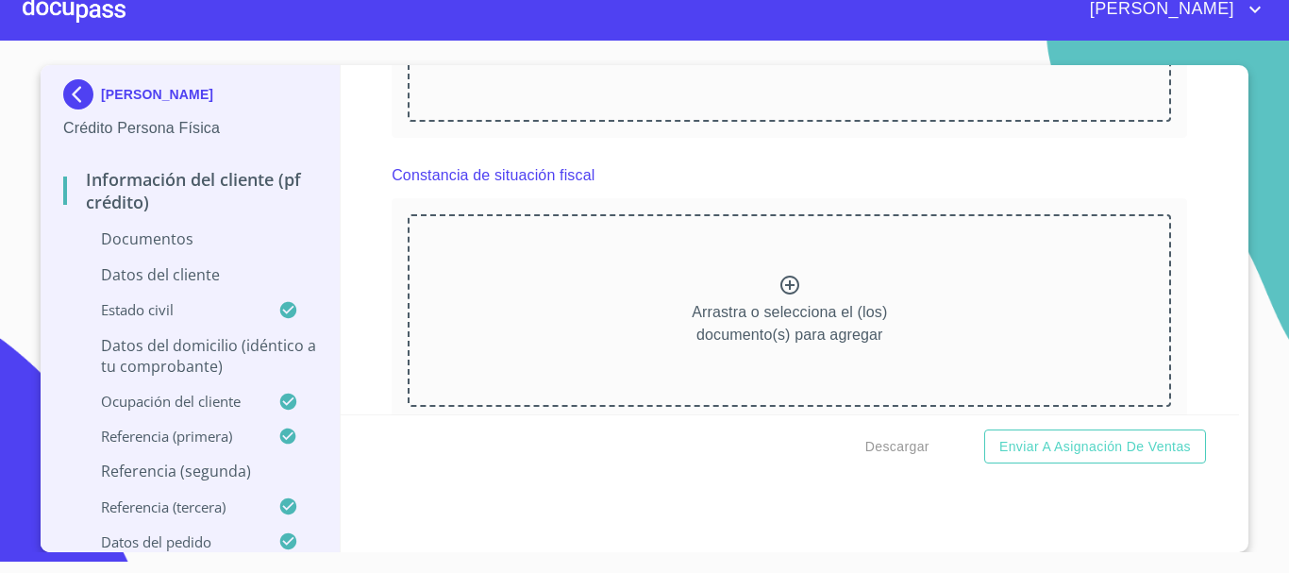
click at [779, 296] on icon at bounding box center [790, 285] width 23 height 23
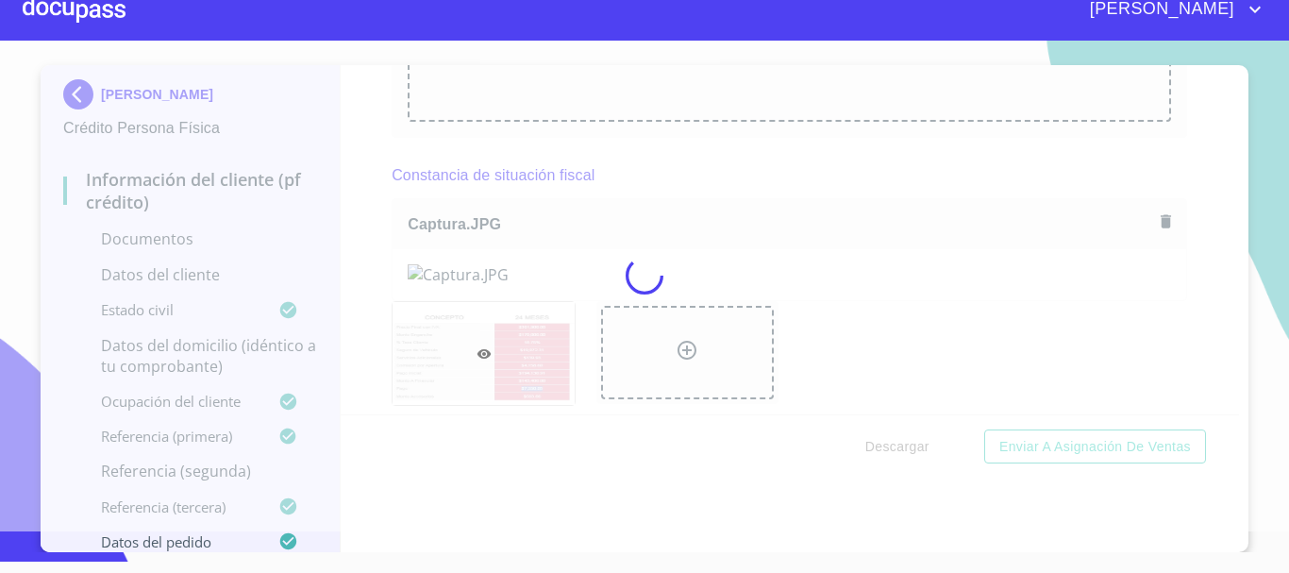
click at [509, 309] on div at bounding box center [644, 276] width 1289 height 512
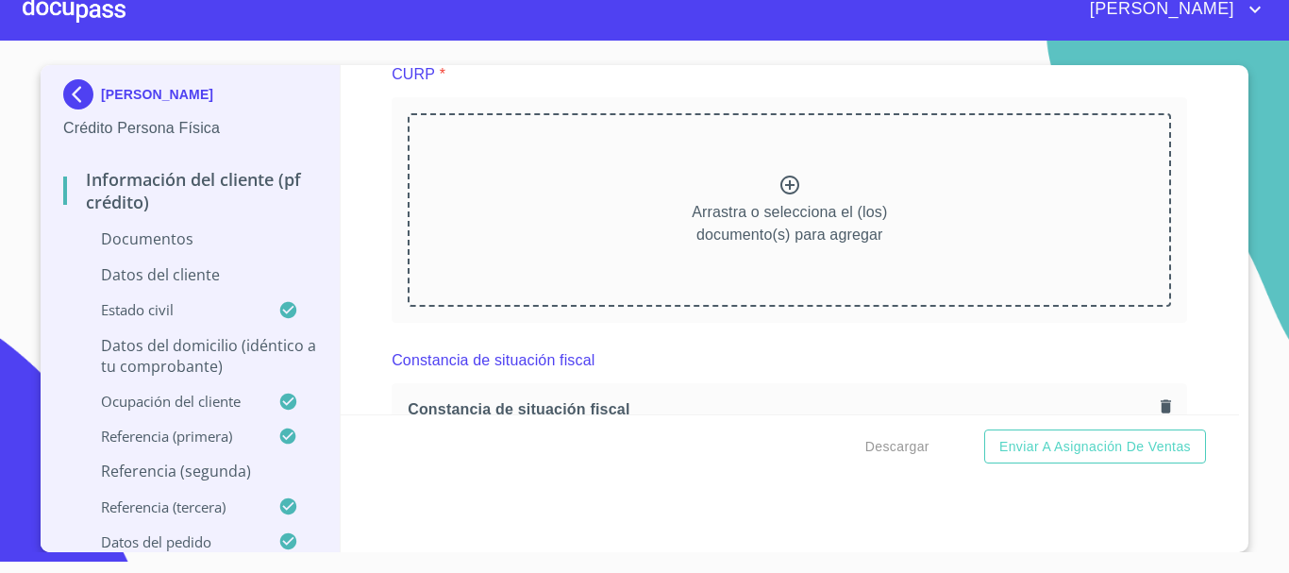
scroll to position [2737, 0]
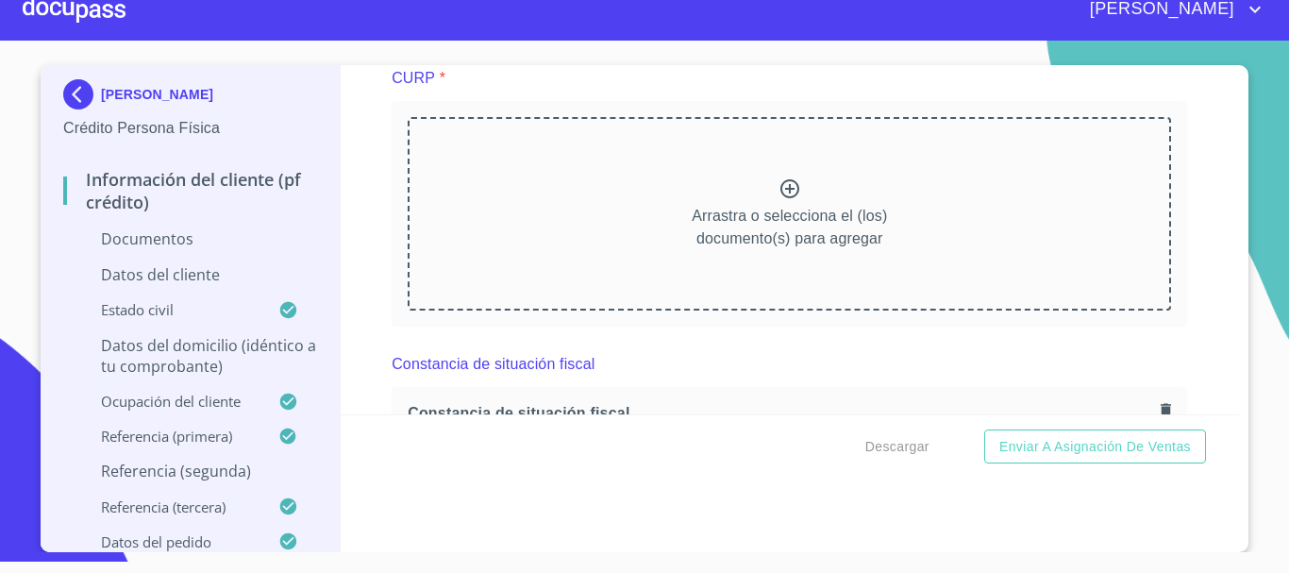
click at [780, 198] on icon at bounding box center [789, 188] width 19 height 19
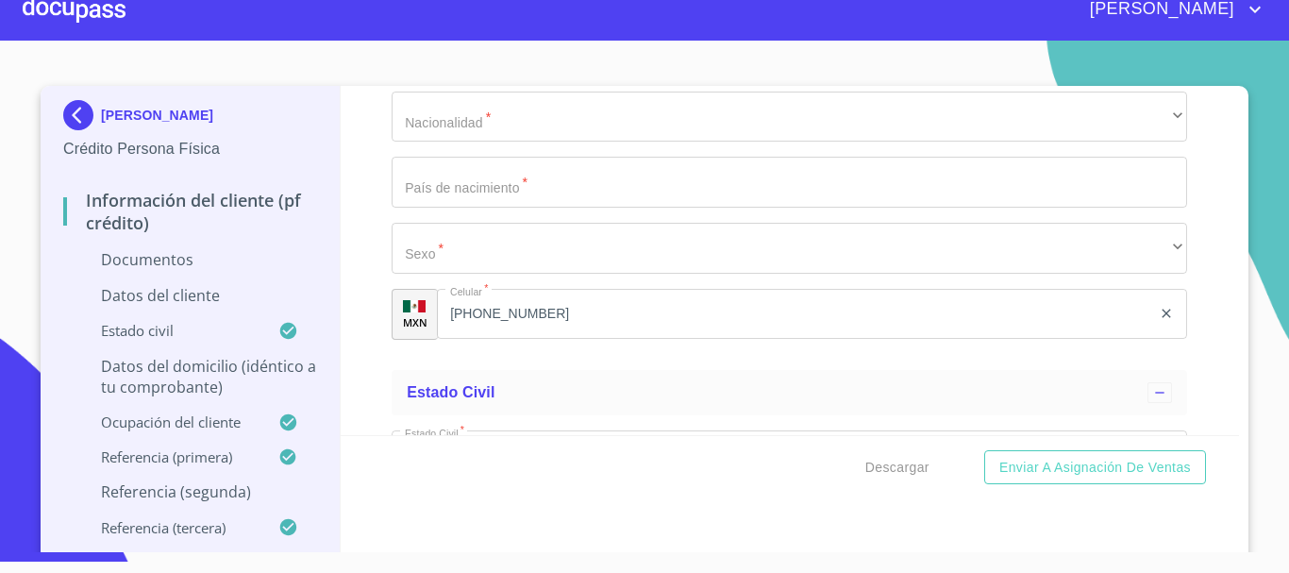
scroll to position [4624, 0]
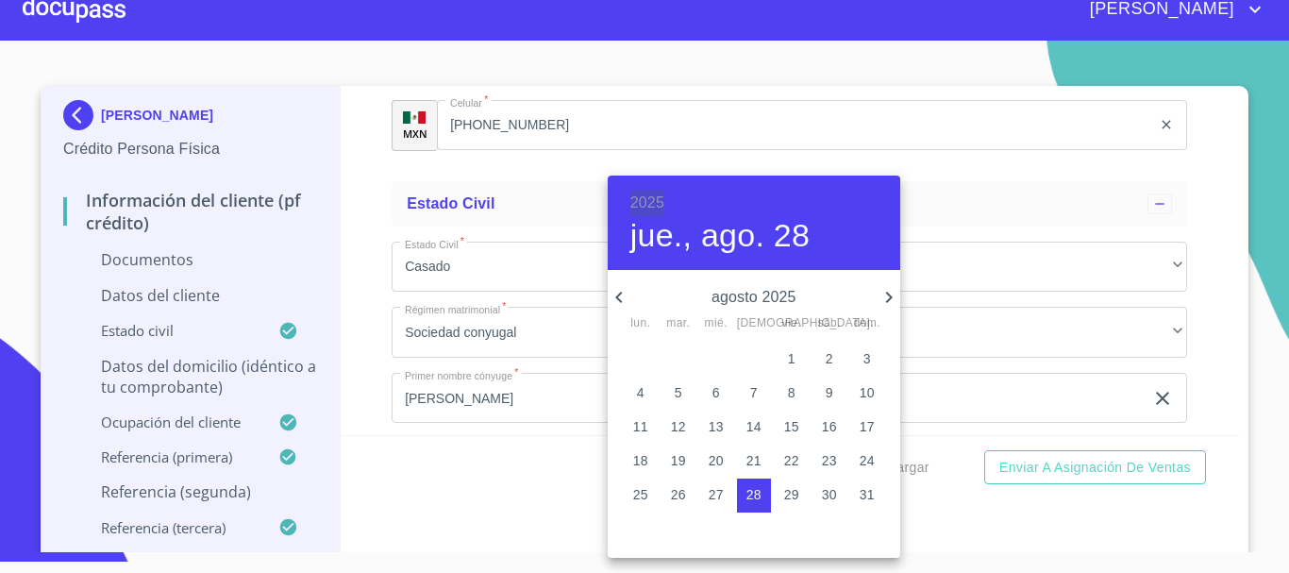
click at [650, 194] on h6 "2025" at bounding box center [647, 203] width 34 height 26
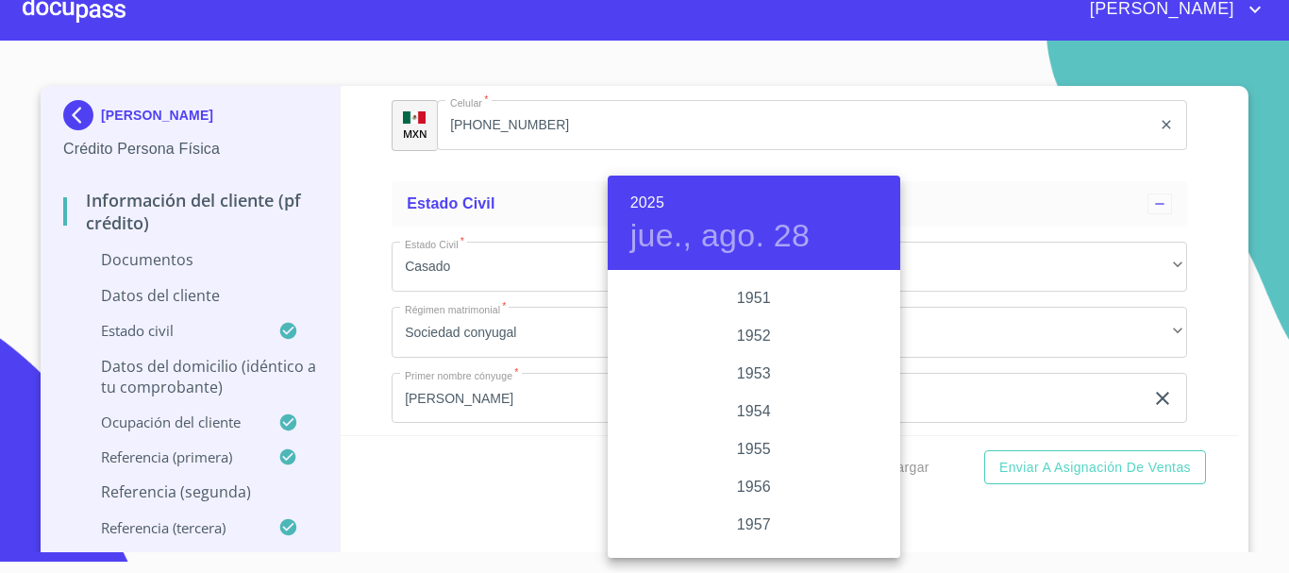
scroll to position [1069, 0]
click at [748, 470] on div "1958" at bounding box center [754, 468] width 293 height 38
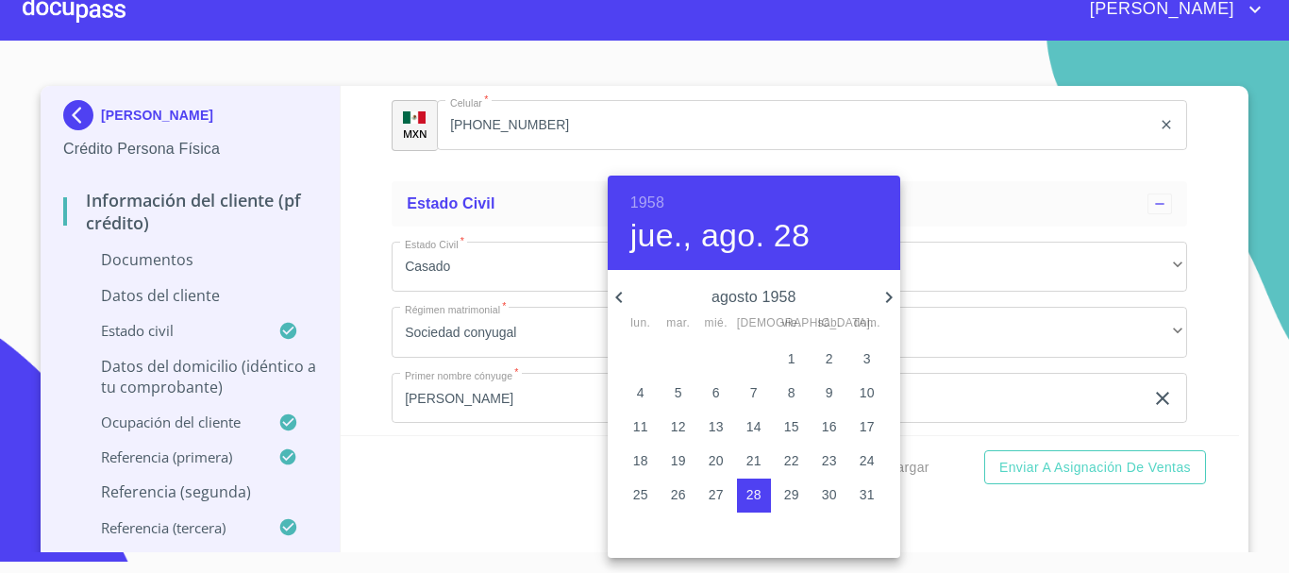
click at [624, 294] on icon "button" at bounding box center [619, 297] width 23 height 23
drag, startPoint x: 761, startPoint y: 361, endPoint x: 749, endPoint y: 358, distance: 11.9
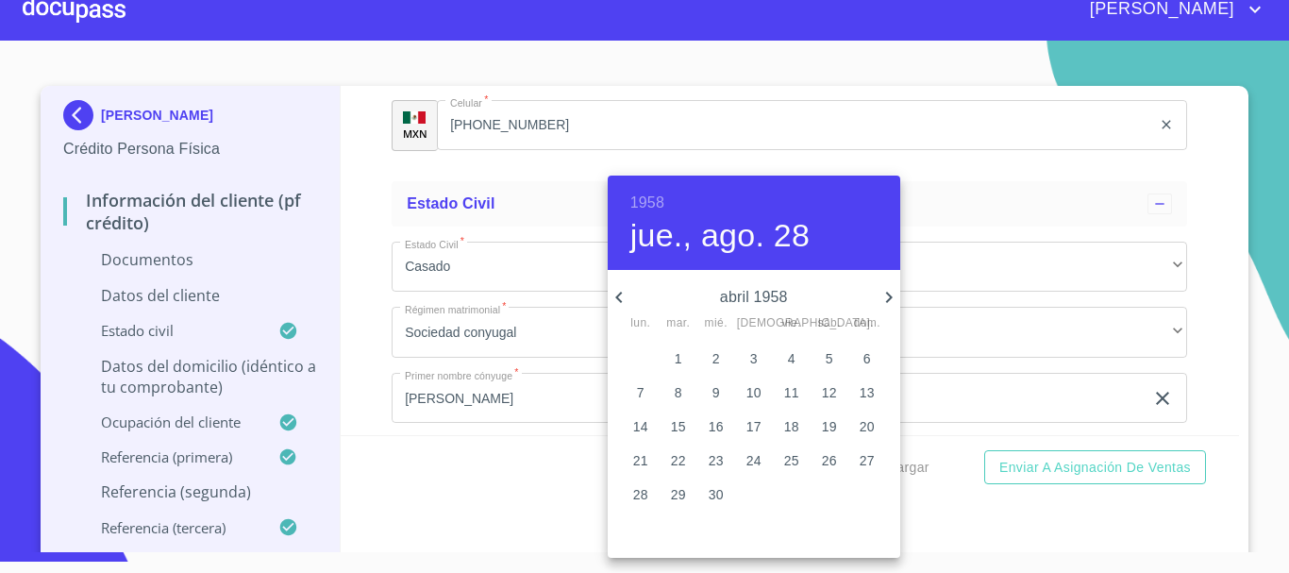
click at [759, 361] on span "3" at bounding box center [754, 358] width 34 height 19
type input "3 de abr. de 1958"
click at [1051, 365] on div at bounding box center [644, 286] width 1289 height 573
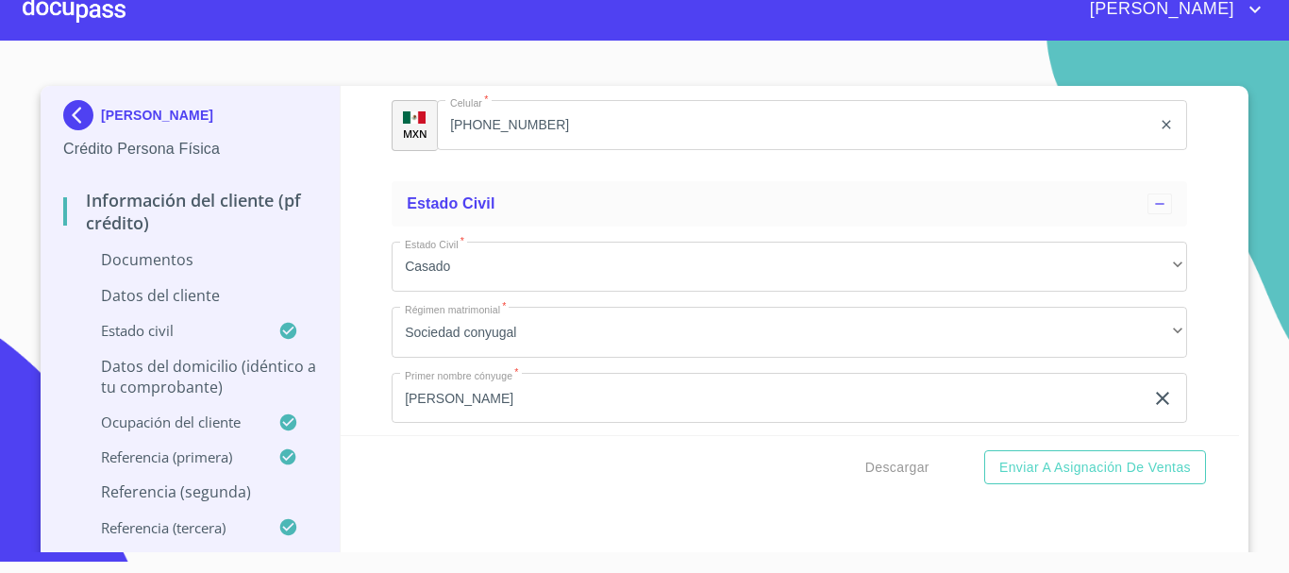
type input "RILA580403FY6"
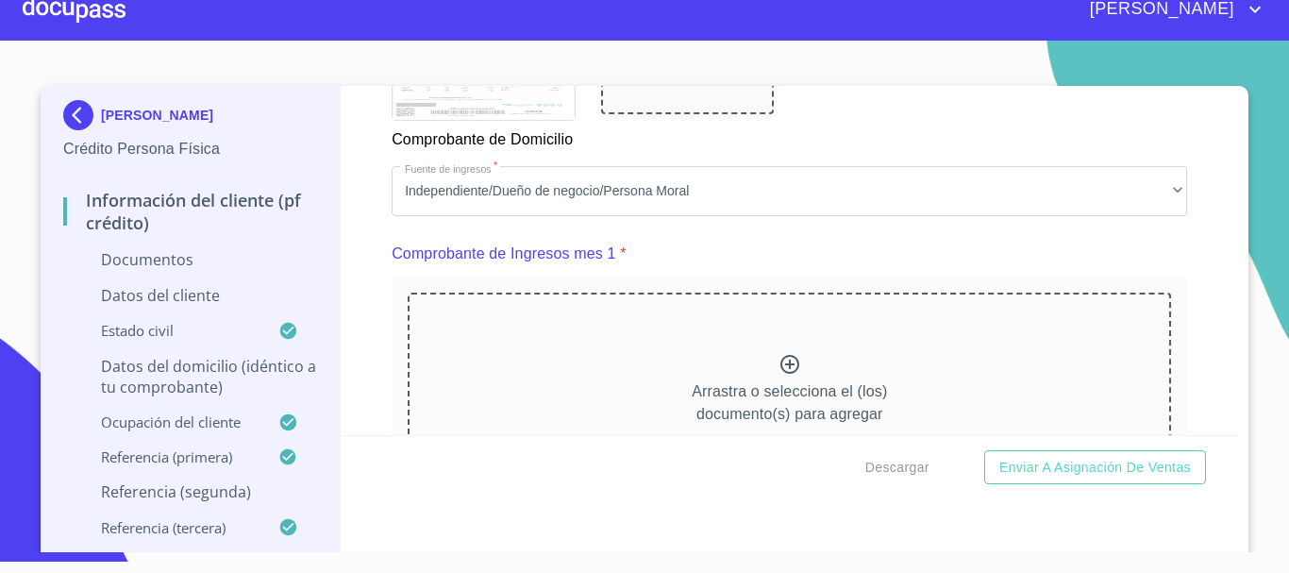
scroll to position [1812, 0]
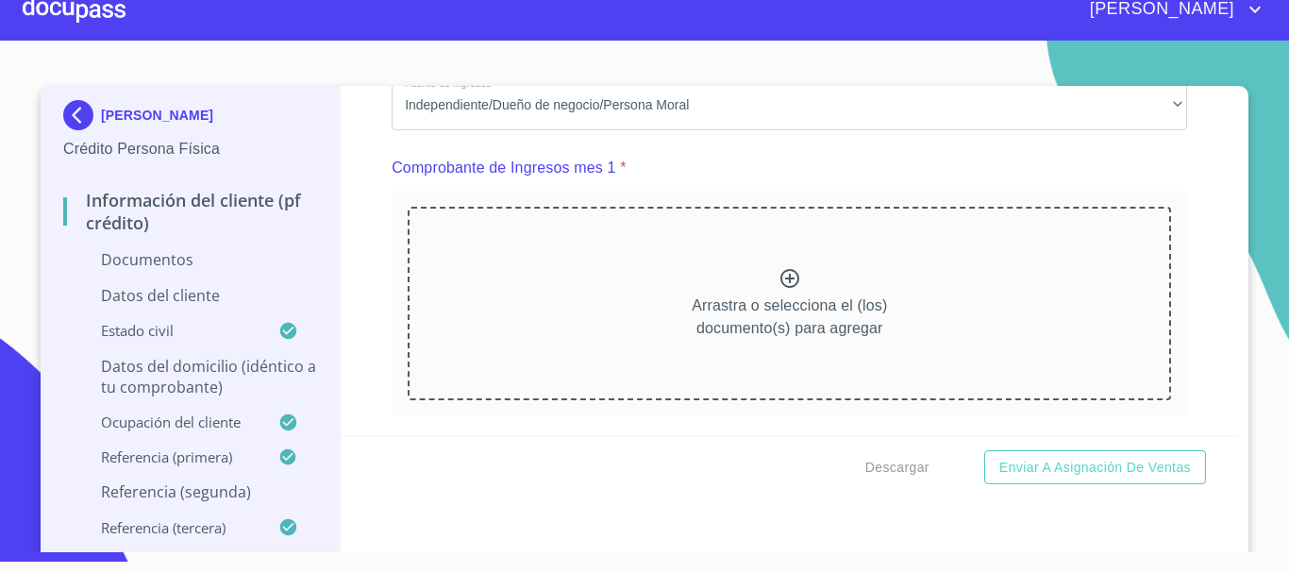
click at [779, 290] on icon at bounding box center [790, 278] width 23 height 23
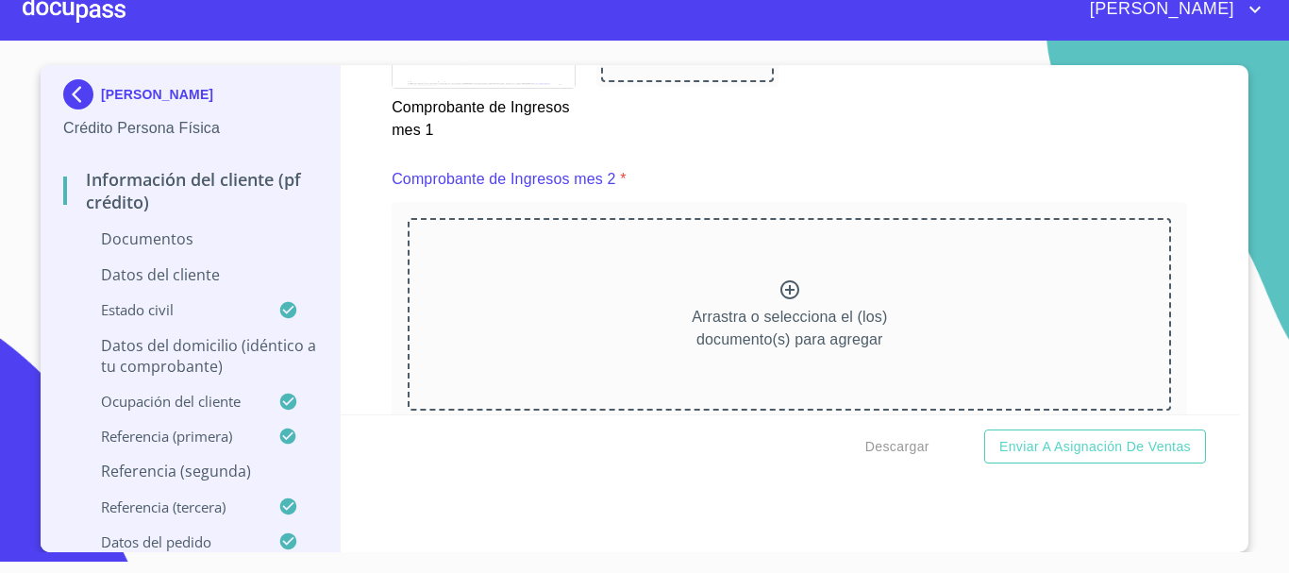
scroll to position [2567, 0]
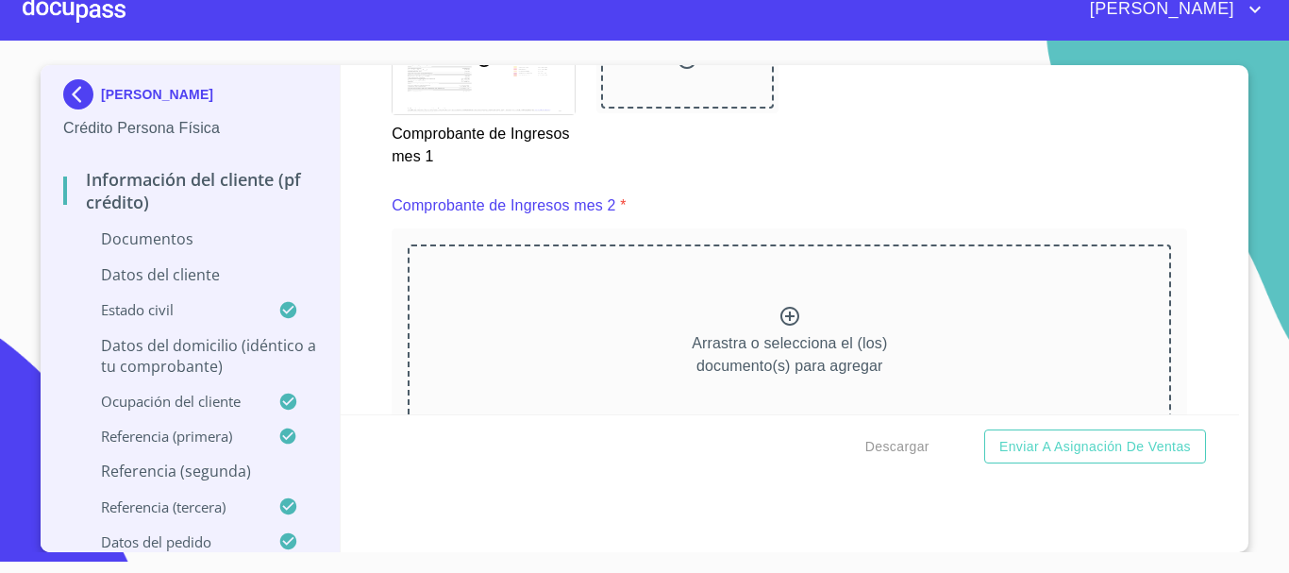
click at [779, 327] on icon at bounding box center [790, 316] width 23 height 23
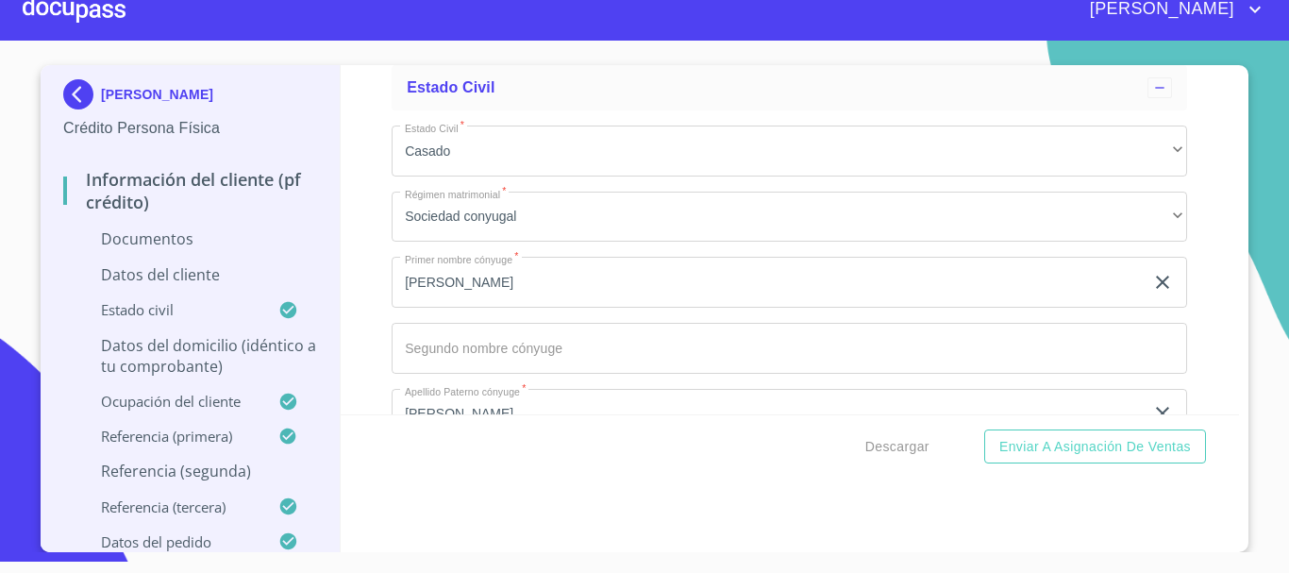
scroll to position [5776, 0]
paste input "RILA580403HJCVRN07"
type input "RILA580403HJCVRN07"
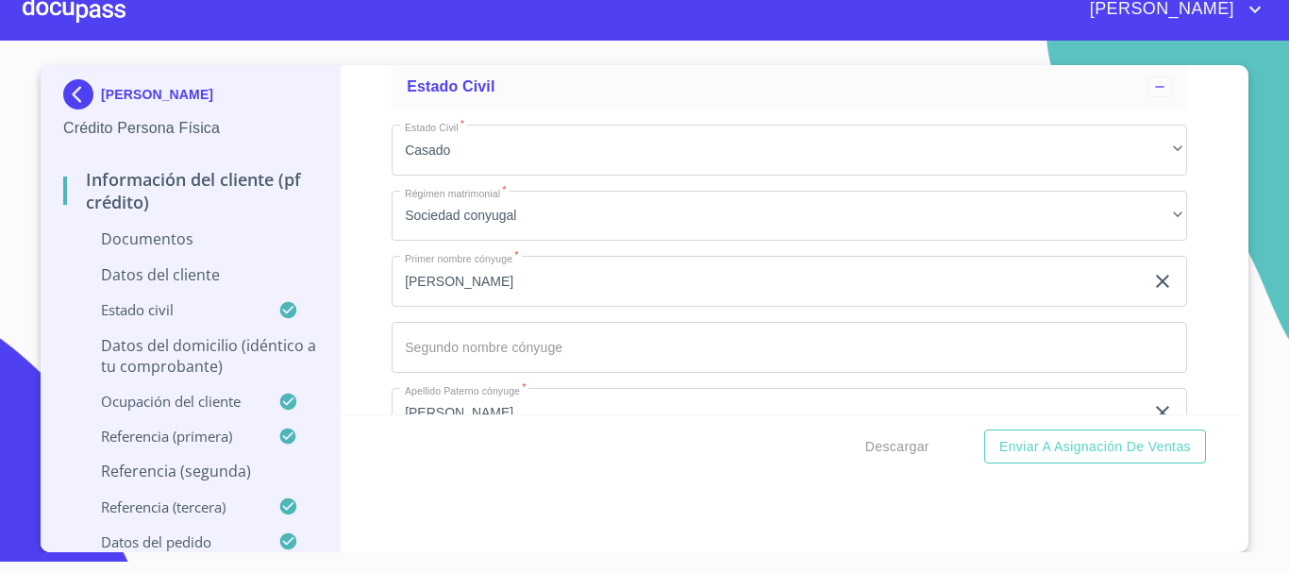
type input "2576211356"
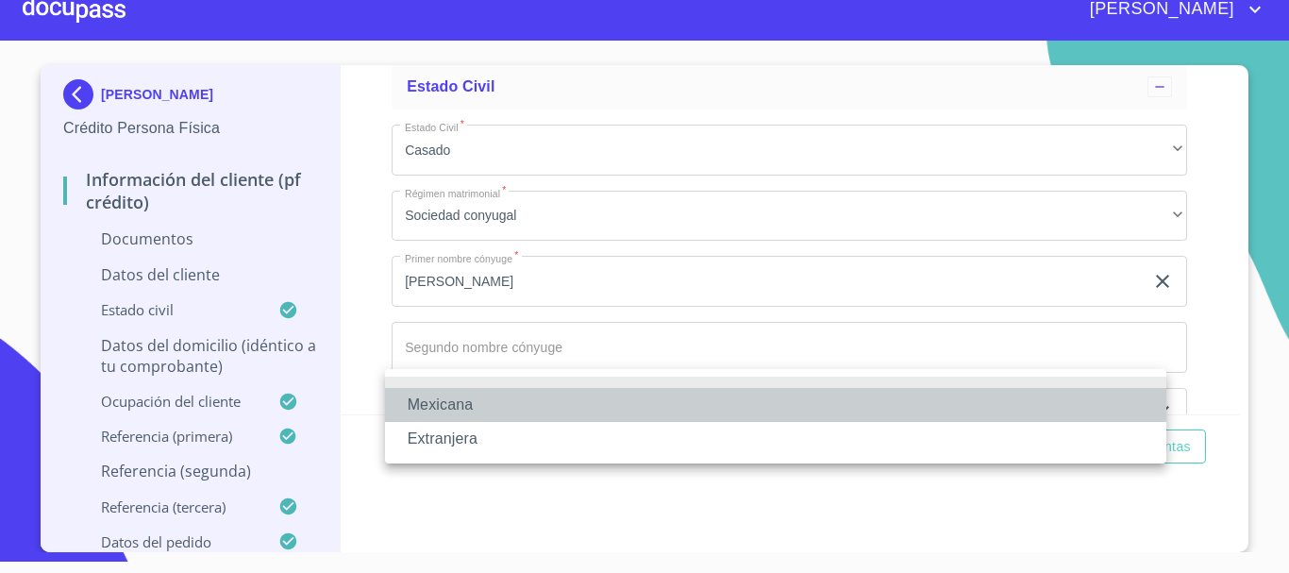
click at [514, 411] on li "Mexicana" at bounding box center [775, 405] width 781 height 34
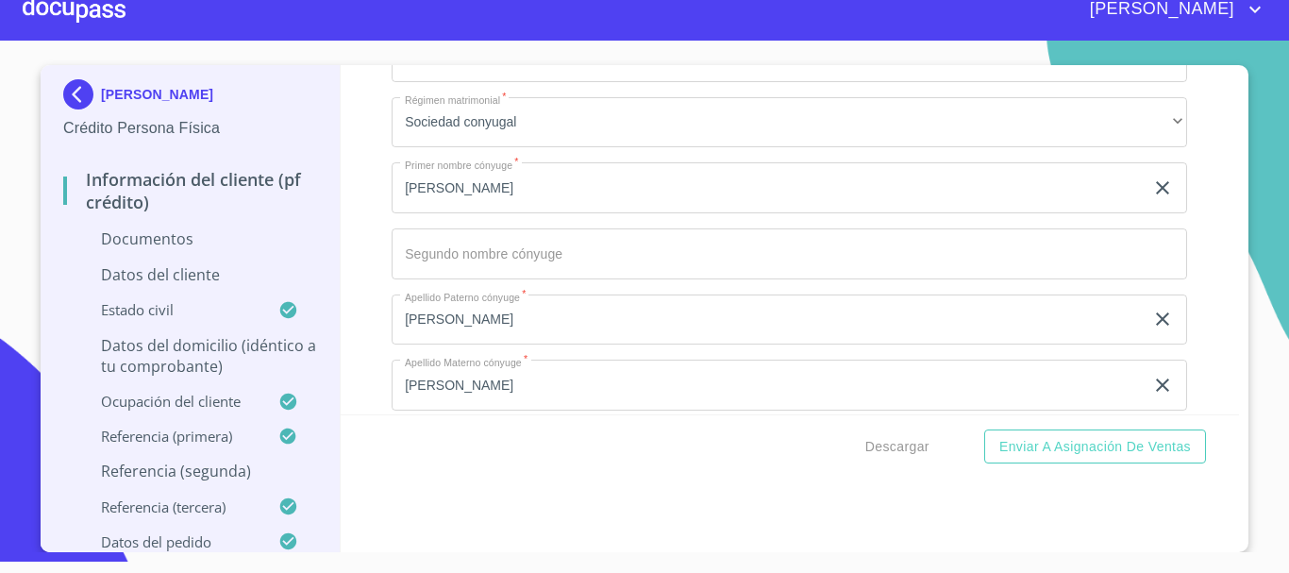
scroll to position [5967, 0]
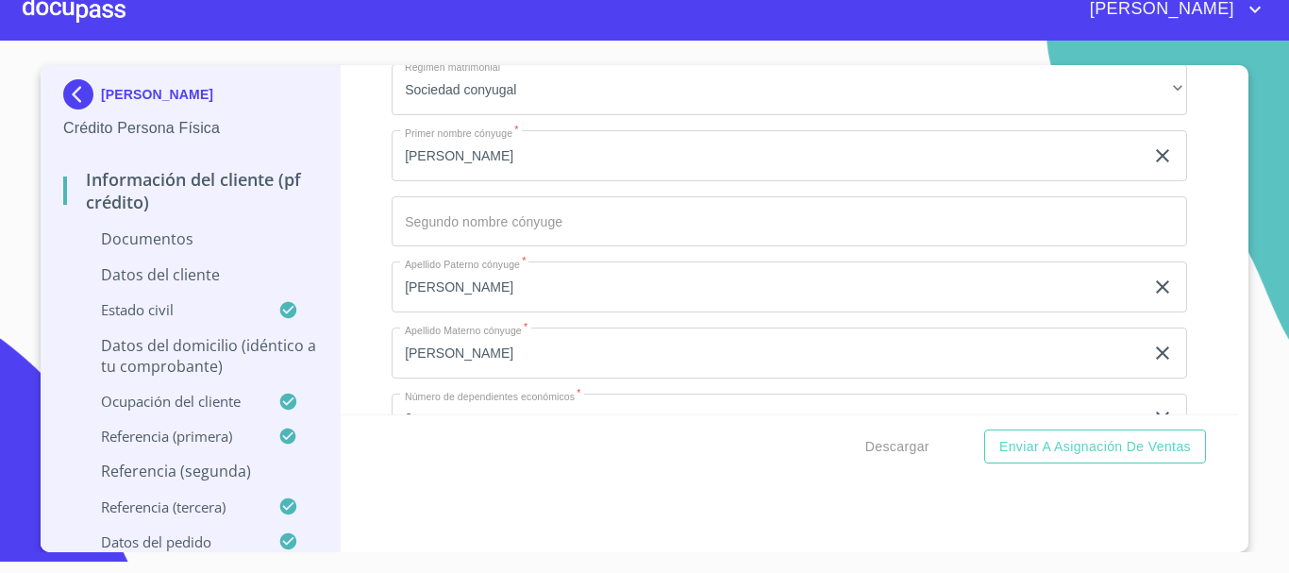
type input "[GEOGRAPHIC_DATA]"
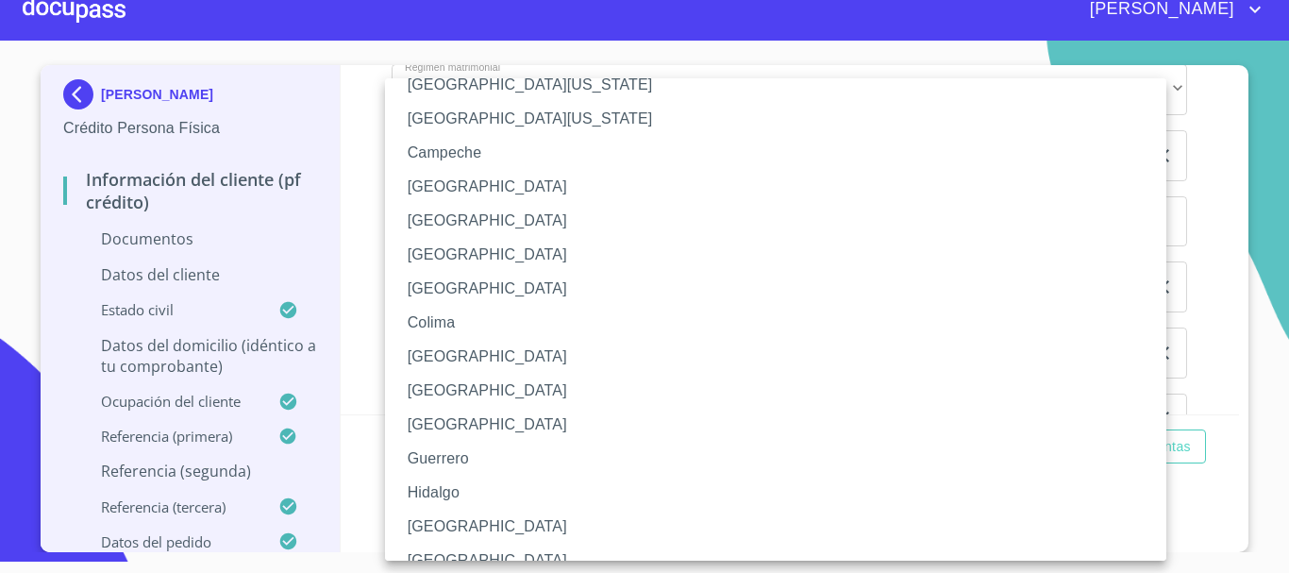
scroll to position [189, 0]
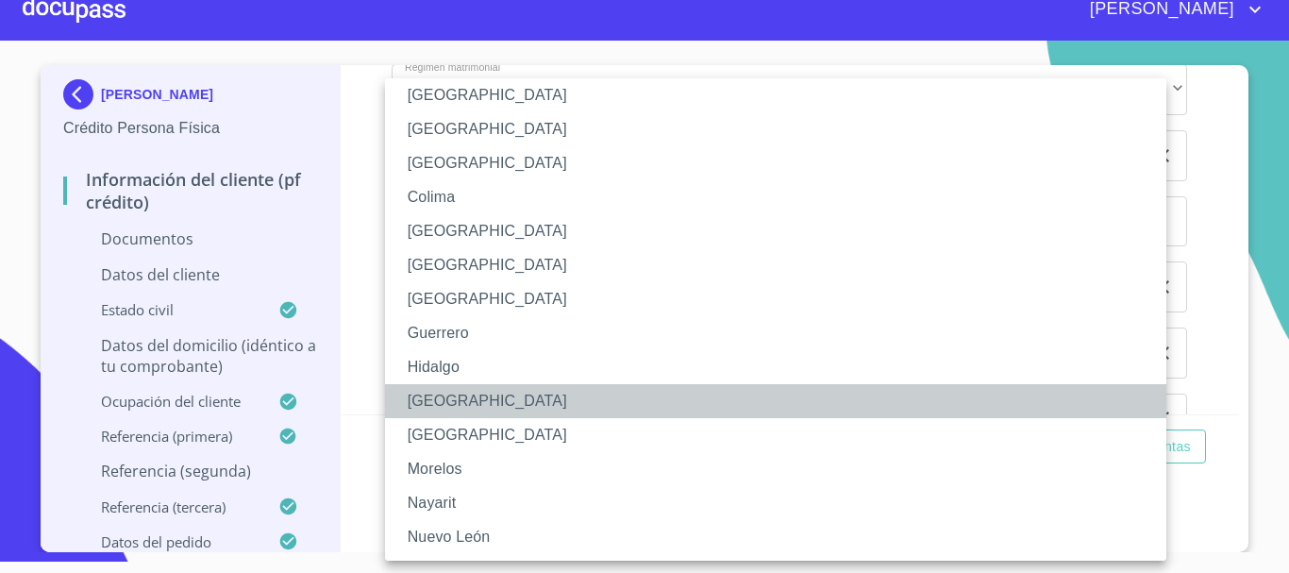
click at [448, 405] on li "[GEOGRAPHIC_DATA]" at bounding box center [783, 401] width 796 height 34
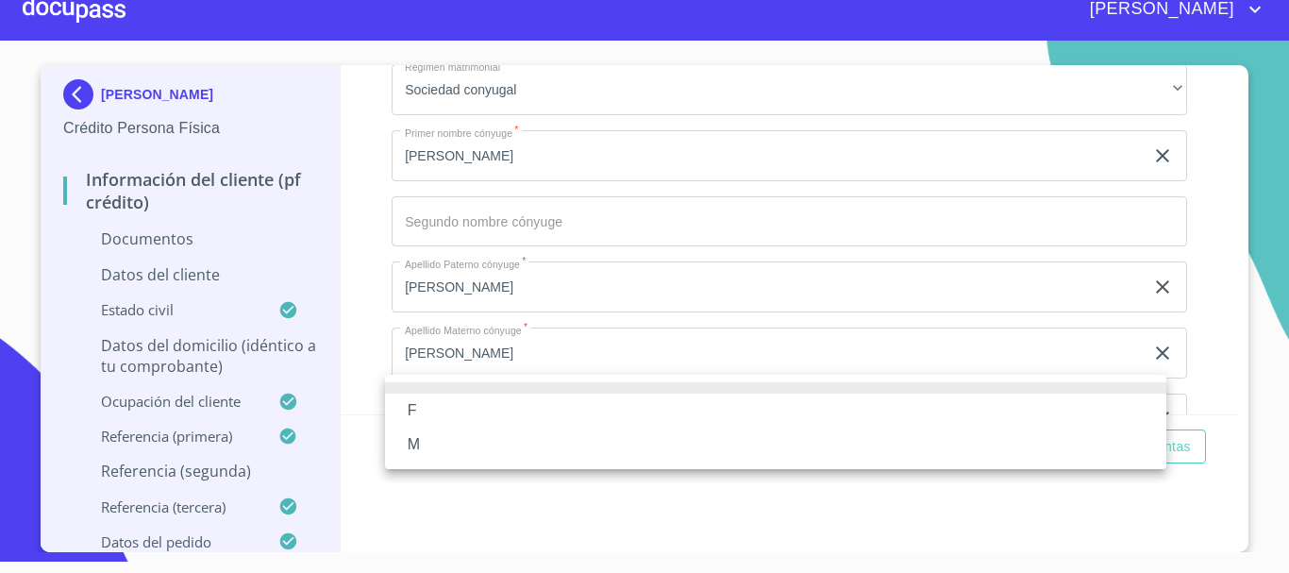
click at [481, 456] on li "M" at bounding box center [775, 445] width 781 height 34
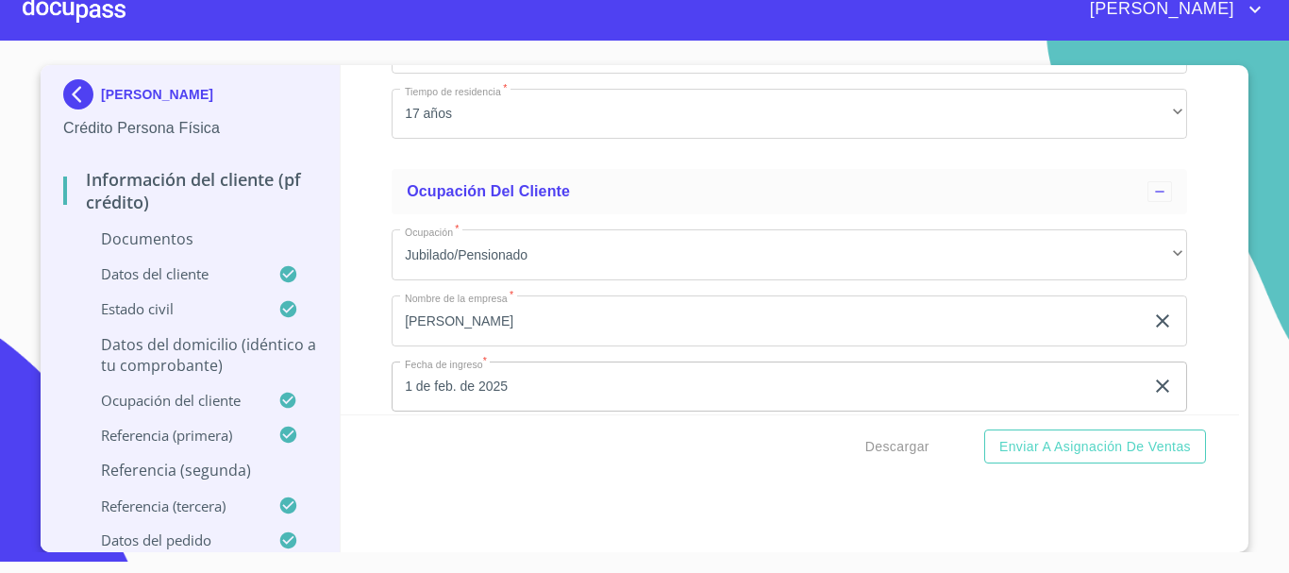
scroll to position [7203, 0]
type input "$3,000,000"
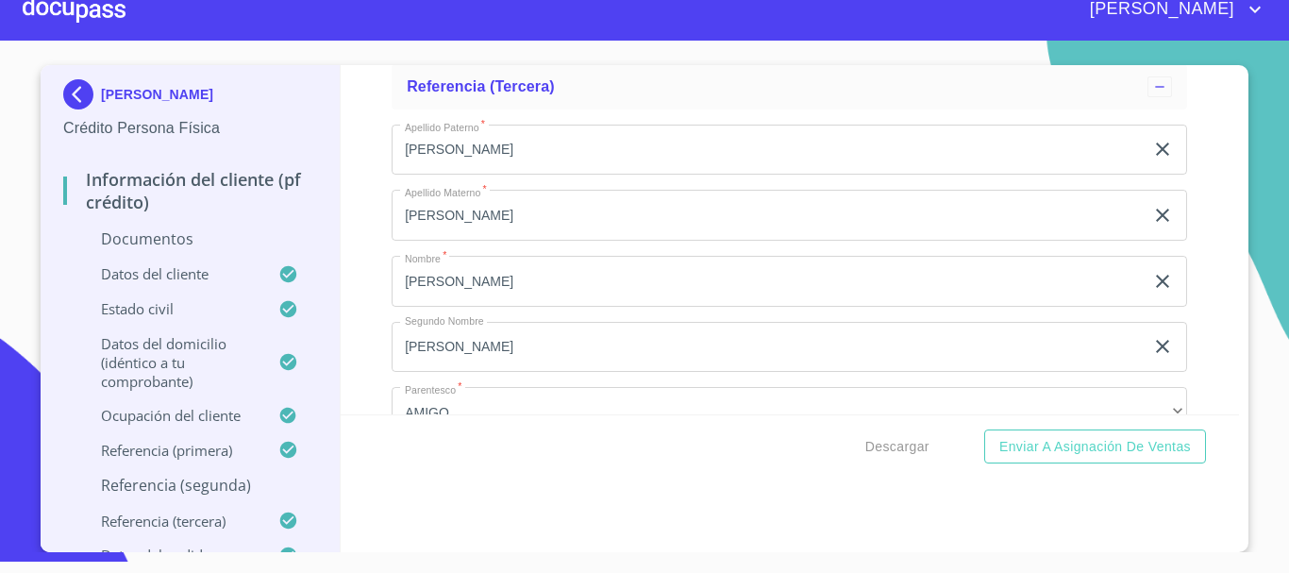
scroll to position [9845, 0]
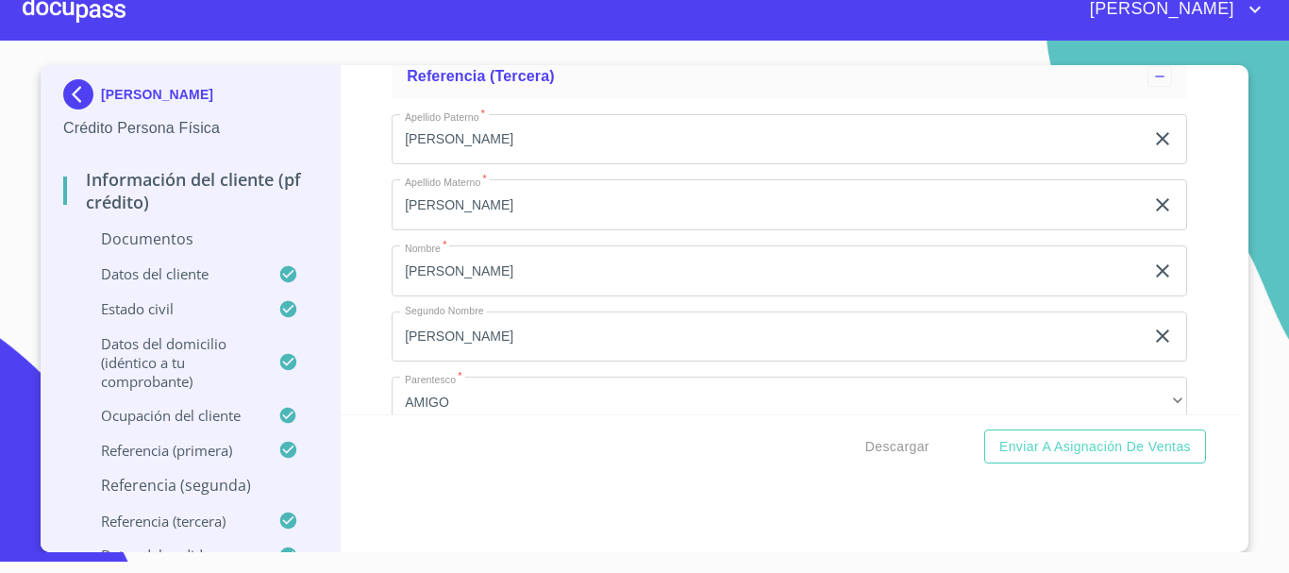
type input "RIVERA"
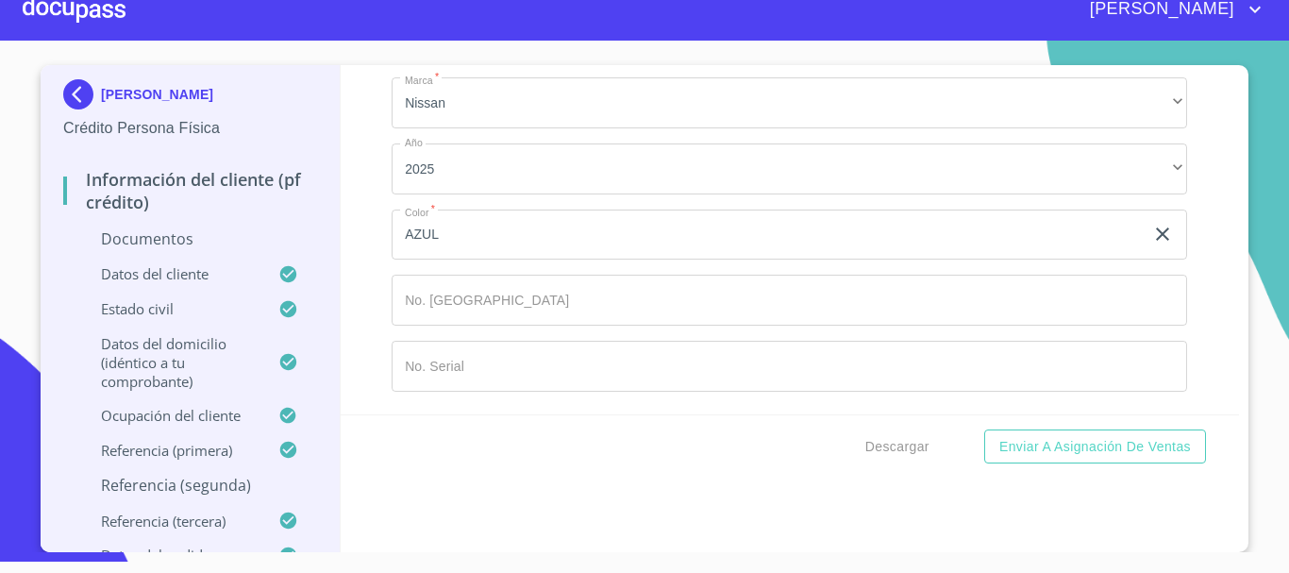
scroll to position [10996, 0]
type input "[PERSON_NAME]"
click at [544, 310] on input "Documento de identificación.   *" at bounding box center [790, 300] width 796 height 51
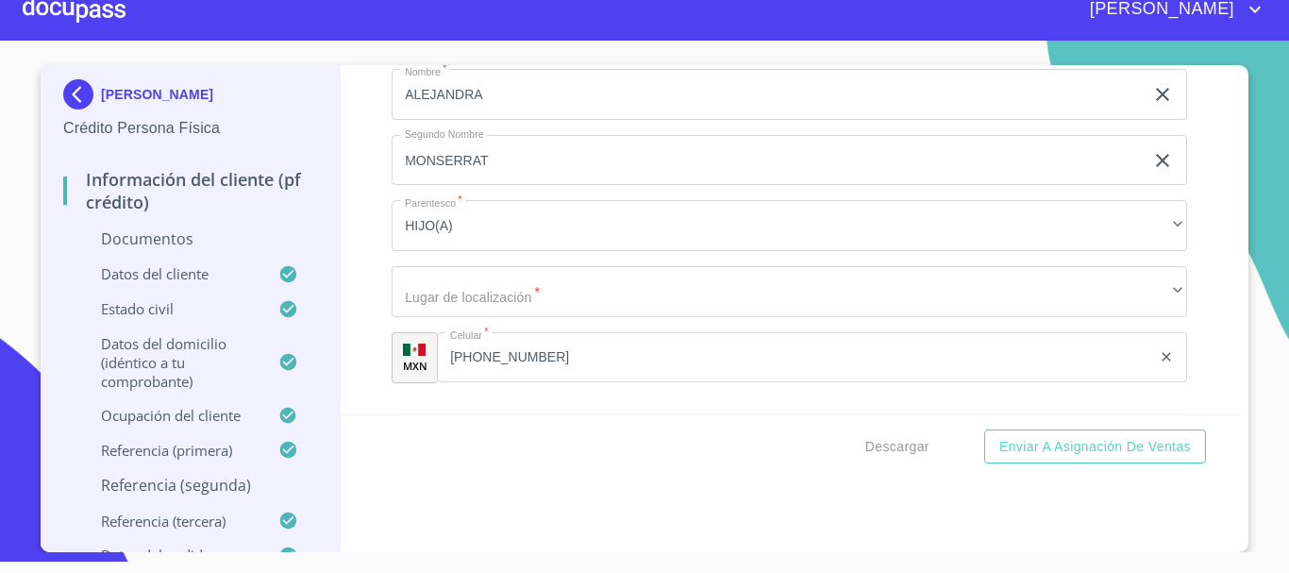
type input "149003"
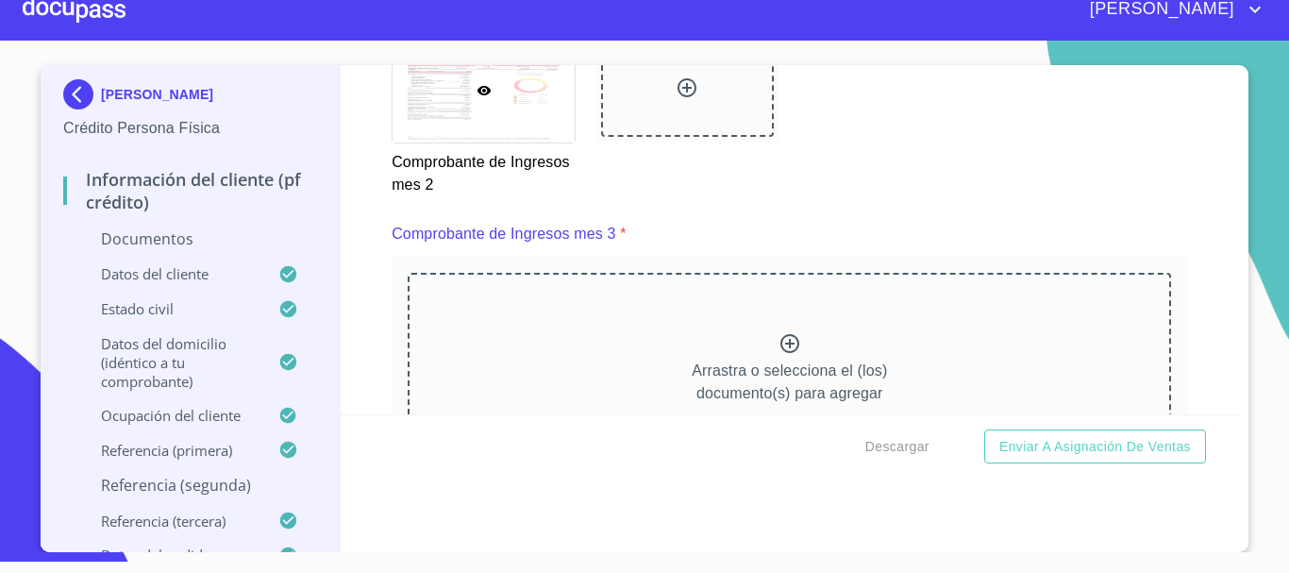
scroll to position [3447, 0]
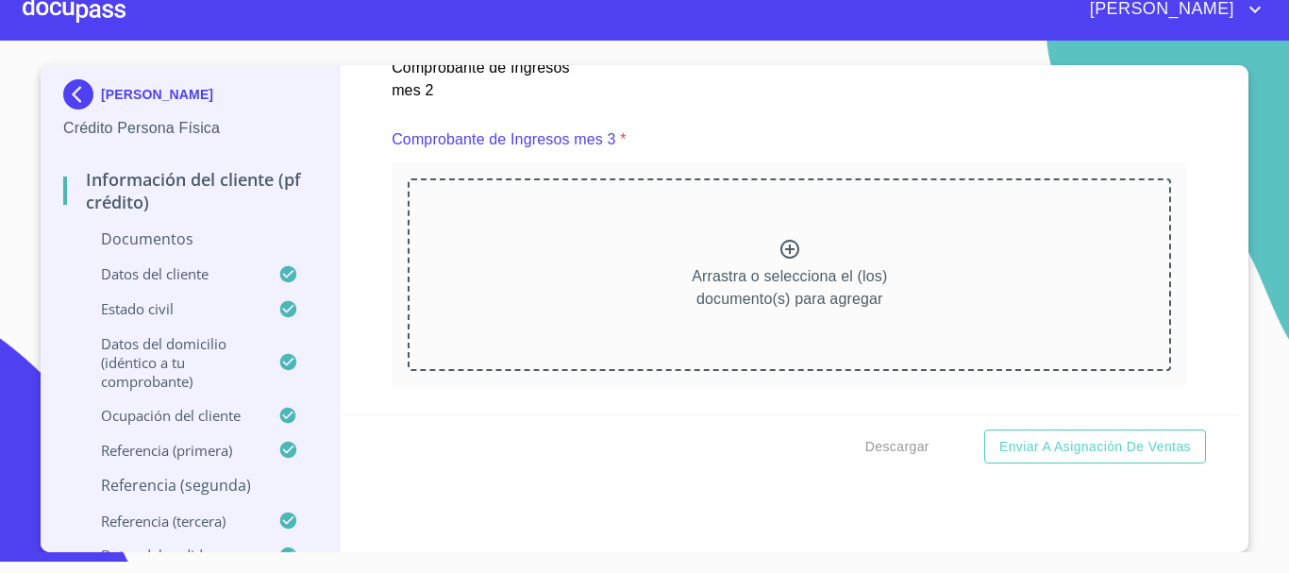
click at [779, 260] on icon at bounding box center [790, 249] width 23 height 23
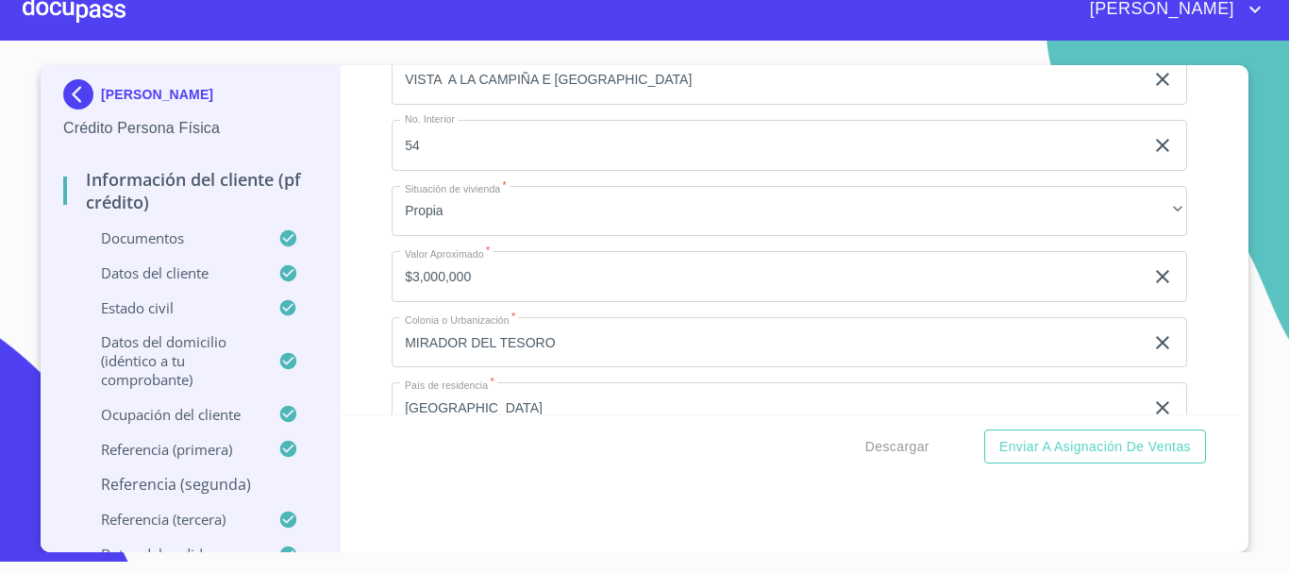
scroll to position [7456, 0]
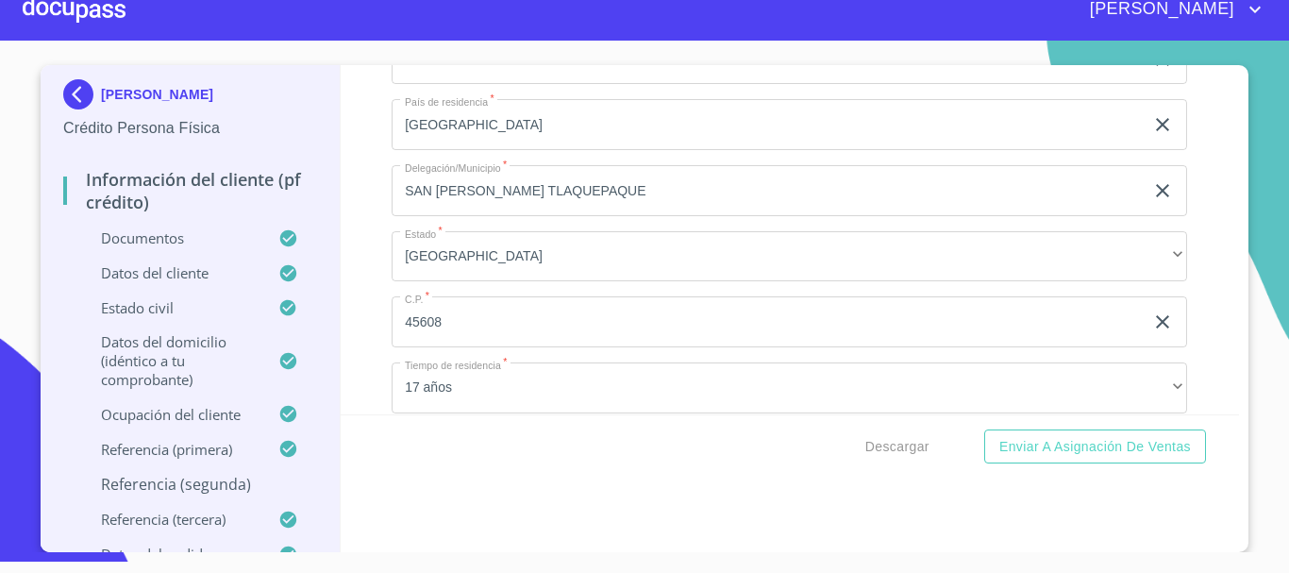
type input "VISTA AL AT [GEOGRAPHIC_DATA] E [GEOGRAPHIC_DATA]"
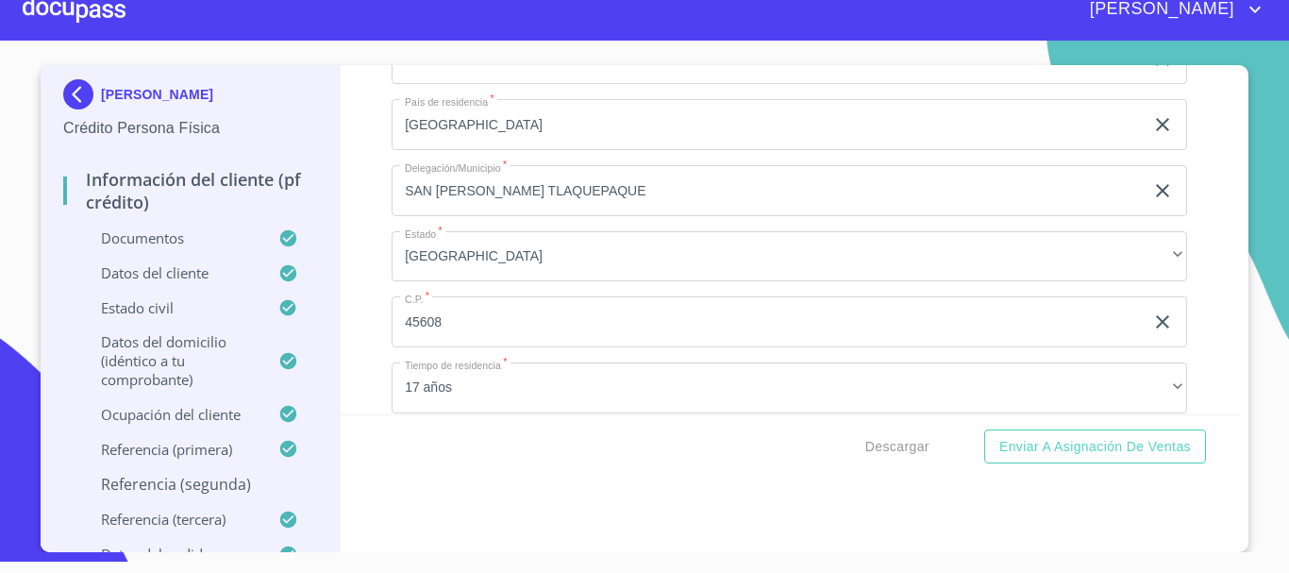
type input "VISTA AL ATARDECER"
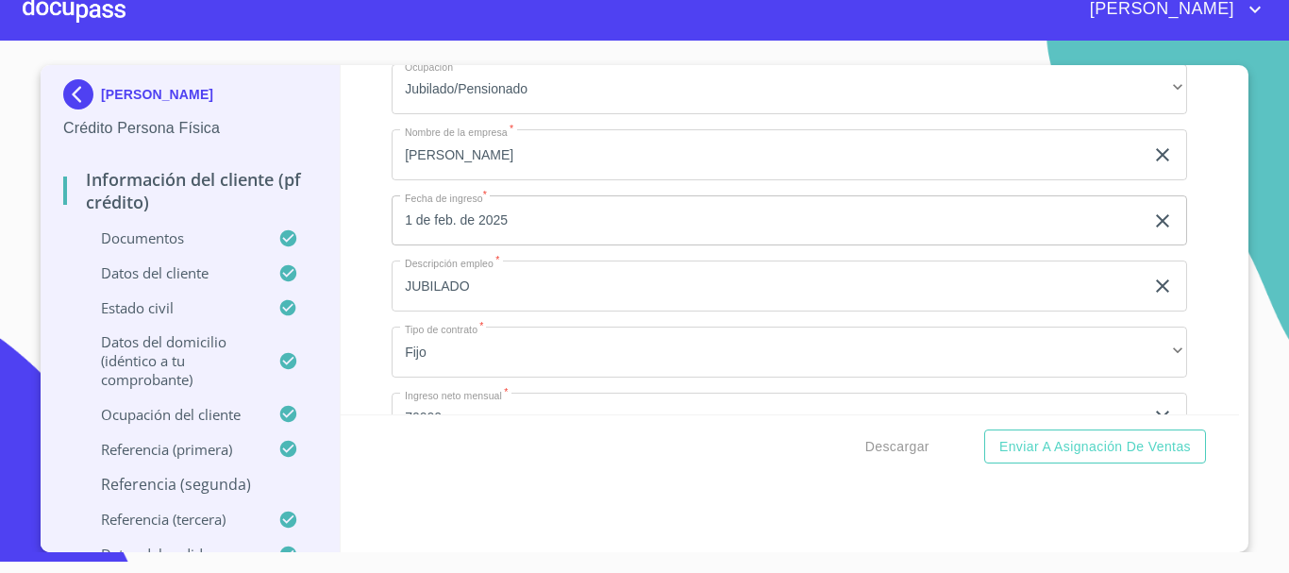
scroll to position [7927, 0]
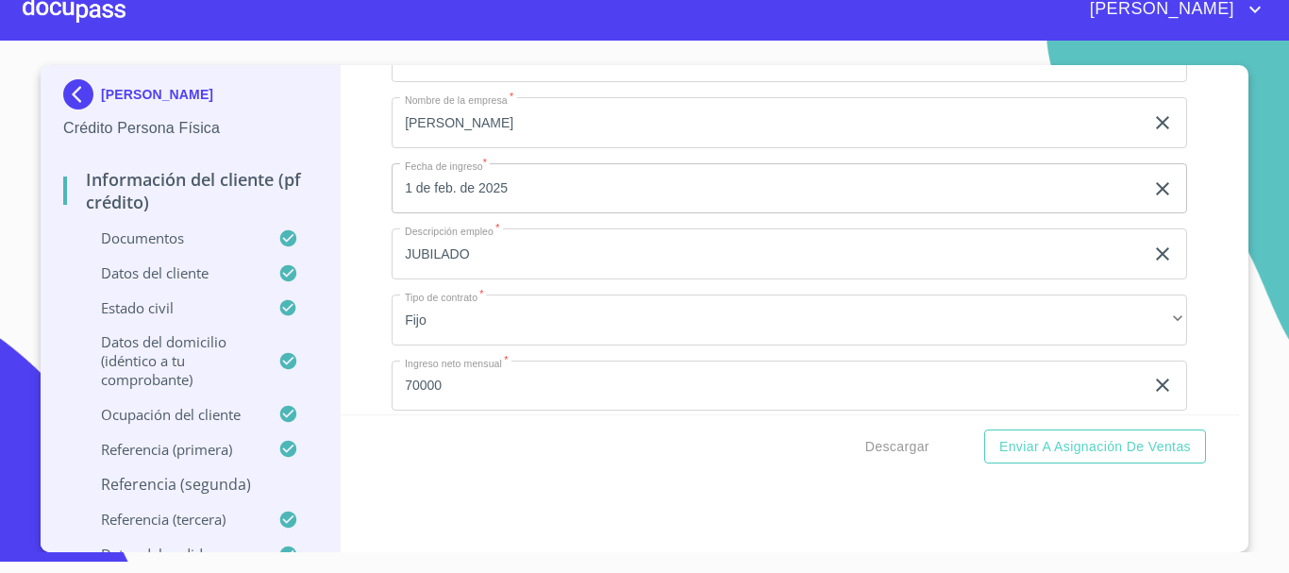
type input "VISTA A LA CAMPINA Y [GEOGRAPHIC_DATA]"
type input "M"
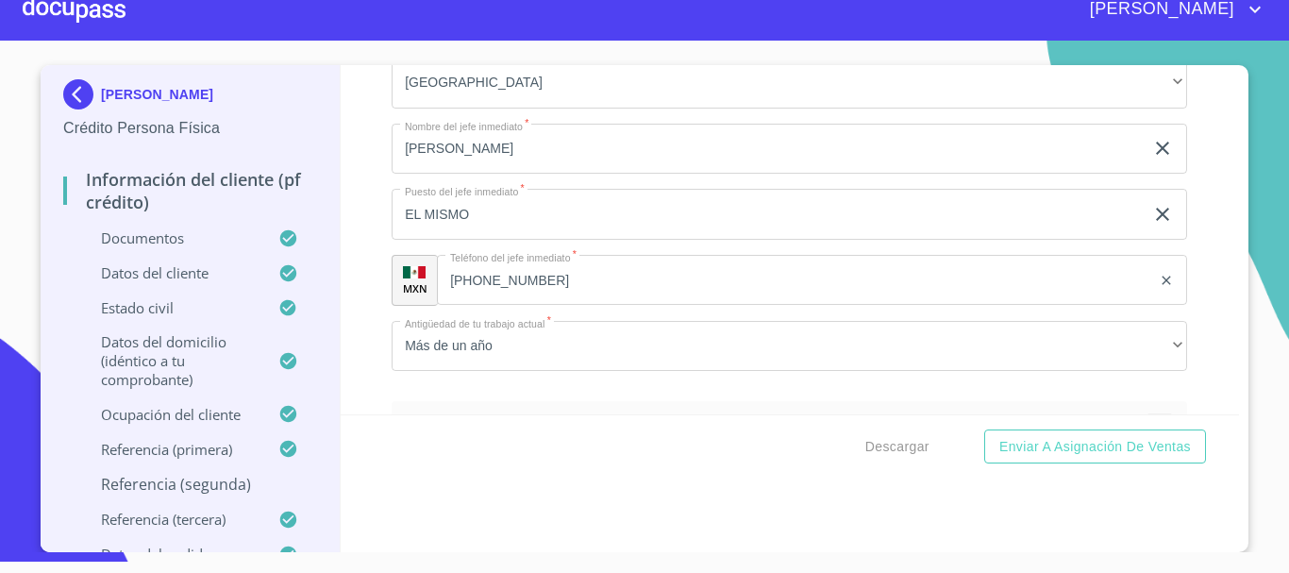
scroll to position [8966, 0]
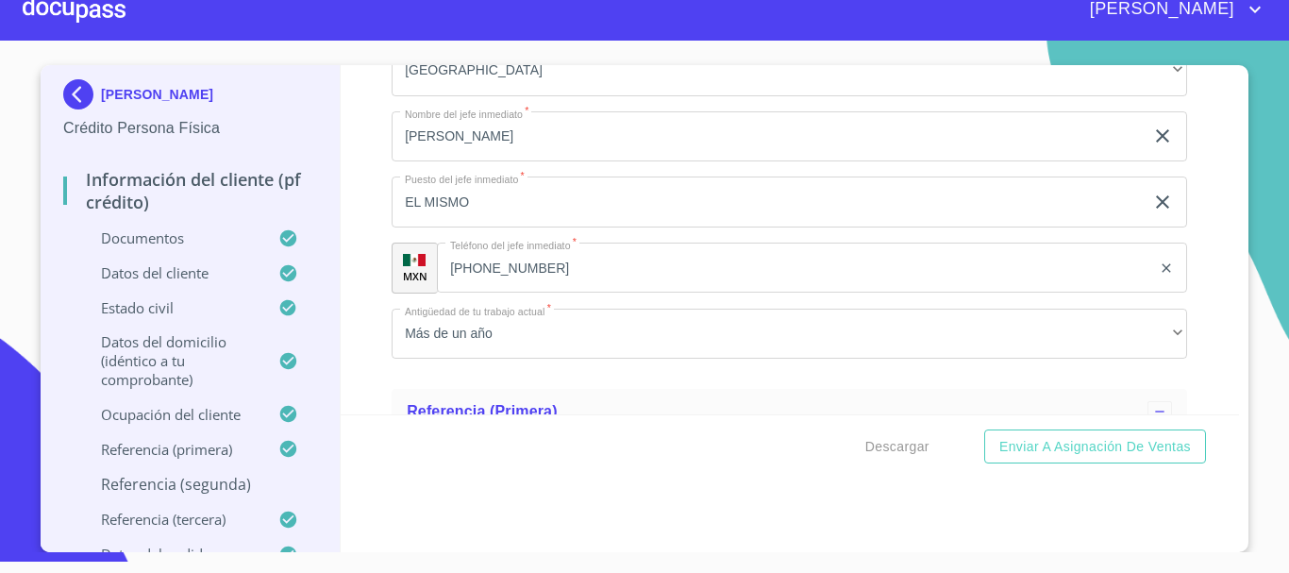
type input "PARQUES COLON"
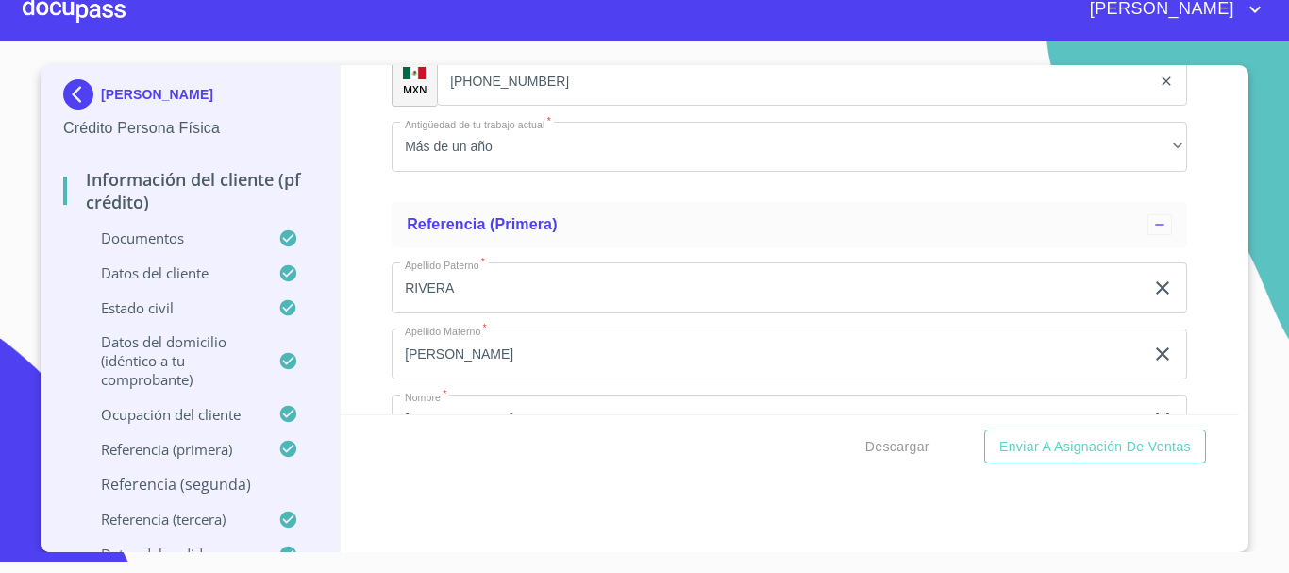
scroll to position [9154, 0]
type input "VISTA AL ATARDECER"
type input "M"
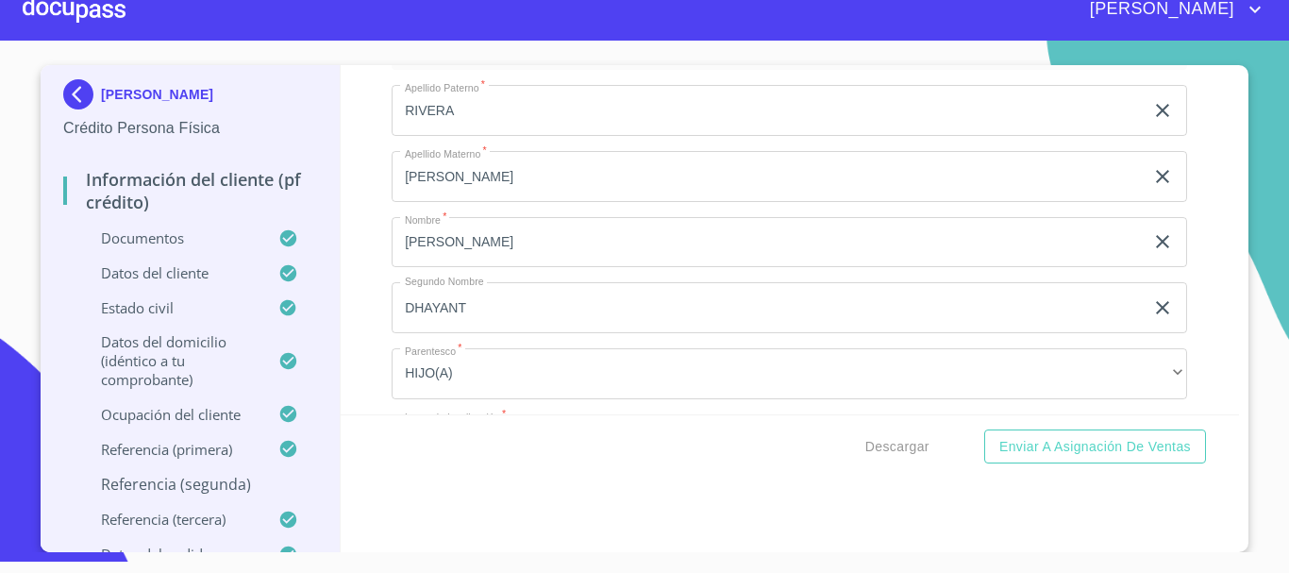
scroll to position [9437, 0]
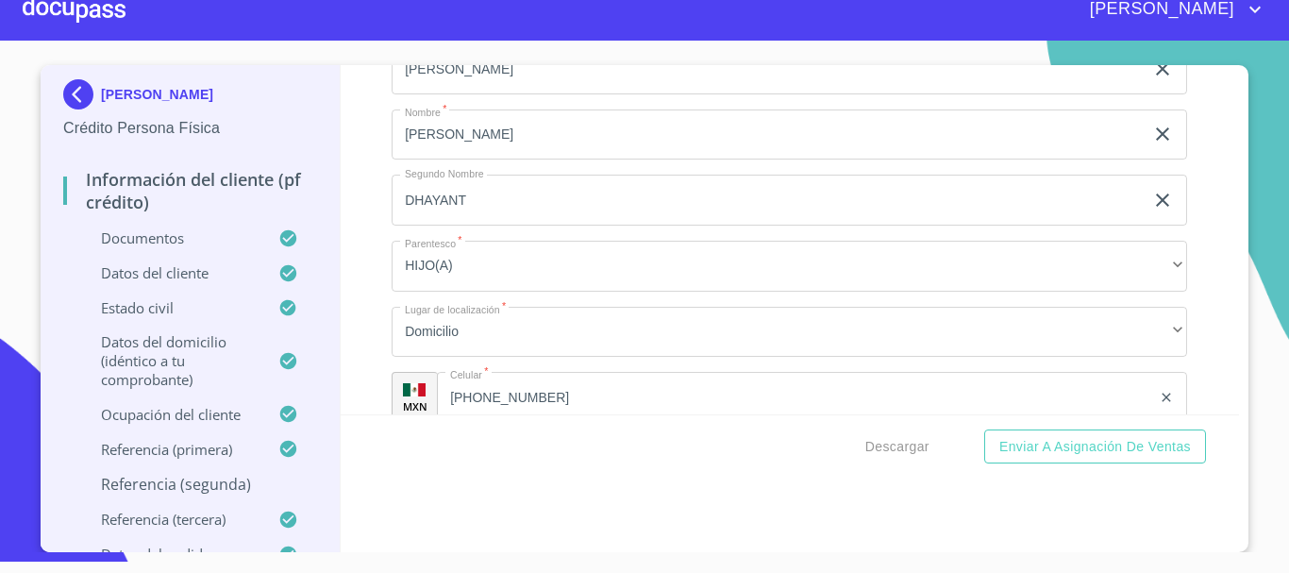
type input "PQRQUES [PERSON_NAME]"
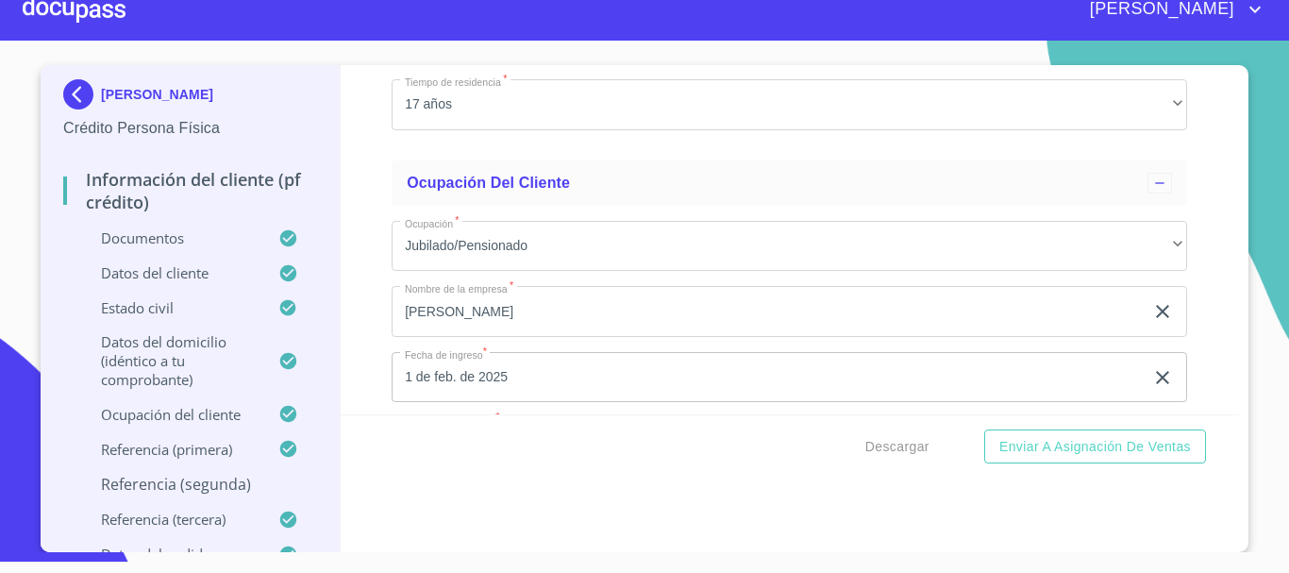
scroll to position [7833, 0]
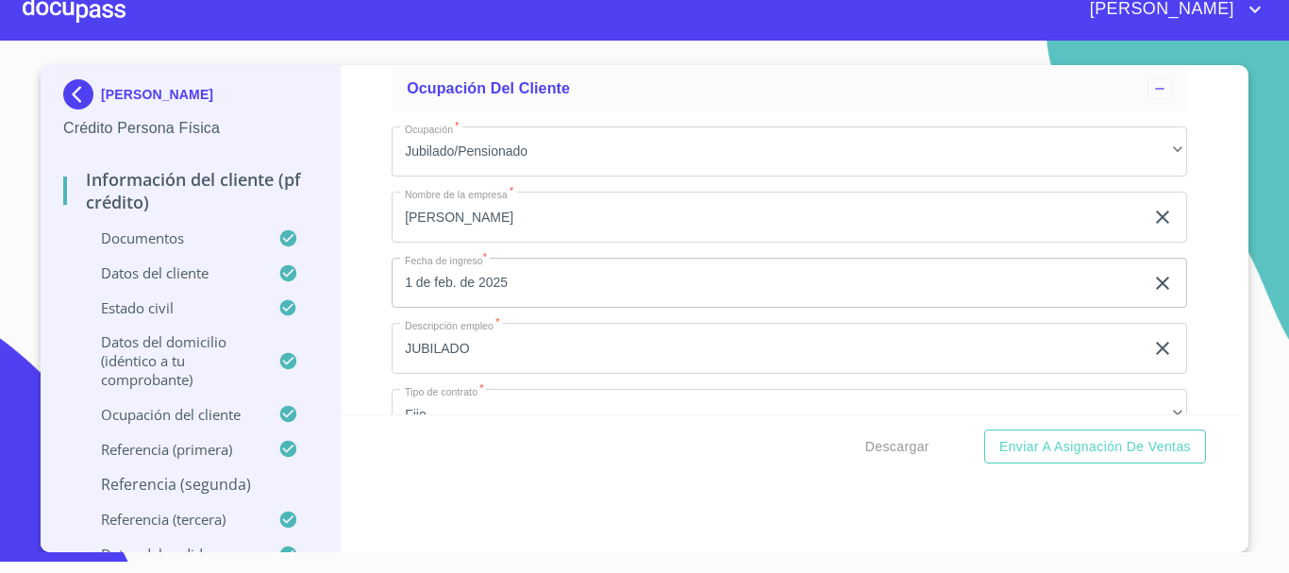
type input "TLAQUEPAQUE"
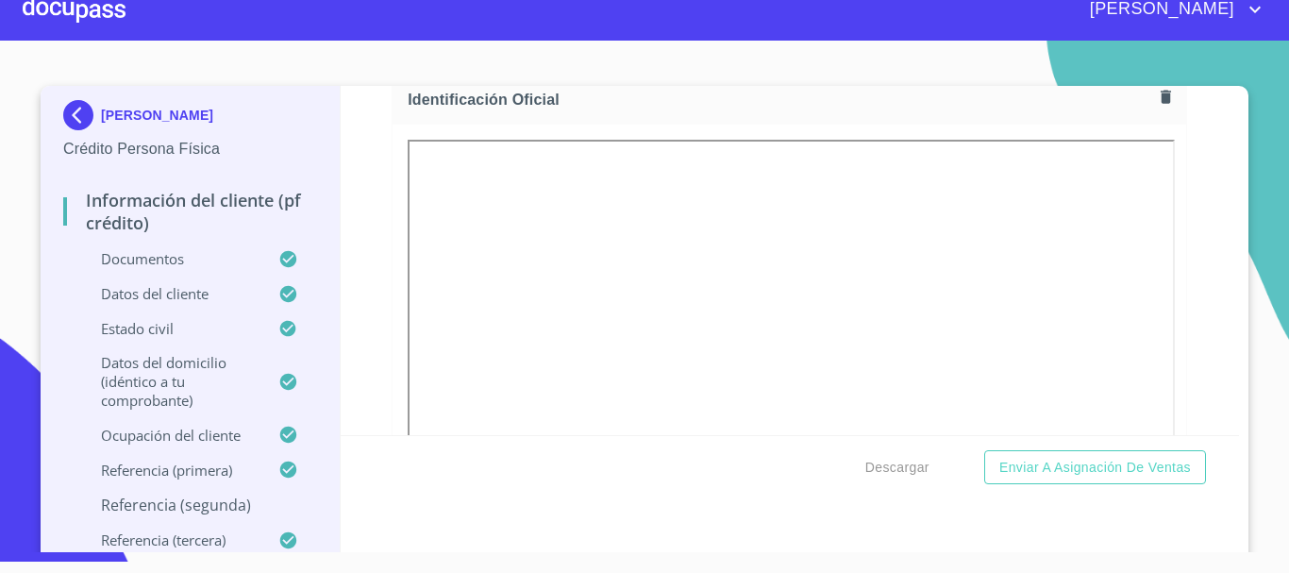
scroll to position [566, 0]
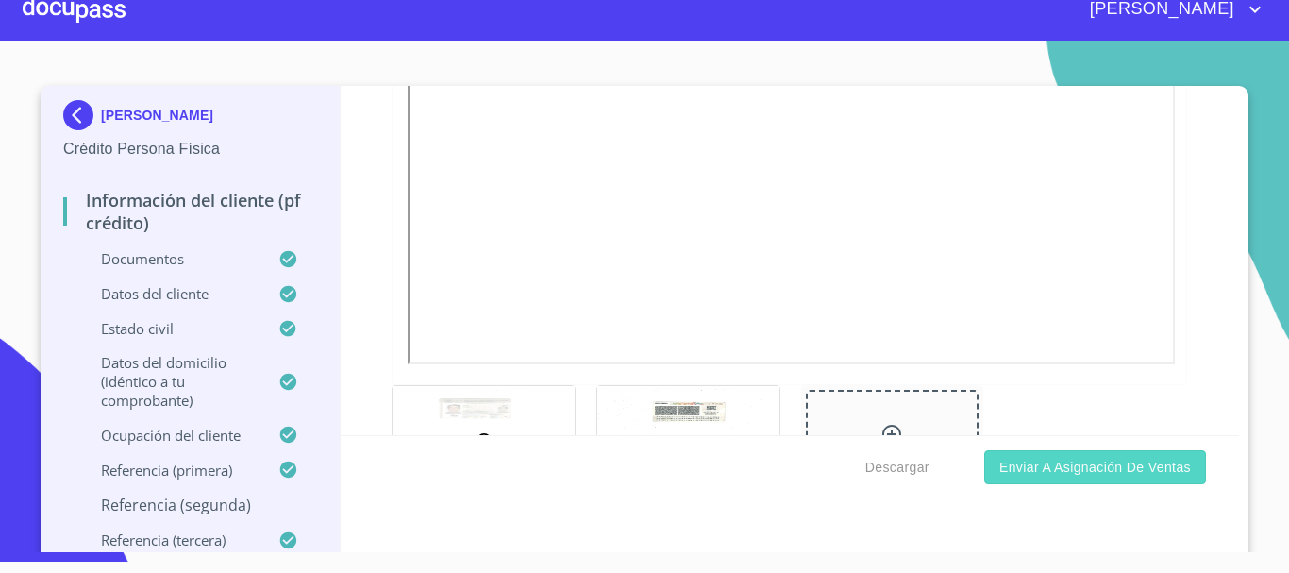
type input "TLAQUEPAQUE"
click at [1012, 472] on span "Enviar a Asignación de Ventas" at bounding box center [1095, 468] width 192 height 24
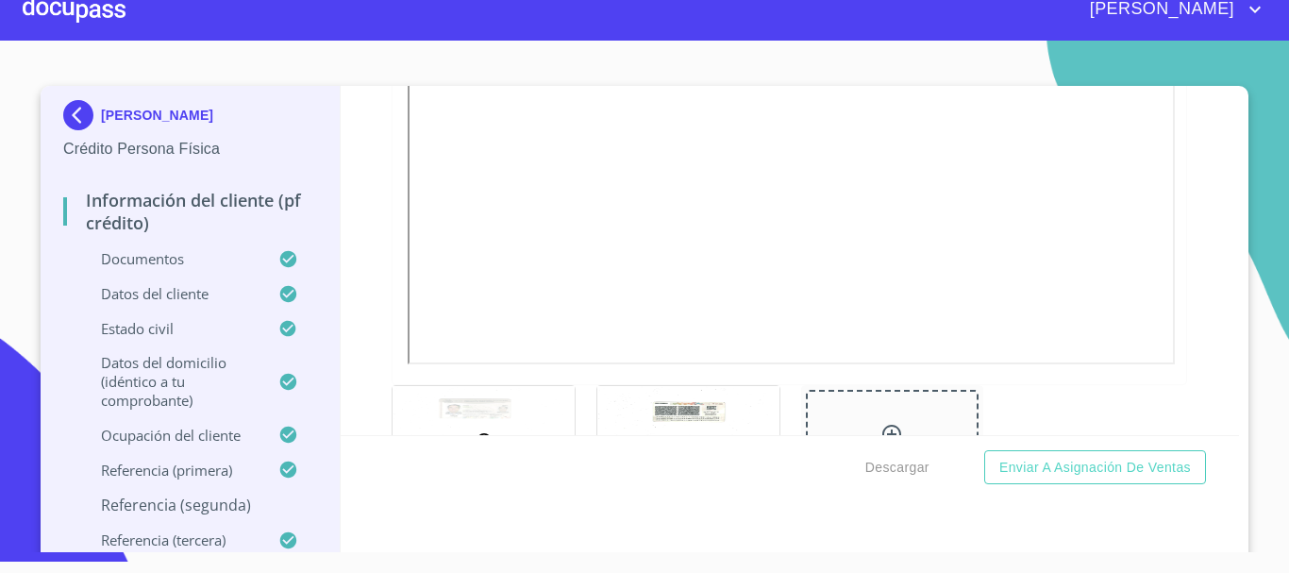
click at [192, 370] on p "Datos del domicilio (idéntico a tu comprobante)" at bounding box center [170, 381] width 215 height 57
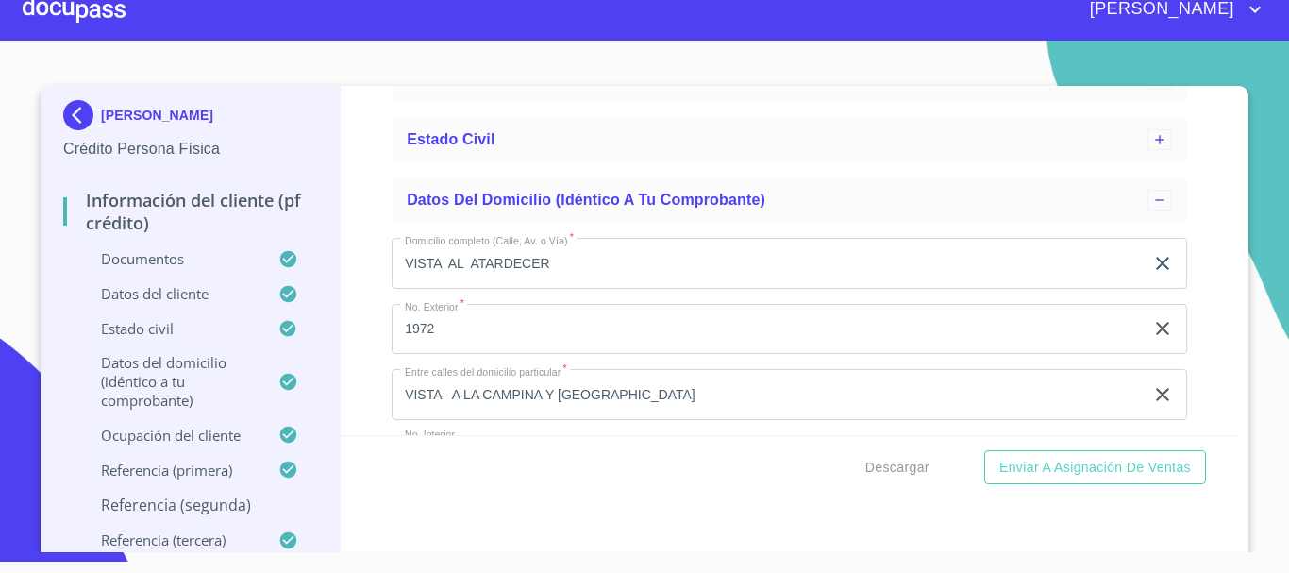
scroll to position [0, 0]
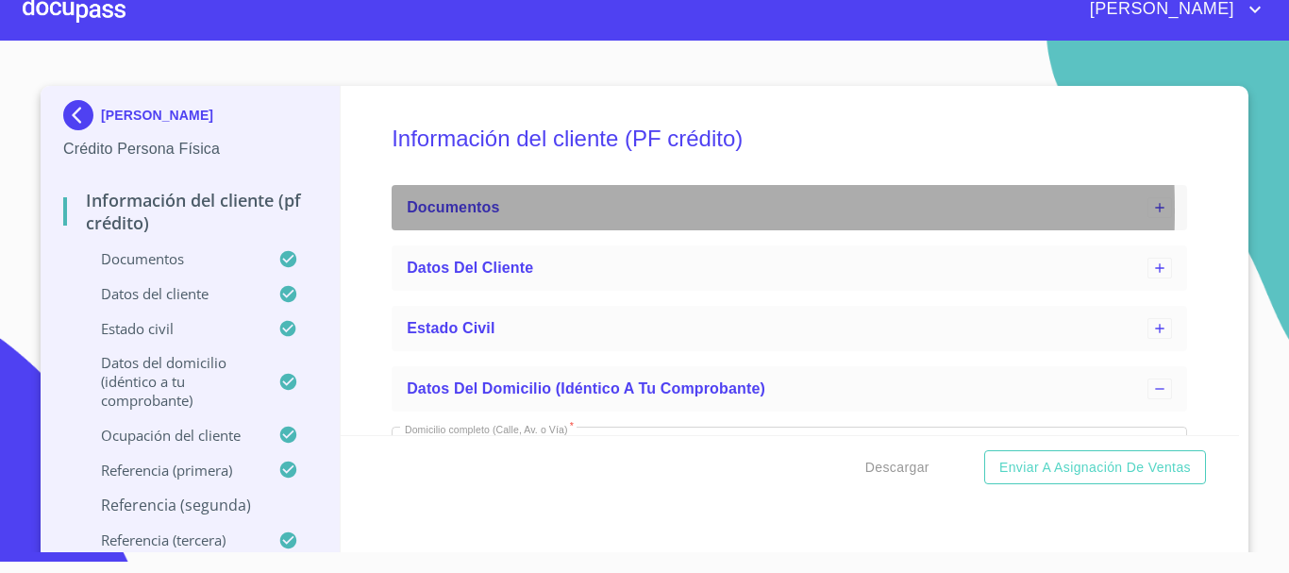
click at [463, 210] on span "Documentos" at bounding box center [453, 207] width 92 height 16
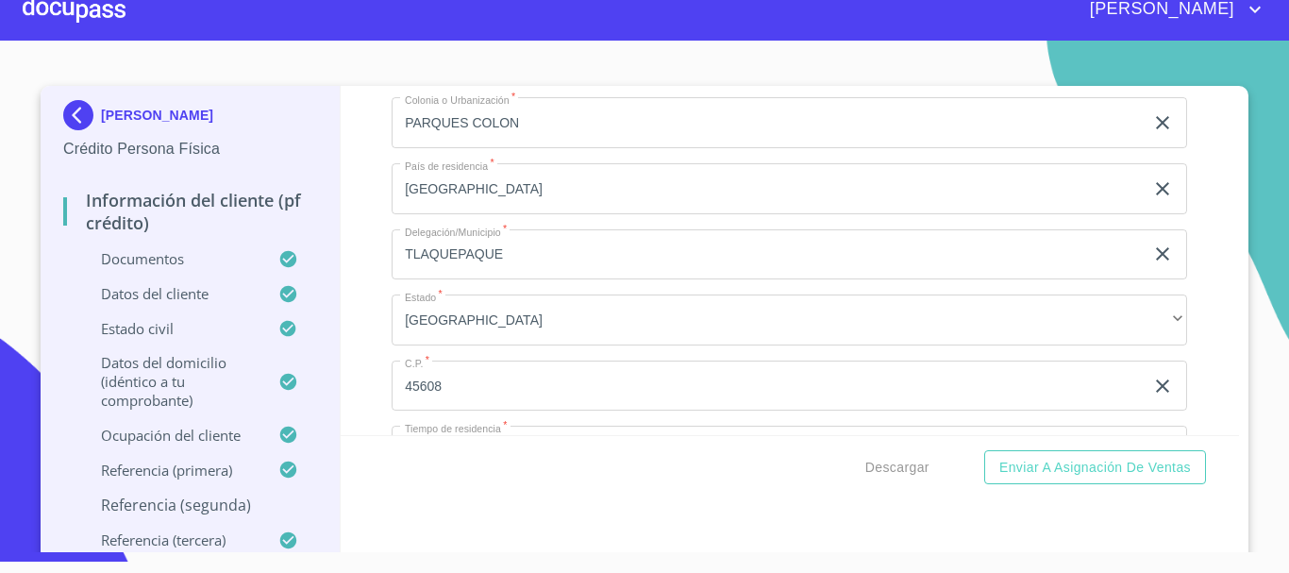
scroll to position [6011, 0]
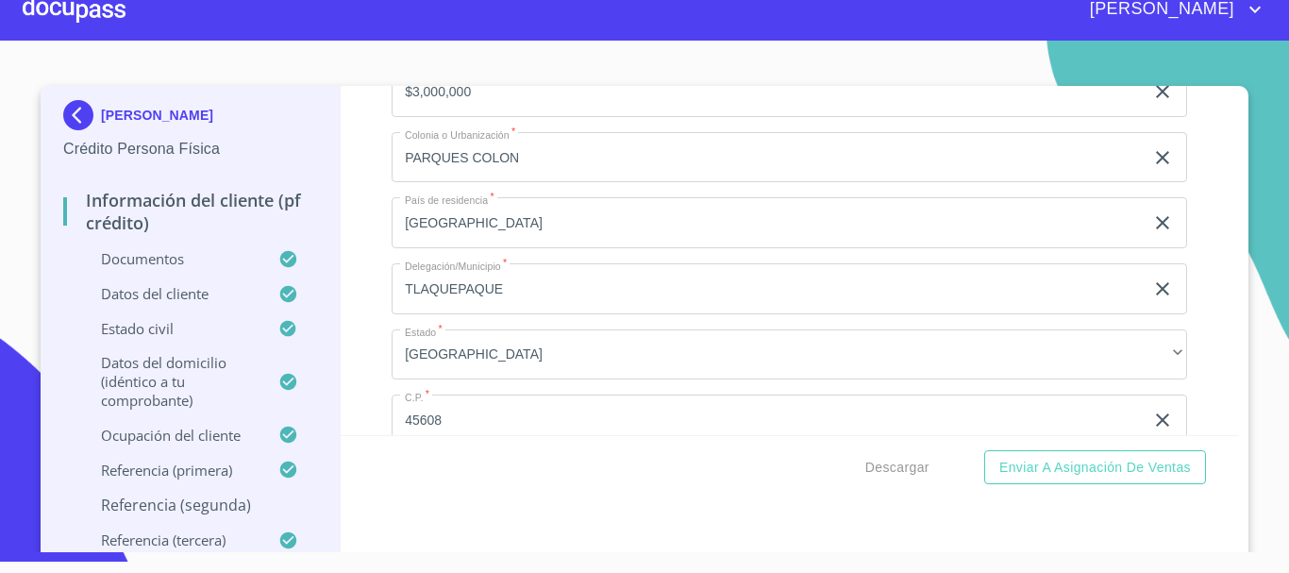
scroll to position [6860, 0]
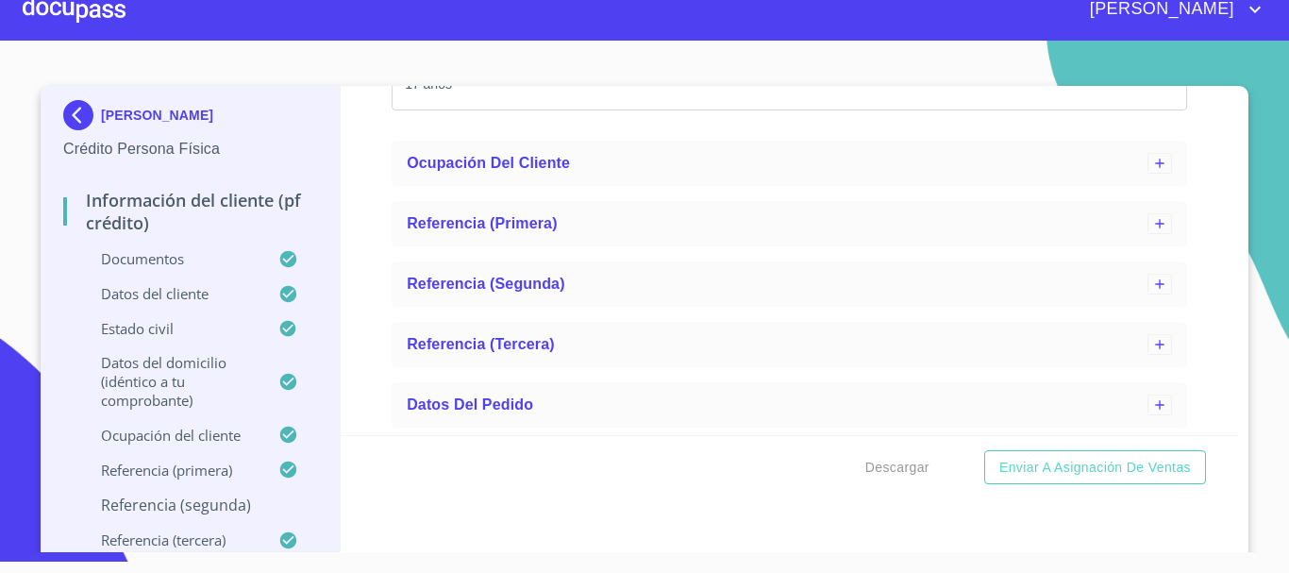
scroll to position [8276, 0]
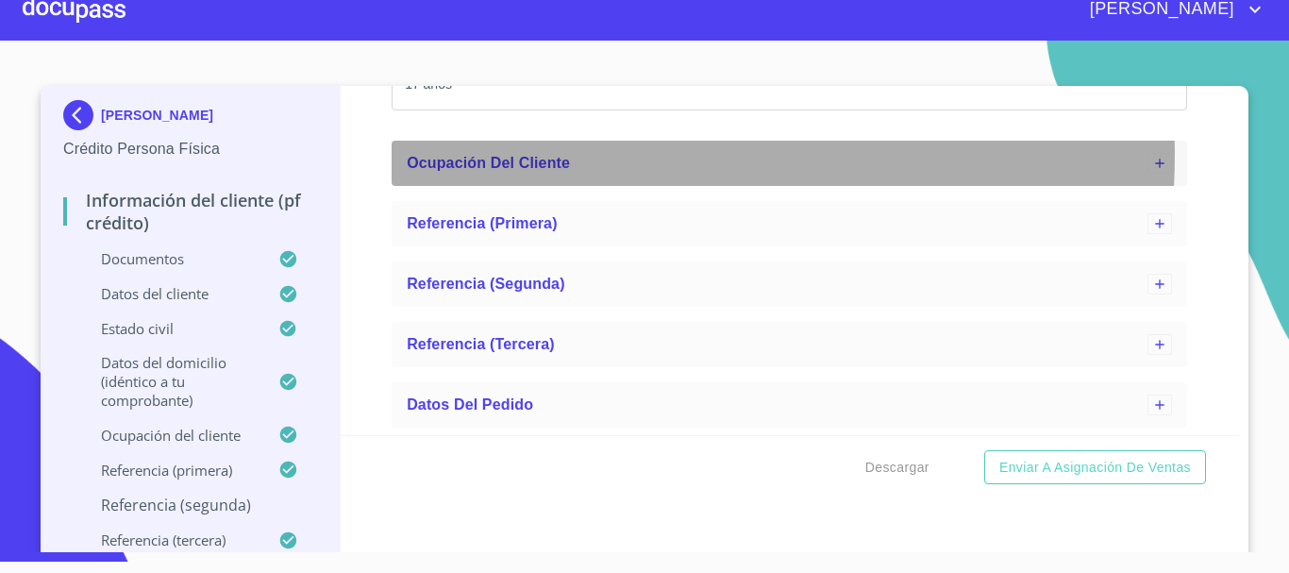
click at [512, 171] on span "Ocupación del Cliente" at bounding box center [488, 163] width 163 height 16
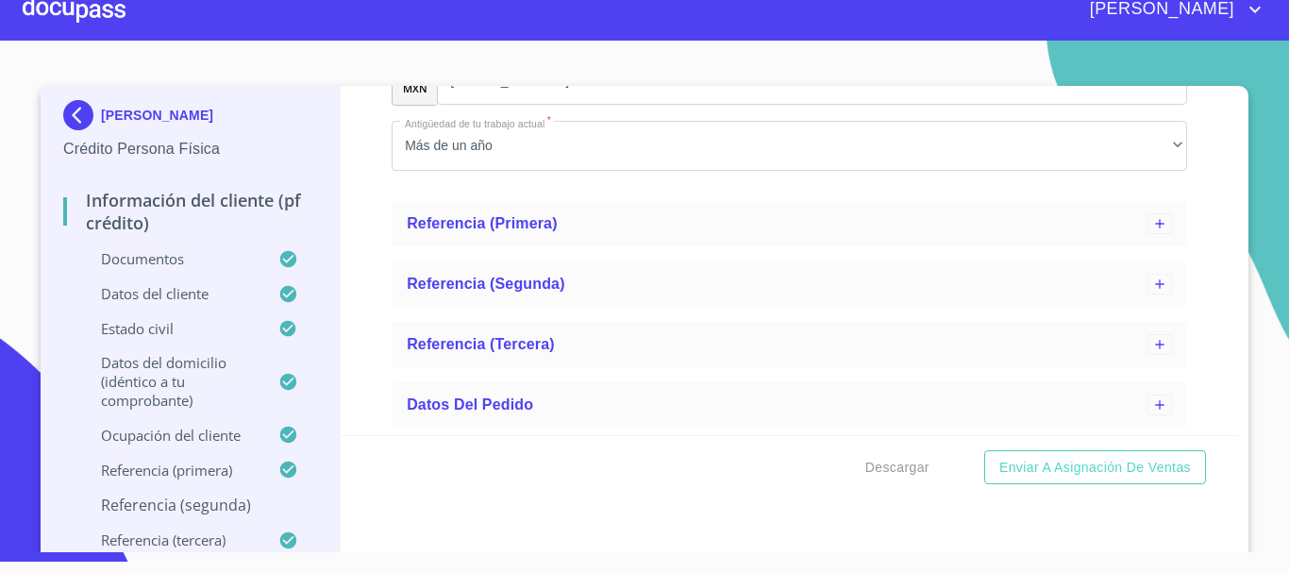
scroll to position [9691, 0]
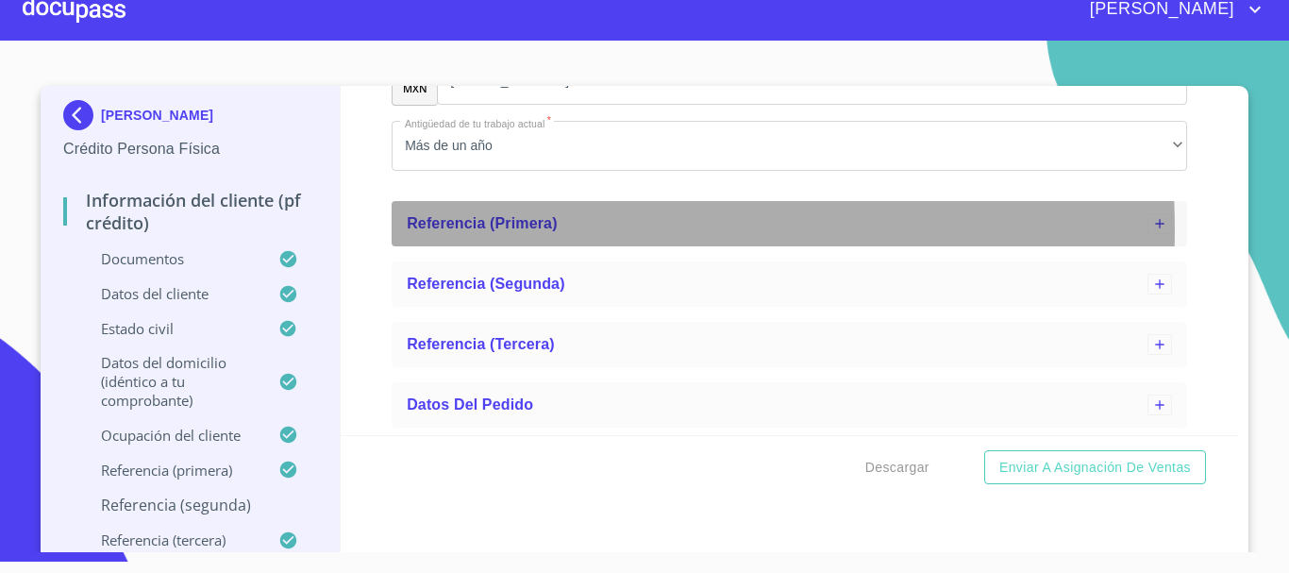
click at [528, 231] on span "Referencia (primera)" at bounding box center [482, 223] width 151 height 16
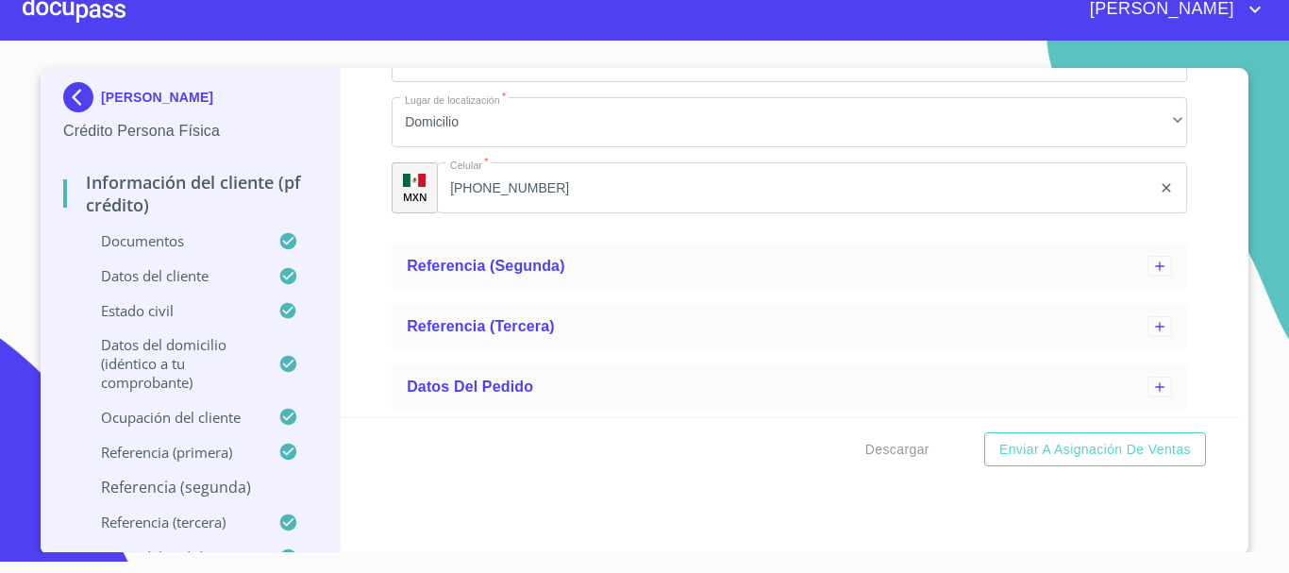
scroll to position [21, 0]
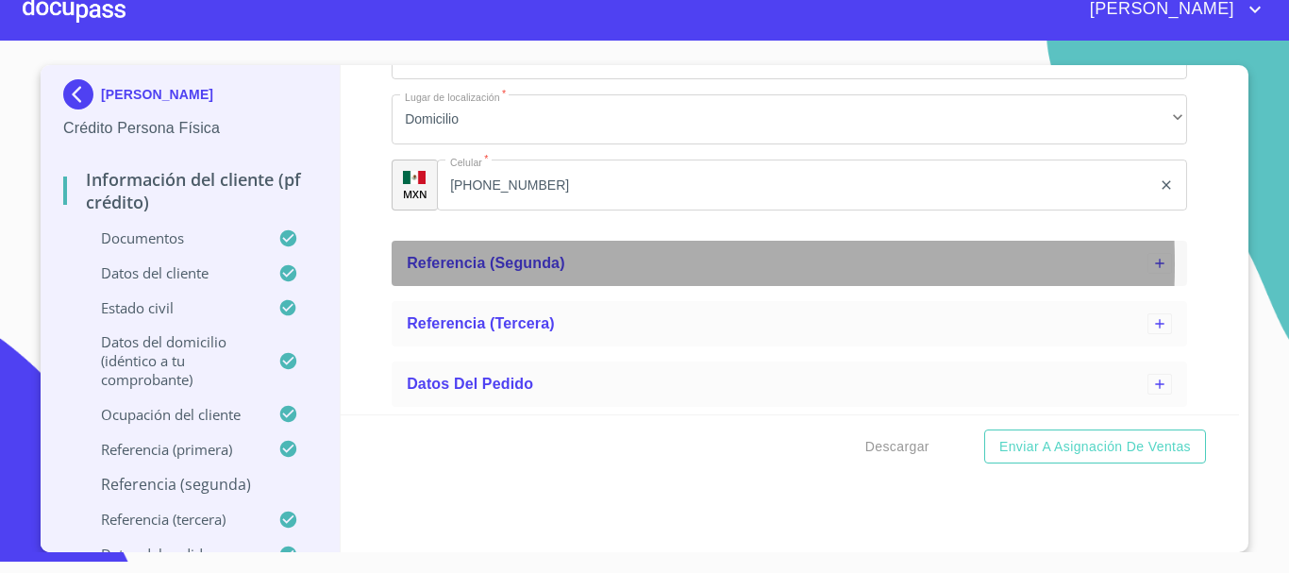
click at [540, 263] on span "Referencia (segunda)" at bounding box center [486, 263] width 159 height 16
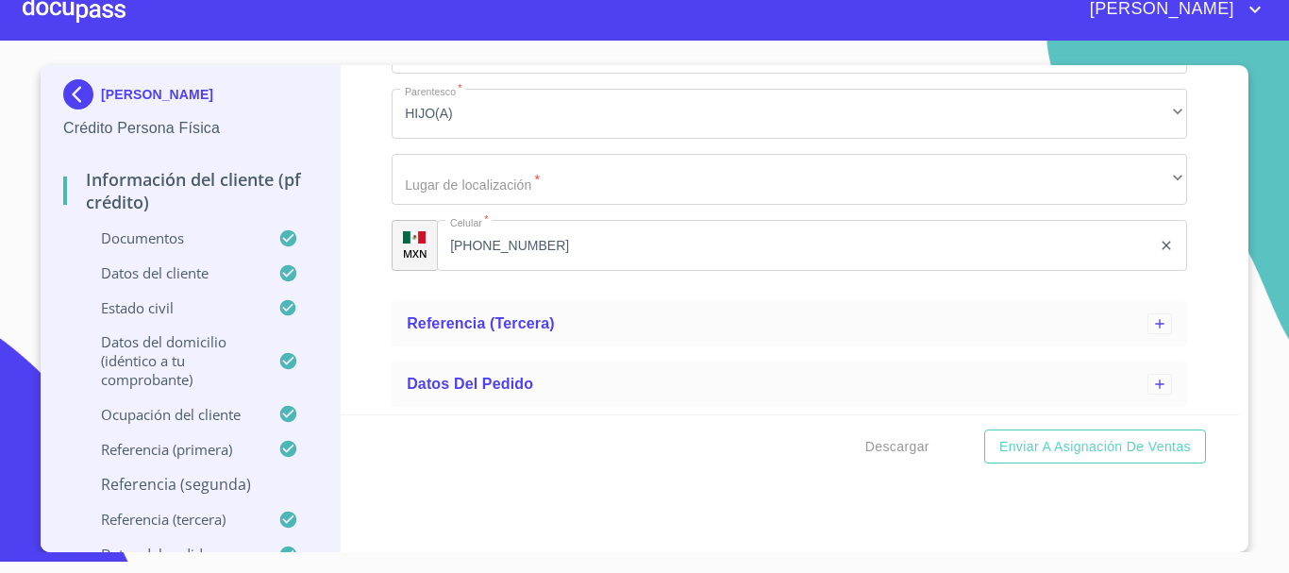
scroll to position [10608, 0]
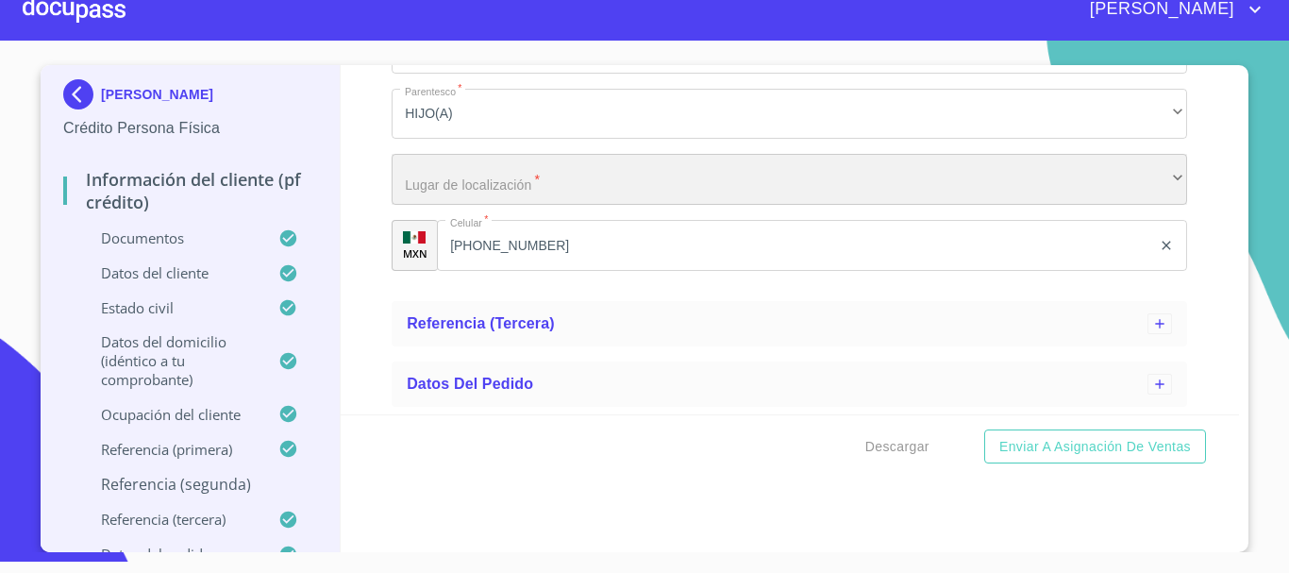
click at [542, 205] on div "​" at bounding box center [790, 179] width 796 height 51
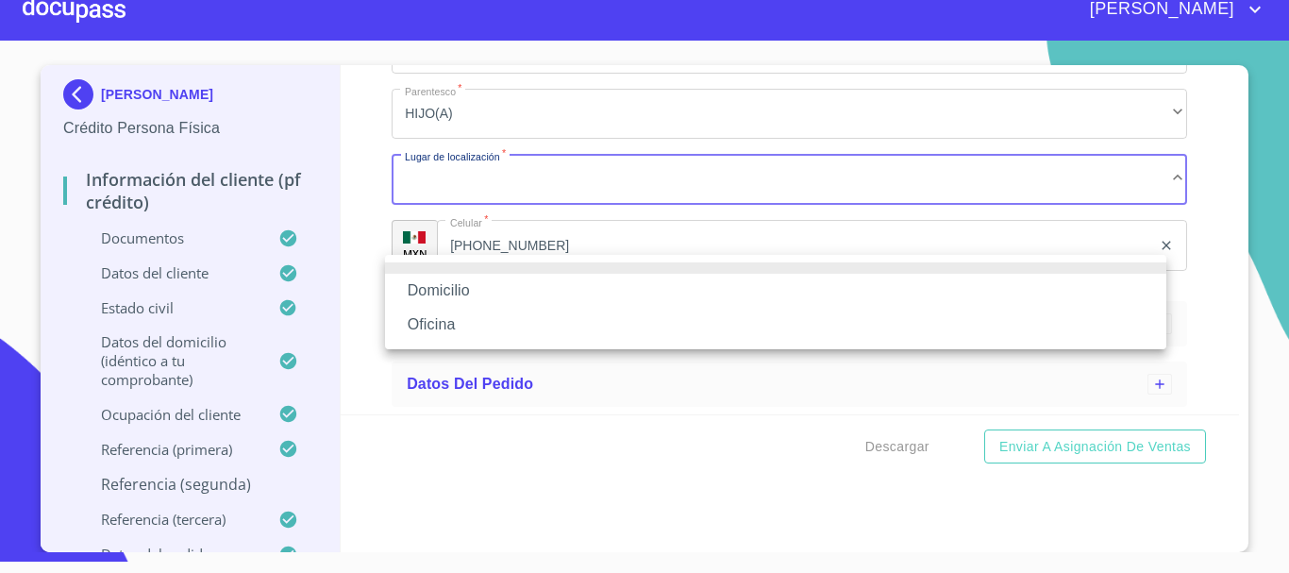
click at [542, 277] on li "Domicilio" at bounding box center [775, 291] width 781 height 34
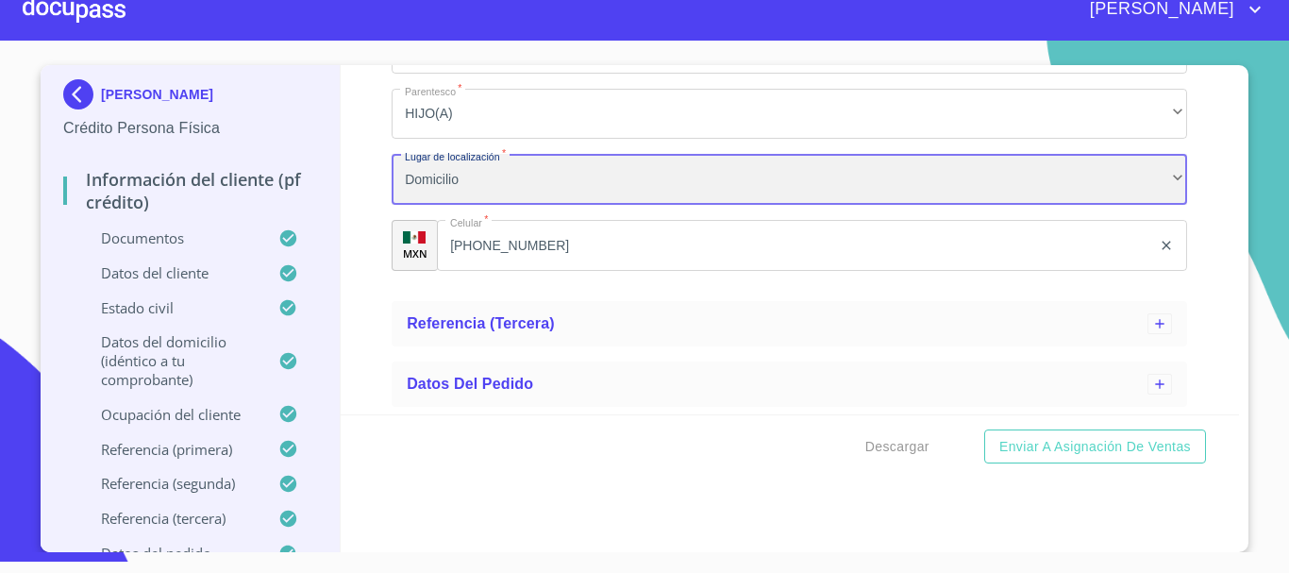
scroll to position [10705, 0]
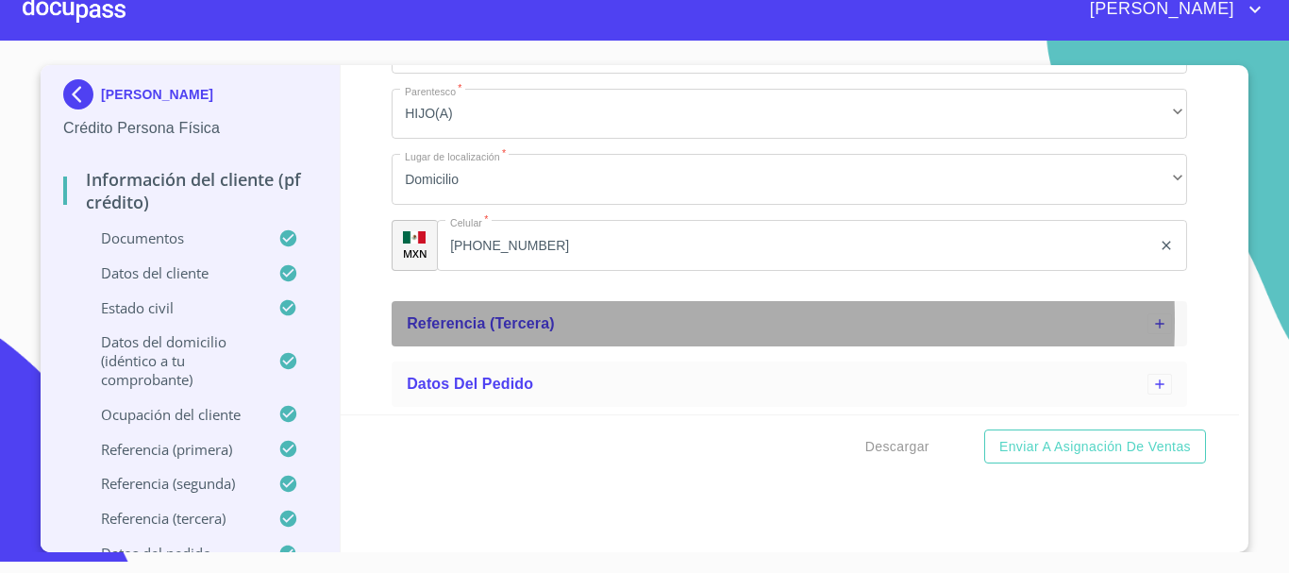
click at [541, 322] on span "Referencia (tercera)" at bounding box center [481, 323] width 148 height 16
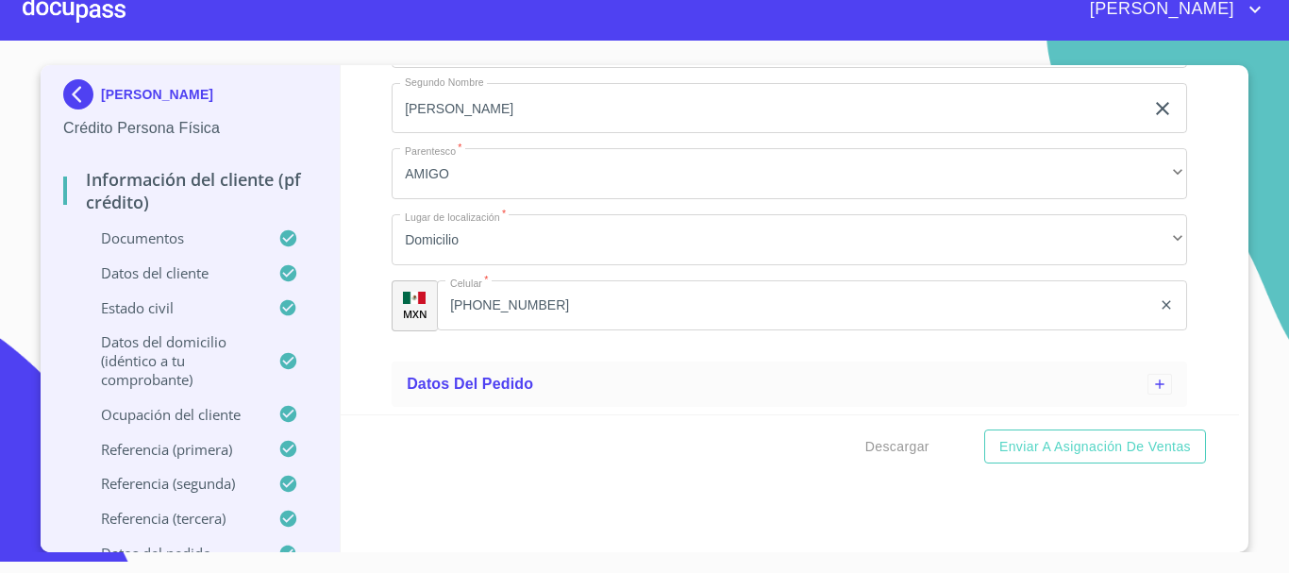
scroll to position [11180, 0]
click at [525, 382] on div "Datos del pedido" at bounding box center [777, 384] width 741 height 23
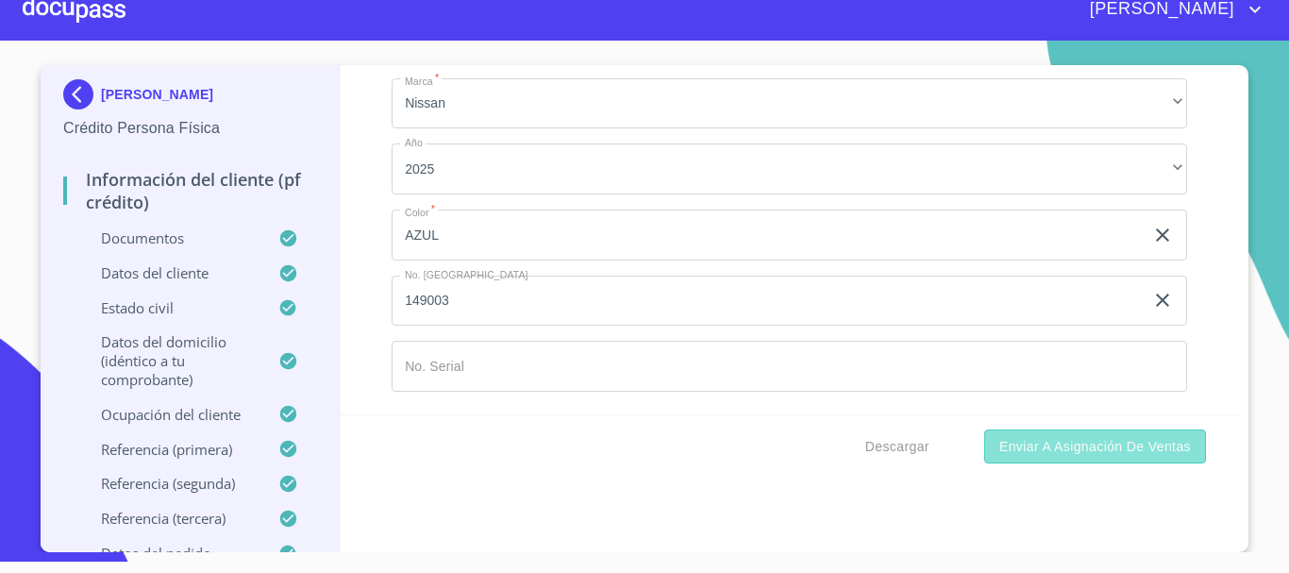
click at [1131, 445] on span "Enviar a Asignación de Ventas" at bounding box center [1095, 447] width 192 height 24
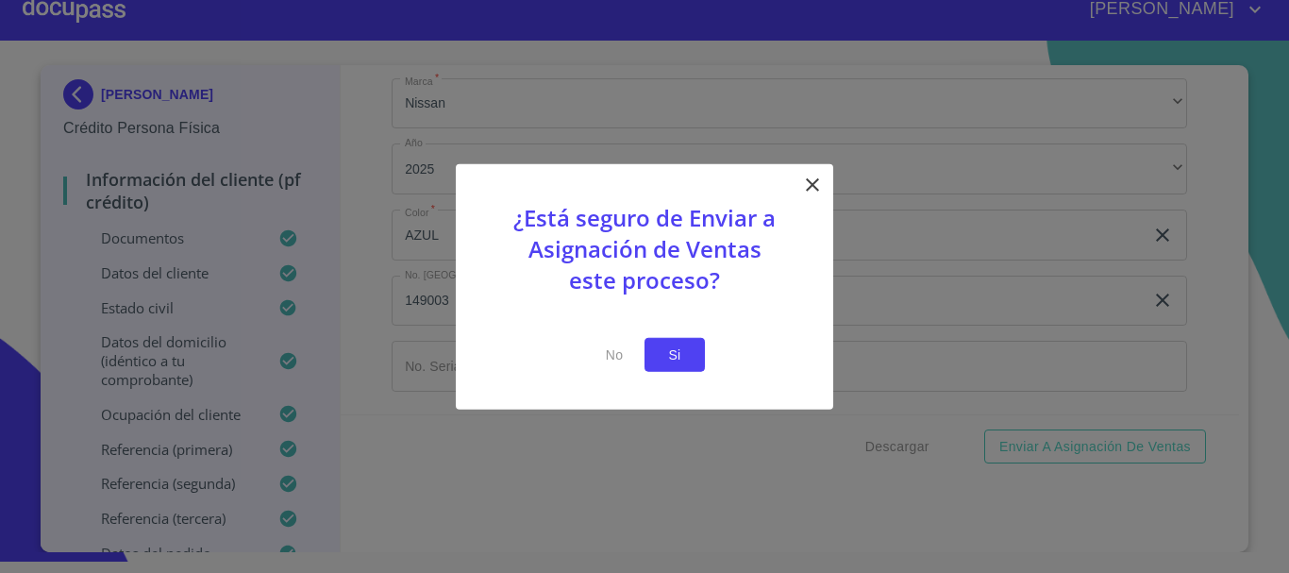
click at [683, 359] on span "Si" at bounding box center [675, 355] width 30 height 24
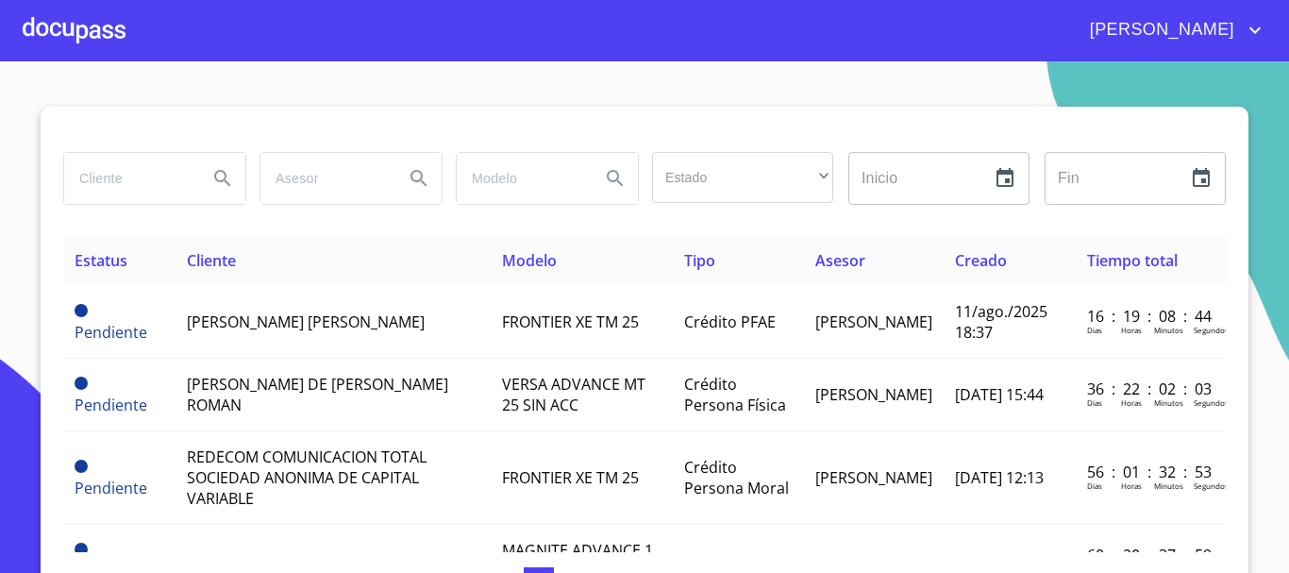
click at [59, 25] on div at bounding box center [74, 30] width 103 height 60
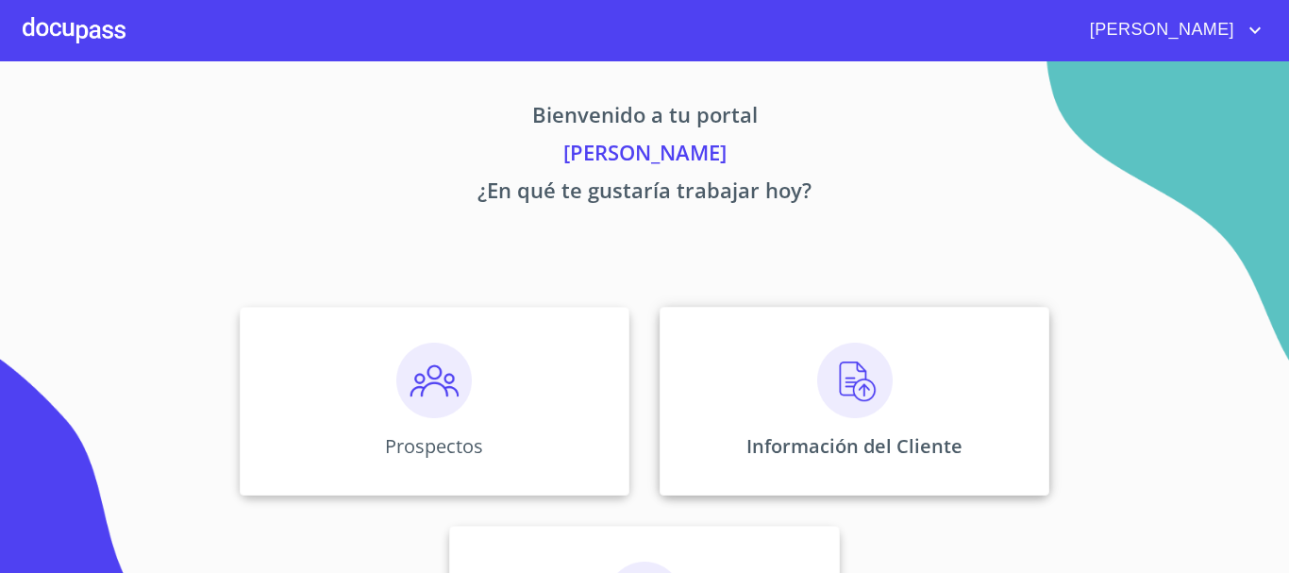
click at [835, 382] on img at bounding box center [854, 380] width 75 height 75
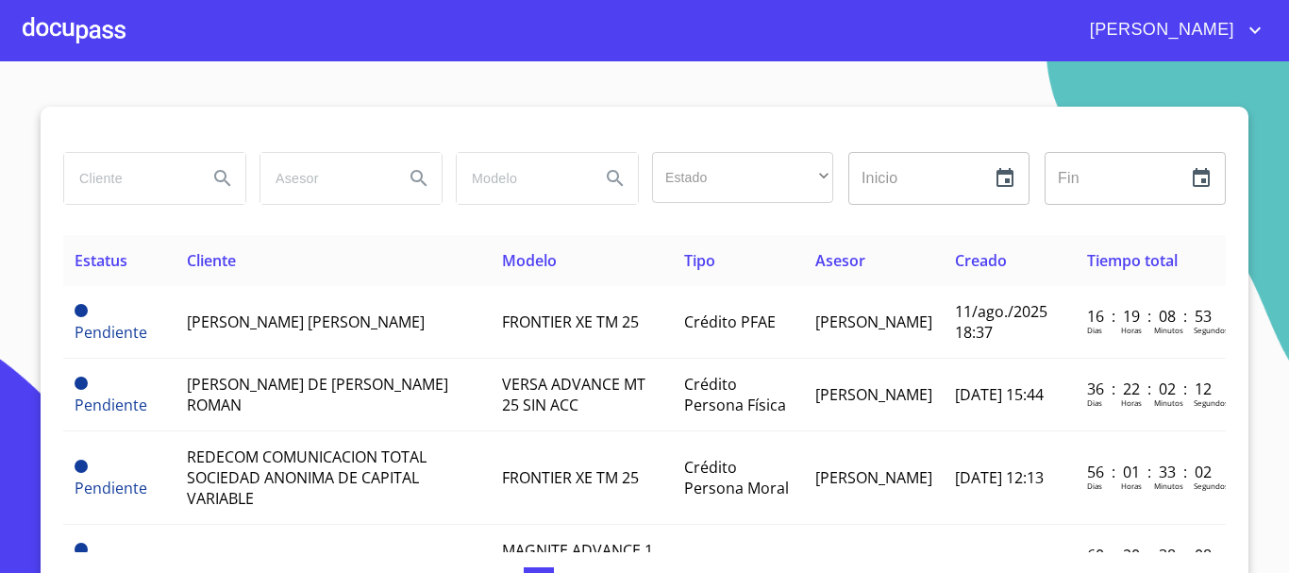
click at [109, 191] on input "search" at bounding box center [128, 178] width 128 height 51
type input "[PERSON_NAME]"
click at [220, 179] on icon "Search" at bounding box center [222, 178] width 23 height 23
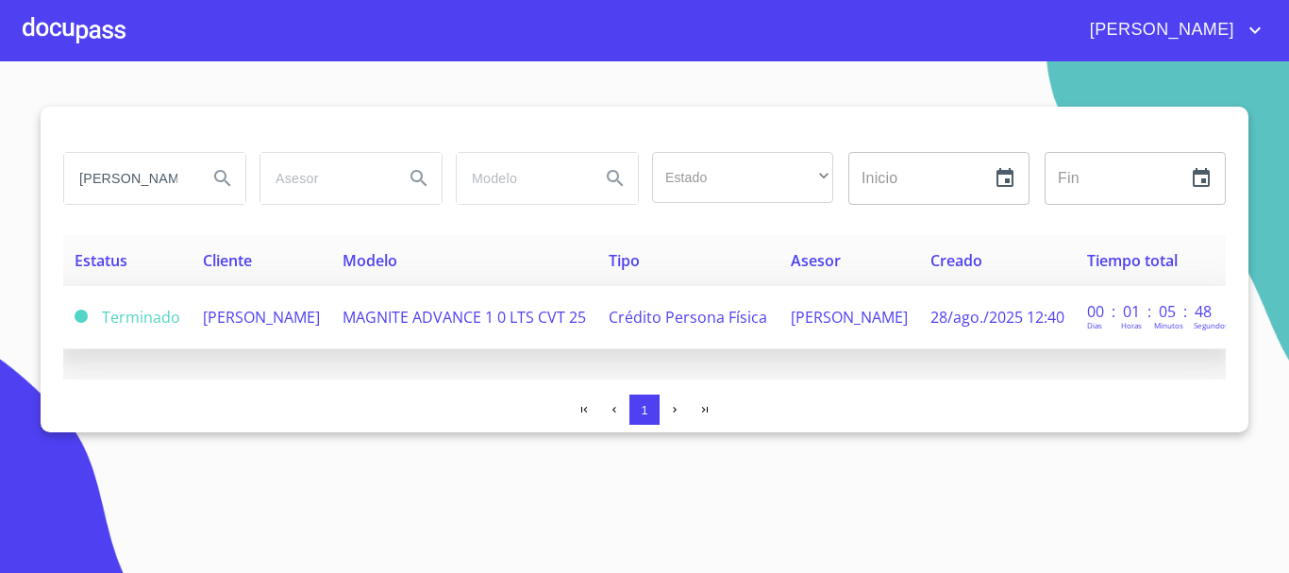
click at [260, 321] on span "[PERSON_NAME]" at bounding box center [261, 317] width 117 height 21
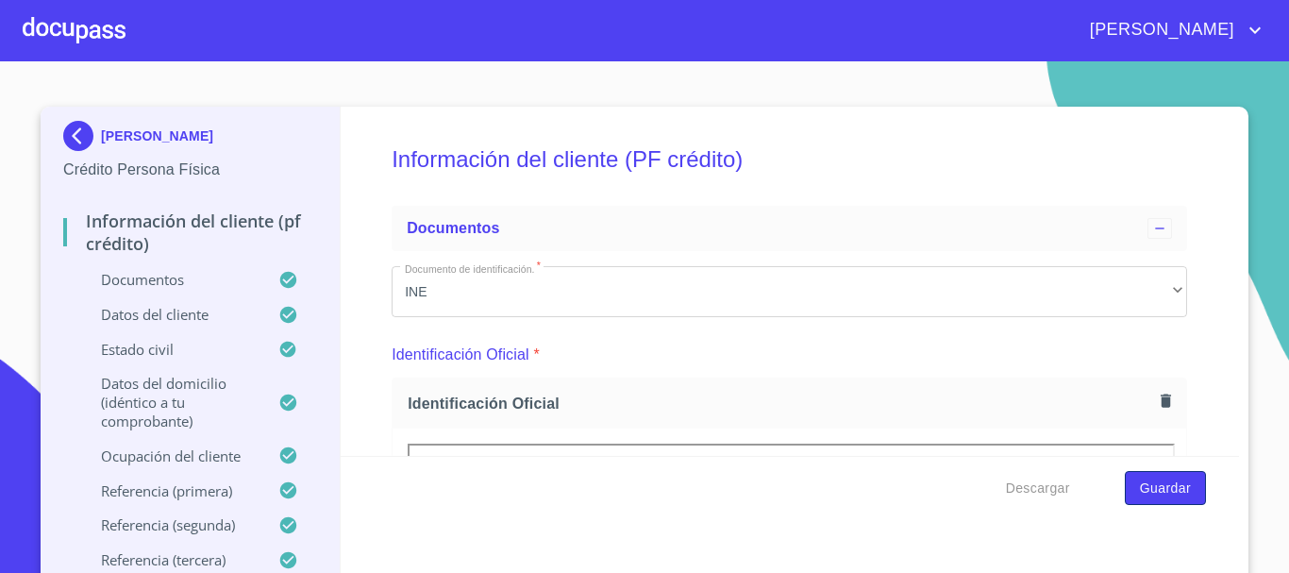
click at [1162, 492] on span "Guardar" at bounding box center [1165, 489] width 51 height 24
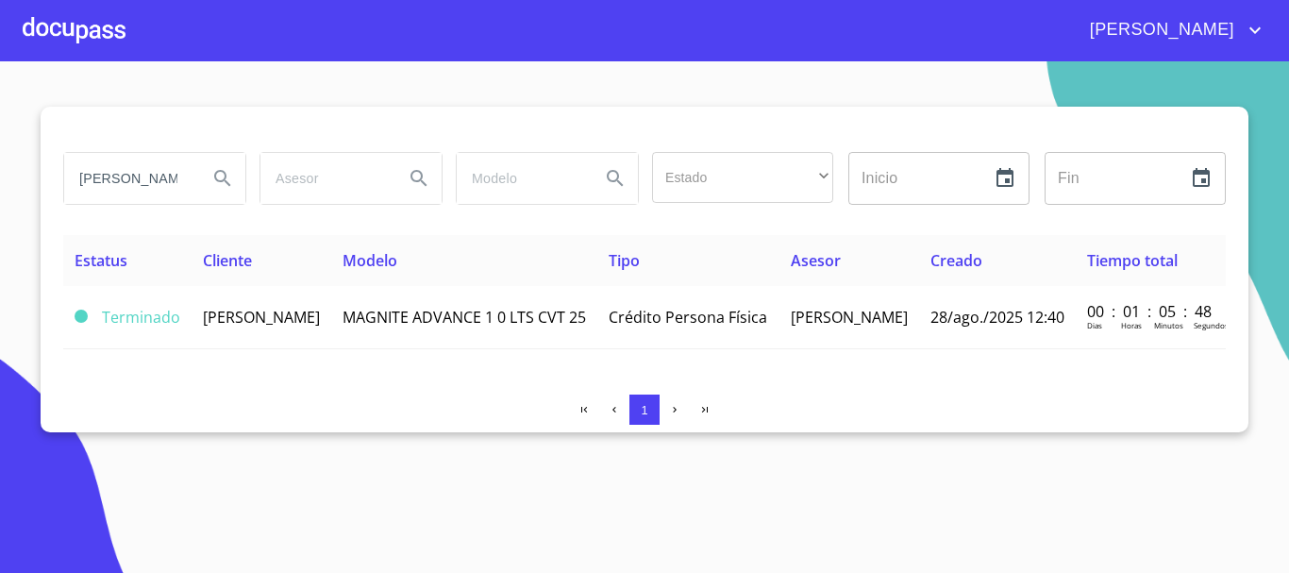
click at [94, 35] on div at bounding box center [74, 30] width 103 height 60
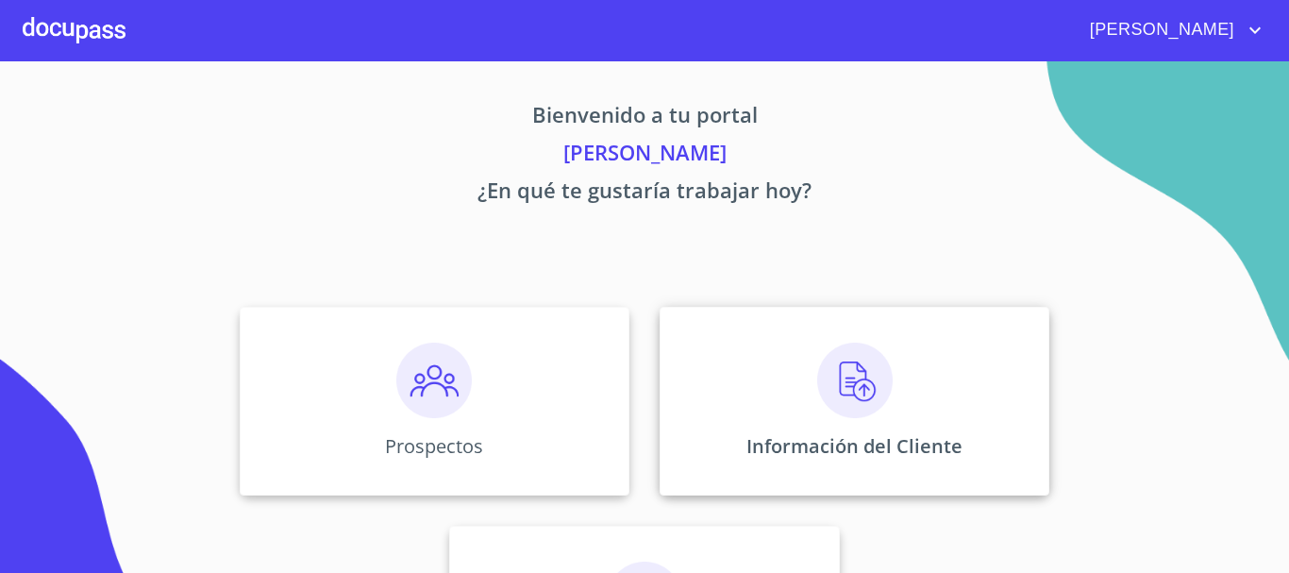
click at [832, 388] on img at bounding box center [854, 380] width 75 height 75
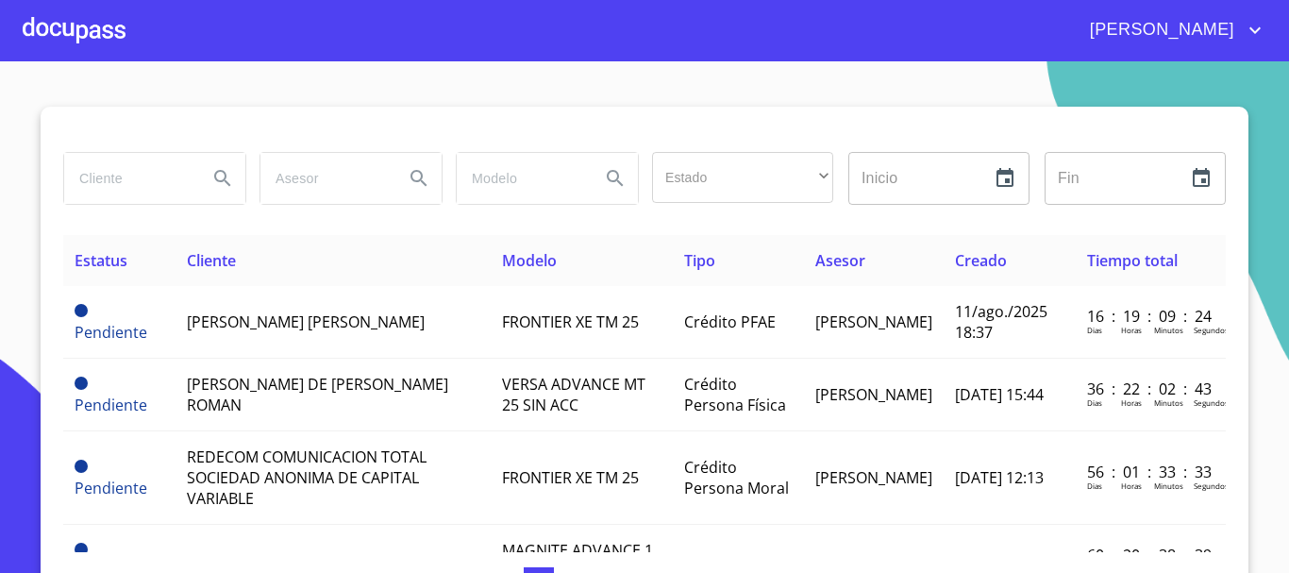
click at [164, 184] on input "search" at bounding box center [128, 178] width 128 height 51
type input "[PERSON_NAME]"
click at [225, 179] on icon "Search" at bounding box center [222, 178] width 23 height 23
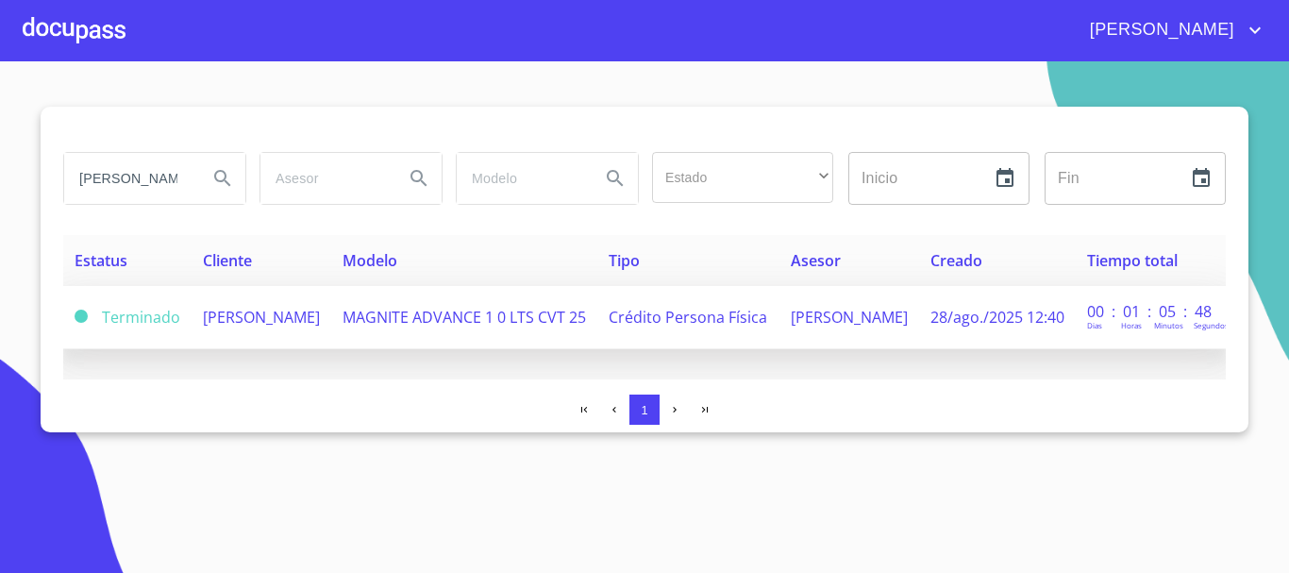
click at [305, 328] on td "[PERSON_NAME]" at bounding box center [262, 317] width 140 height 63
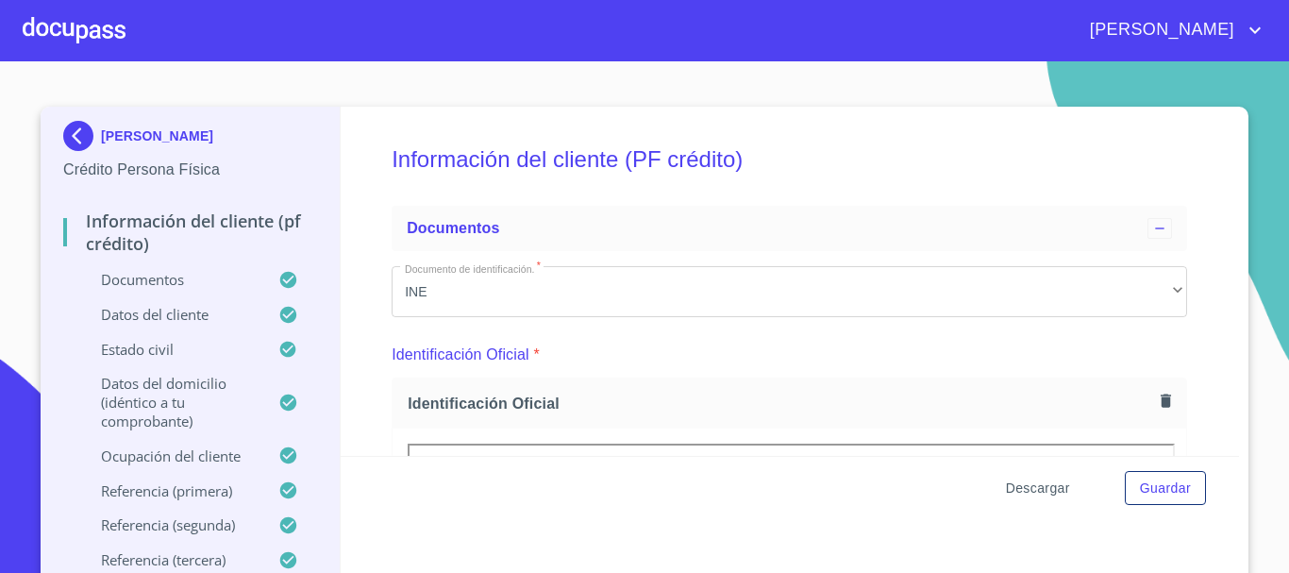
click at [1024, 491] on span "Descargar" at bounding box center [1038, 489] width 64 height 24
